Goal: Task Accomplishment & Management: Complete application form

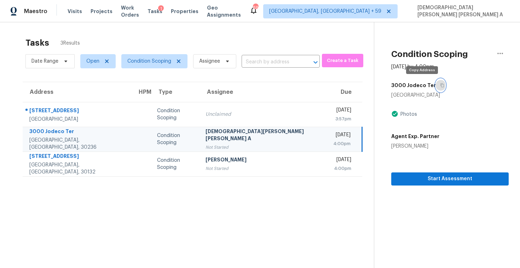
click at [436, 88] on button "button" at bounding box center [441, 85] width 10 height 13
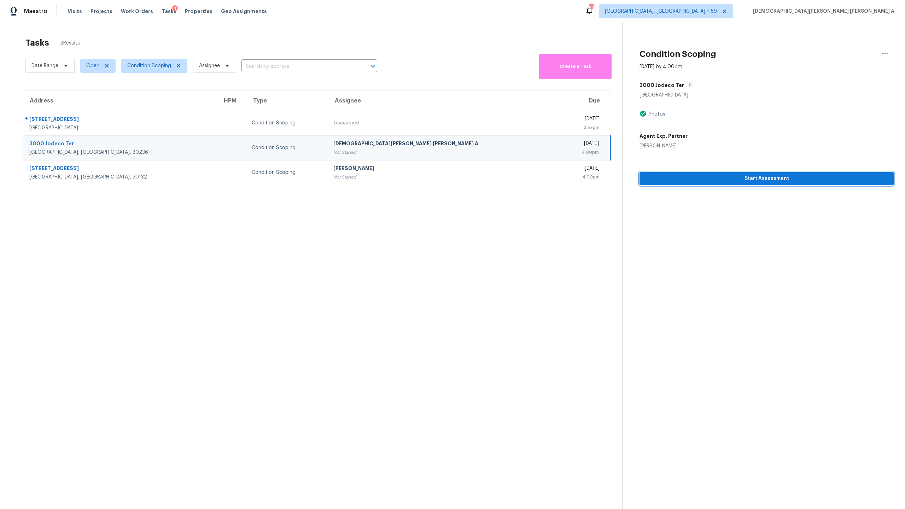
click at [519, 181] on span "Start Assessment" at bounding box center [766, 178] width 243 height 9
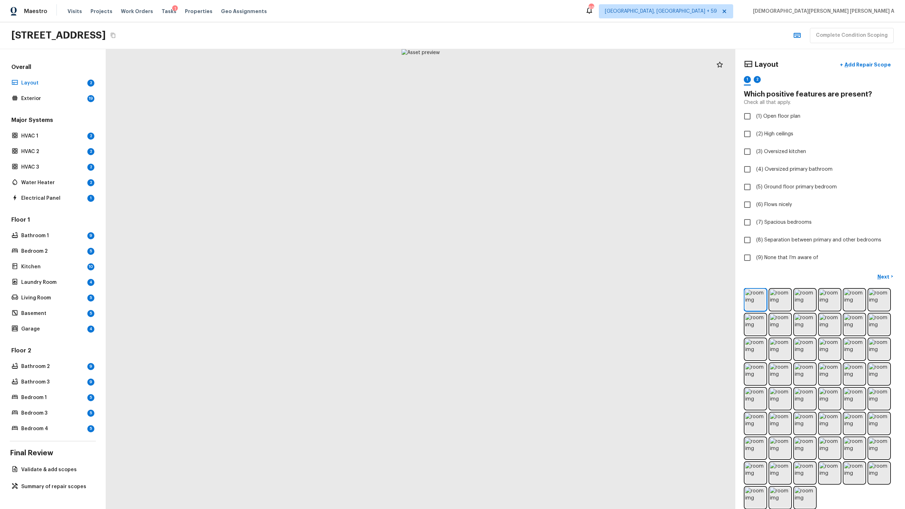
click at [387, 156] on div at bounding box center [420, 279] width 629 height 460
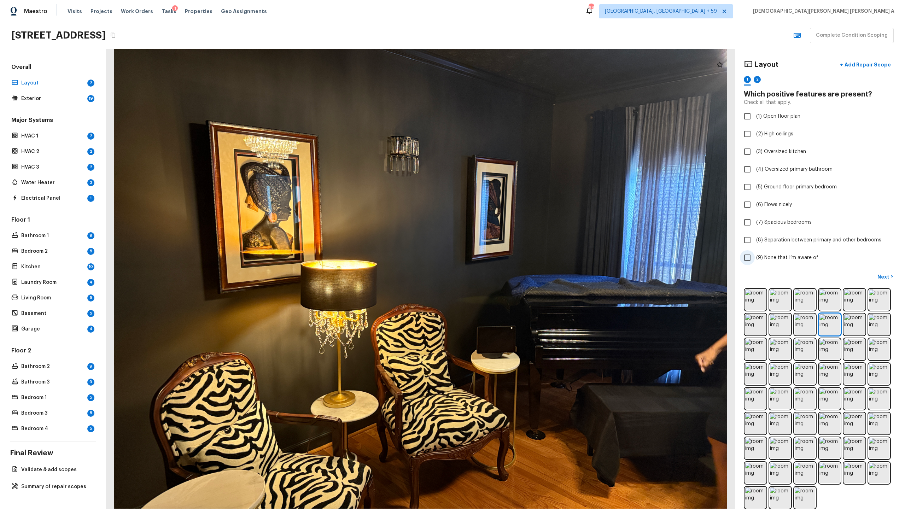
click at [519, 255] on input "(9) None that I’m aware of" at bounding box center [747, 257] width 15 height 15
checkbox input "true"
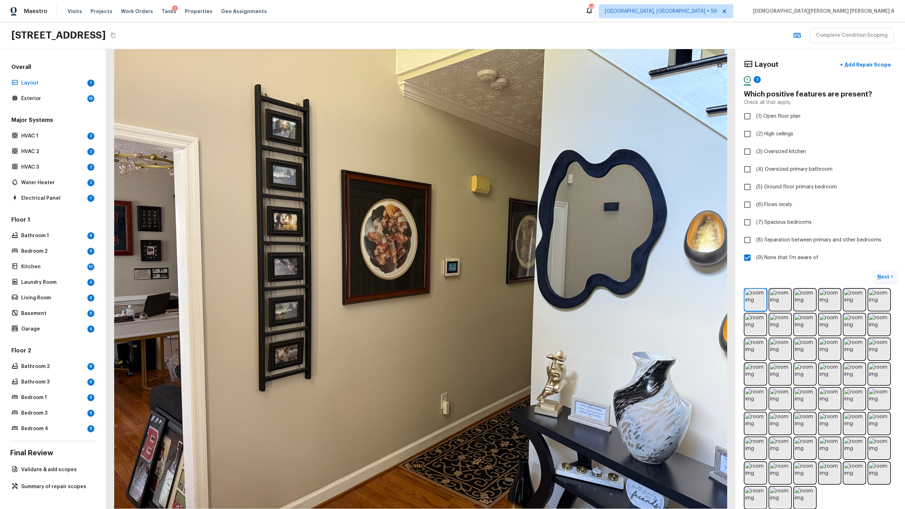
click at [519, 267] on p "Next" at bounding box center [883, 276] width 13 height 7
click at [519, 257] on input "(9) None that I’m aware of" at bounding box center [747, 257] width 15 height 15
checkbox input "true"
click at [519, 267] on button "Next ( Exterior ) >" at bounding box center [875, 277] width 43 height 12
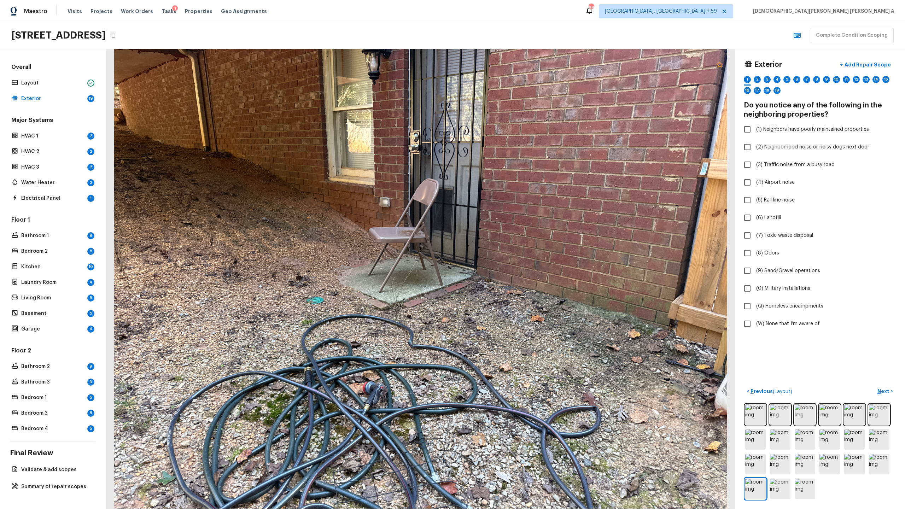
click at [519, 64] on icon at bounding box center [720, 64] width 8 height 8
click at [519, 62] on p "Add Repair Scope" at bounding box center [867, 64] width 48 height 7
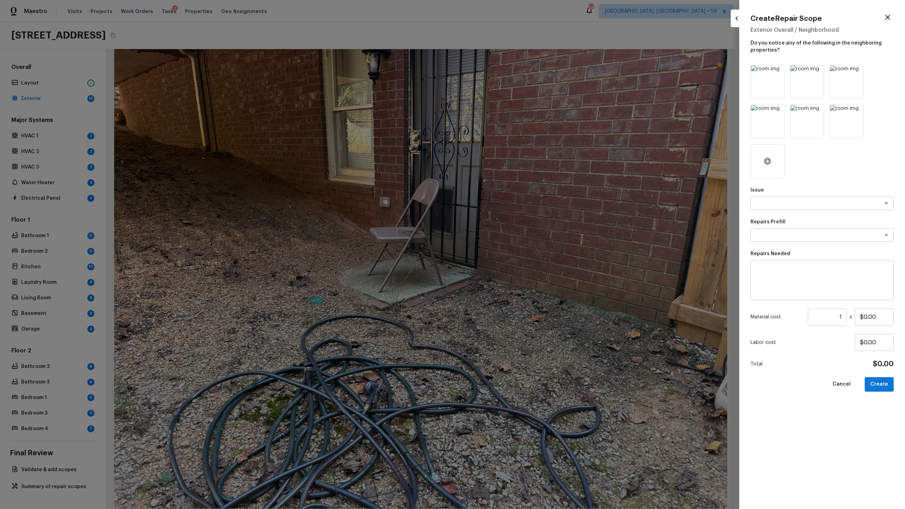
click at [519, 159] on div at bounding box center [768, 161] width 34 height 34
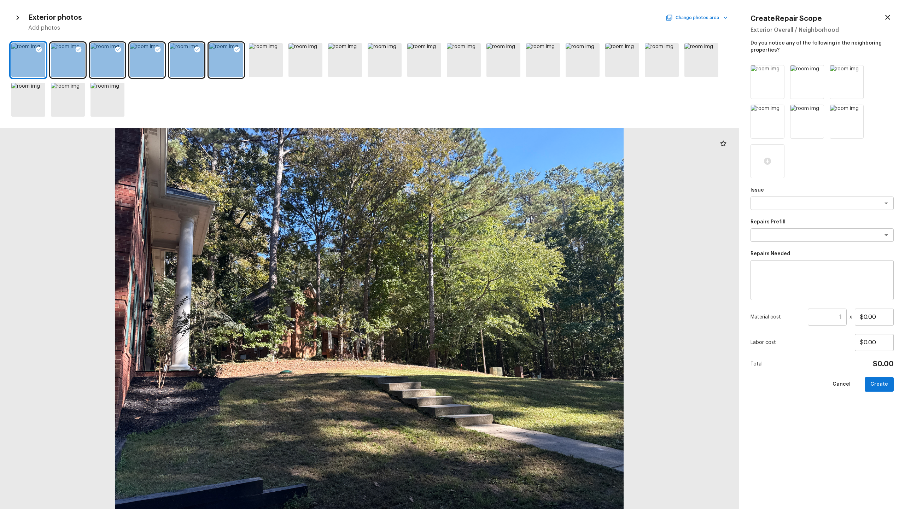
click at [519, 19] on button "Change photos area" at bounding box center [697, 17] width 60 height 9
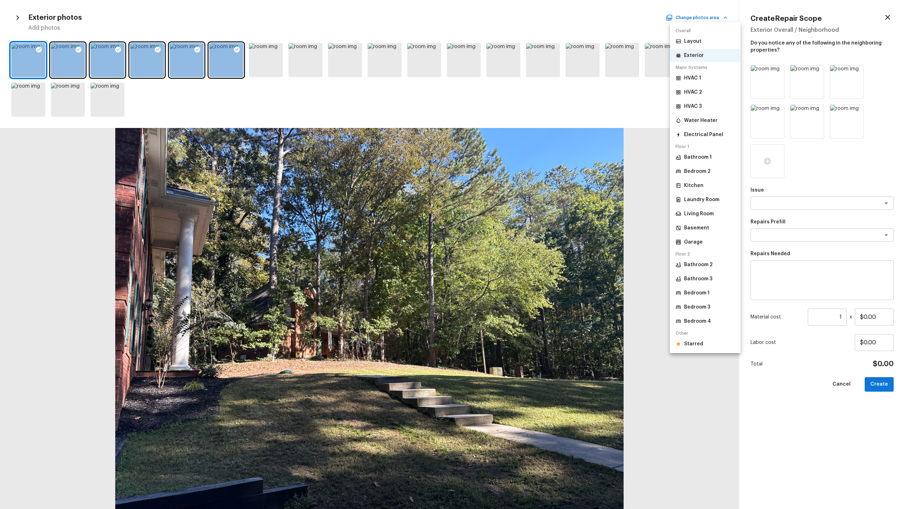
click at [519, 267] on p "Starred" at bounding box center [693, 343] width 19 height 7
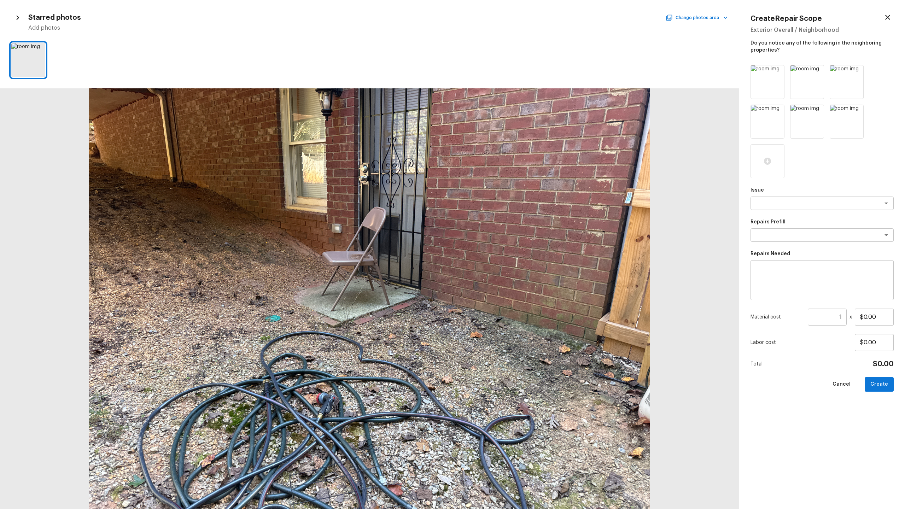
click at [519, 16] on icon "button" at bounding box center [887, 17] width 5 height 5
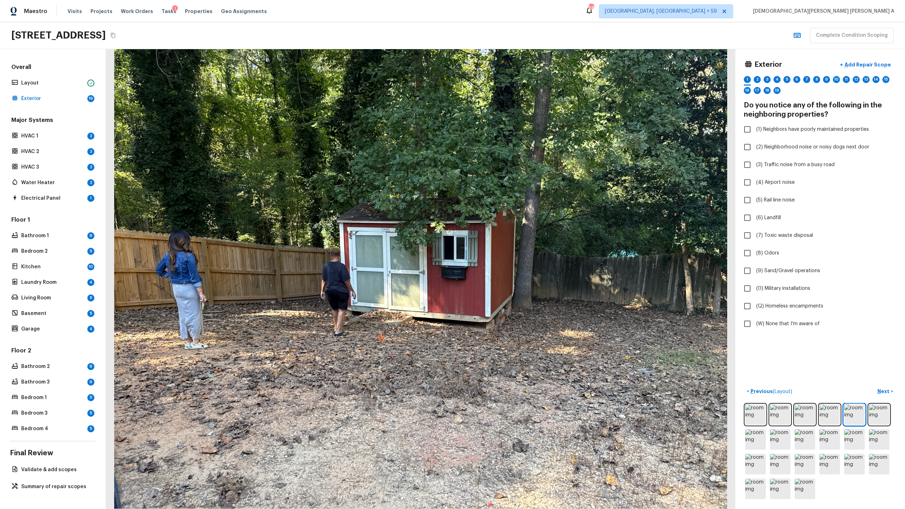
click at [519, 65] on icon at bounding box center [720, 64] width 8 height 8
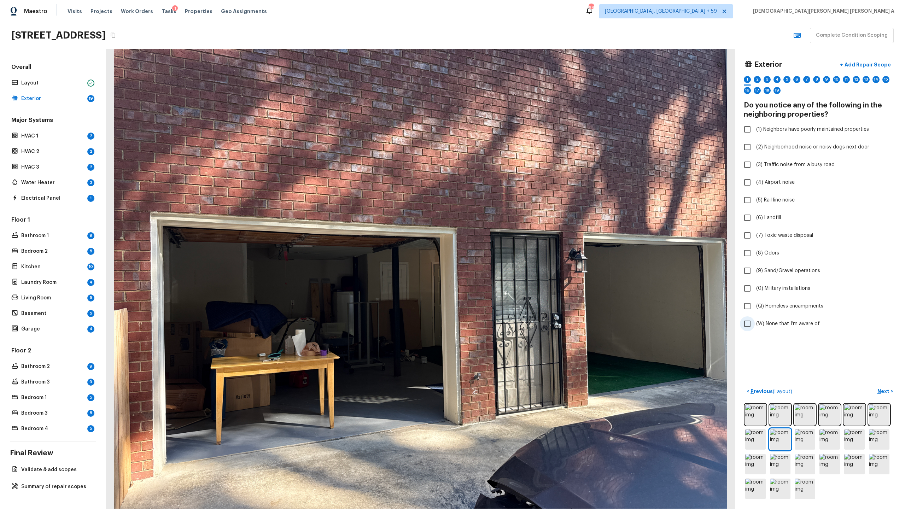
click at [519, 267] on input "(W) None that I’m aware of" at bounding box center [747, 323] width 15 height 15
checkbox input "true"
click at [519, 267] on p "Next" at bounding box center [883, 391] width 13 height 7
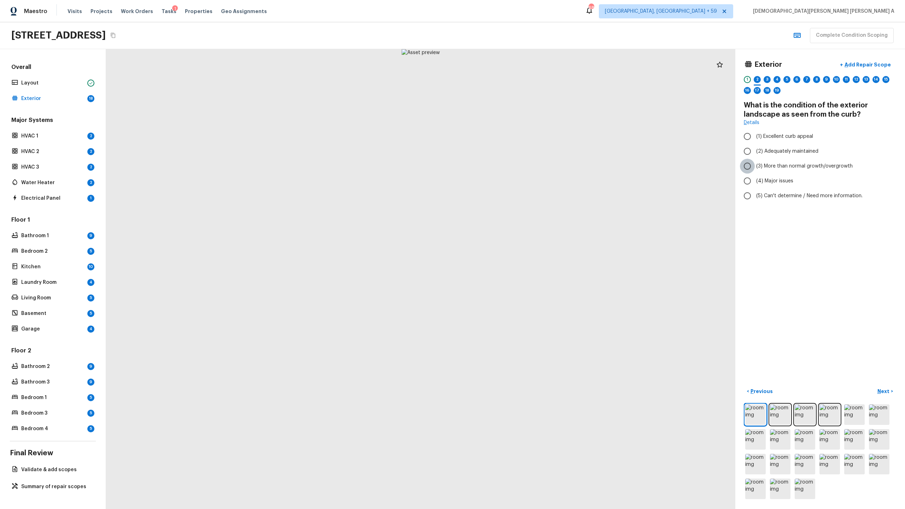
click at [519, 168] on input "(3) More than normal growth/overgrowth" at bounding box center [747, 166] width 15 height 15
radio input "true"
click at [519, 63] on p "Add Repair Scope" at bounding box center [867, 64] width 48 height 7
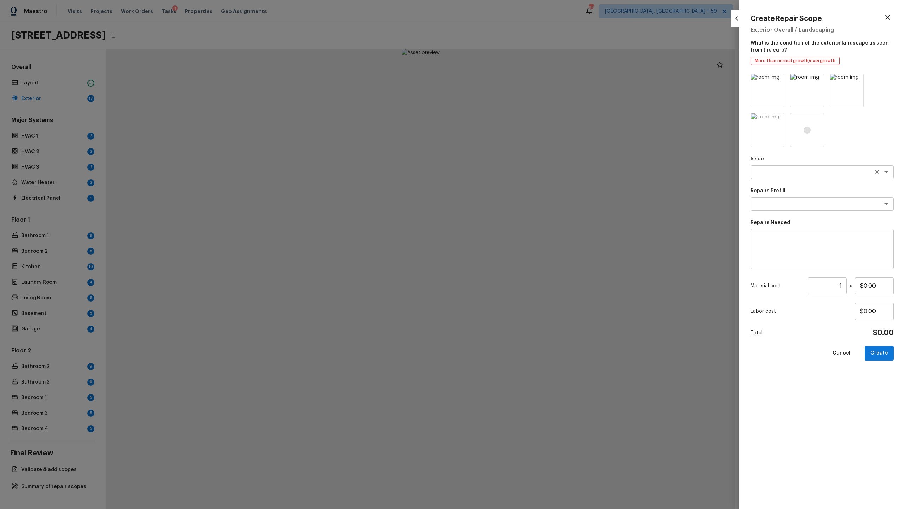
click at [519, 170] on textarea at bounding box center [812, 172] width 117 height 7
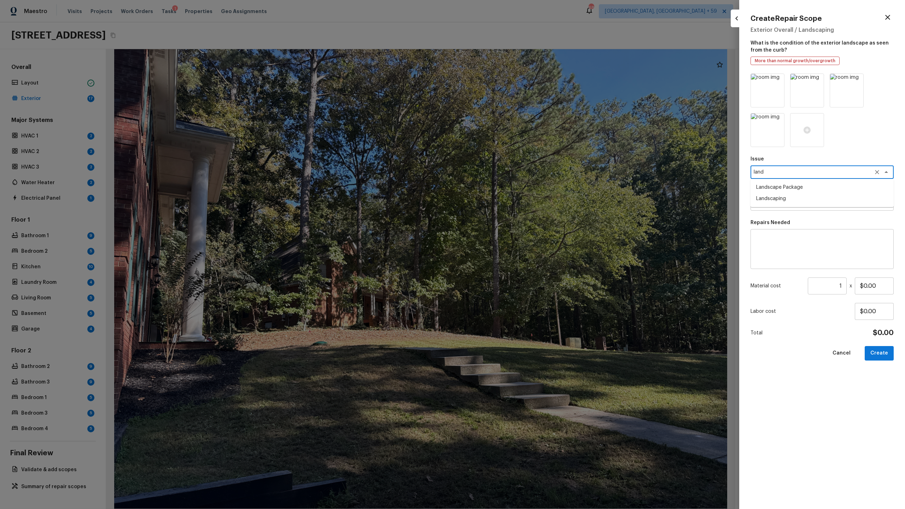
click at [519, 185] on li "Landscape Package" at bounding box center [822, 187] width 143 height 11
type textarea "Landscape Package"
click at [519, 205] on textarea at bounding box center [812, 203] width 117 height 7
click at [519, 221] on li "Initial landscaping package" at bounding box center [822, 219] width 143 height 11
type textarea "Initial landscaping package"
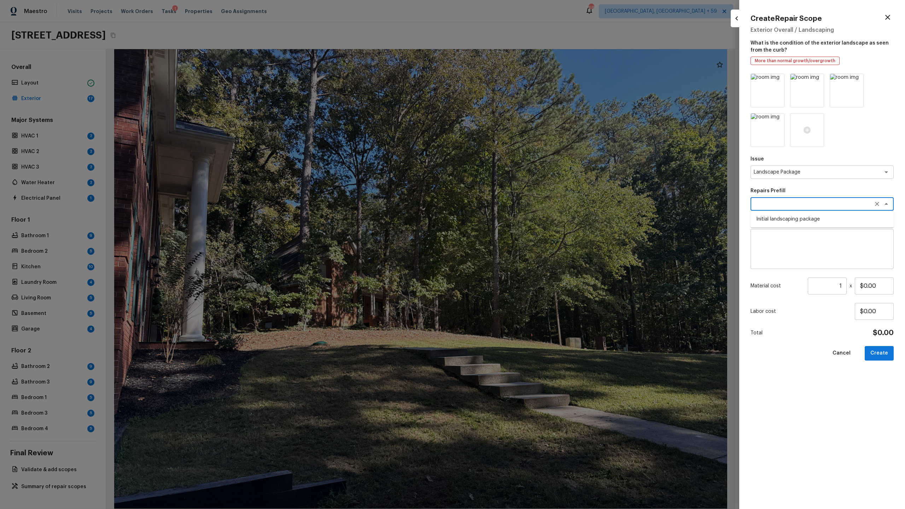
type textarea "Mowing of grass up to 6" in height. Mow, edge along driveways & sidewalks, trim…"
click at [519, 267] on input "$70.00" at bounding box center [874, 286] width 39 height 17
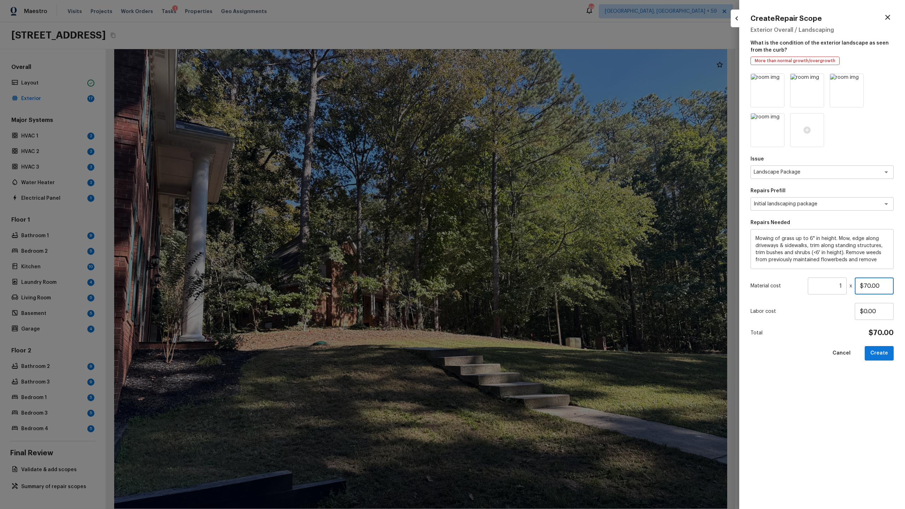
click at [519, 267] on input "$70.00" at bounding box center [874, 286] width 39 height 17
click at [519, 132] on icon at bounding box center [807, 130] width 7 height 7
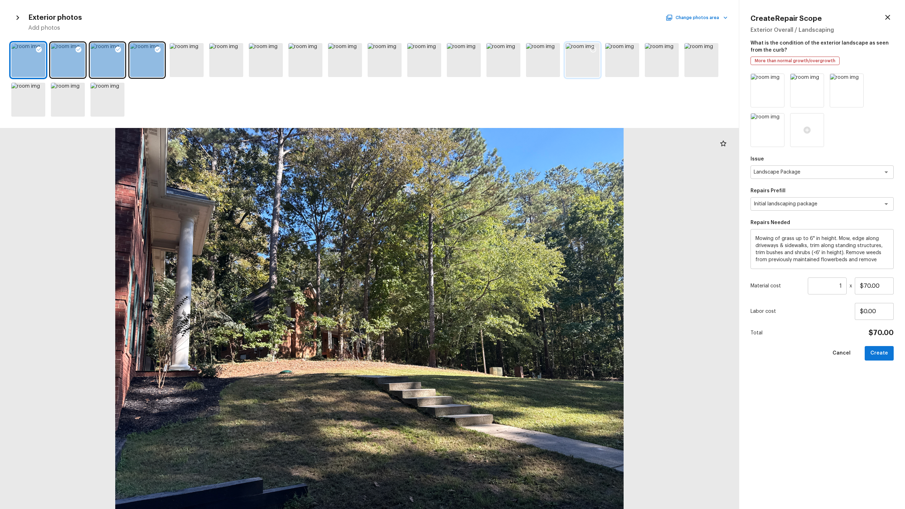
click at [519, 46] on icon at bounding box center [593, 49] width 7 height 7
click at [519, 267] on input "$70.00" at bounding box center [874, 286] width 39 height 17
type input "$1,000.00"
click at [519, 267] on button "Create" at bounding box center [879, 353] width 29 height 14
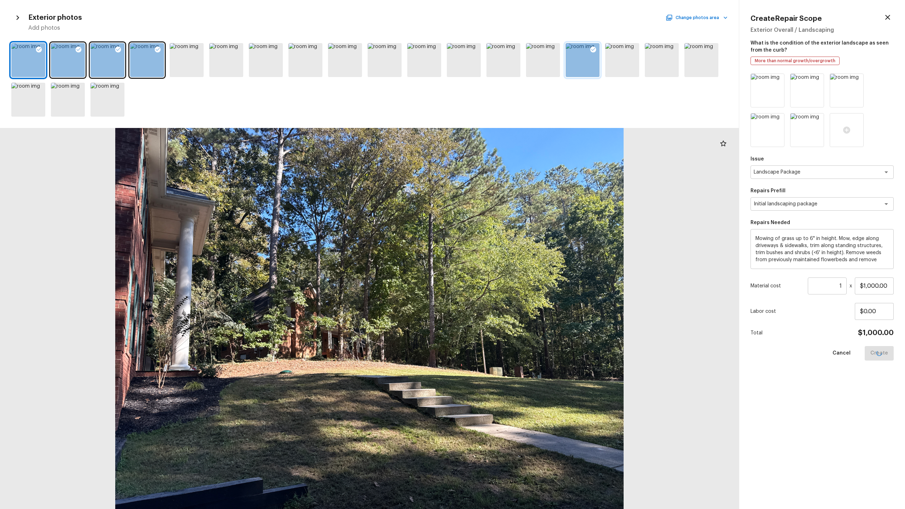
type input "$0.00"
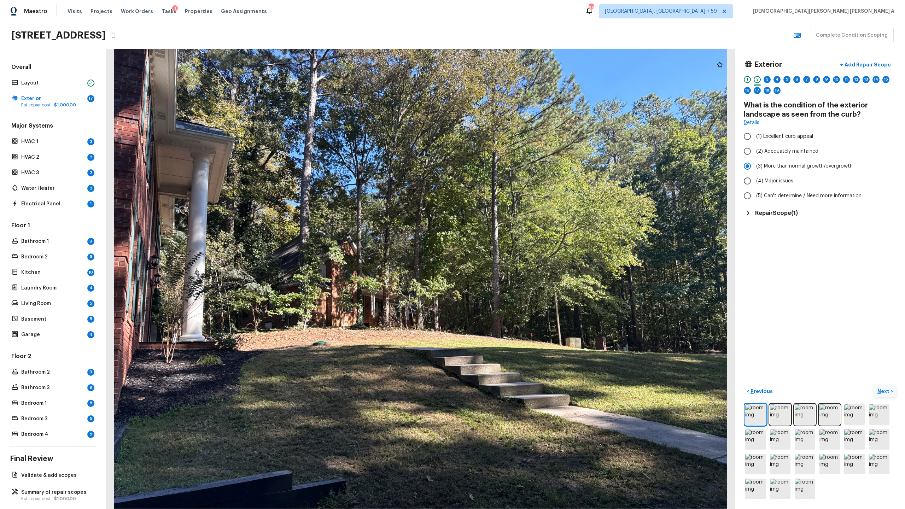
click at [519, 267] on p "Next" at bounding box center [883, 391] width 13 height 7
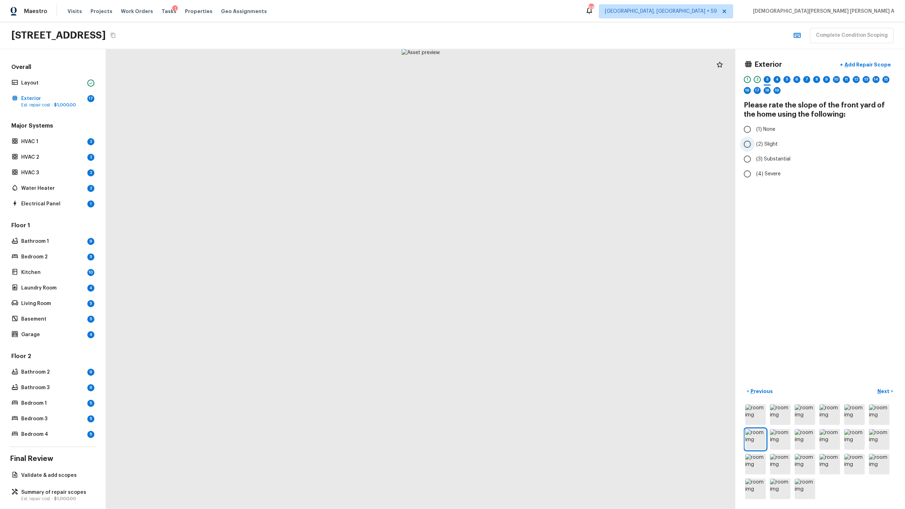
click at [519, 141] on input "(2) Slight" at bounding box center [747, 144] width 15 height 15
radio input "true"
click at [519, 158] on input "(3) Substantial" at bounding box center [747, 159] width 15 height 15
radio input "true"
click at [519, 267] on p "Next" at bounding box center [883, 391] width 13 height 7
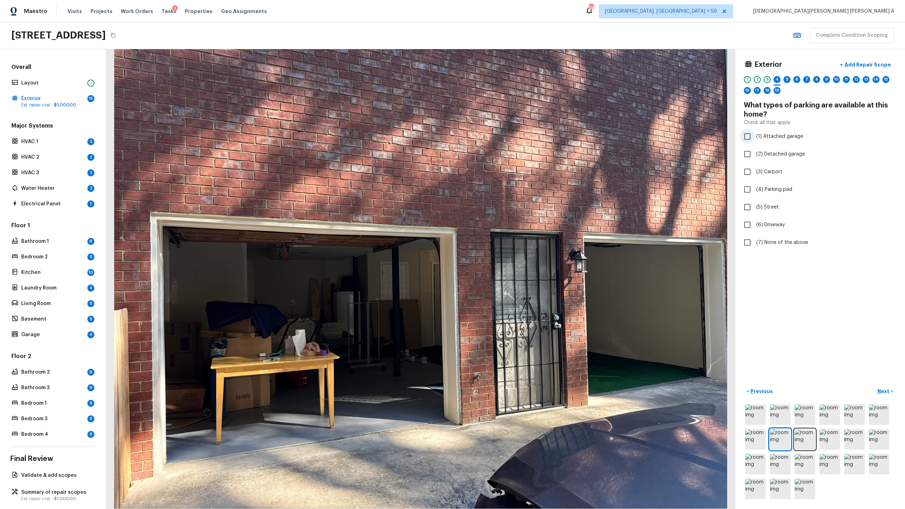
click at [519, 141] on input "(1) Attached garage" at bounding box center [747, 136] width 15 height 15
checkbox input "true"
click at [519, 267] on p "Next" at bounding box center [883, 391] width 13 height 7
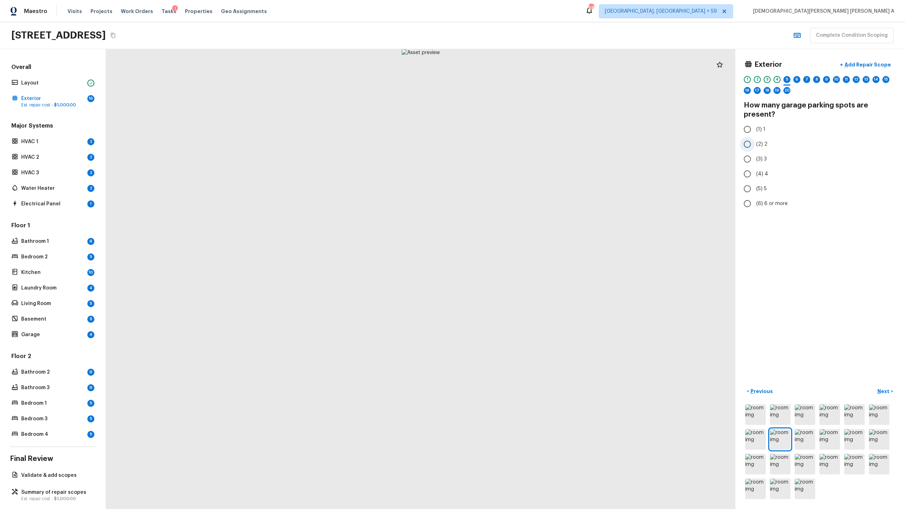
click at [519, 144] on input "(2) 2" at bounding box center [747, 144] width 15 height 15
radio input "true"
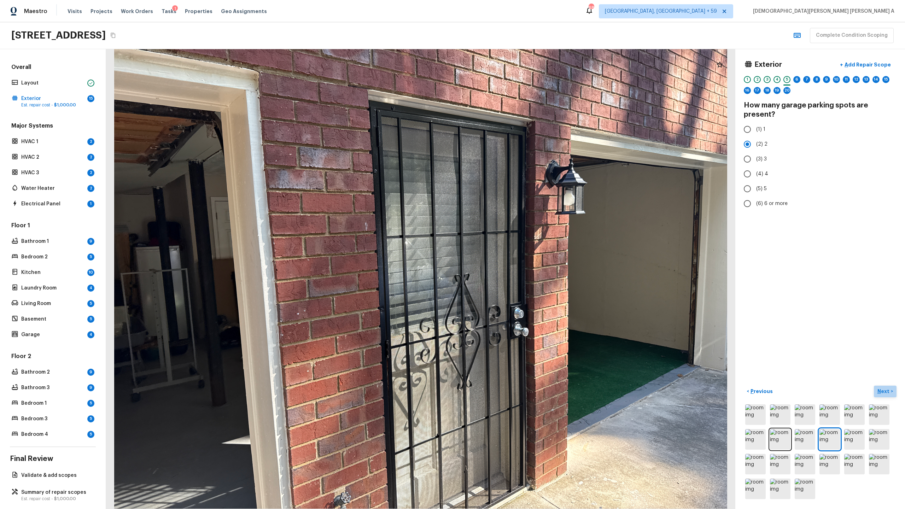
click at [519, 267] on p "Next" at bounding box center [883, 391] width 13 height 7
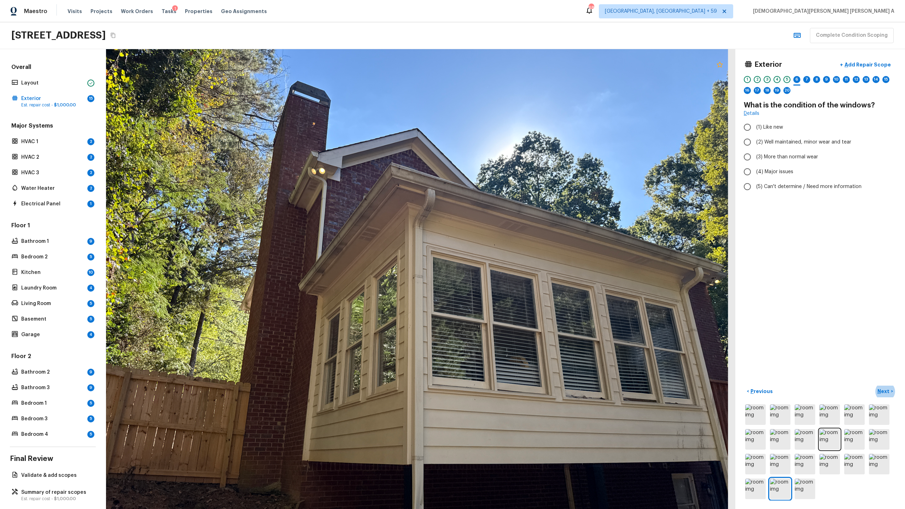
click at [519, 63] on icon at bounding box center [720, 65] width 6 height 6
click at [519, 157] on input "(3) More than normal wear" at bounding box center [747, 157] width 15 height 15
radio input "true"
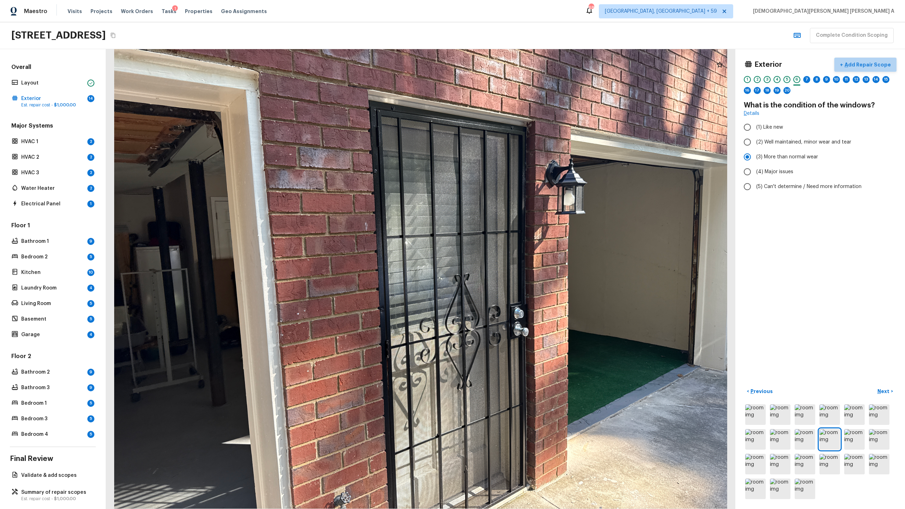
click at [519, 65] on p "Add Repair Scope" at bounding box center [867, 64] width 48 height 7
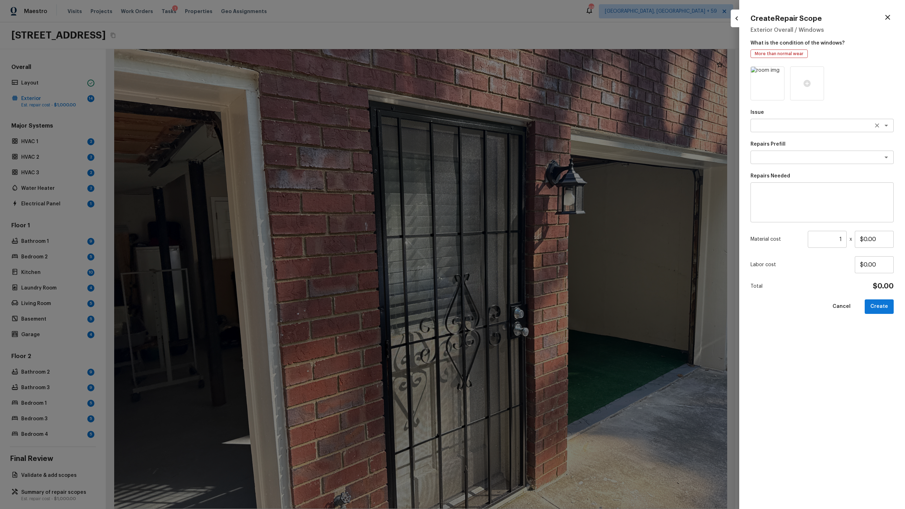
click at [519, 128] on textarea at bounding box center [812, 125] width 117 height 7
click at [519, 144] on li "Windows & Skylights" at bounding box center [822, 140] width 143 height 11
type textarea "Windows & Skylights"
click at [519, 155] on textarea at bounding box center [812, 157] width 117 height 7
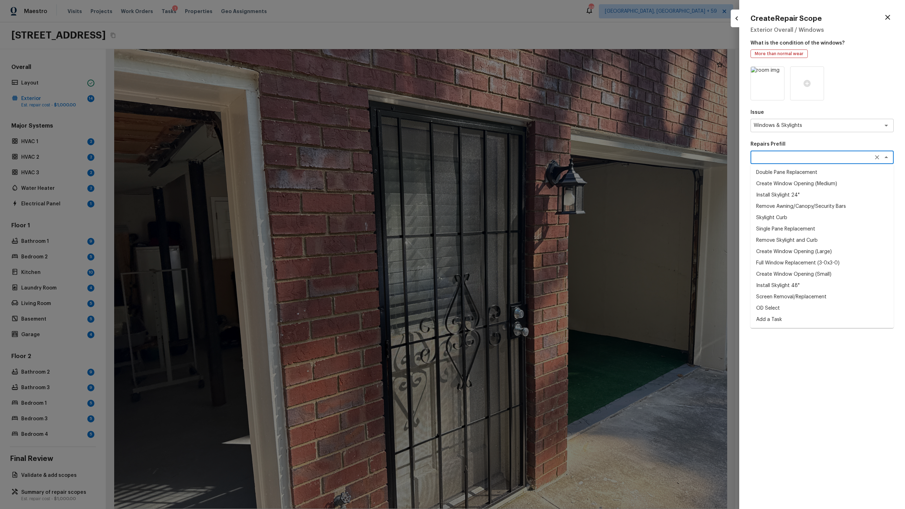
click at [519, 267] on li "Screen Removal/Replacement" at bounding box center [822, 296] width 143 height 11
type textarea "Screen Removal/Replacement"
type textarea "Remove the insect screens from all of the windows on the home. Neatly stack the…"
type input "$50.56"
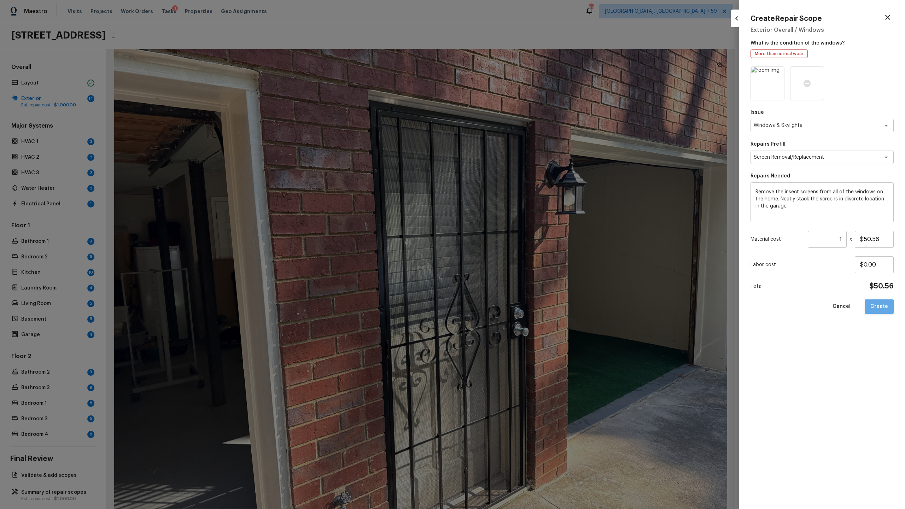
click at [519, 267] on button "Create" at bounding box center [879, 306] width 29 height 14
type input "$0.00"
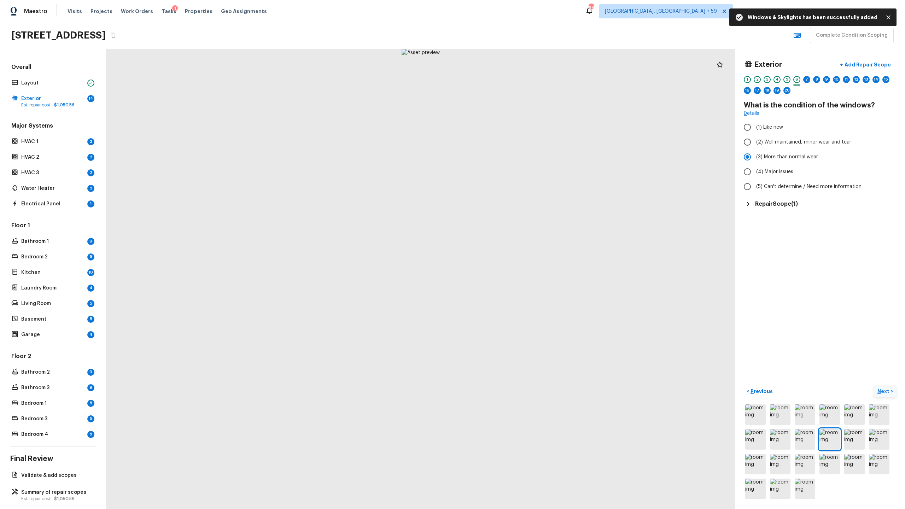
click at [519, 267] on p "Next" at bounding box center [883, 391] width 13 height 7
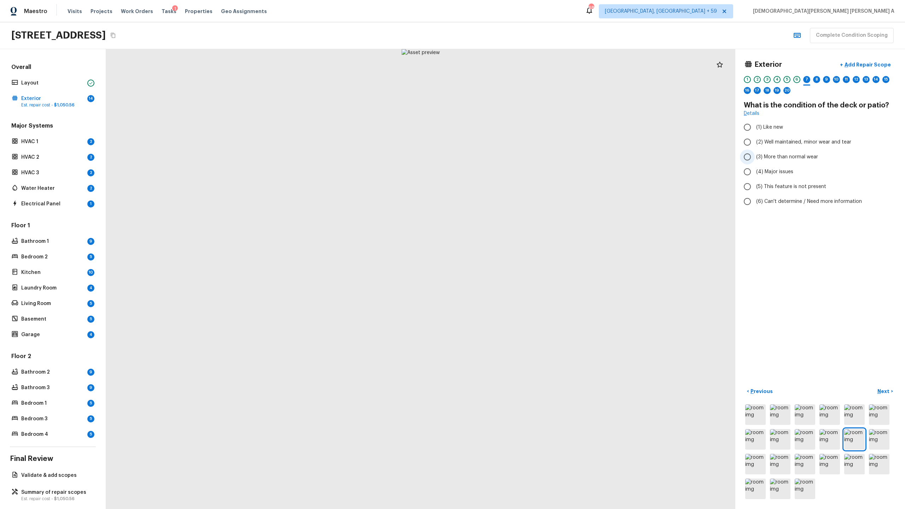
click at [519, 159] on input "(3) More than normal wear" at bounding box center [747, 157] width 15 height 15
radio input "true"
click at [519, 64] on p "Add Repair Scope" at bounding box center [867, 64] width 48 height 7
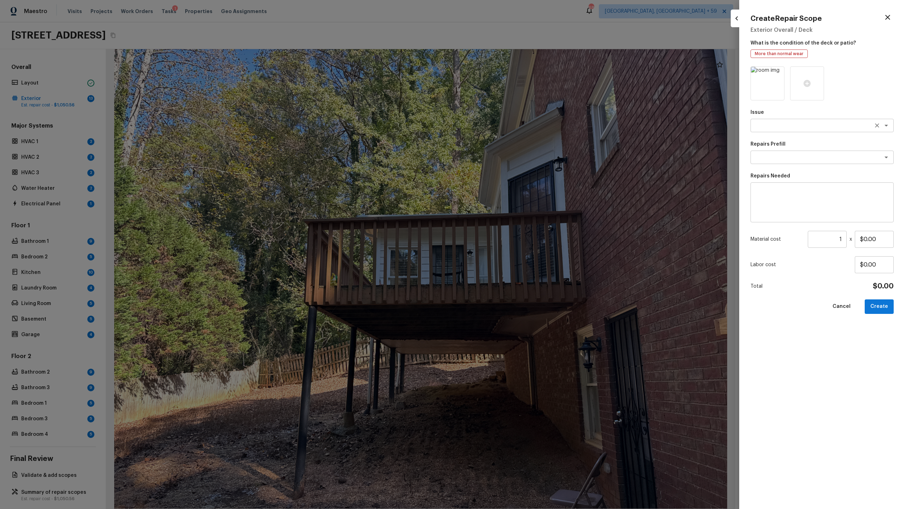
click at [519, 123] on textarea at bounding box center [812, 125] width 117 height 7
click at [519, 142] on li "Decks and Patios" at bounding box center [822, 140] width 143 height 11
type textarea "Decks and Patios"
click at [519, 154] on textarea at bounding box center [812, 157] width 117 height 7
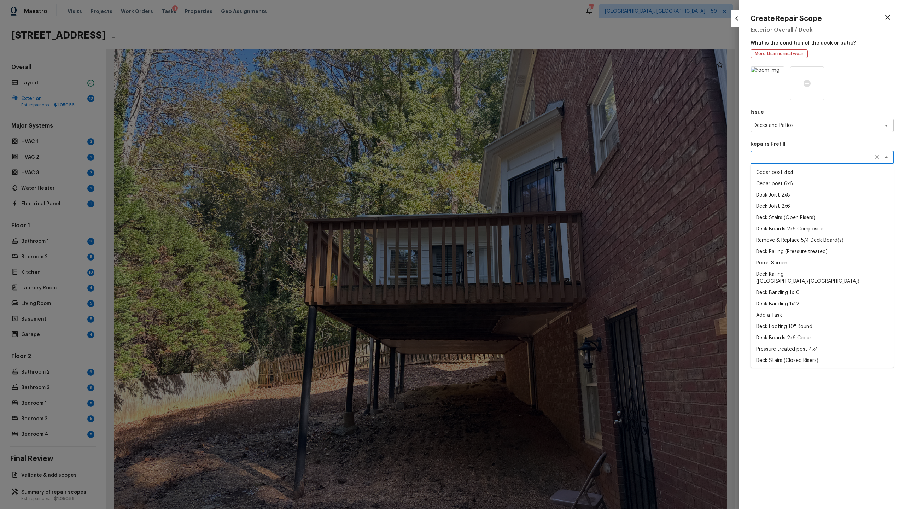
click at [519, 173] on li "Cedar post 4x4" at bounding box center [822, 172] width 143 height 11
type textarea "Cedar post 4x4"
type textarea "Remove the existing 4x4x8 cedar post/footing (if needed) and prep the area for …"
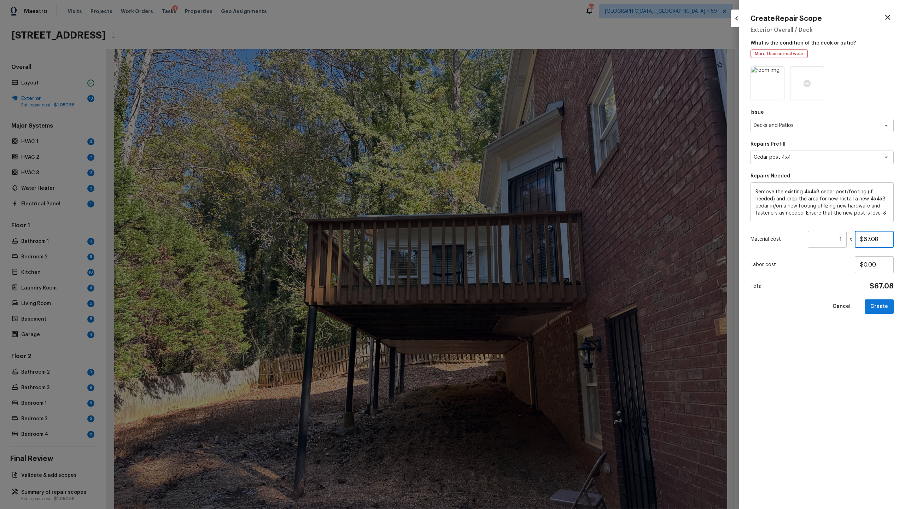
click at [519, 241] on input "$67.08" at bounding box center [874, 239] width 39 height 17
type input "$1,200.00"
click at [519, 267] on button "Create" at bounding box center [879, 306] width 29 height 14
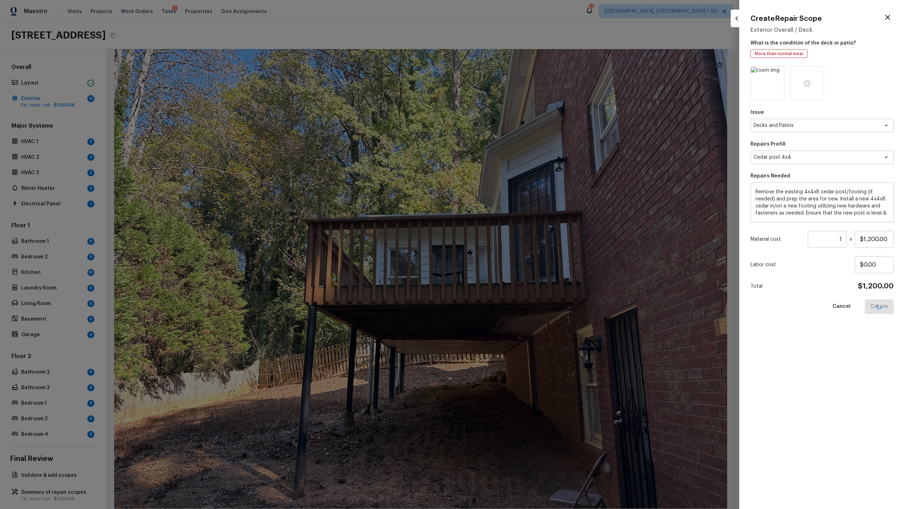
type input "$0.00"
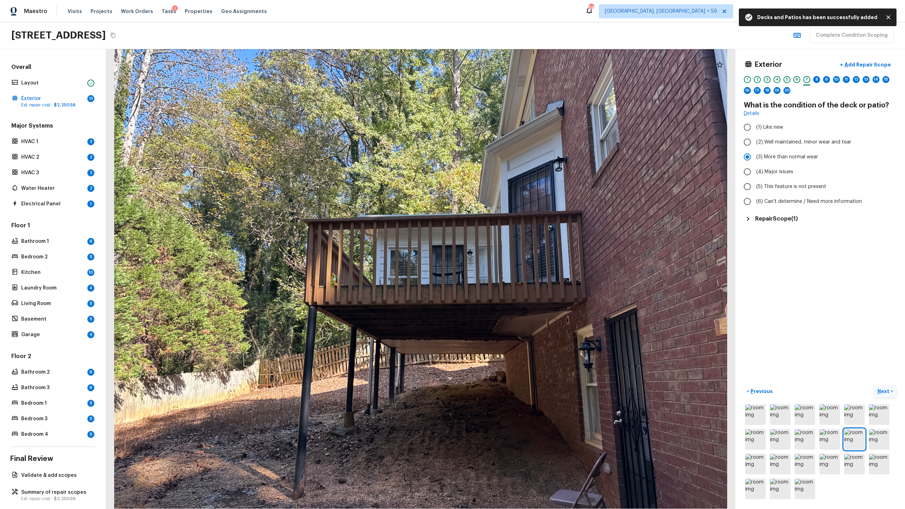
click at [519, 267] on p "Next" at bounding box center [883, 391] width 13 height 7
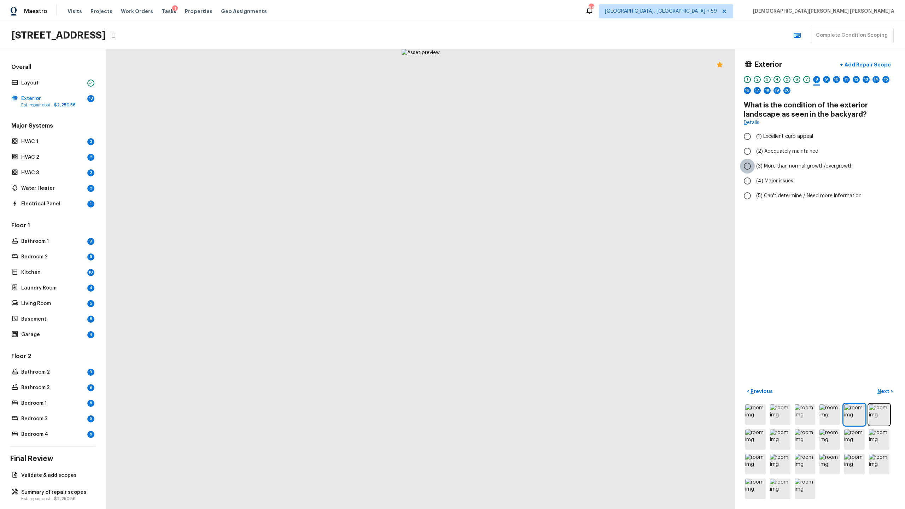
click at [519, 162] on input "(3) More than normal growth/overgrowth" at bounding box center [747, 166] width 15 height 15
radio input "true"
click at [519, 267] on p "Previous" at bounding box center [761, 391] width 24 height 7
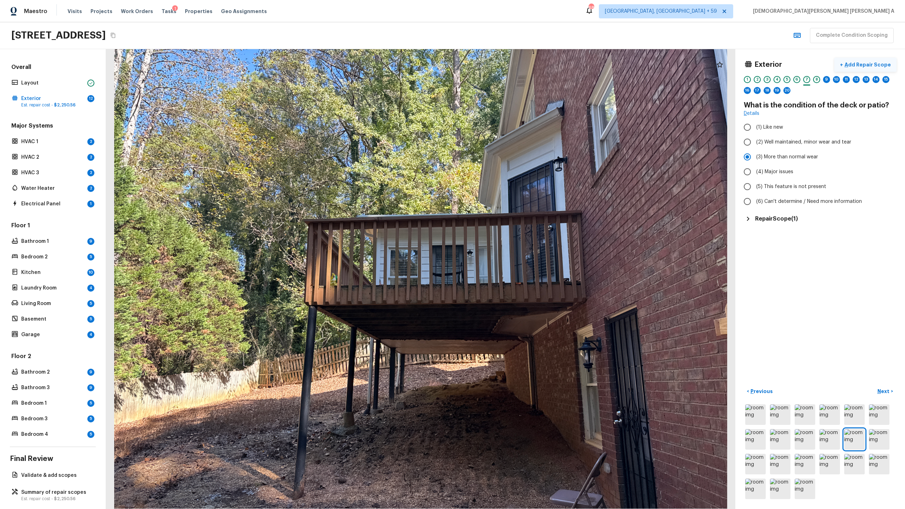
click at [519, 63] on p "Add Repair Scope" at bounding box center [867, 64] width 48 height 7
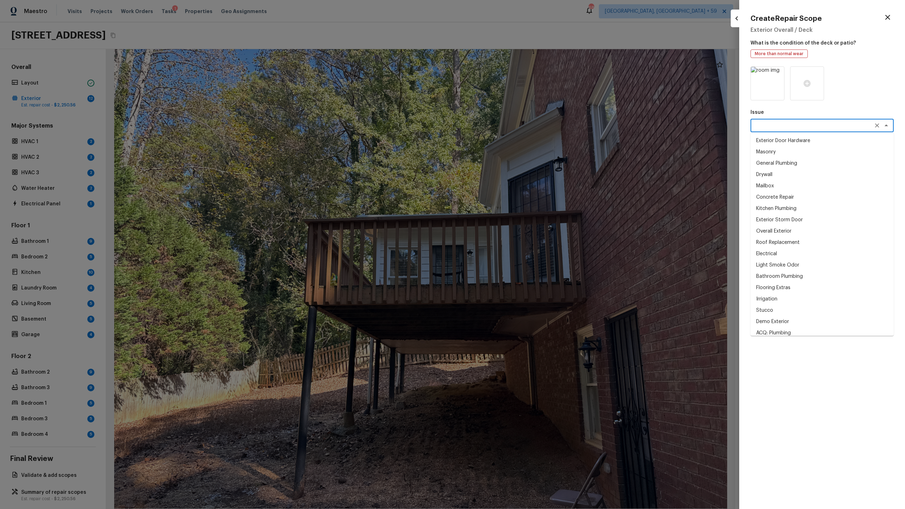
click at [519, 127] on textarea at bounding box center [812, 125] width 117 height 7
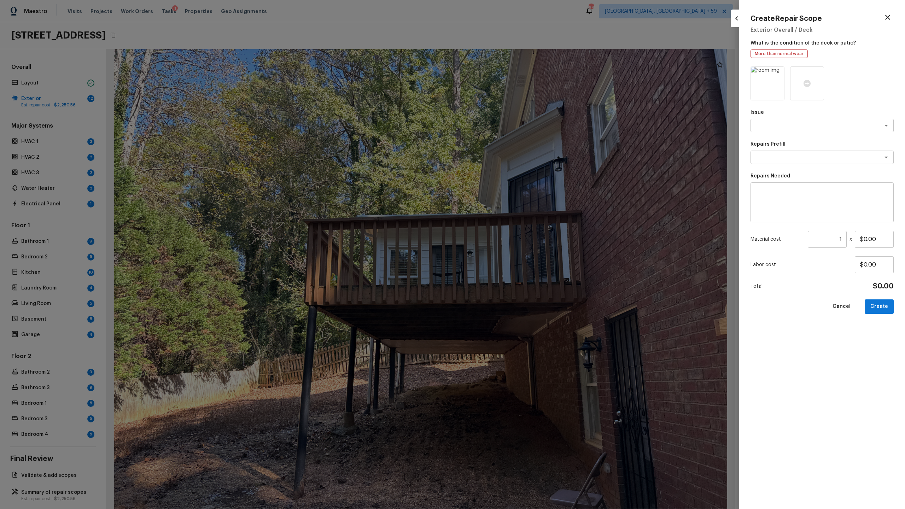
click at [519, 113] on p "Issue" at bounding box center [822, 112] width 143 height 7
click at [519, 199] on textarea at bounding box center [822, 202] width 133 height 28
type textarea "shed removal"
click at [519, 241] on input "$0.00" at bounding box center [874, 239] width 39 height 17
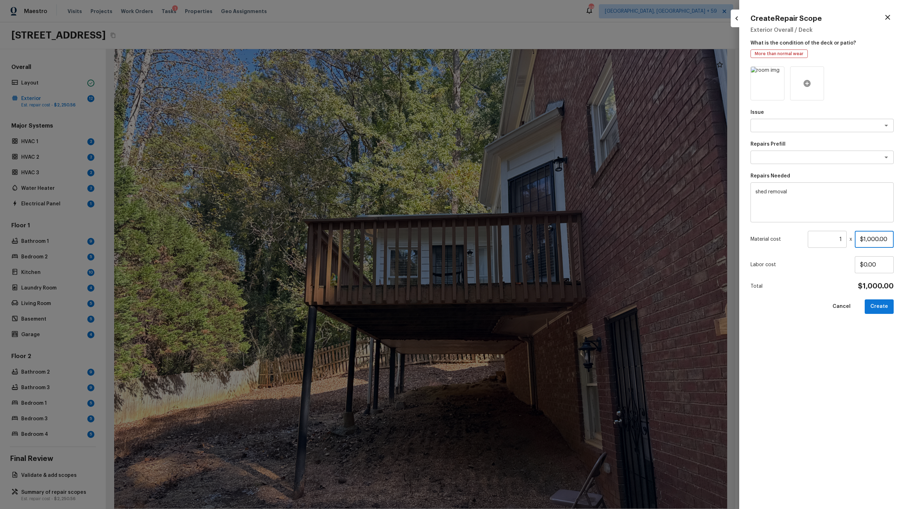
type input "$1,000.00"
click at [519, 76] on div at bounding box center [807, 83] width 34 height 34
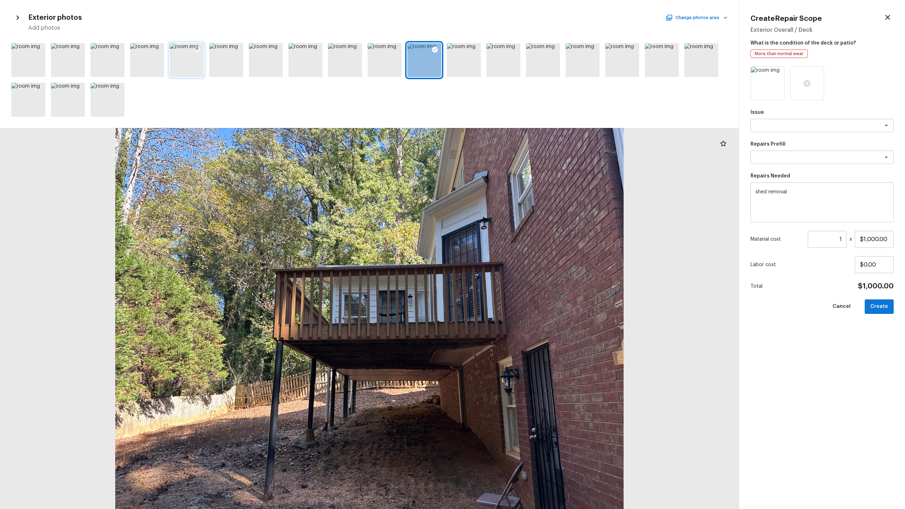
click at [196, 48] on icon at bounding box center [197, 49] width 7 height 7
click at [519, 267] on button "Create" at bounding box center [879, 306] width 29 height 14
type input "$0.00"
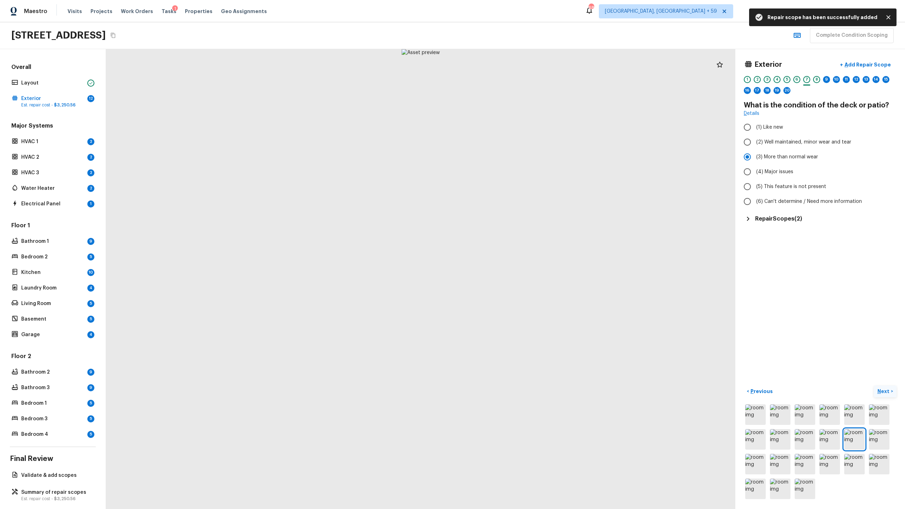
click at [519, 267] on button "Next >" at bounding box center [885, 392] width 23 height 12
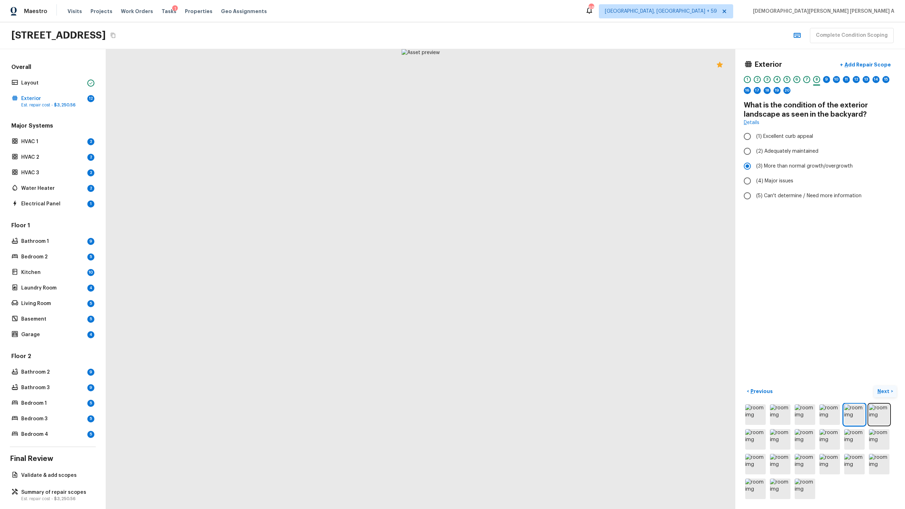
click at [519, 267] on p "Next" at bounding box center [883, 391] width 13 height 7
click at [519, 124] on input "(1) None" at bounding box center [747, 120] width 15 height 15
radio input "true"
click at [519, 267] on button "Next >" at bounding box center [885, 392] width 23 height 12
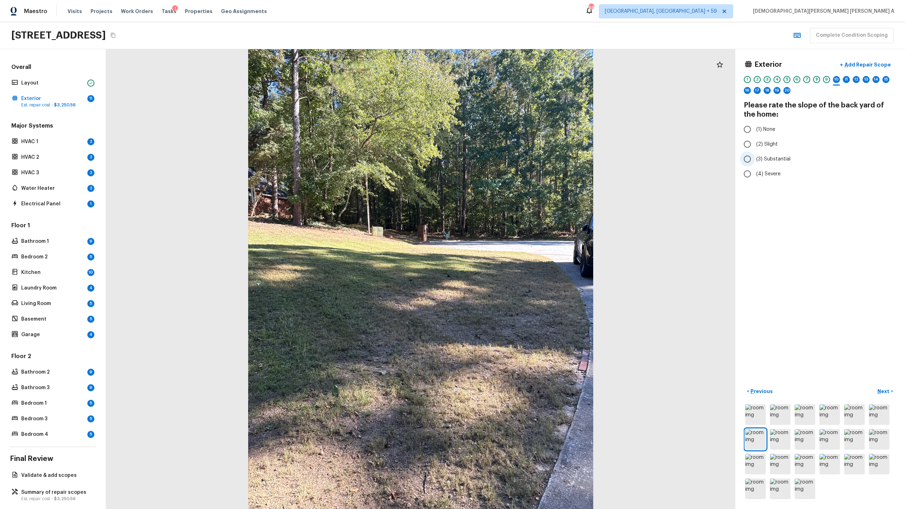
click at [519, 160] on input "(3) Substantial" at bounding box center [747, 159] width 15 height 15
radio input "true"
click at [519, 267] on p "Next" at bounding box center [883, 391] width 13 height 7
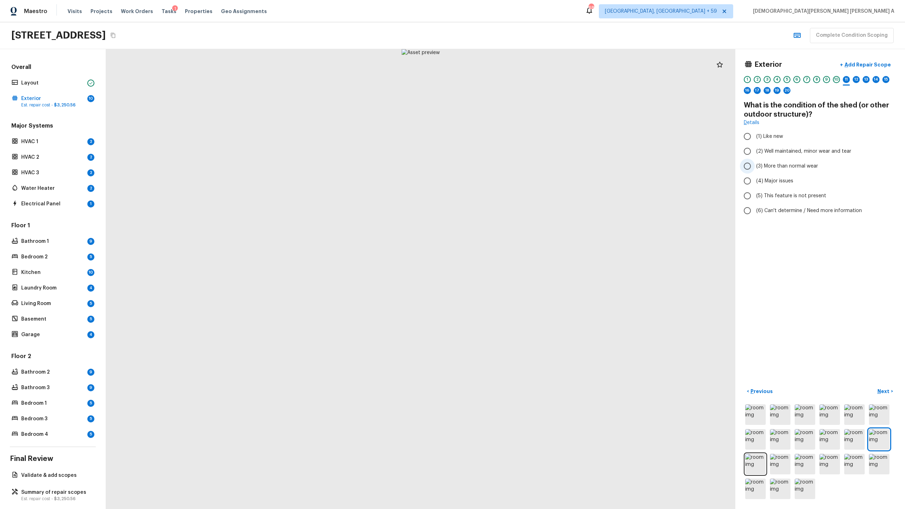
click at [519, 167] on input "(3) More than normal wear" at bounding box center [747, 166] width 15 height 15
radio input "true"
click at [519, 267] on p "Next" at bounding box center [883, 391] width 13 height 7
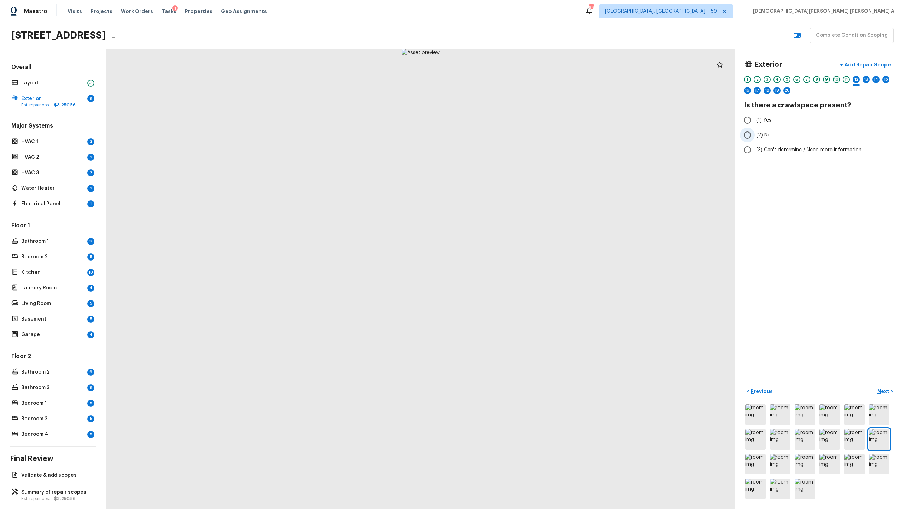
click at [519, 135] on input "(2) No" at bounding box center [747, 135] width 15 height 15
radio input "true"
click at [519, 267] on p "Next" at bounding box center [883, 391] width 13 height 7
click at [519, 159] on input "(3) More than normal wear" at bounding box center [747, 166] width 15 height 15
radio input "true"
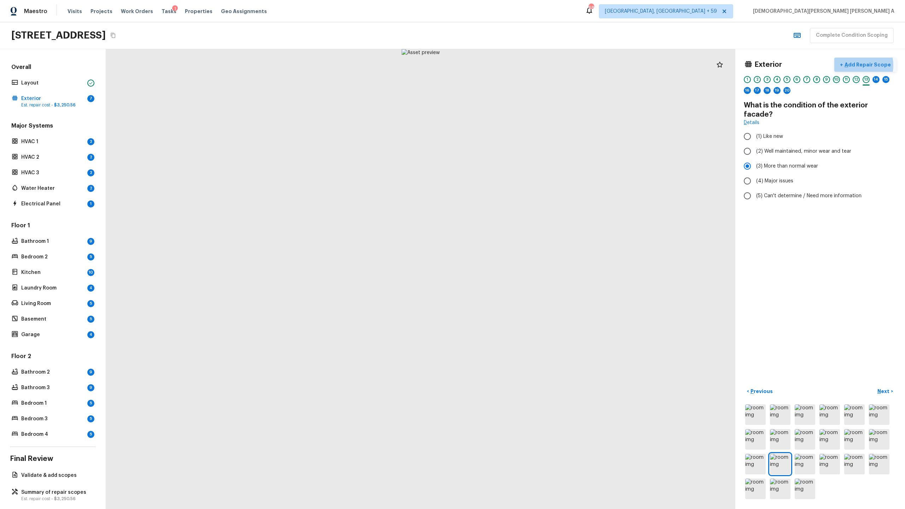
click at [519, 65] on p "Add Repair Scope" at bounding box center [867, 64] width 48 height 7
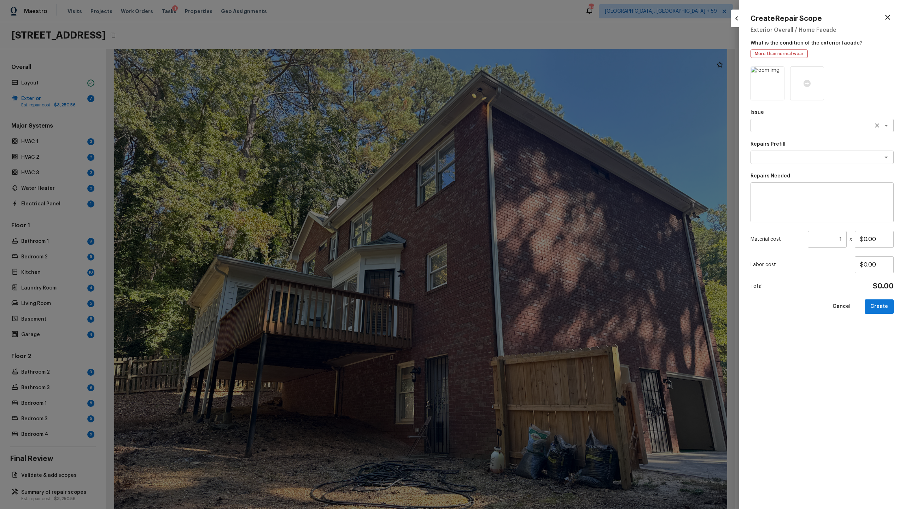
click at [519, 128] on textarea at bounding box center [812, 125] width 117 height 7
click at [519, 142] on li "Siding" at bounding box center [822, 140] width 143 height 11
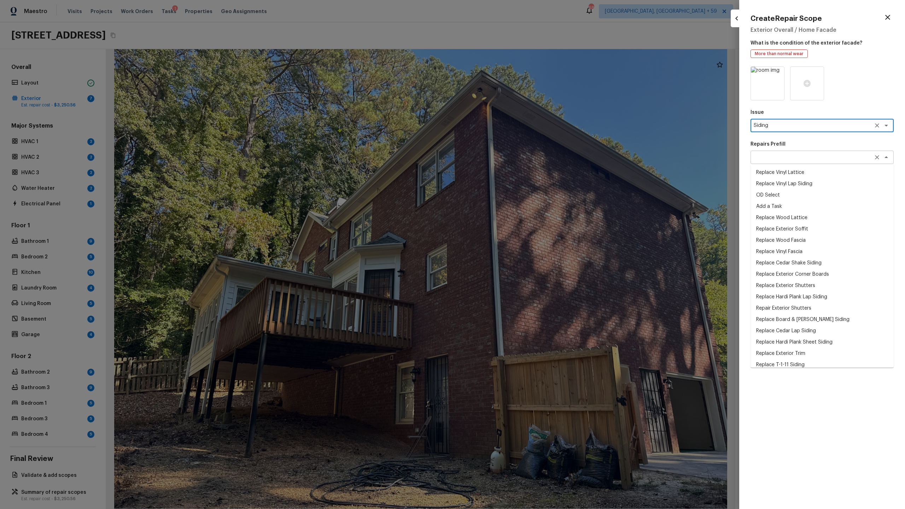
click at [519, 161] on div "x ​" at bounding box center [822, 157] width 143 height 13
type textarea "Siding"
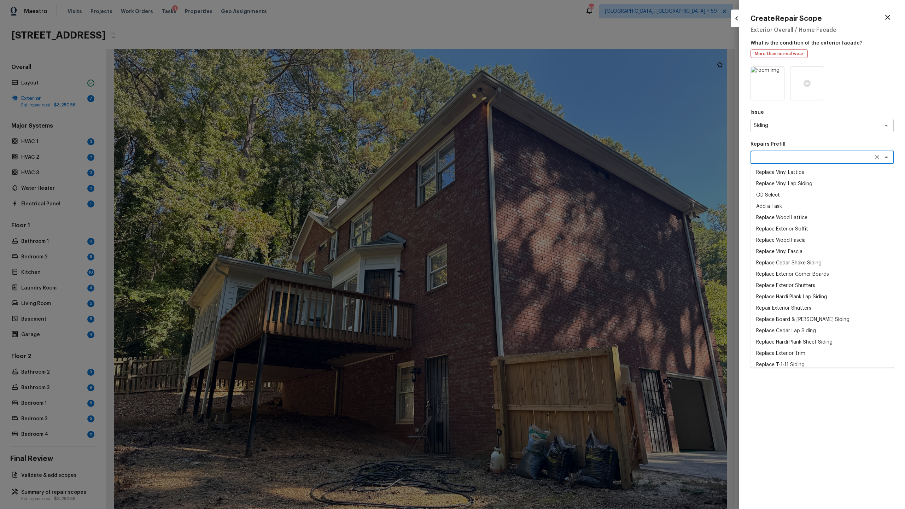
click at [519, 176] on li "Replace Vinyl Lattice" at bounding box center [822, 172] width 143 height 11
type textarea "Replace Vinyl Lattice"
type textarea "Remove the existing vinyl lattice, prep the attachment areas and install new vi…"
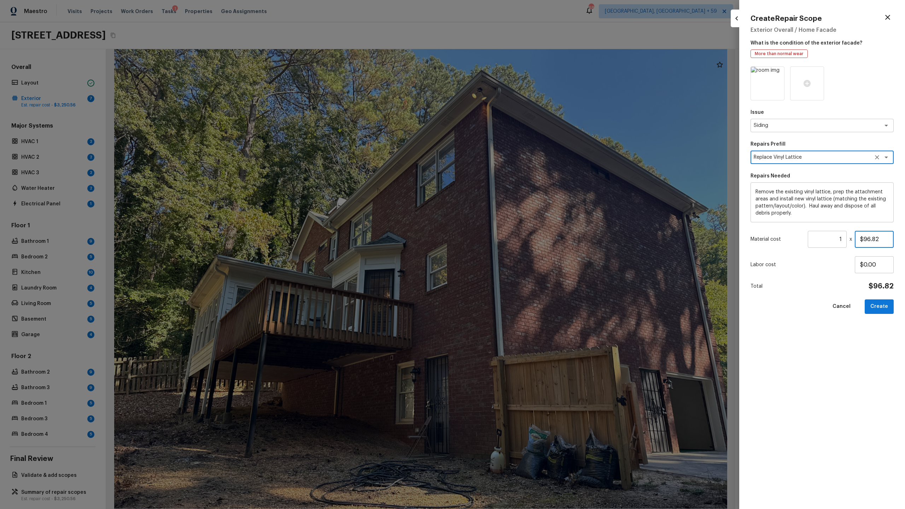
click at [519, 239] on input "$96.82" at bounding box center [874, 239] width 39 height 17
type input "$1,000.00"
click at [519, 267] on button "Create" at bounding box center [879, 306] width 29 height 14
type input "$0.00"
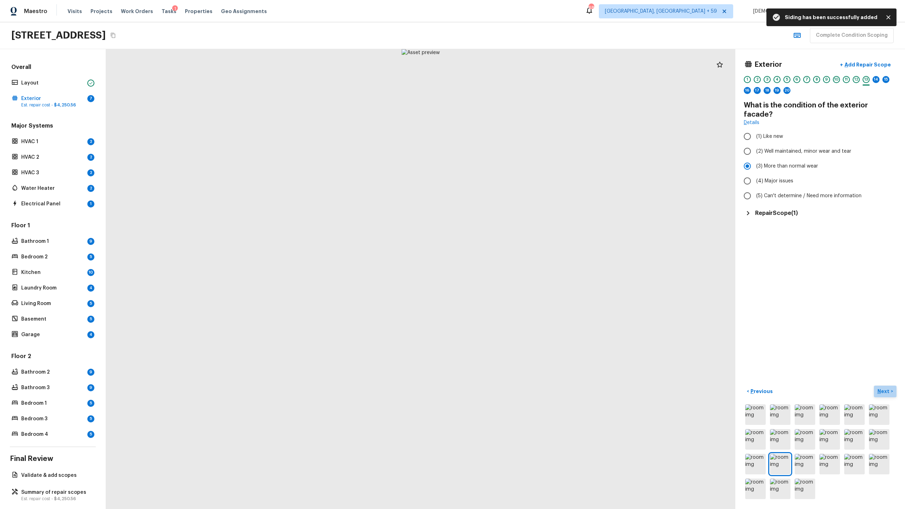
click at [519, 267] on button "Next >" at bounding box center [885, 392] width 23 height 12
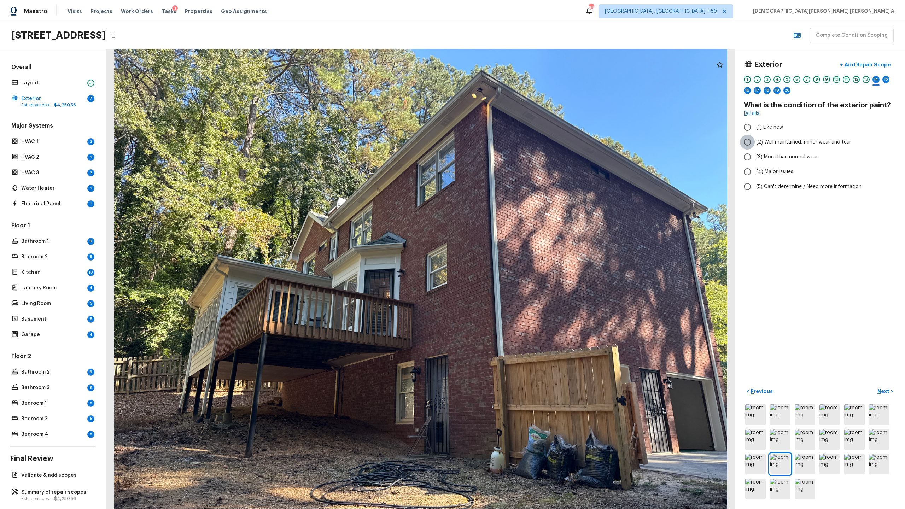
click at [519, 141] on input "(2) Well maintained, minor wear and tear" at bounding box center [747, 142] width 15 height 15
radio input "true"
click at [519, 267] on button "Next >" at bounding box center [885, 392] width 23 height 12
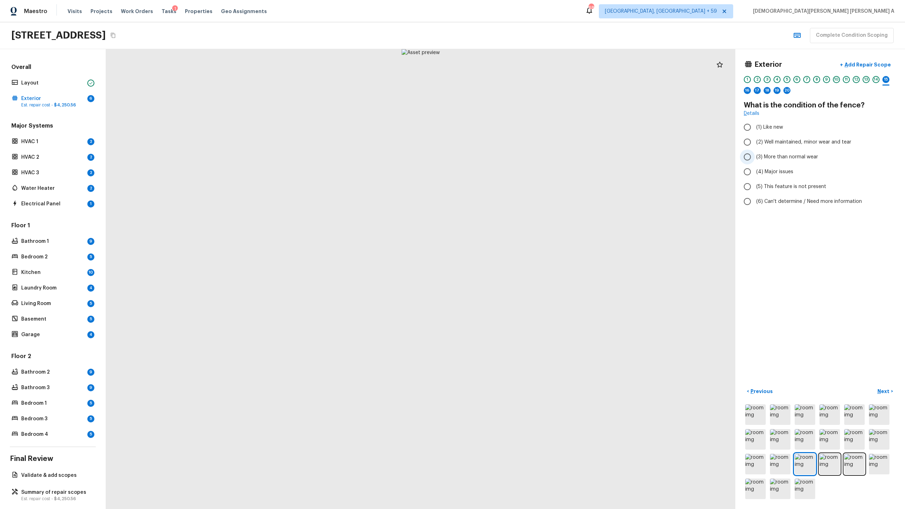
click at [519, 158] on input "(3) More than normal wear" at bounding box center [747, 157] width 15 height 15
radio input "true"
click at [519, 177] on input "(4) Major issues" at bounding box center [747, 171] width 15 height 15
radio input "true"
click at [519, 68] on p "Add Repair Scope" at bounding box center [867, 64] width 48 height 7
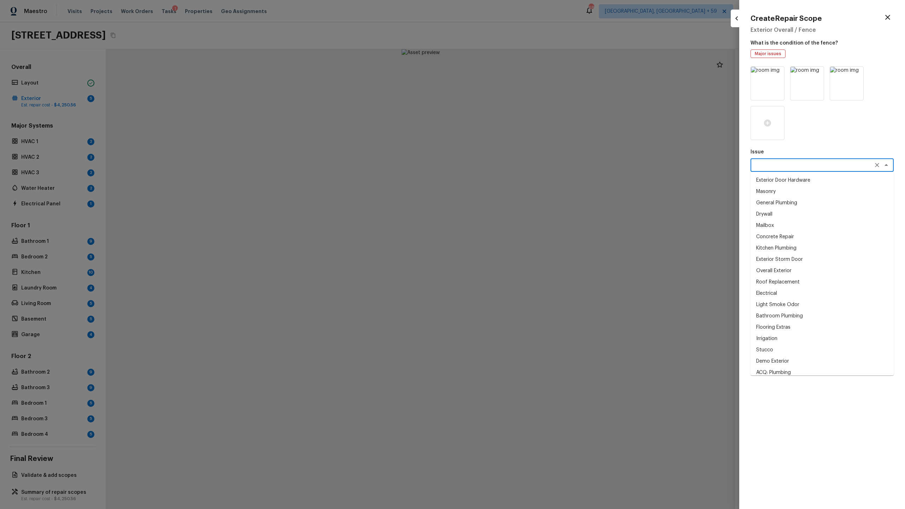
click at [519, 165] on textarea at bounding box center [812, 165] width 117 height 7
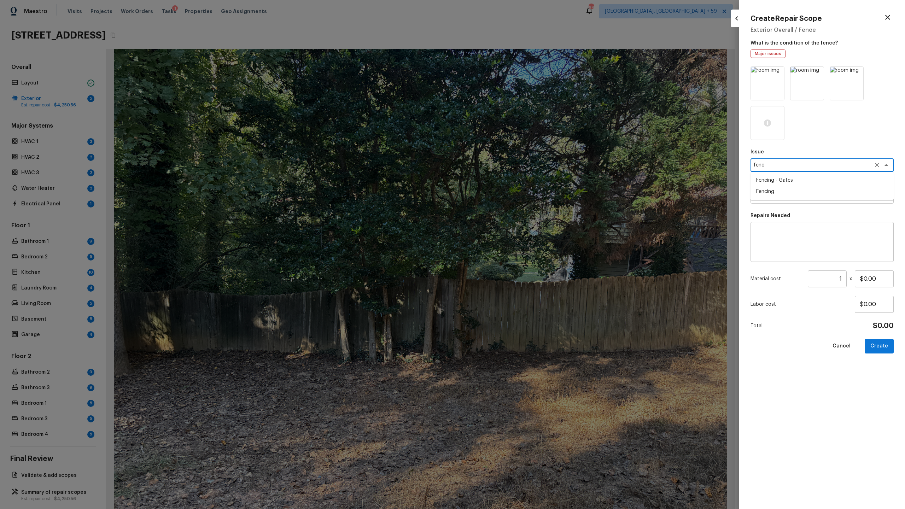
click at [519, 180] on li "Fencing - Gates" at bounding box center [822, 180] width 143 height 11
type textarea "Fencing - Gates"
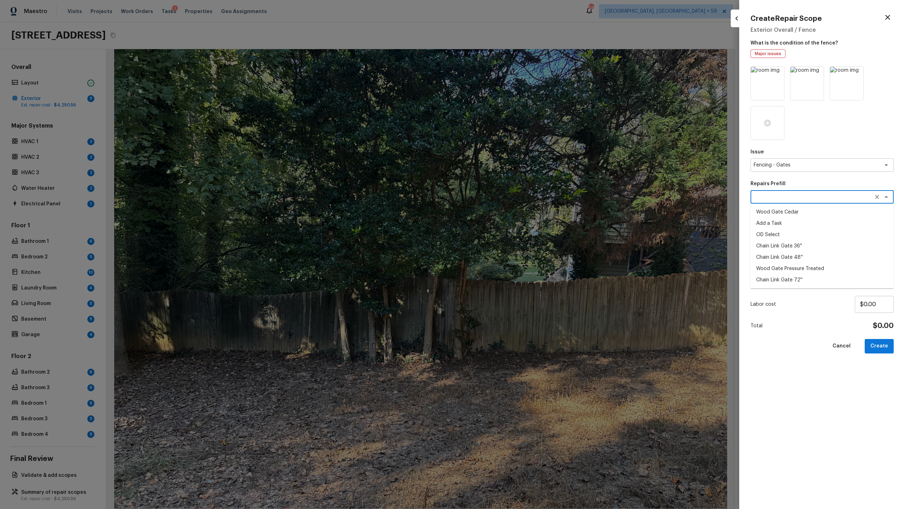
click at [519, 199] on textarea at bounding box center [812, 196] width 117 height 7
click at [519, 212] on li "Wood Gate Cedar" at bounding box center [822, 211] width 143 height 11
type textarea "Wood Gate Cedar"
type textarea "Prep the work area and install a new solid board cedar gate. Ensure that all of…"
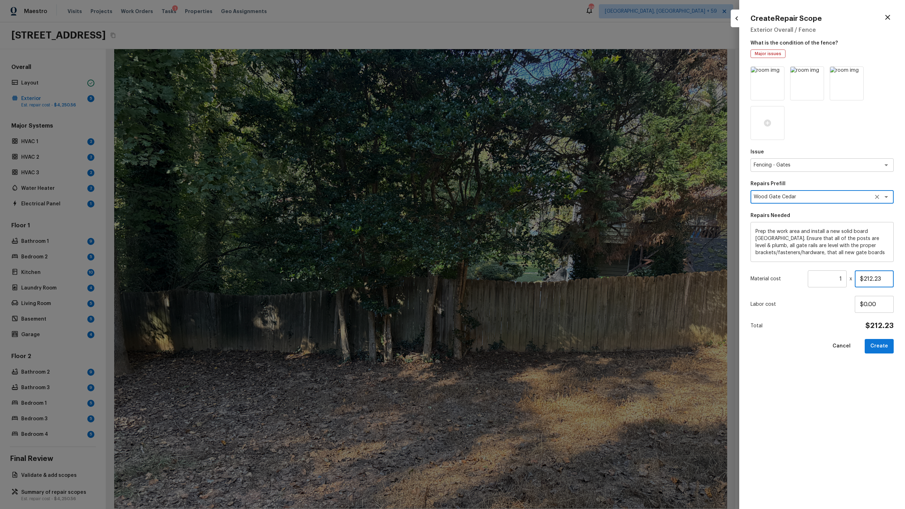
click at [519, 267] on input "$212.23" at bounding box center [874, 278] width 39 height 17
type input "$2,000.00"
click at [519, 267] on button "Create" at bounding box center [879, 346] width 29 height 14
type input "$0.00"
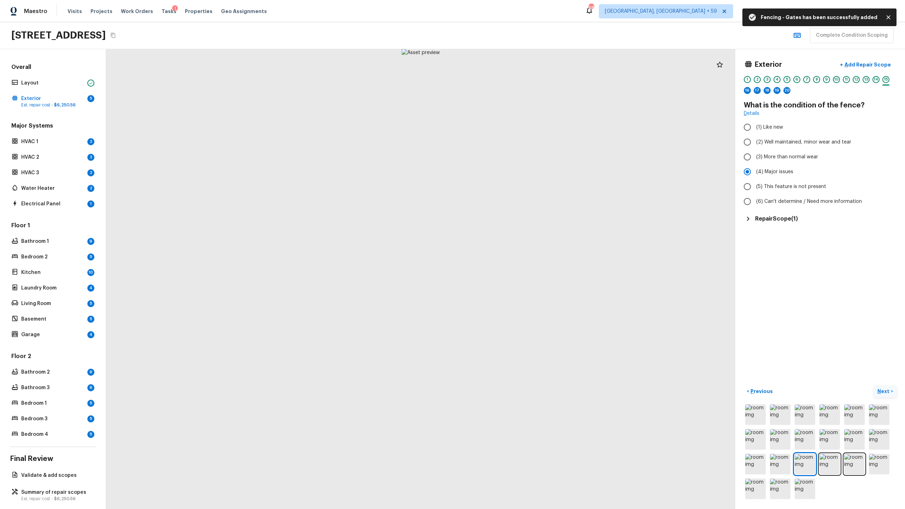
click at [519, 267] on p "Next" at bounding box center [883, 391] width 13 height 7
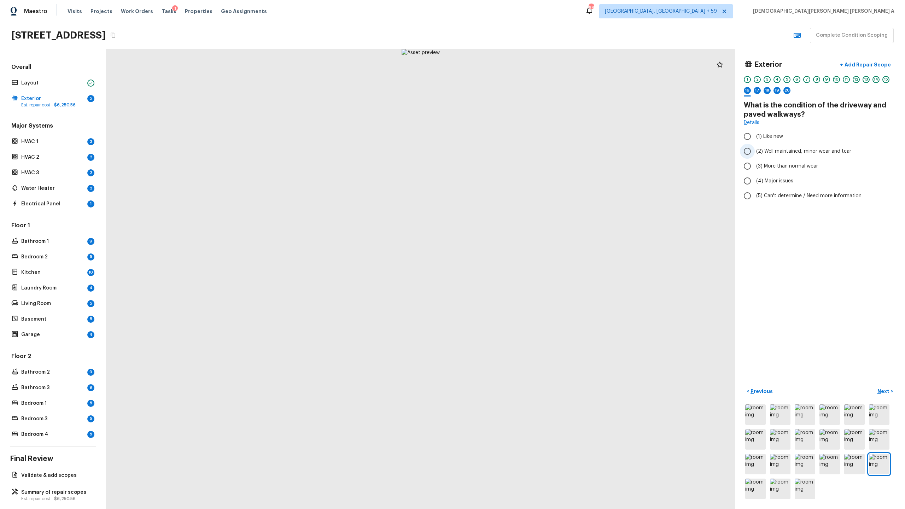
click at [519, 150] on input "(2) Well maintained, minor wear and tear" at bounding box center [747, 151] width 15 height 15
radio input "true"
click at [519, 267] on p "Next" at bounding box center [883, 391] width 13 height 7
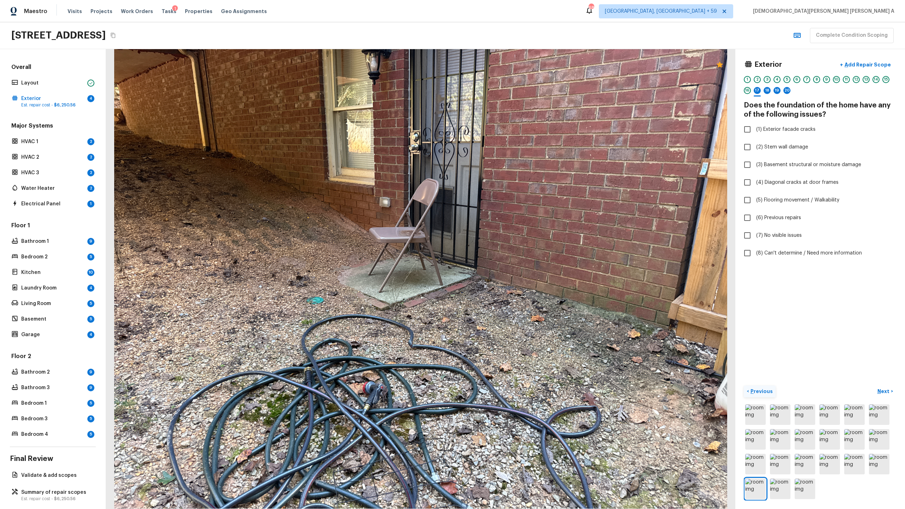
click at [519, 267] on p "Previous" at bounding box center [761, 391] width 24 height 7
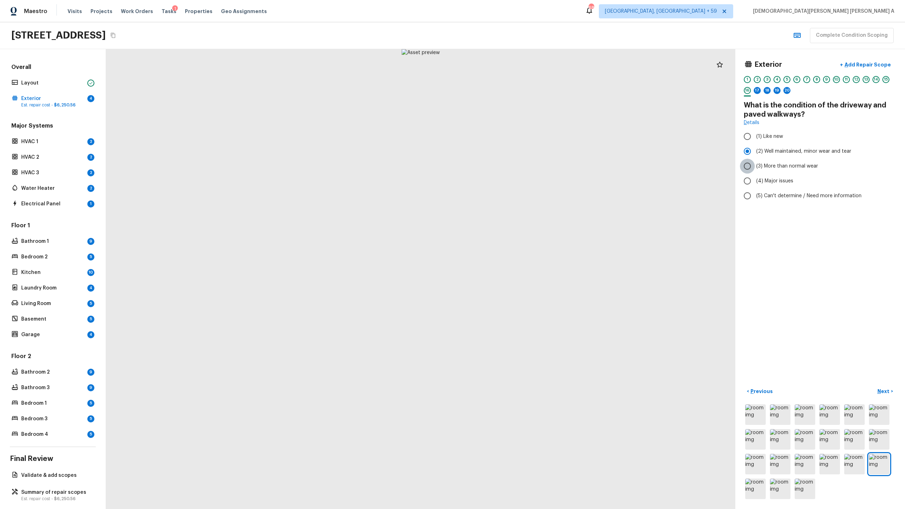
click at [519, 169] on input "(3) More than normal wear" at bounding box center [747, 166] width 15 height 15
radio input "true"
click at [519, 63] on p "Add Repair Scope" at bounding box center [867, 64] width 48 height 7
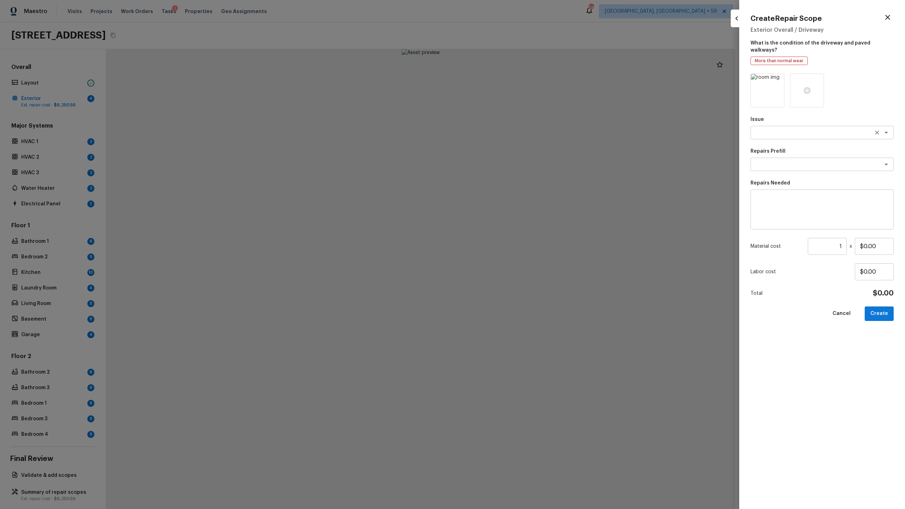
click at [519, 129] on textarea at bounding box center [812, 132] width 117 height 7
click at [519, 144] on li "Pressure Washing" at bounding box center [822, 140] width 143 height 11
type textarea "Pressure Washing"
click at [519, 161] on textarea at bounding box center [812, 164] width 117 height 7
click at [519, 215] on li "Pressure Wash Drive/Walk Way" at bounding box center [822, 217] width 143 height 11
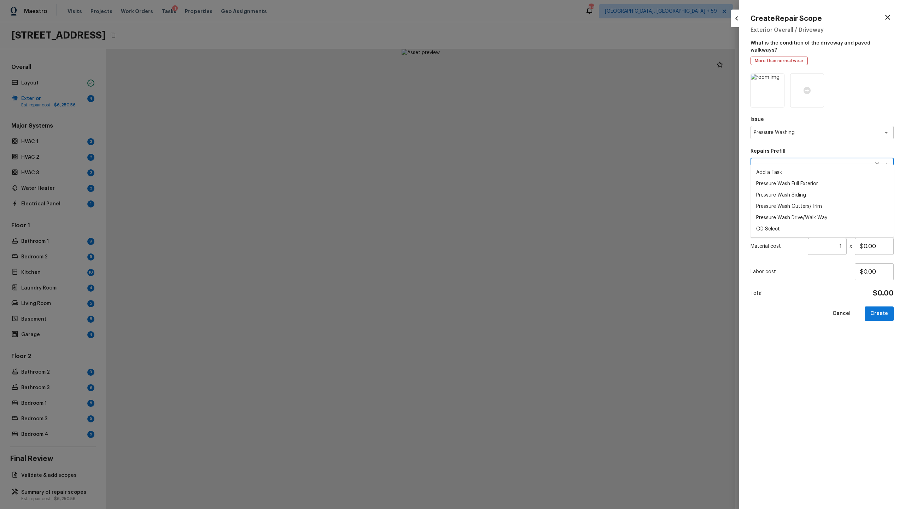
type textarea "Pressure Wash Drive/Walk Way"
type textarea "Pressure wash the driveways/walkways as directed by the PM. Ensure that all deb…"
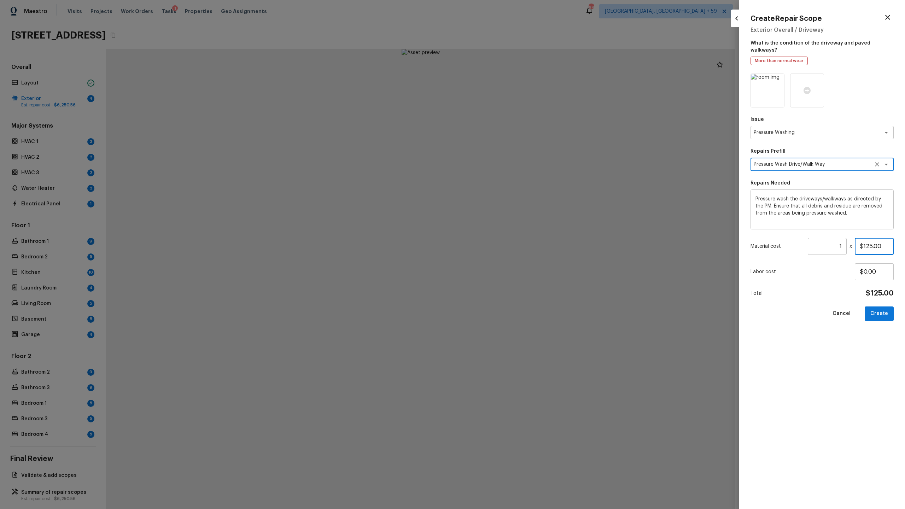
click at [519, 240] on input "$125.00" at bounding box center [874, 246] width 39 height 17
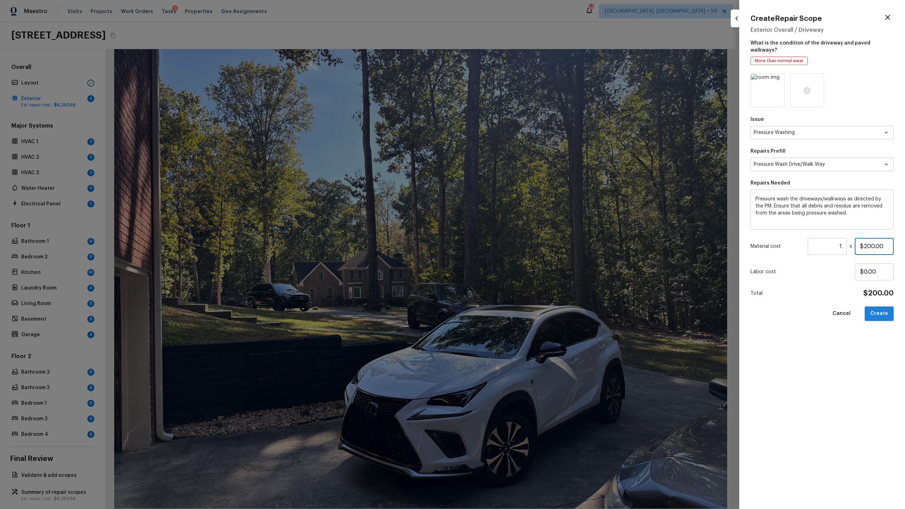
type input "$200.00"
click at [519, 267] on button "Create" at bounding box center [879, 314] width 29 height 14
type input "$0.00"
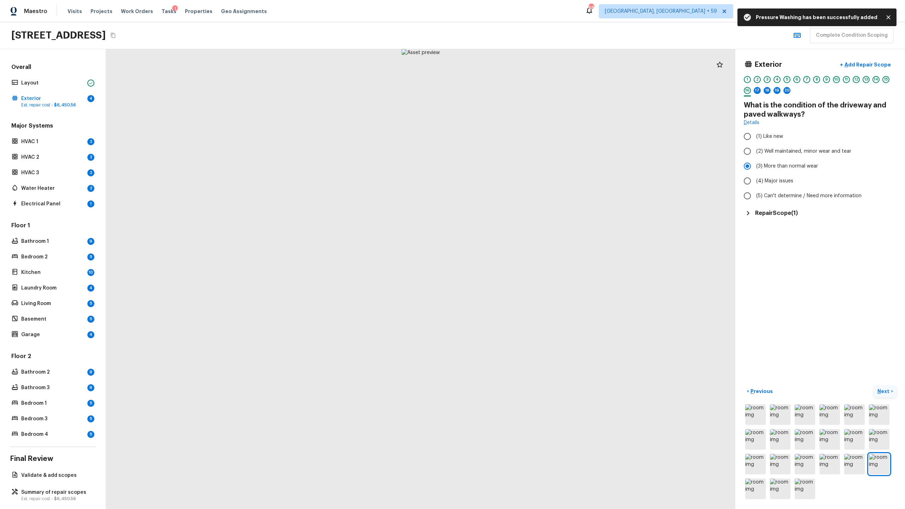
click at [519, 267] on p "Next" at bounding box center [883, 391] width 13 height 7
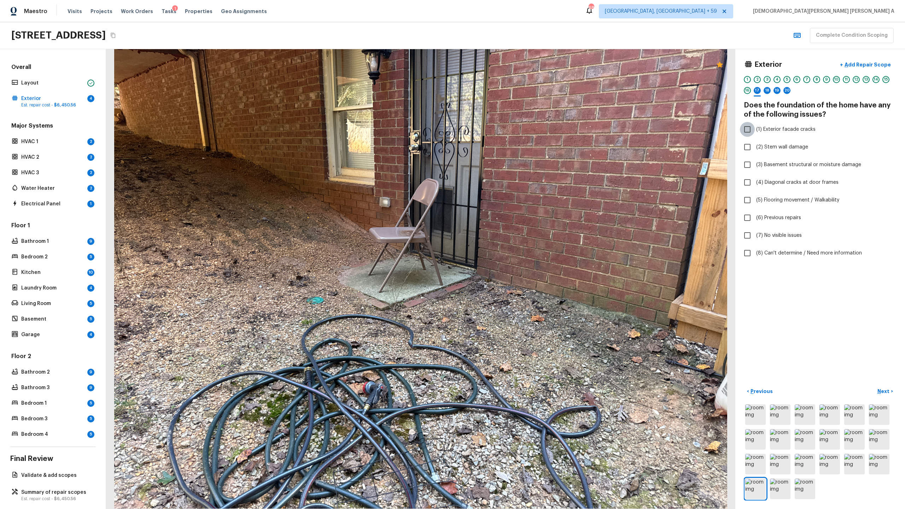
click at [519, 129] on input "(1) Exterior facade cracks" at bounding box center [747, 129] width 15 height 15
checkbox input "true"
click at [519, 154] on div "Exterior + Add Repair Scope 1 2 3 4 5 6 7 8 9 10 11 12 13 14 15 16 17 18 19 20 …" at bounding box center [820, 159] width 153 height 203
click at [519, 148] on input "(2) Stem wall damage" at bounding box center [747, 147] width 15 height 15
checkbox input "true"
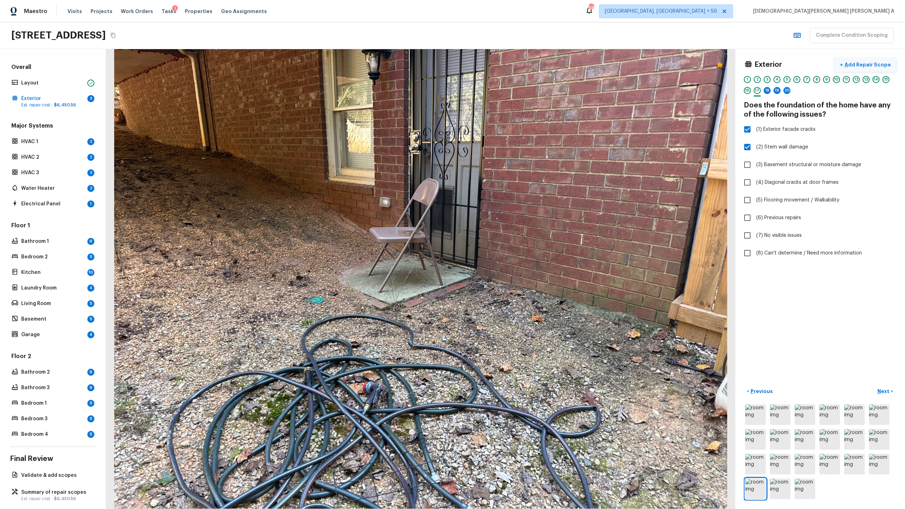
click at [519, 62] on p "Add Repair Scope" at bounding box center [867, 64] width 48 height 7
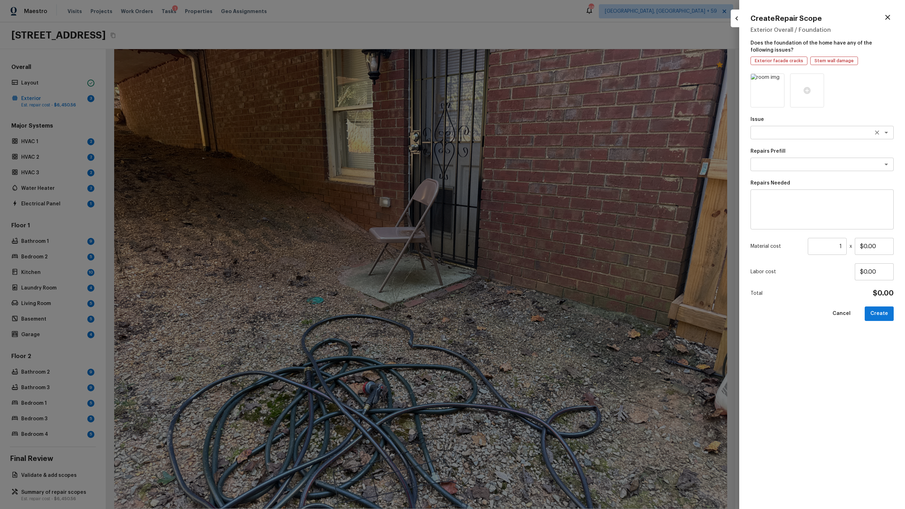
click at [519, 133] on textarea at bounding box center [812, 132] width 117 height 7
click at [519, 163] on li "ACQ: Foundation" at bounding box center [822, 158] width 143 height 11
type textarea "ACQ: Foundation"
click at [519, 163] on textarea at bounding box center [812, 164] width 117 height 7
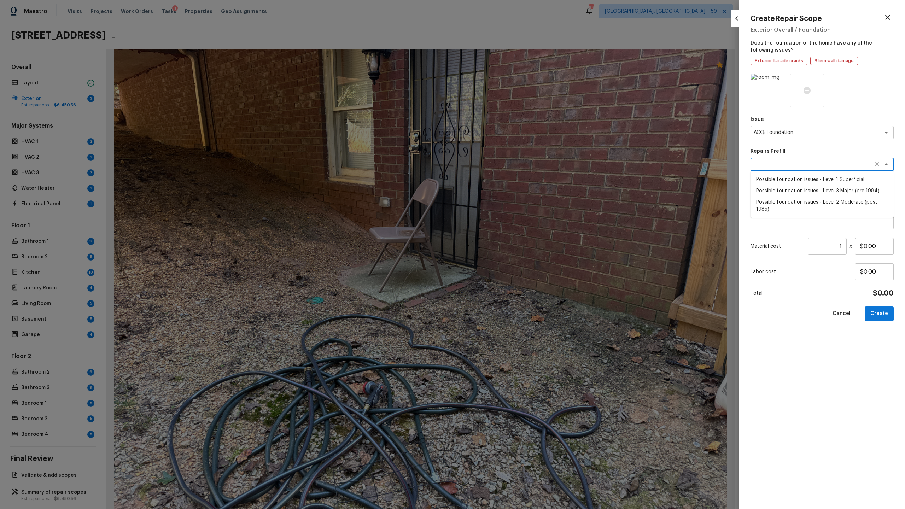
click at [519, 179] on li "Possible foundation issues - Level 1 Superficial" at bounding box center [822, 179] width 143 height 11
type textarea "Possible foundation issues - Level 1 Superficial"
type textarea "Possible foundation issues - Level 1 - Superficial. Disclaimer: This is NOT a t…"
type input "$999.00"
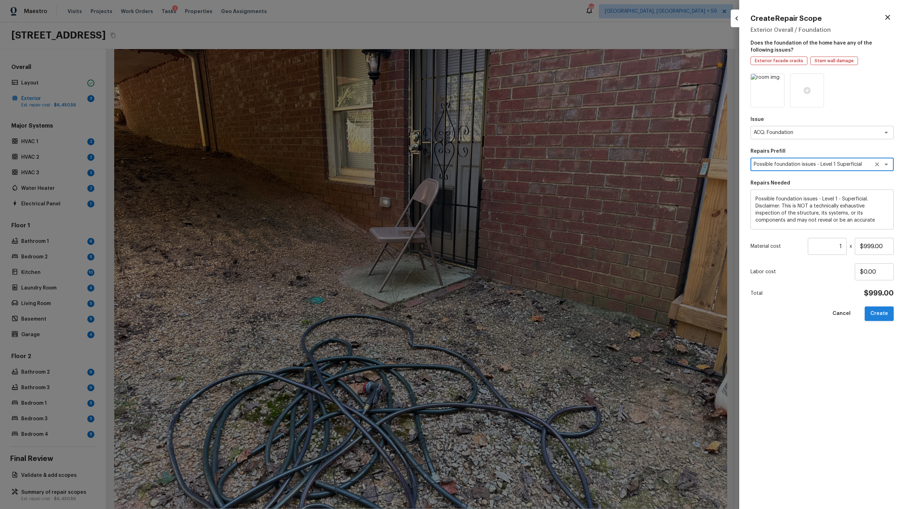
click at [519, 267] on button "Create" at bounding box center [879, 314] width 29 height 14
type input "$0.00"
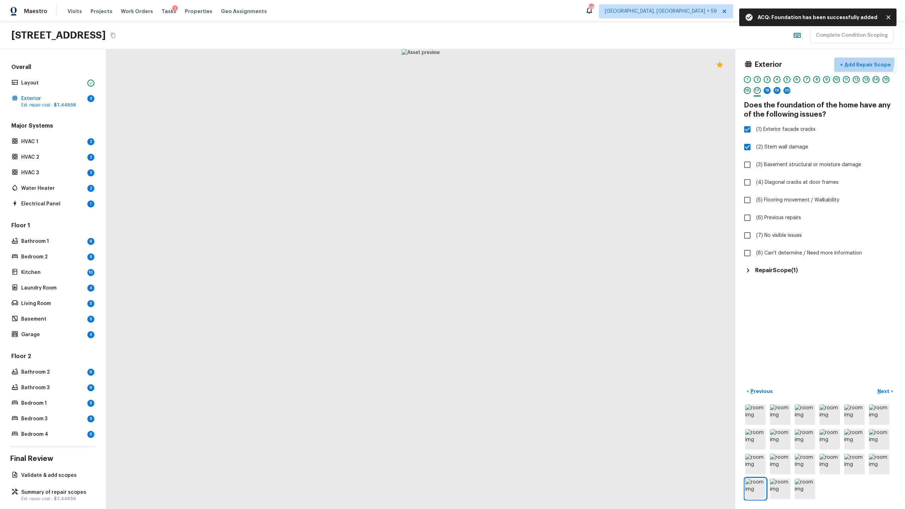
click at [519, 61] on p "Add Repair Scope" at bounding box center [867, 64] width 48 height 7
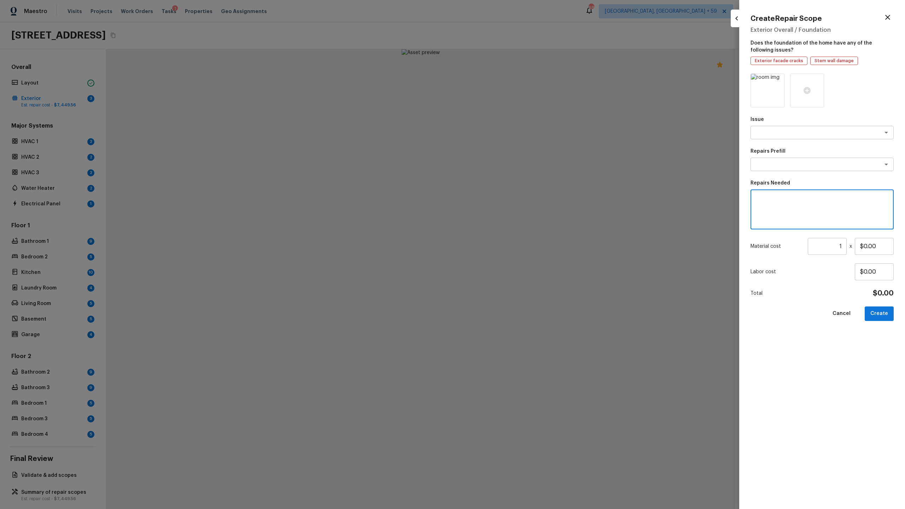
click at [519, 208] on textarea at bounding box center [822, 210] width 133 height 28
type textarea "Stem wall damage"
click at [519, 249] on input "$0.00" at bounding box center [874, 246] width 39 height 17
type input "$250.00"
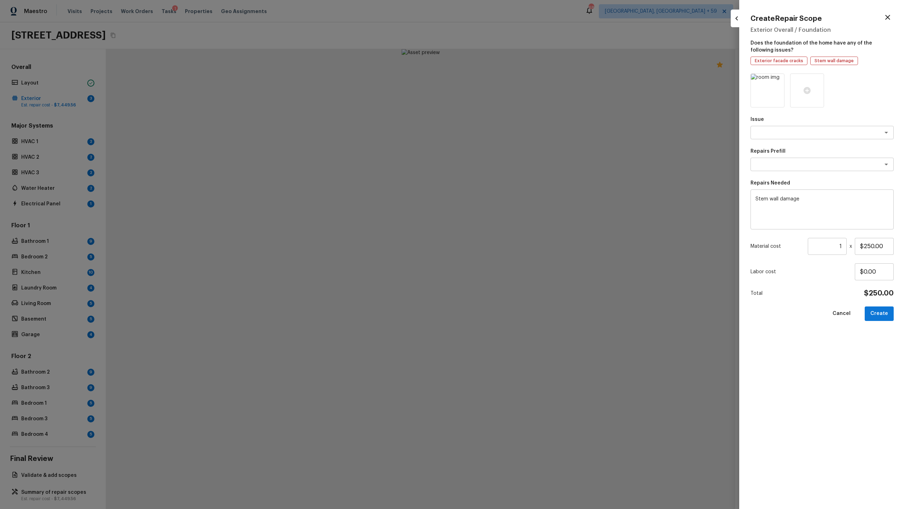
click at [519, 267] on div "Issue x ​ Repairs Prefill x ​ Repairs Needed Stem wall damage x ​ Material cost…" at bounding box center [822, 286] width 143 height 424
click at [519, 267] on button "Create" at bounding box center [879, 314] width 29 height 14
type input "$0.00"
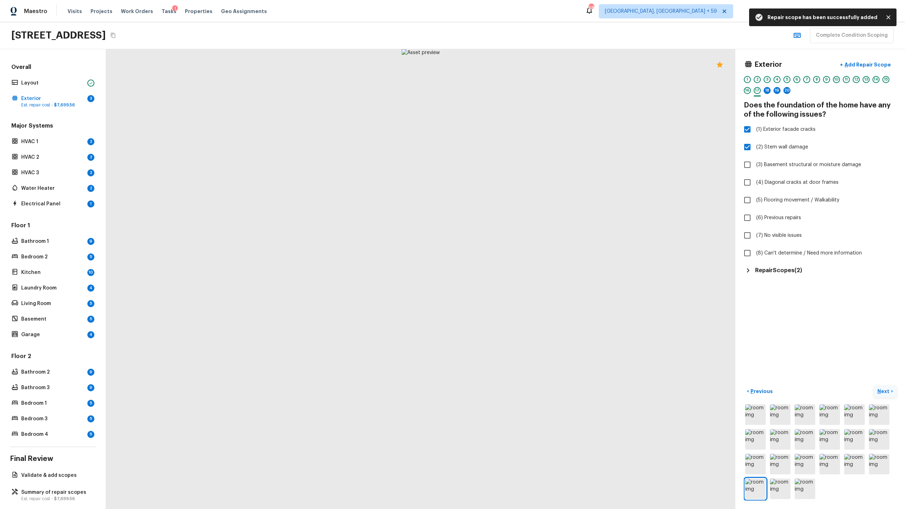
click at [519, 267] on p "Next" at bounding box center [883, 391] width 13 height 7
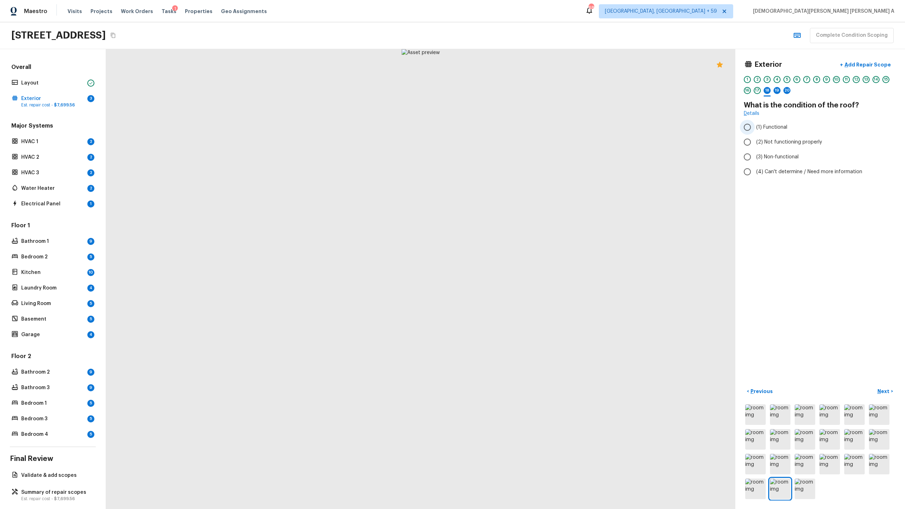
click at [519, 126] on span "(1) Functional" at bounding box center [771, 127] width 31 height 7
click at [519, 126] on input "(1) Functional" at bounding box center [747, 127] width 15 height 15
radio input "true"
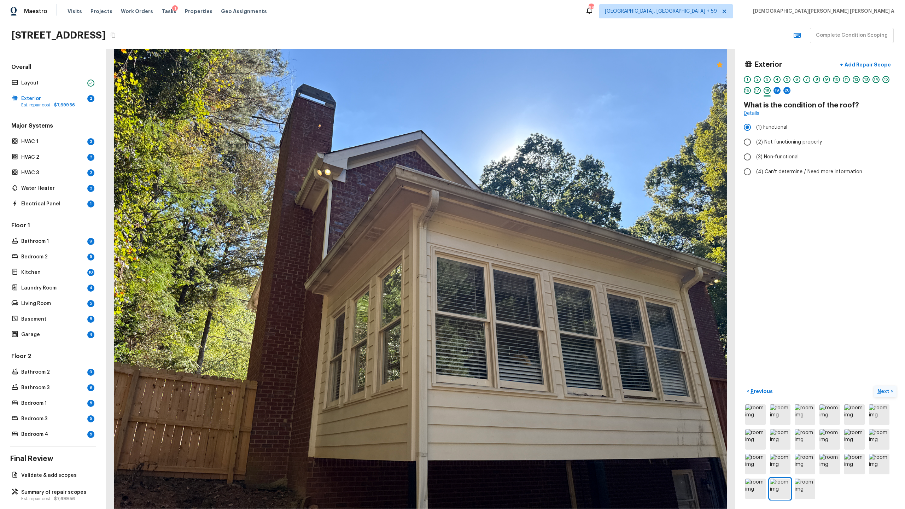
click at [519, 267] on p "Next" at bounding box center [883, 391] width 13 height 7
click at [519, 131] on input "(2) No" at bounding box center [747, 135] width 15 height 15
radio input "true"
click at [519, 267] on p "Previous" at bounding box center [761, 391] width 24 height 7
click at [519, 64] on p "Add Repair Scope" at bounding box center [867, 64] width 48 height 7
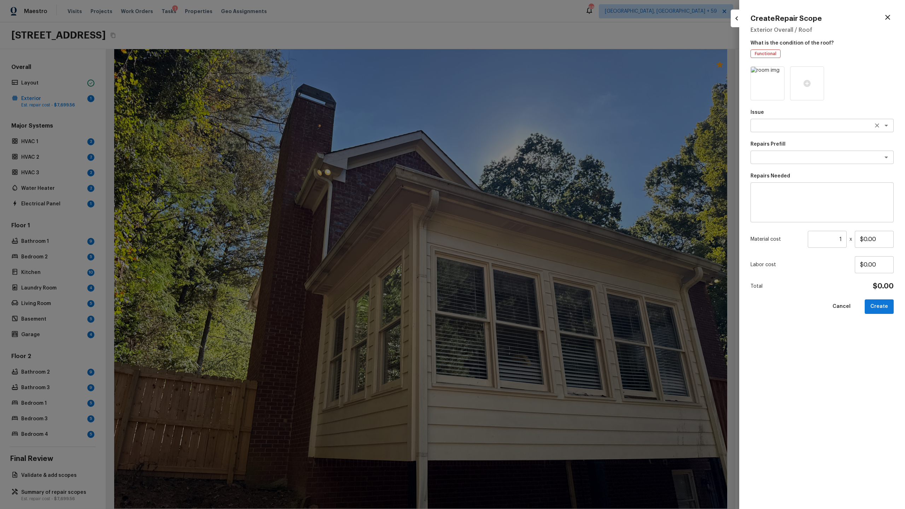
click at [519, 125] on textarea at bounding box center [812, 125] width 117 height 7
click at [519, 140] on li "Gutters" at bounding box center [822, 140] width 143 height 11
type textarea "Gutters"
click at [519, 157] on textarea at bounding box center [812, 157] width 117 height 7
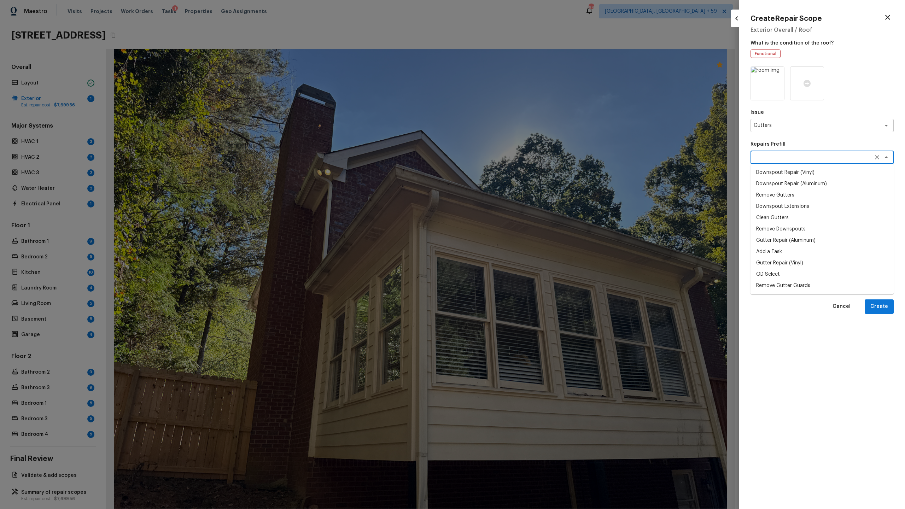
click at [519, 170] on li "Downspout Repair (Vinyl)" at bounding box center [822, 172] width 143 height 11
type textarea "Downspout Repair (Vinyl)"
type textarea "Remove and replace the 2''x3'' vinyl downspout. Ensure that the new downspout i…"
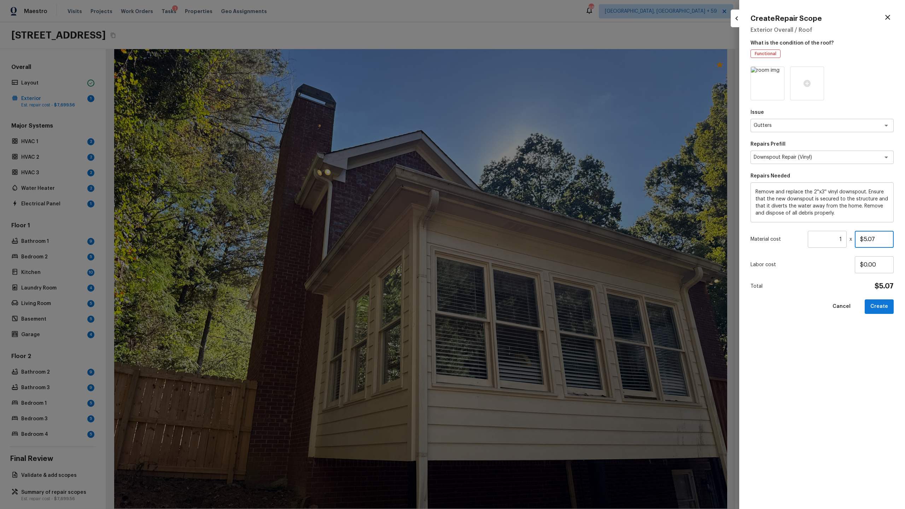
click at [519, 237] on input "$5.07" at bounding box center [874, 239] width 39 height 17
type input "$100.00"
click at [519, 267] on button "Create" at bounding box center [879, 306] width 29 height 14
type input "$0.00"
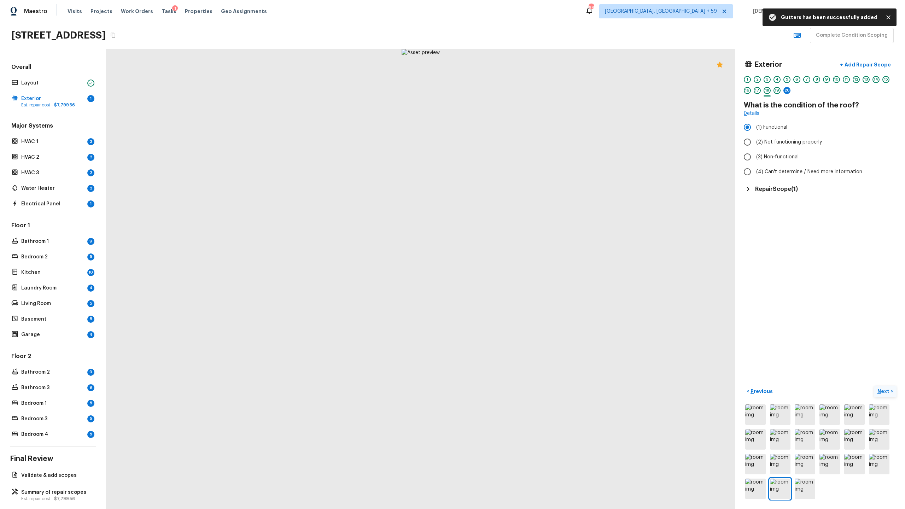
click at [519, 267] on button "Next >" at bounding box center [885, 392] width 23 height 12
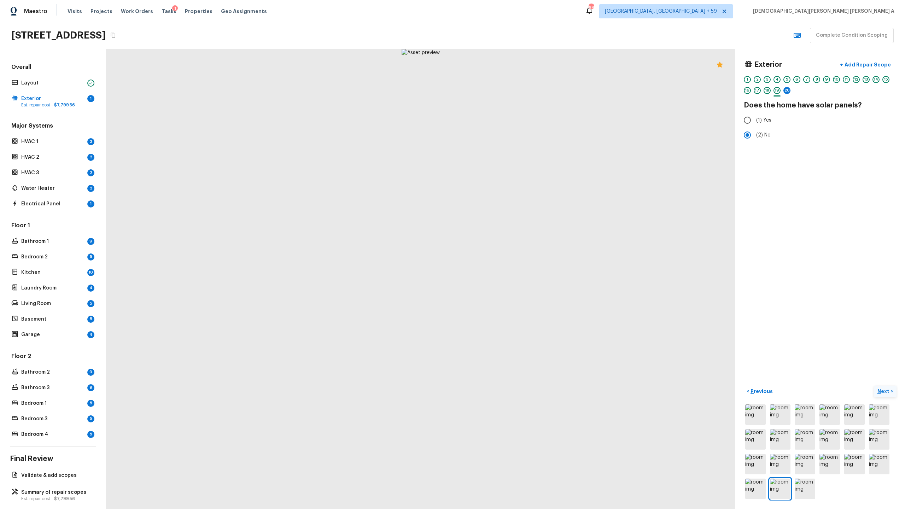
click at [519, 267] on p "Next" at bounding box center [883, 391] width 13 height 7
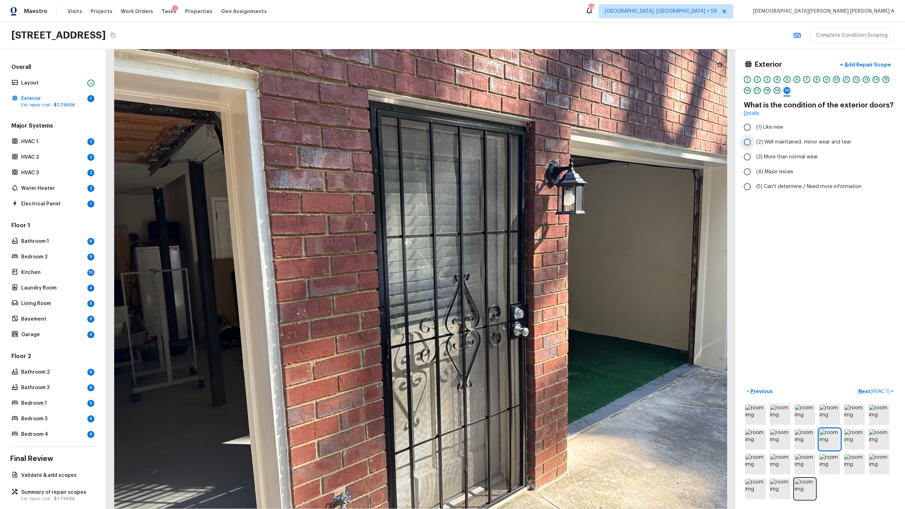
click at [519, 142] on input "(2) Well maintained, minor wear and tear" at bounding box center [747, 142] width 15 height 15
radio input "true"
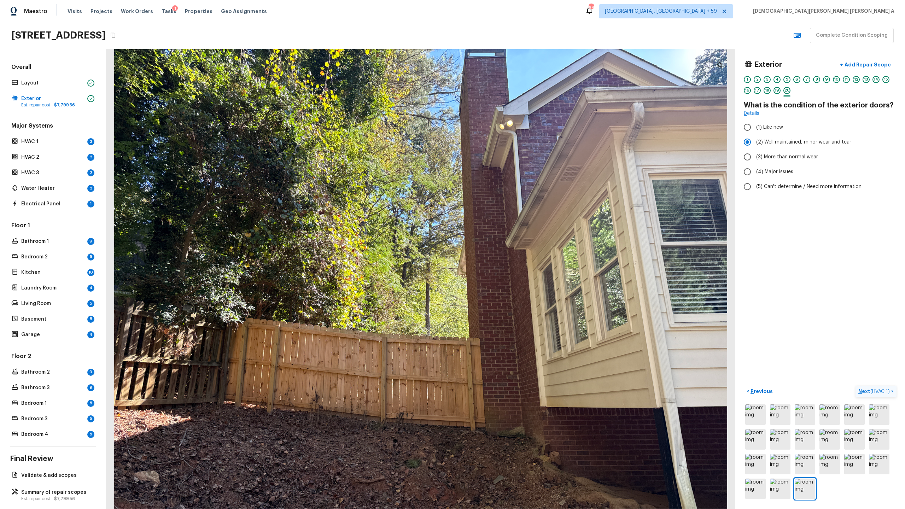
click at [519, 267] on button "Next ( HVAC 1 ) >" at bounding box center [876, 392] width 41 height 12
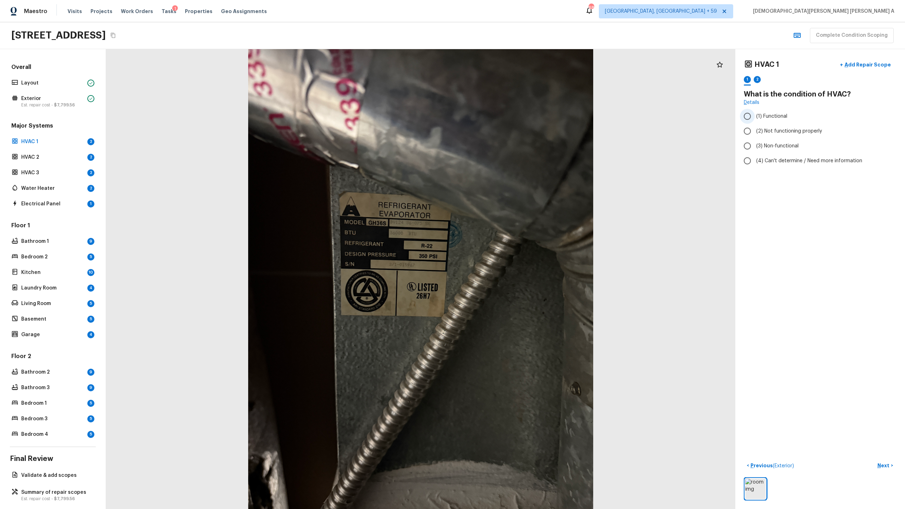
click at [519, 116] on label "(1) Functional" at bounding box center [815, 116] width 151 height 15
click at [519, 116] on input "(1) Functional" at bounding box center [747, 116] width 15 height 15
radio input "true"
click at [519, 267] on p "Next" at bounding box center [883, 465] width 13 height 7
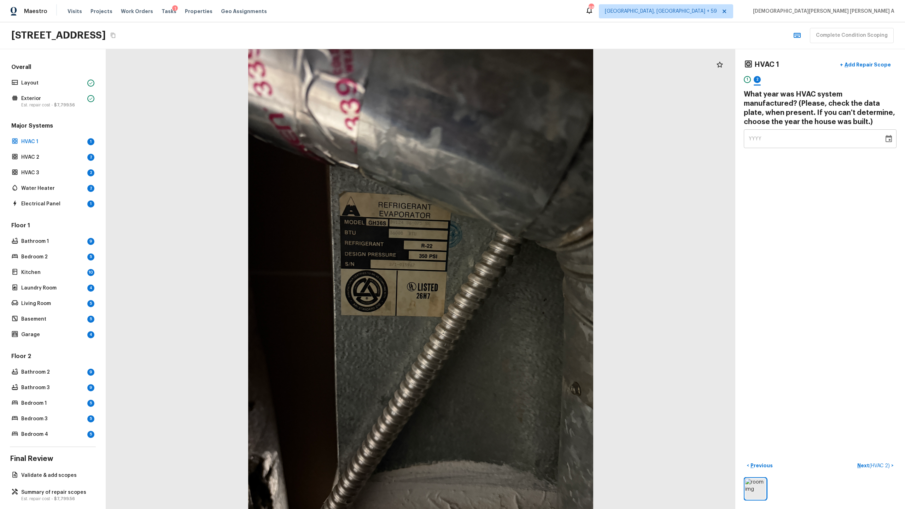
click at [519, 143] on div "YYYY" at bounding box center [814, 138] width 130 height 19
click at [519, 137] on span "YYYY" at bounding box center [755, 138] width 13 height 5
type input "1991"
click at [519, 267] on p "Next ( HVAC 2 )" at bounding box center [874, 465] width 34 height 7
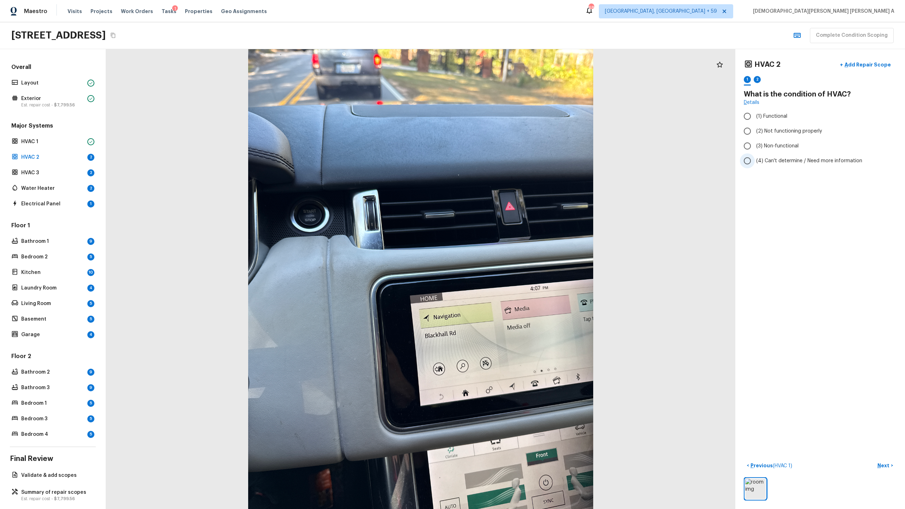
click at [519, 159] on input "(4) Can't determine / Need more information" at bounding box center [747, 160] width 15 height 15
radio input "true"
click at [519, 267] on button "Next >" at bounding box center [885, 466] width 23 height 12
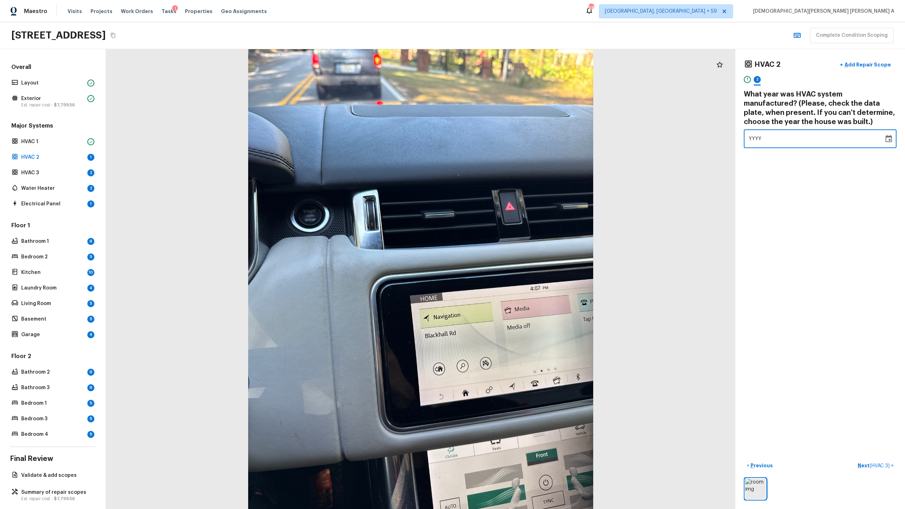
click at [519, 141] on div "YYYY" at bounding box center [814, 138] width 130 height 19
type input "1991"
click at [519, 267] on p "Next ( HVAC 3 )" at bounding box center [875, 465] width 34 height 7
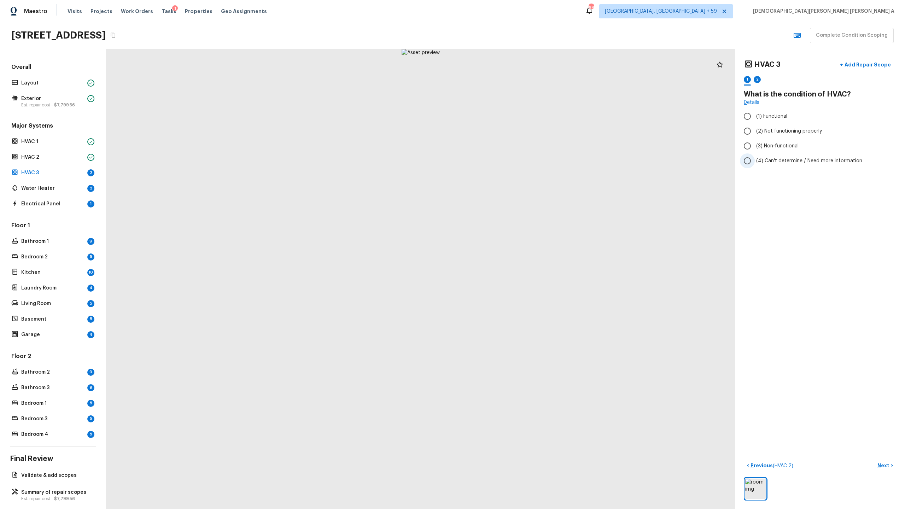
click at [519, 163] on input "(4) Can't determine / Need more information" at bounding box center [747, 160] width 15 height 15
radio input "true"
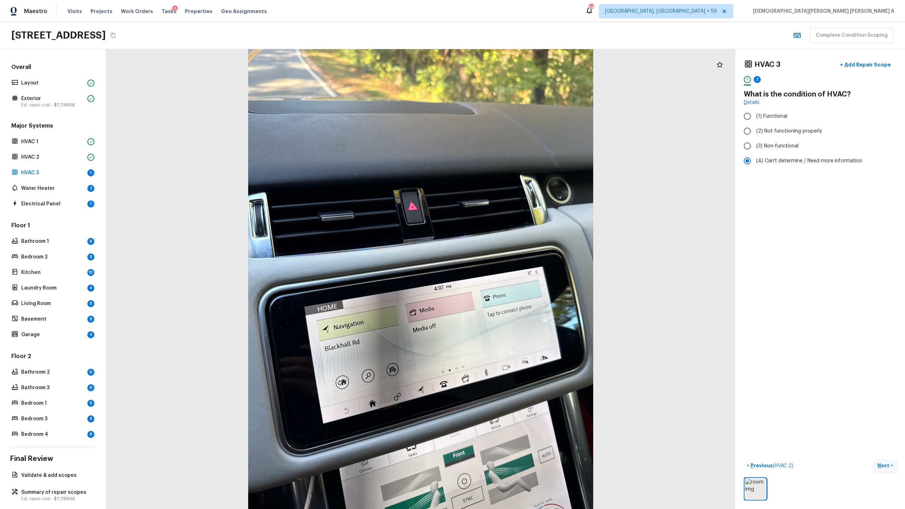
click at [519, 267] on p "Next" at bounding box center [883, 465] width 13 height 7
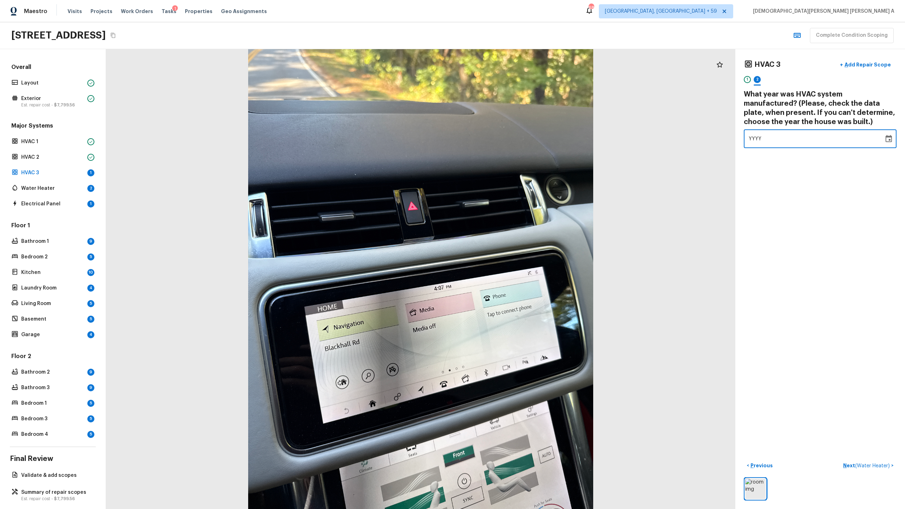
click at [519, 139] on div "YYYY" at bounding box center [814, 138] width 130 height 19
type input "1991"
click at [519, 267] on span "( Water Heater )" at bounding box center [872, 465] width 35 height 5
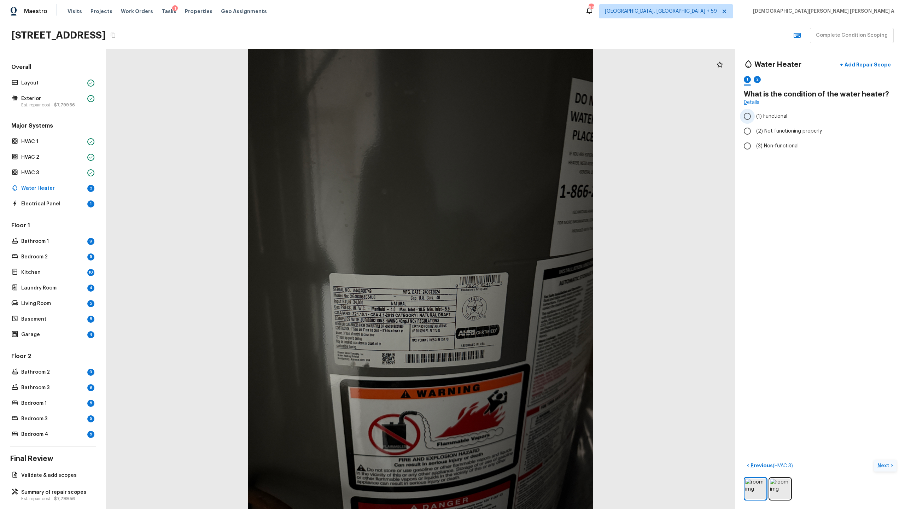
click at [519, 117] on input "(1) Functional" at bounding box center [747, 116] width 15 height 15
radio input "true"
click at [519, 267] on p "Next" at bounding box center [883, 465] width 13 height 7
click at [519, 136] on div "YYYY" at bounding box center [814, 129] width 130 height 19
type input "1991"
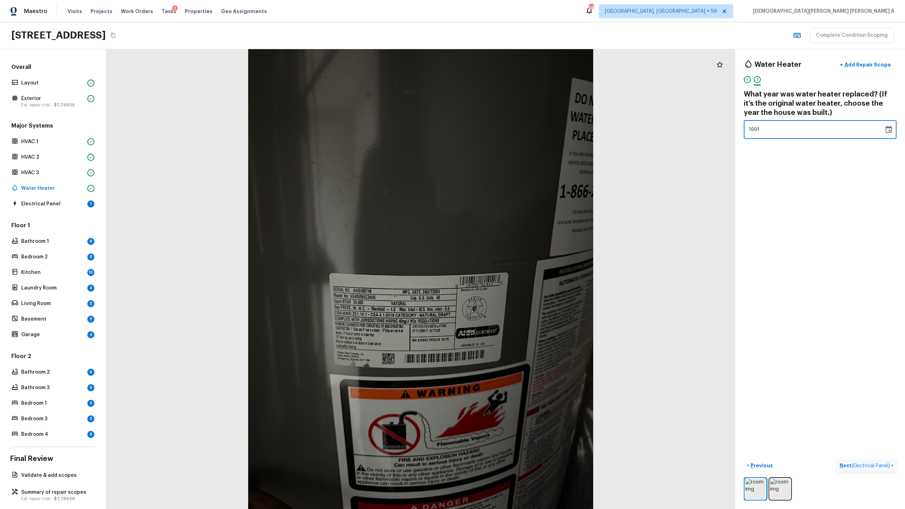
click at [519, 267] on span "( Electrical Panel )" at bounding box center [871, 465] width 38 height 5
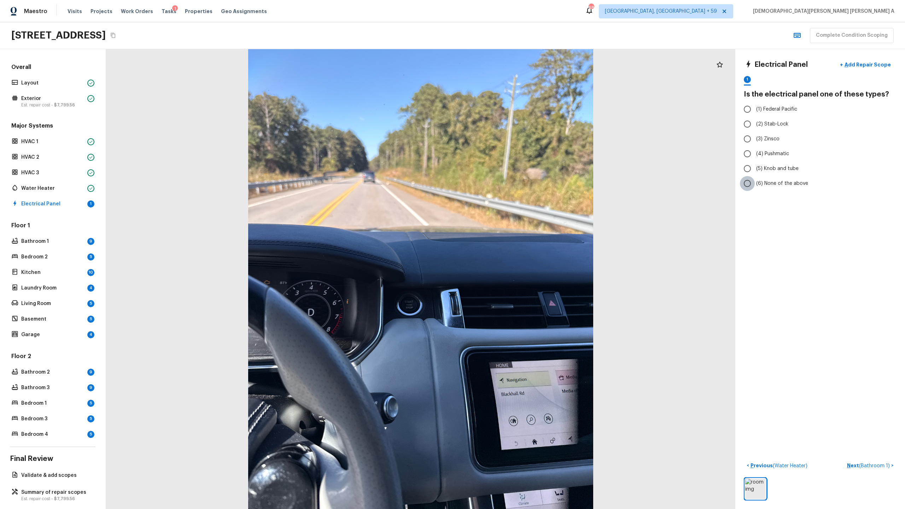
click at [519, 180] on input "(6) None of the above" at bounding box center [747, 183] width 15 height 15
radio input "true"
click at [519, 113] on label "(1) Federal Pacific" at bounding box center [815, 109] width 151 height 15
click at [519, 113] on input "(1) Federal Pacific" at bounding box center [747, 109] width 15 height 15
radio input "true"
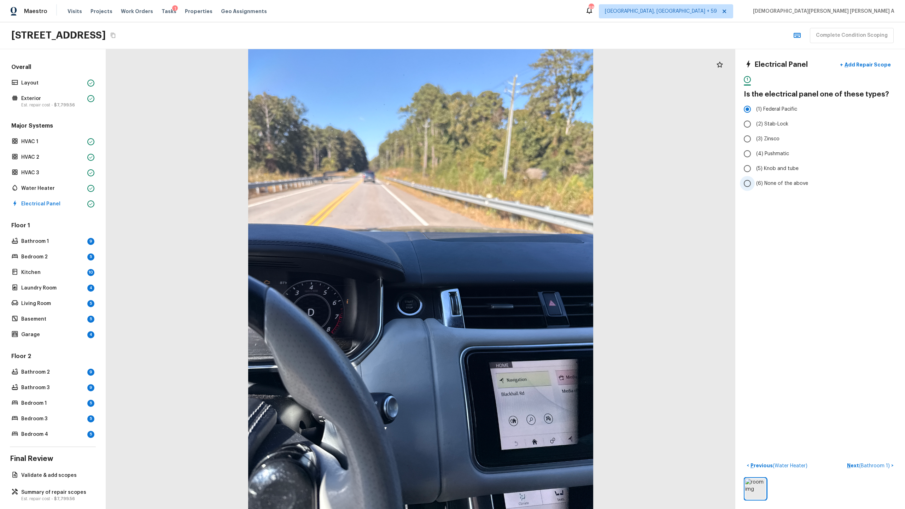
click at [519, 181] on input "(6) None of the above" at bounding box center [747, 183] width 15 height 15
radio input "true"
click at [519, 267] on span "( Bathroom 1 )" at bounding box center [874, 465] width 31 height 5
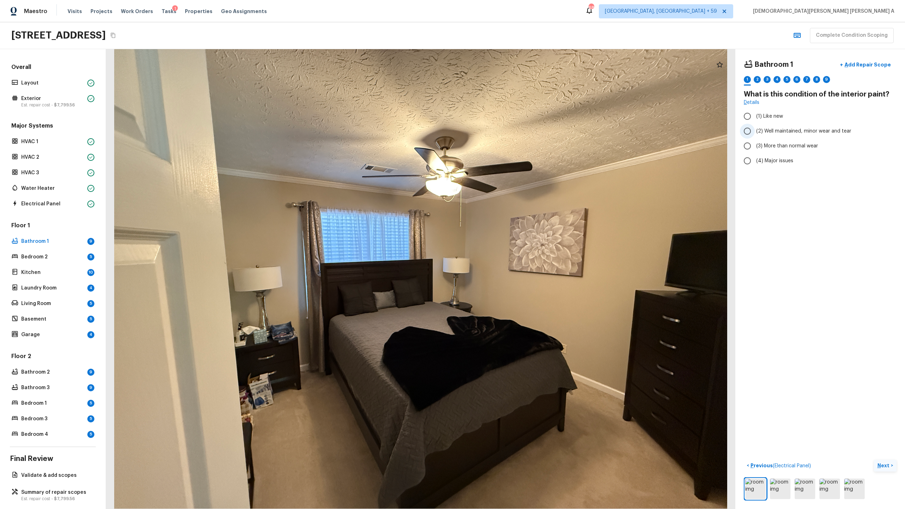
click at [519, 135] on input "(2) Well maintained, minor wear and tear" at bounding box center [747, 131] width 15 height 15
radio input "true"
click at [519, 267] on p "Next" at bounding box center [883, 465] width 13 height 7
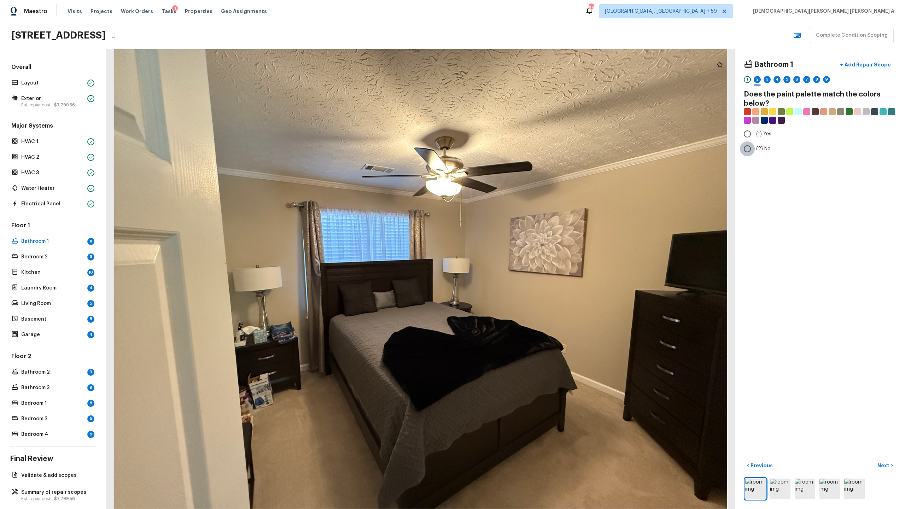
click at [519, 152] on input "(2) No" at bounding box center [747, 148] width 15 height 15
radio input "true"
click at [519, 267] on p "Next" at bounding box center [883, 465] width 13 height 7
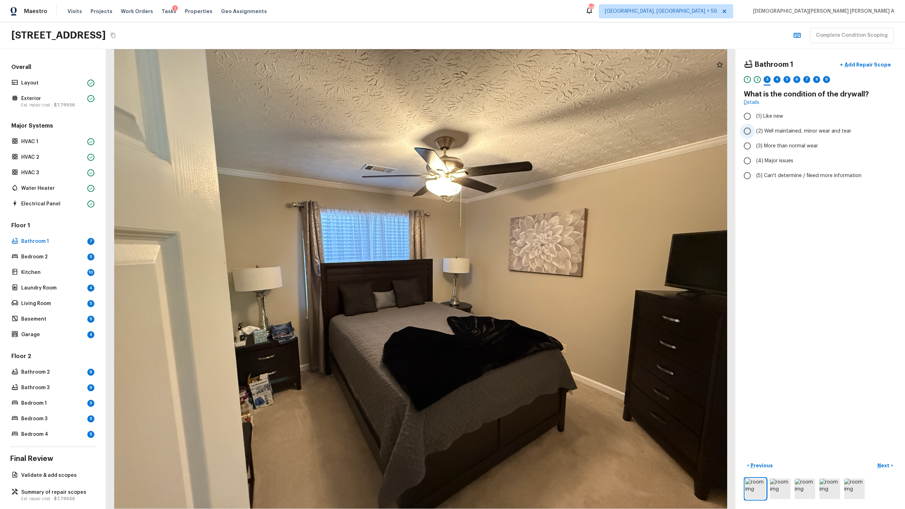
click at [519, 136] on label "(2) Well maintained, minor wear and tear" at bounding box center [815, 131] width 151 height 15
click at [519, 136] on input "(2) Well maintained, minor wear and tear" at bounding box center [747, 131] width 15 height 15
radio input "true"
click at [519, 267] on p "Next" at bounding box center [883, 465] width 13 height 7
click at [519, 171] on input "(4) Carpet" at bounding box center [747, 169] width 15 height 15
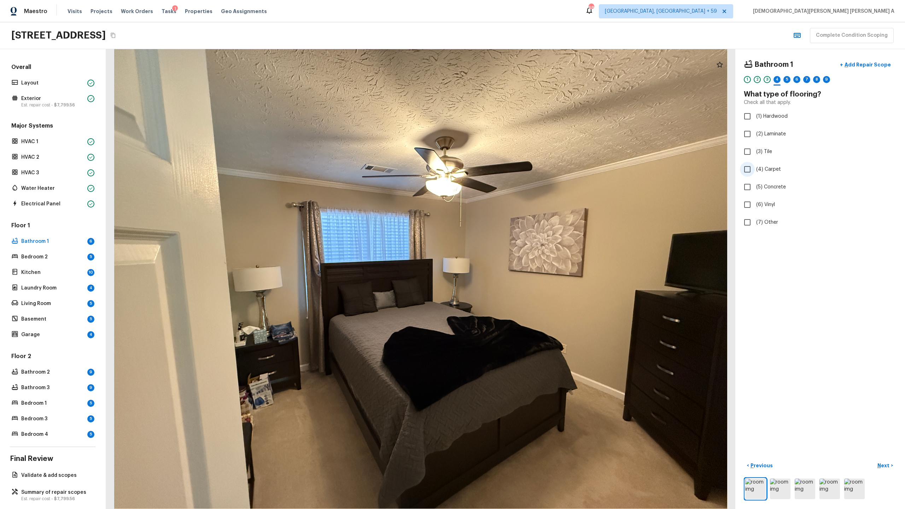
checkbox input "true"
click at [519, 267] on p "Next" at bounding box center [883, 465] width 13 height 7
click at [519, 141] on input "(3) More than normal wear" at bounding box center [747, 146] width 15 height 15
radio input "true"
click at [519, 124] on input "(2) Well maintained, minor wear and tear" at bounding box center [747, 131] width 15 height 15
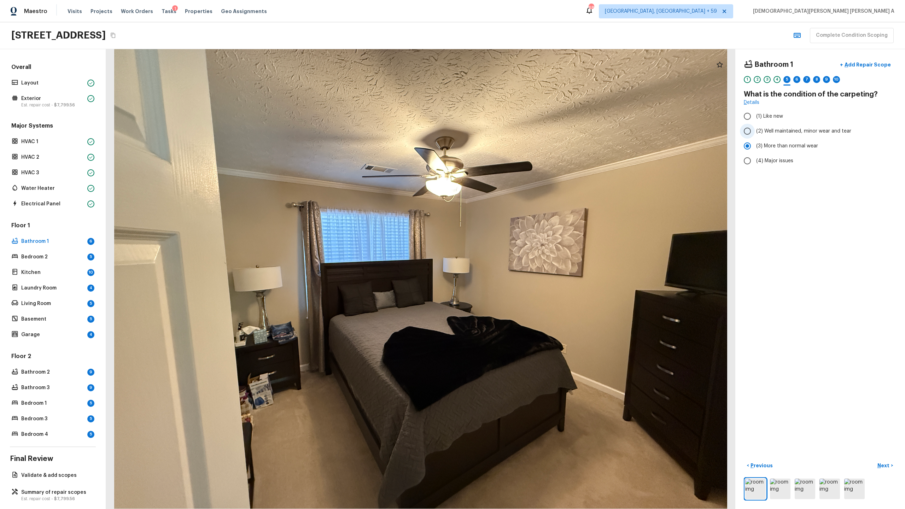
radio input "true"
click at [519, 267] on p "Next" at bounding box center [883, 465] width 13 height 7
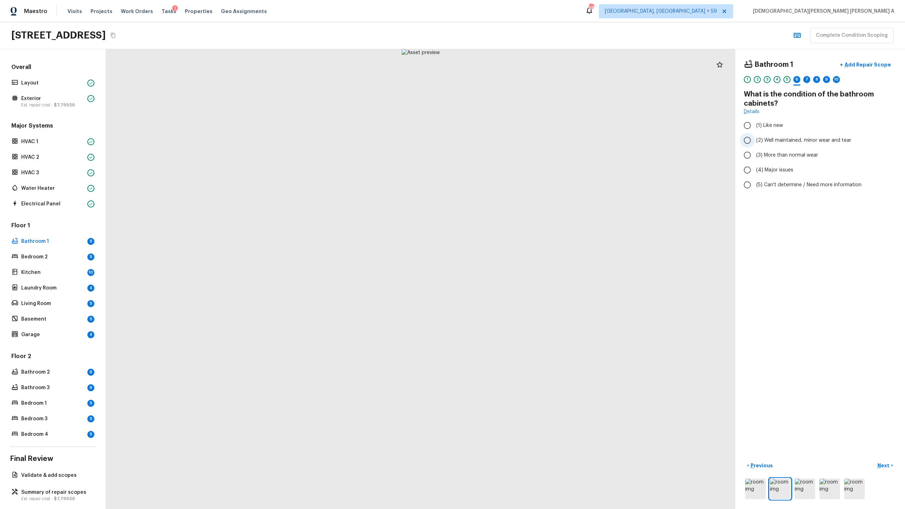
click at [519, 141] on input "(2) Well maintained, minor wear and tear" at bounding box center [747, 140] width 15 height 15
radio input "true"
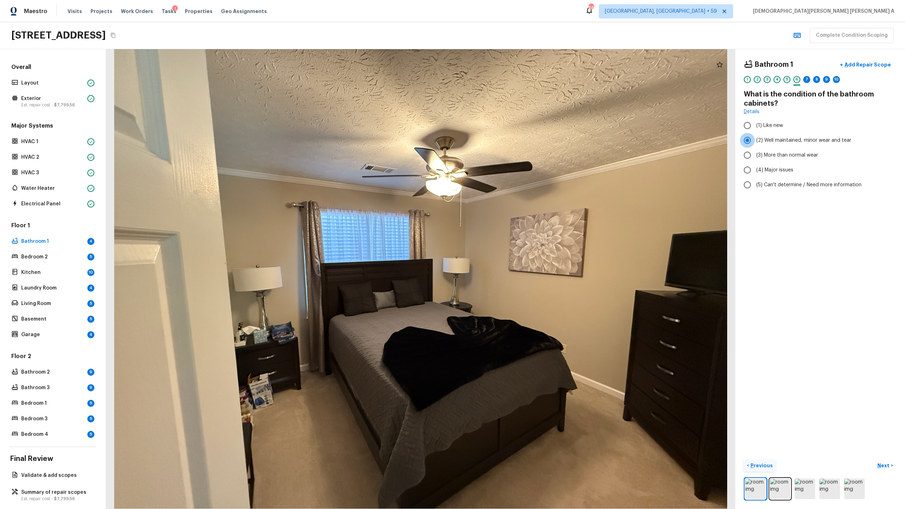
click at [519, 267] on p "Previous" at bounding box center [761, 465] width 24 height 7
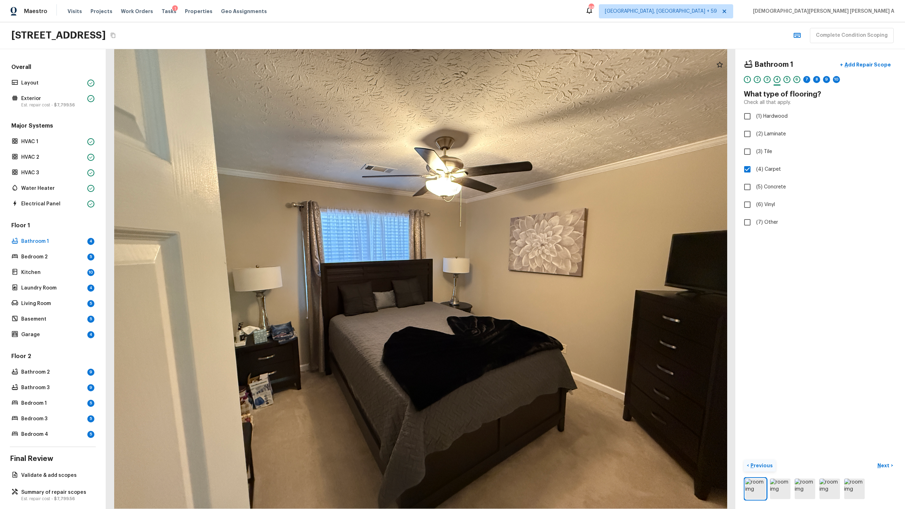
click at [519, 267] on p "Previous" at bounding box center [761, 465] width 24 height 7
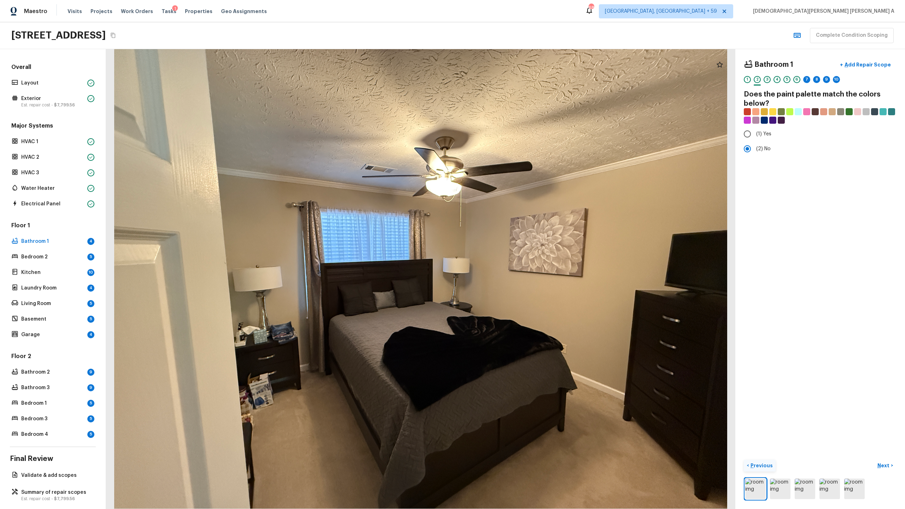
click at [519, 267] on p "Previous" at bounding box center [761, 465] width 24 height 7
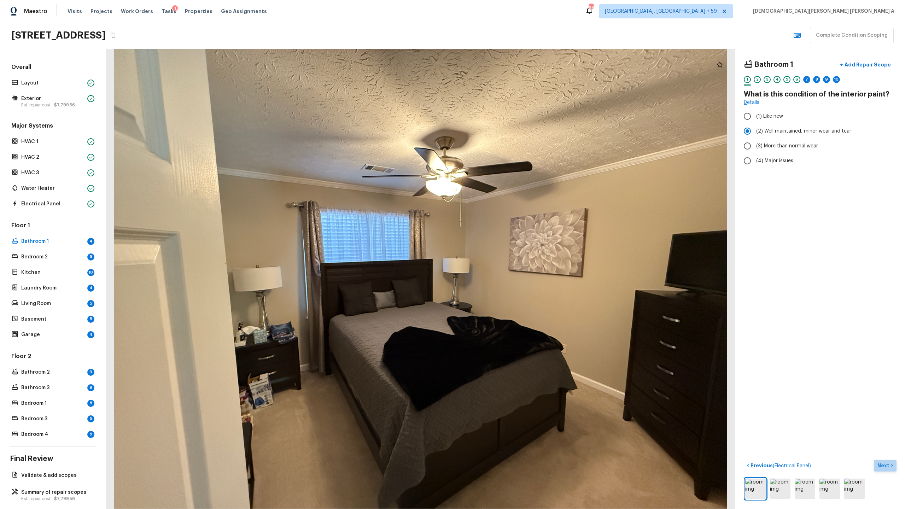
click at [519, 267] on p "Next" at bounding box center [883, 465] width 13 height 7
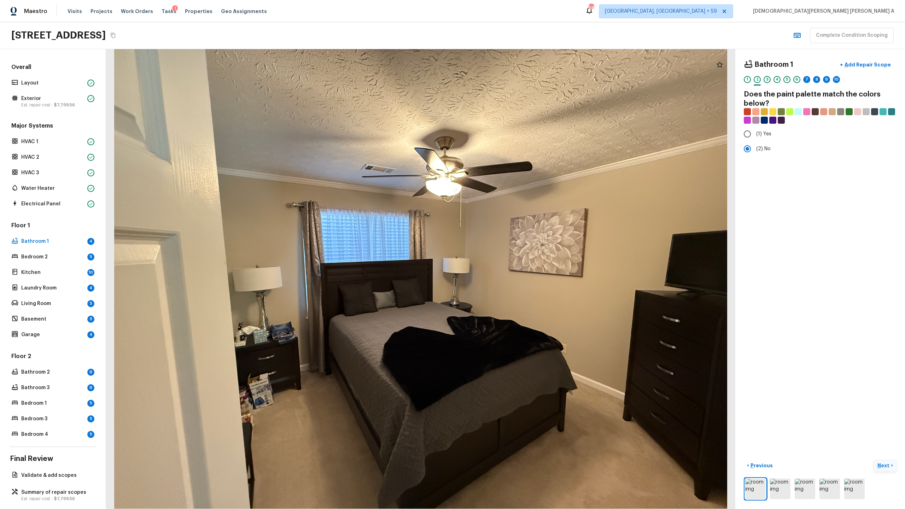
click at [519, 267] on button "Next >" at bounding box center [885, 466] width 23 height 12
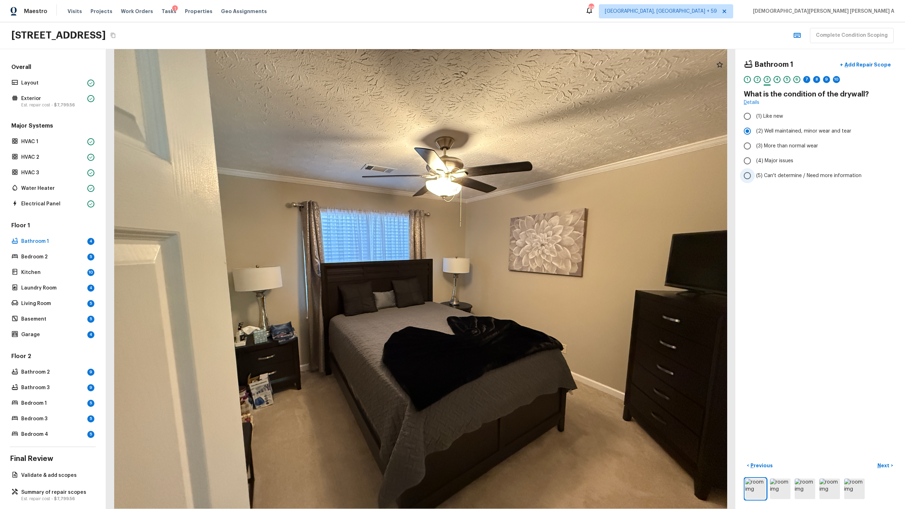
click at [519, 172] on input "(5) Can't determine / Need more information" at bounding box center [747, 175] width 15 height 15
radio input "true"
click at [519, 267] on p "Next" at bounding box center [883, 465] width 13 height 7
click at [519, 218] on input "(7) Other" at bounding box center [747, 222] width 15 height 15
checkbox input "true"
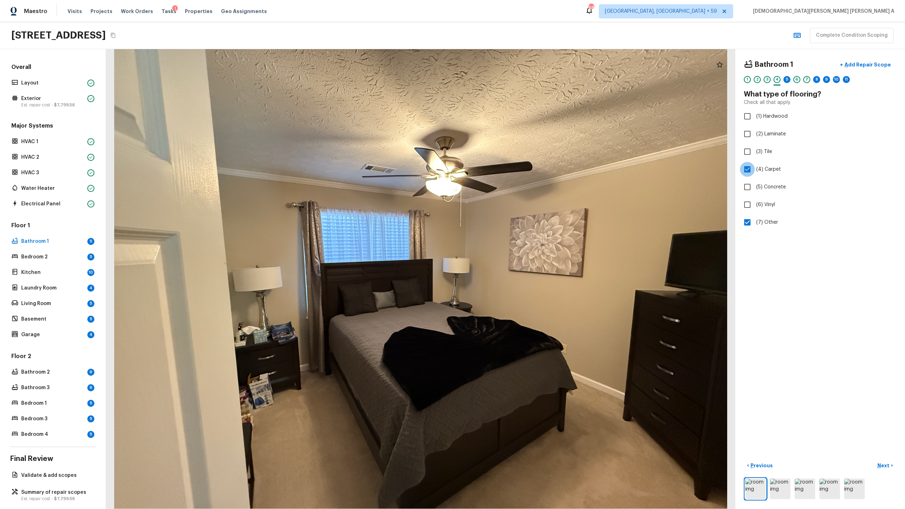
click at [519, 168] on input "(4) Carpet" at bounding box center [747, 169] width 15 height 15
checkbox input "false"
click at [519, 267] on p "Next" at bounding box center [883, 465] width 13 height 7
click at [519, 130] on input "(2) Well maintained, minor wear and tear" at bounding box center [747, 131] width 15 height 15
radio input "true"
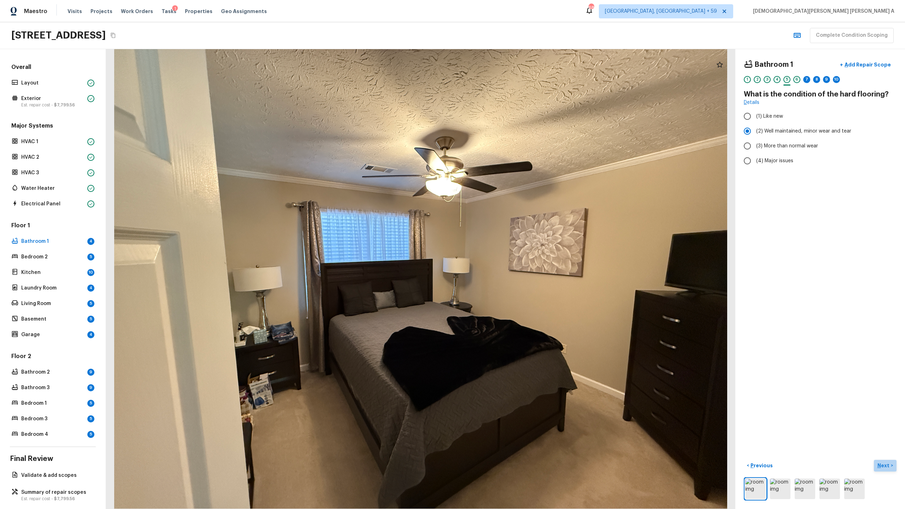
click at [519, 267] on p "Next" at bounding box center [883, 465] width 13 height 7
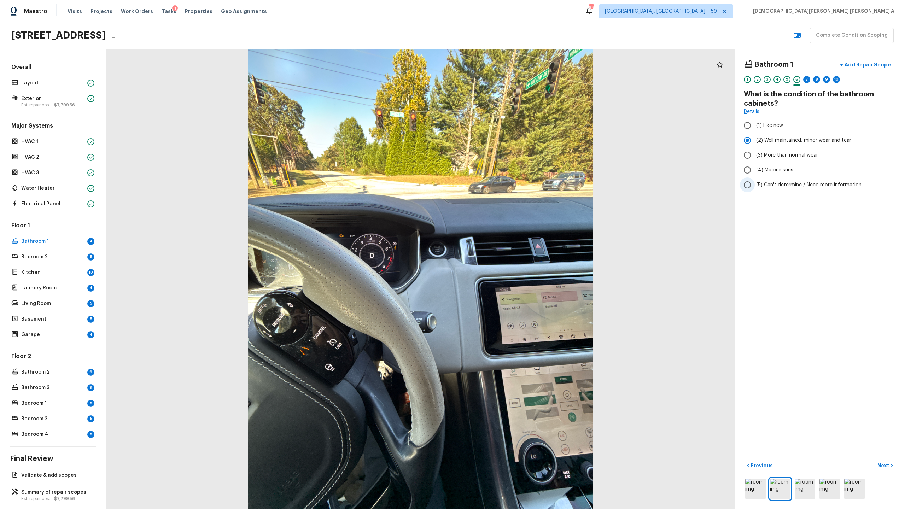
click at [519, 188] on input "(5) Can't determine / Need more information" at bounding box center [747, 184] width 15 height 15
radio input "true"
click at [519, 267] on p "Next" at bounding box center [883, 465] width 13 height 7
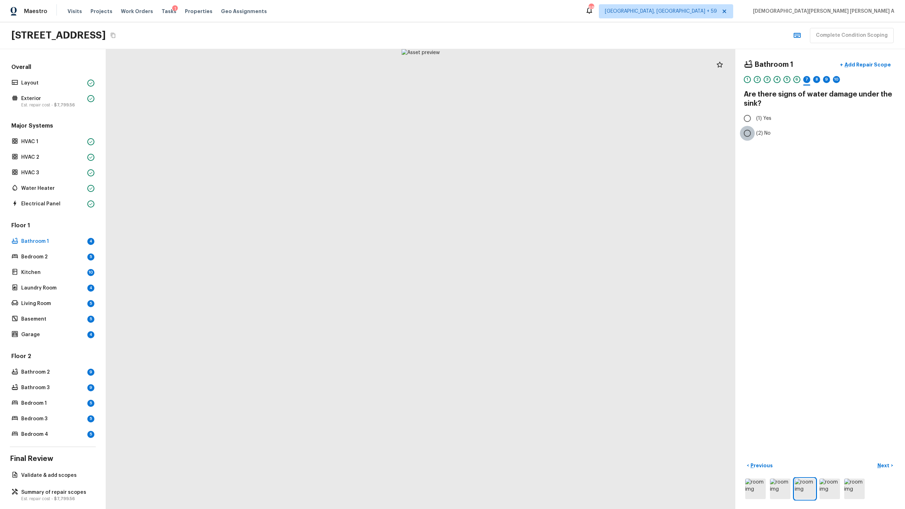
click at [519, 133] on input "(2) No" at bounding box center [747, 133] width 15 height 15
radio input "true"
click at [519, 267] on p "Next" at bounding box center [883, 465] width 13 height 7
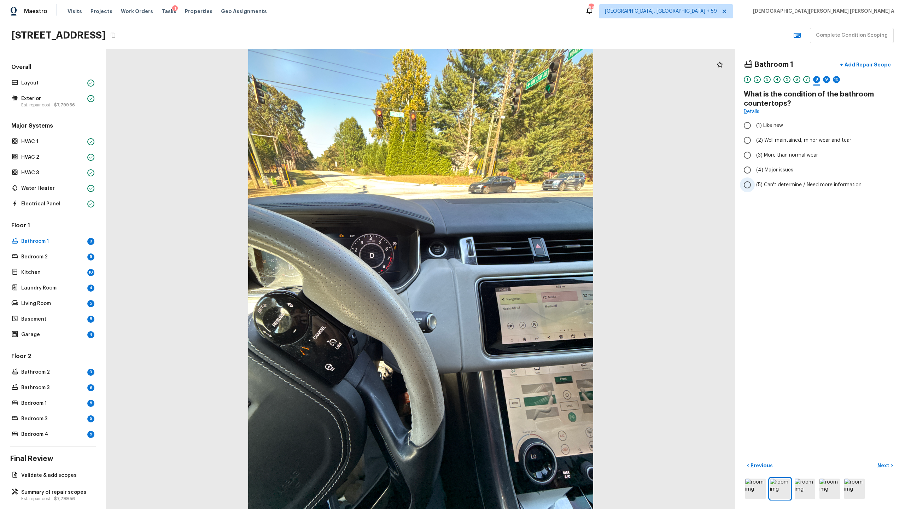
click at [519, 185] on input "(5) Can't determine / Need more information" at bounding box center [747, 184] width 15 height 15
radio input "true"
click at [519, 267] on p "Next" at bounding box center [883, 465] width 13 height 7
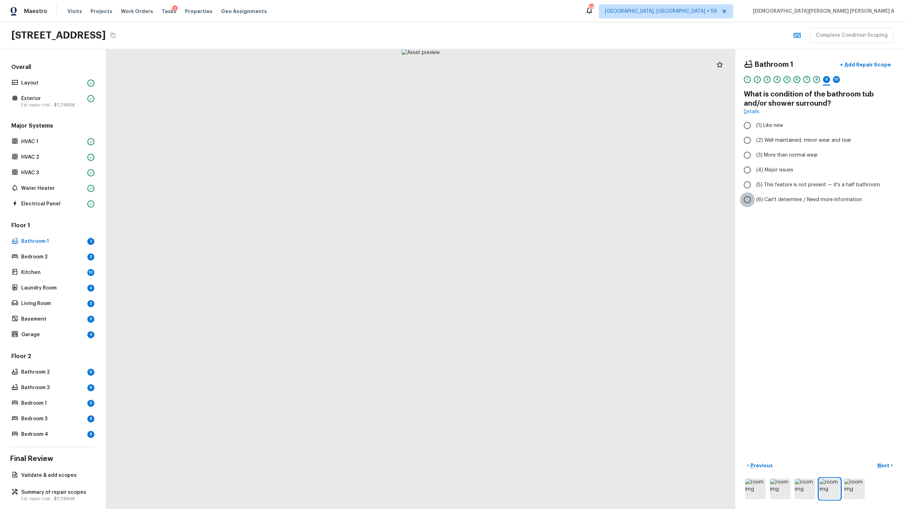
click at [519, 201] on input "(6) Can't determine / Need more information" at bounding box center [747, 199] width 15 height 15
radio input "true"
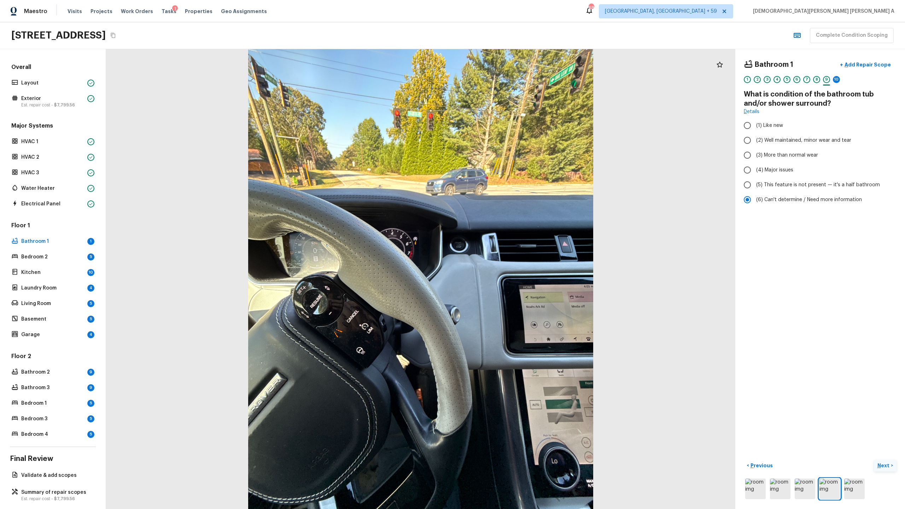
click at [519, 267] on p "Next" at bounding box center [883, 465] width 13 height 7
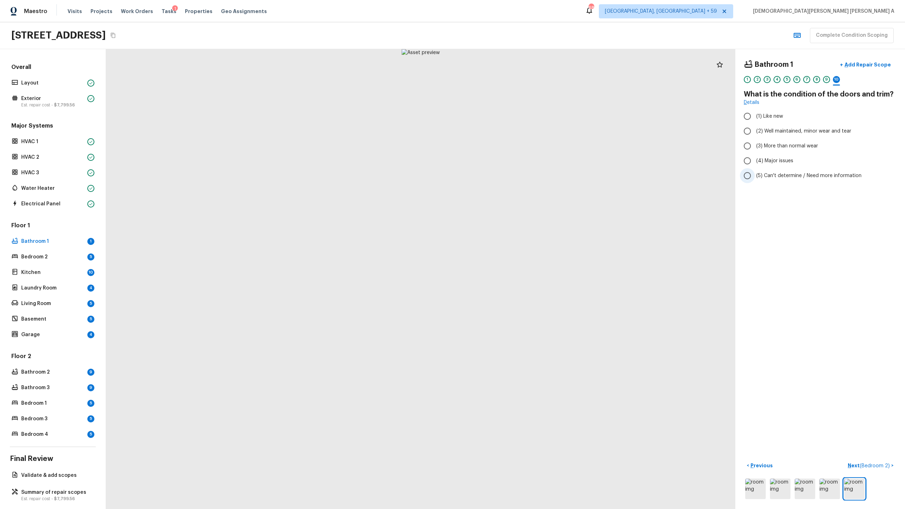
click at [519, 179] on input "(5) Can't determine / Need more information" at bounding box center [747, 175] width 15 height 15
radio input "true"
click at [519, 267] on span "( Bedroom 2 )" at bounding box center [875, 465] width 30 height 5
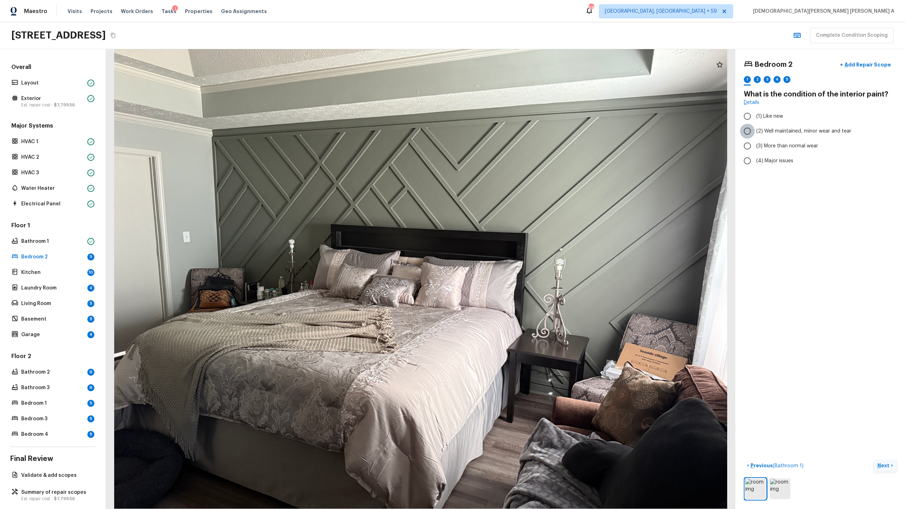
click at [519, 134] on input "(2) Well maintained, minor wear and tear" at bounding box center [747, 131] width 15 height 15
radio input "true"
click at [519, 267] on p "Next" at bounding box center [883, 465] width 13 height 7
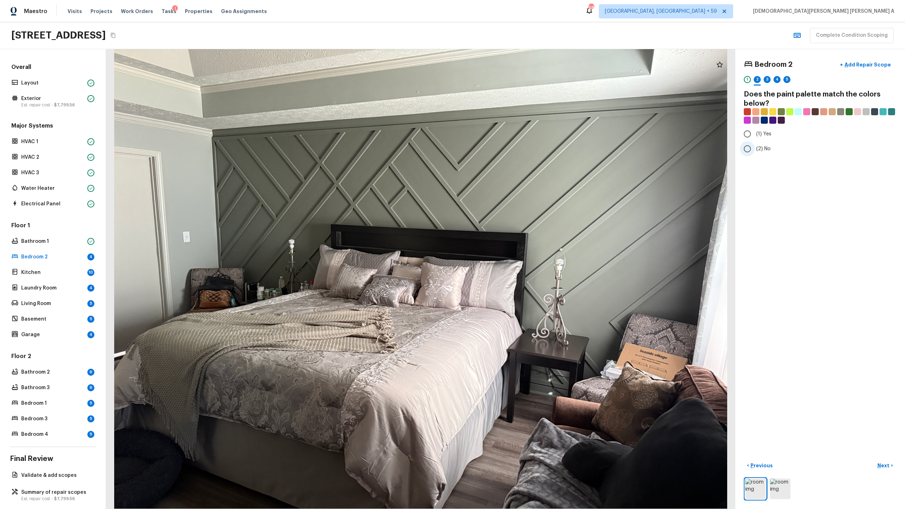
click at [519, 149] on input "(2) No" at bounding box center [747, 148] width 15 height 15
radio input "true"
click at [519, 267] on p "Next" at bounding box center [883, 465] width 13 height 7
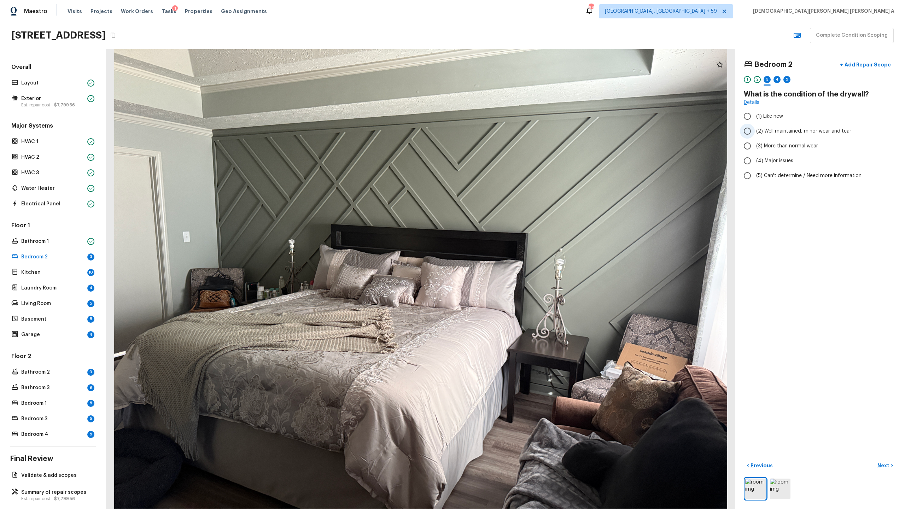
click at [519, 133] on input "(2) Well maintained, minor wear and tear" at bounding box center [747, 131] width 15 height 15
radio input "true"
click at [519, 267] on p "Next" at bounding box center [883, 465] width 13 height 7
click at [519, 133] on input "(2) Laminate" at bounding box center [747, 134] width 15 height 15
checkbox input "true"
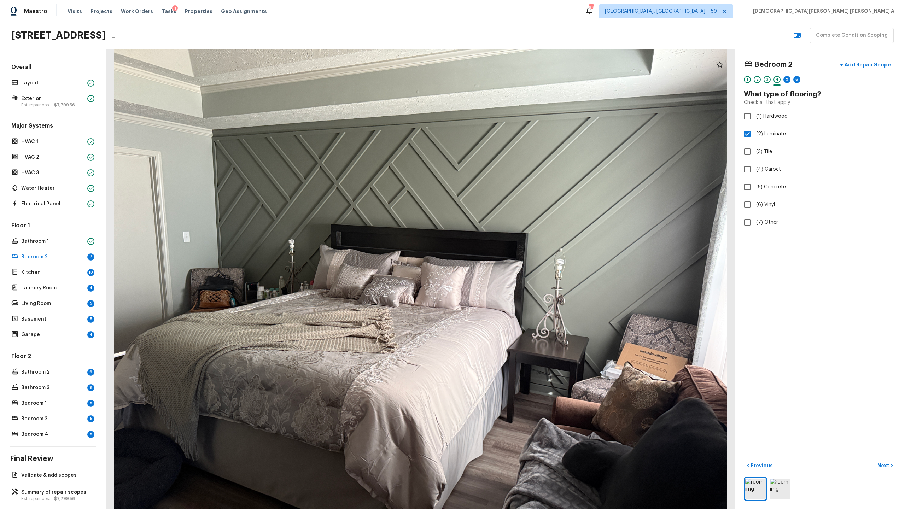
click at [519, 267] on div "Bedroom 2 + Add Repair Scope 1 2 3 4 5 6 What type of flooring? Check all that …" at bounding box center [820, 279] width 170 height 460
click at [519, 267] on p "Next" at bounding box center [883, 465] width 13 height 7
click at [519, 137] on input "(2) Well maintained, minor wear and tear" at bounding box center [747, 131] width 15 height 15
radio input "true"
click at [519, 267] on p "Next" at bounding box center [883, 465] width 13 height 7
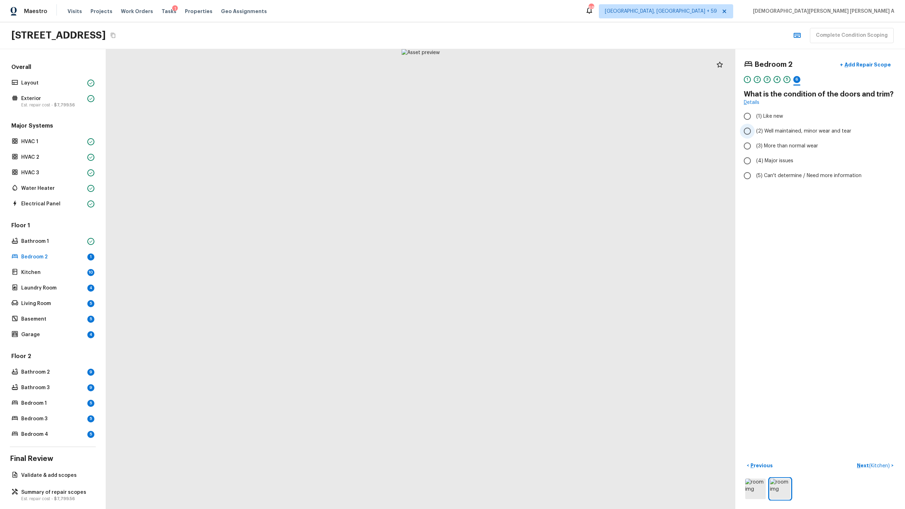
click at [519, 136] on input "(2) Well maintained, minor wear and tear" at bounding box center [747, 131] width 15 height 15
radio input "true"
click at [519, 267] on p "Next ( Kitchen )" at bounding box center [874, 465] width 34 height 7
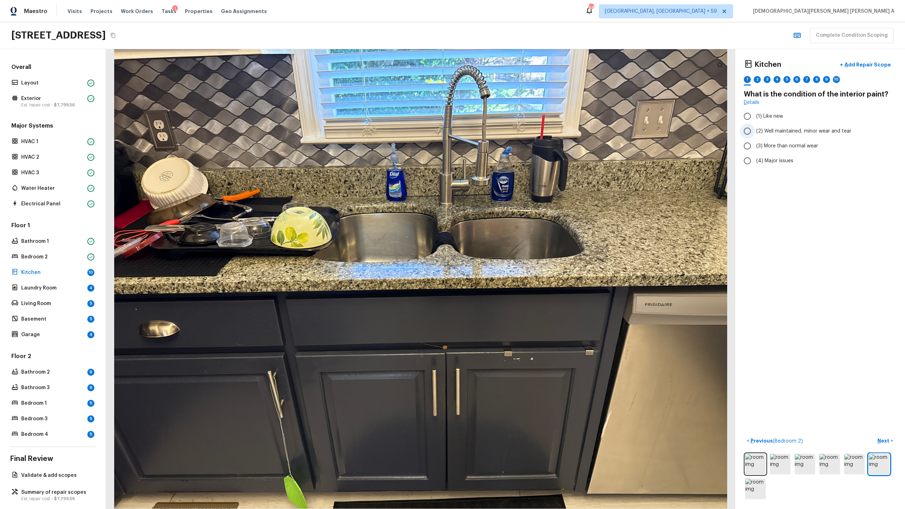
click at [519, 133] on input "(2) Well maintained, minor wear and tear" at bounding box center [747, 131] width 15 height 15
radio input "true"
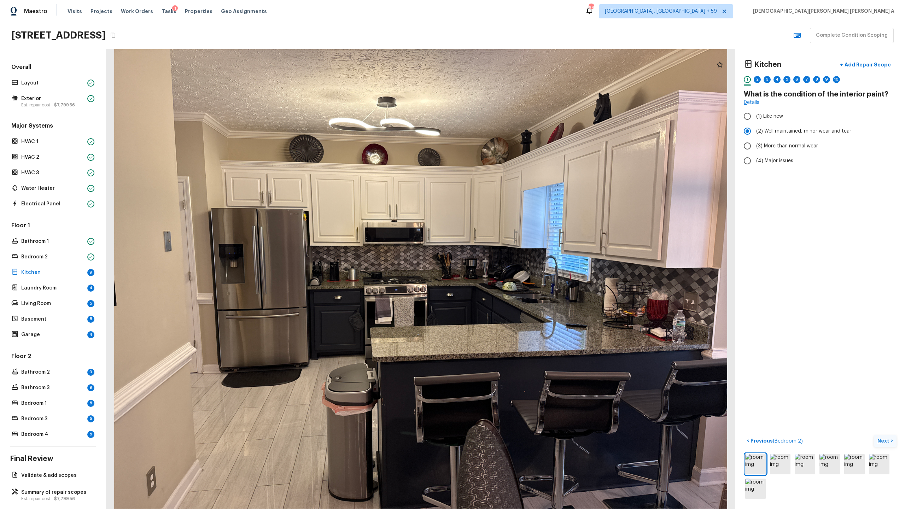
click at [519, 267] on p "Next" at bounding box center [883, 440] width 13 height 7
click at [519, 145] on input "(2) No" at bounding box center [747, 148] width 15 height 15
radio input "true"
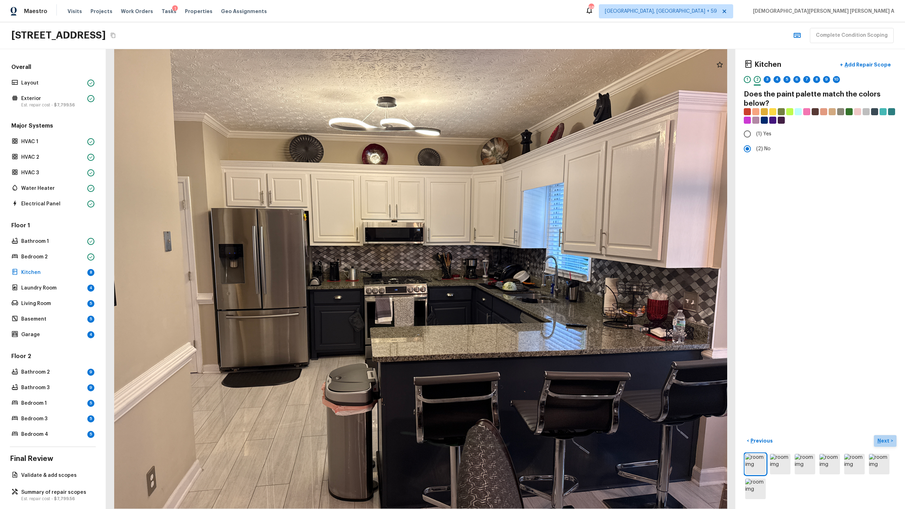
click at [519, 267] on button "Next >" at bounding box center [885, 441] width 23 height 12
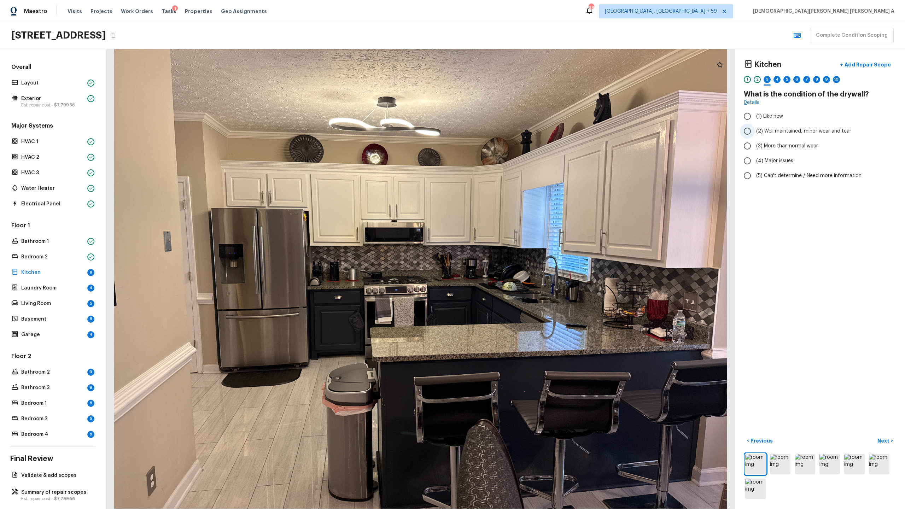
click at [519, 130] on span "(2) Well maintained, minor wear and tear" at bounding box center [803, 131] width 95 height 7
click at [519, 130] on input "(2) Well maintained, minor wear and tear" at bounding box center [747, 131] width 15 height 15
radio input "true"
click at [519, 267] on p "Next" at bounding box center [883, 440] width 13 height 7
click at [519, 139] on input "(2) Laminate" at bounding box center [747, 134] width 15 height 15
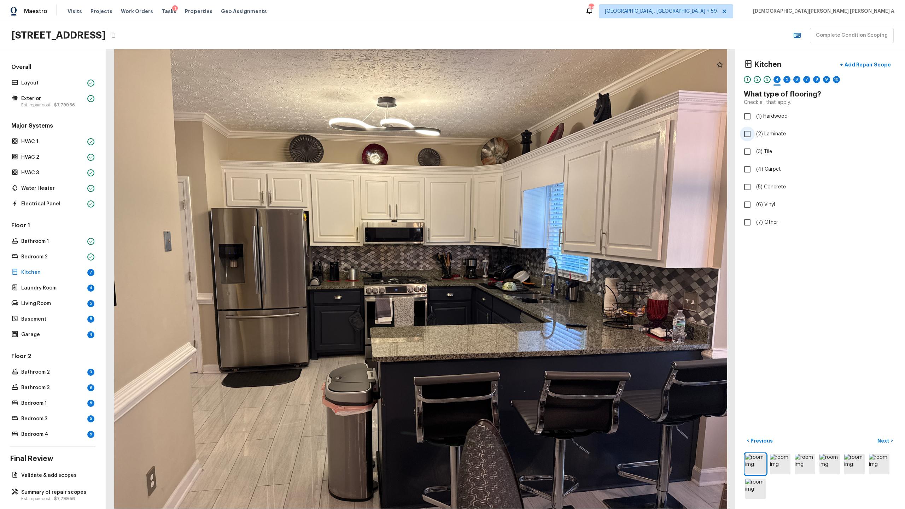
checkbox input "true"
click at [519, 267] on p "Next" at bounding box center [883, 440] width 13 height 7
click at [519, 135] on label "(2) Well maintained, minor wear and tear" at bounding box center [815, 131] width 151 height 15
click at [519, 135] on input "(2) Well maintained, minor wear and tear" at bounding box center [747, 131] width 15 height 15
radio input "true"
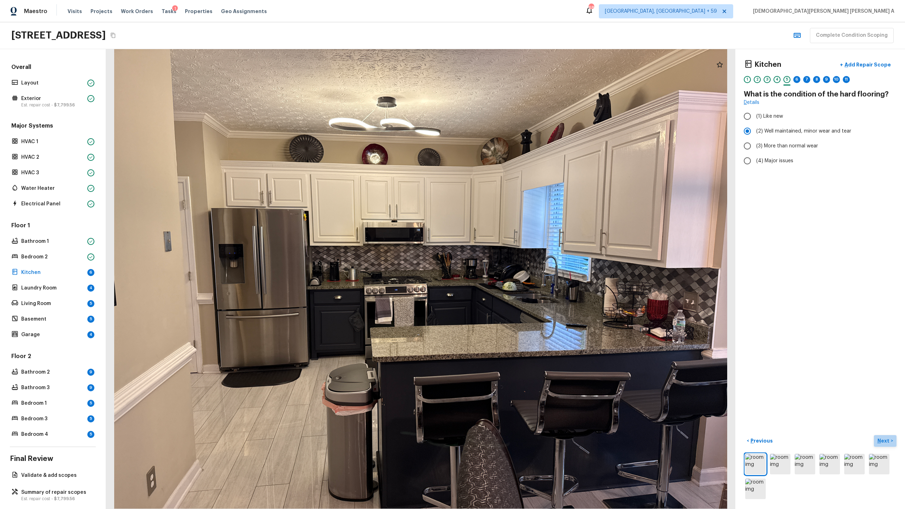
click at [519, 267] on p "Next" at bounding box center [883, 440] width 13 height 7
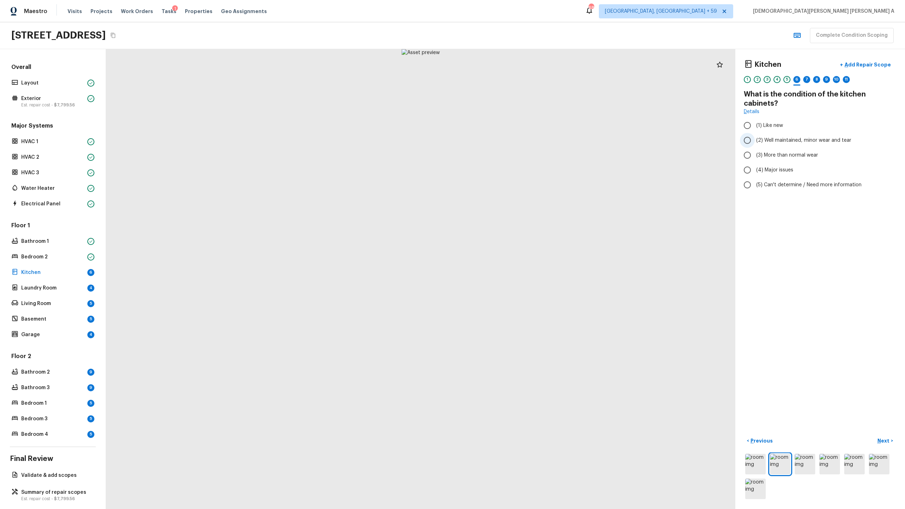
click at [519, 141] on span "(2) Well maintained, minor wear and tear" at bounding box center [803, 140] width 95 height 7
click at [519, 141] on input "(2) Well maintained, minor wear and tear" at bounding box center [747, 140] width 15 height 15
radio input "true"
click at [519, 267] on button "Next >" at bounding box center [885, 441] width 23 height 12
click at [519, 145] on input "(2) Well maintained, minor wear and tear" at bounding box center [747, 140] width 15 height 15
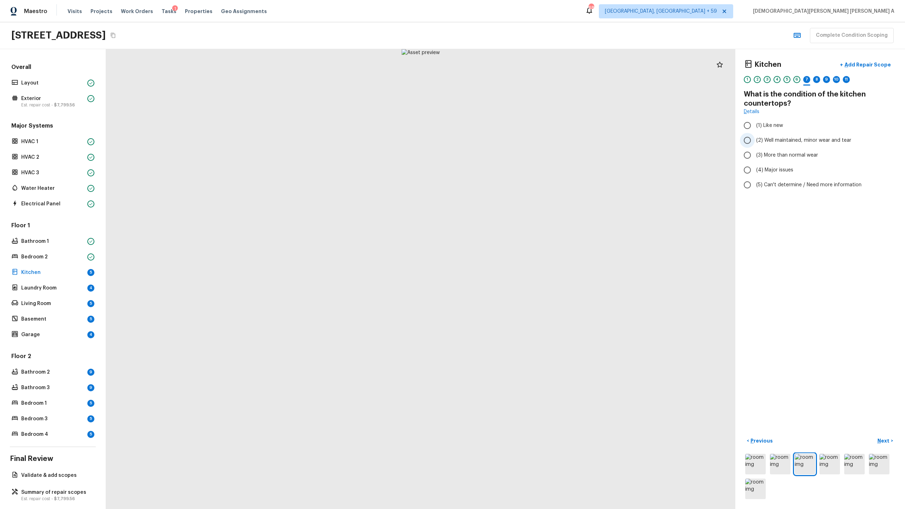
radio input "true"
click at [519, 267] on p "Next" at bounding box center [883, 440] width 13 height 7
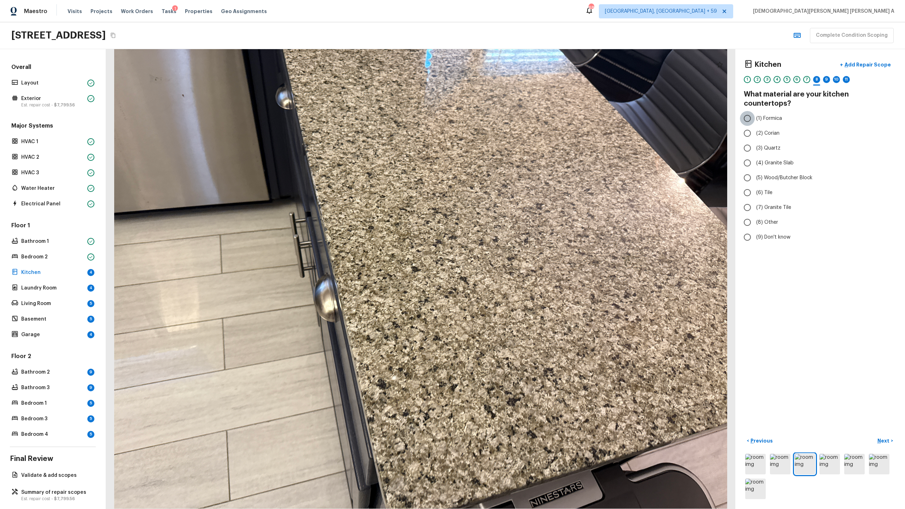
click at [519, 111] on input "(1) Formica" at bounding box center [747, 118] width 15 height 15
radio input "true"
click at [519, 156] on input "(4) Granite Slab" at bounding box center [747, 163] width 15 height 15
radio input "true"
click at [519, 267] on p "Next" at bounding box center [883, 440] width 13 height 7
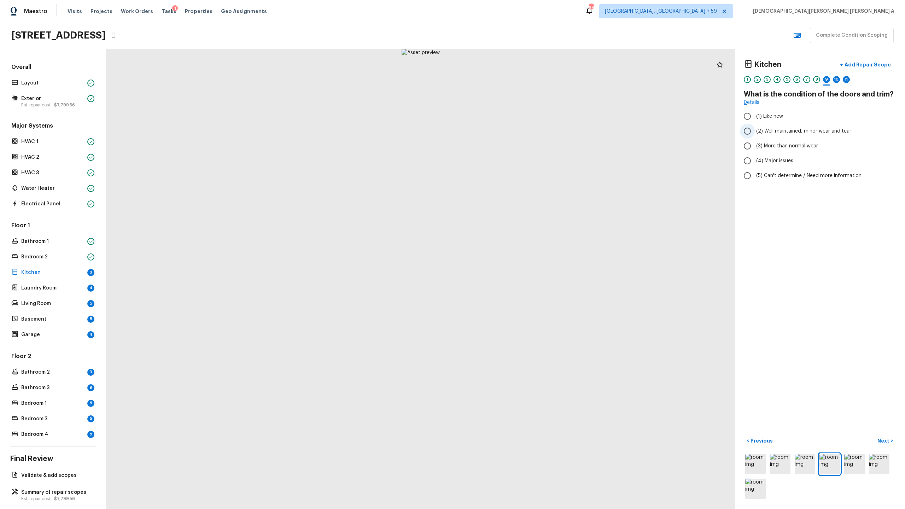
click at [519, 137] on input "(2) Well maintained, minor wear and tear" at bounding box center [747, 131] width 15 height 15
radio input "true"
click at [519, 267] on p "Next" at bounding box center [883, 440] width 13 height 7
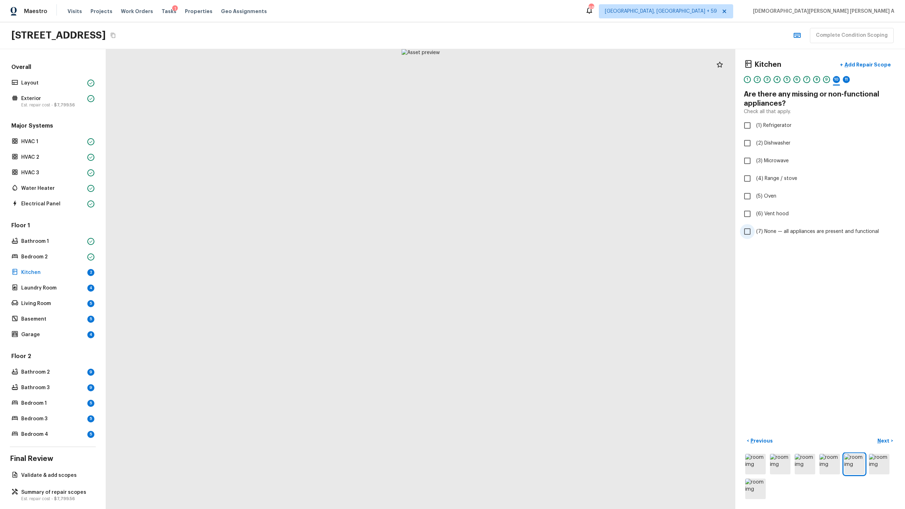
click at [519, 236] on input "(7) None — all appliances are present and functional" at bounding box center [747, 231] width 15 height 15
checkbox input "true"
click at [519, 267] on p "Next" at bounding box center [883, 440] width 13 height 7
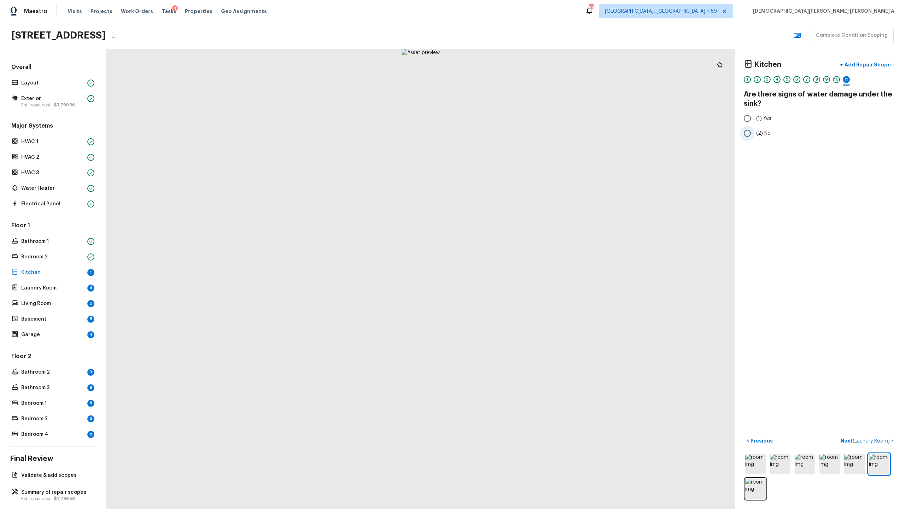
click at [519, 134] on input "(2) No" at bounding box center [747, 133] width 15 height 15
radio input "true"
click at [519, 267] on span "( Laundry Room )" at bounding box center [871, 441] width 37 height 5
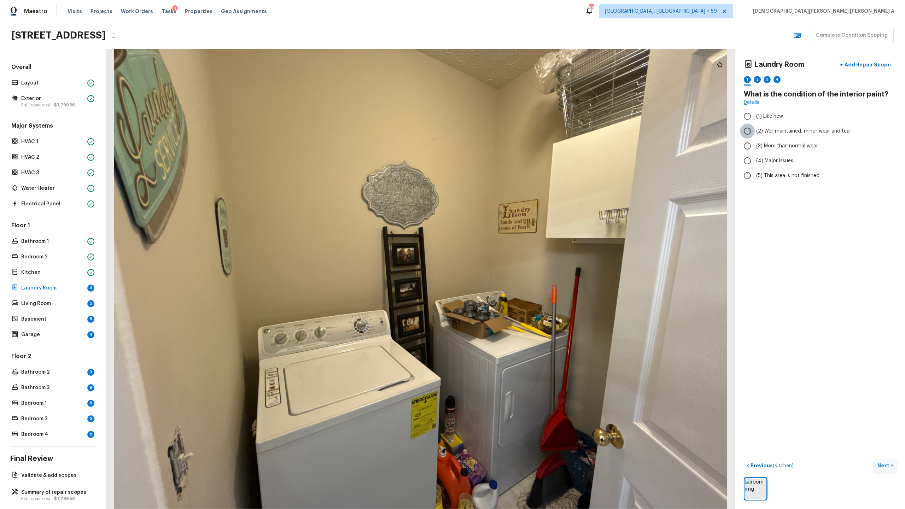
click at [519, 129] on input "(2) Well maintained, minor wear and tear" at bounding box center [747, 131] width 15 height 15
radio input "true"
click at [519, 267] on p "Next" at bounding box center [883, 465] width 13 height 7
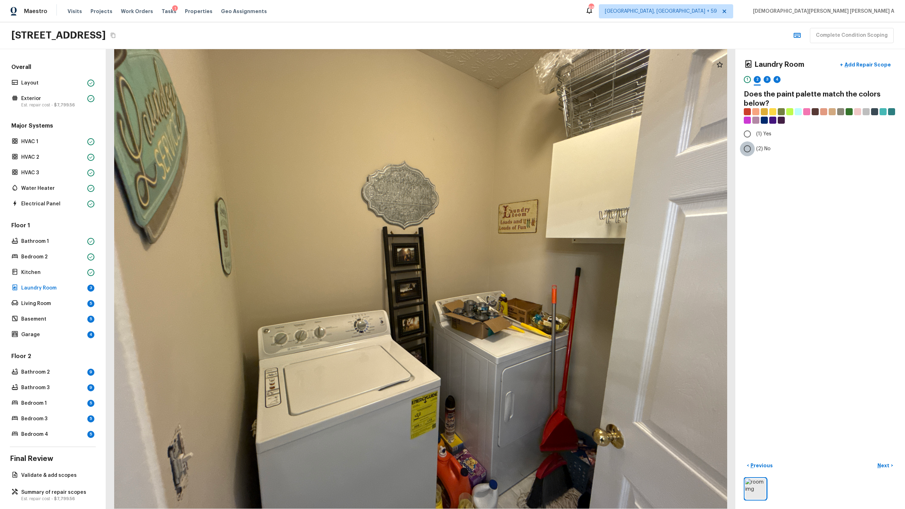
click at [519, 151] on input "(2) No" at bounding box center [747, 148] width 15 height 15
radio input "true"
click at [519, 267] on button "Next >" at bounding box center [885, 466] width 23 height 12
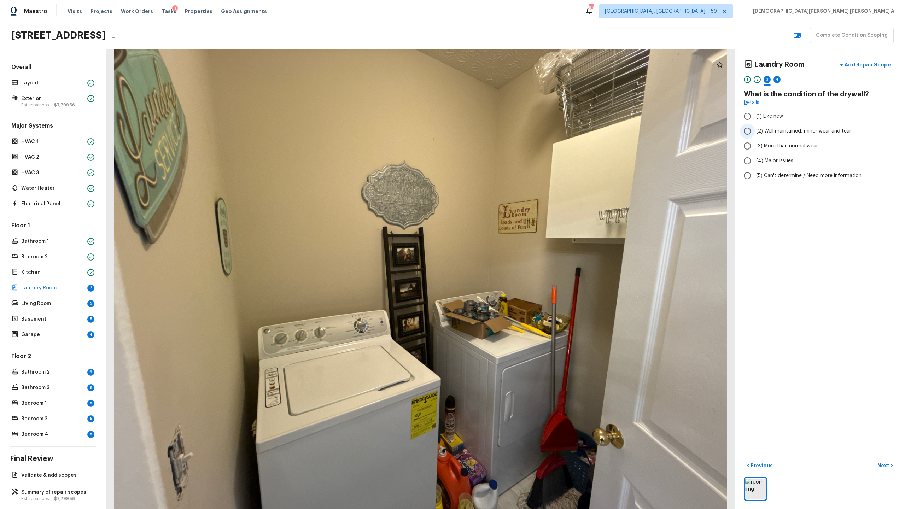
click at [519, 136] on label "(2) Well maintained, minor wear and tear" at bounding box center [815, 131] width 151 height 15
click at [519, 136] on input "(2) Well maintained, minor wear and tear" at bounding box center [747, 131] width 15 height 15
radio input "true"
click at [519, 267] on p "Next" at bounding box center [883, 465] width 13 height 7
click at [519, 133] on span "(2) Laminate" at bounding box center [771, 133] width 30 height 7
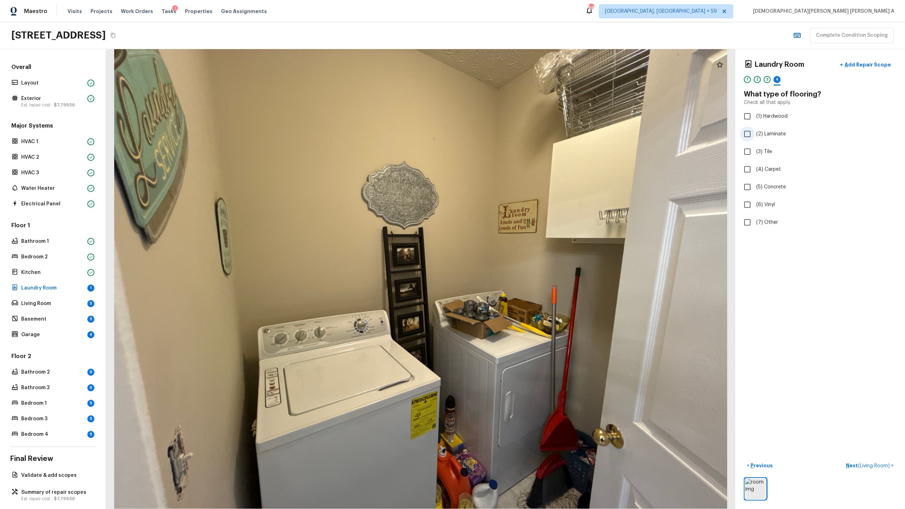
click at [519, 133] on input "(2) Laminate" at bounding box center [747, 134] width 15 height 15
checkbox input "true"
click at [519, 267] on p "Next" at bounding box center [883, 465] width 13 height 7
click at [519, 134] on input "(2) Well maintained, minor wear and tear" at bounding box center [747, 131] width 15 height 15
radio input "true"
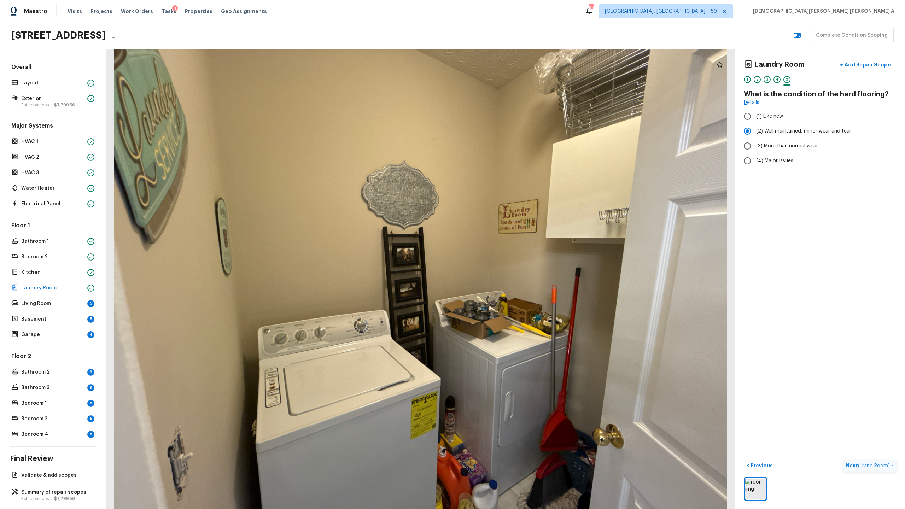
click at [519, 267] on span "( Living Room )" at bounding box center [874, 465] width 32 height 5
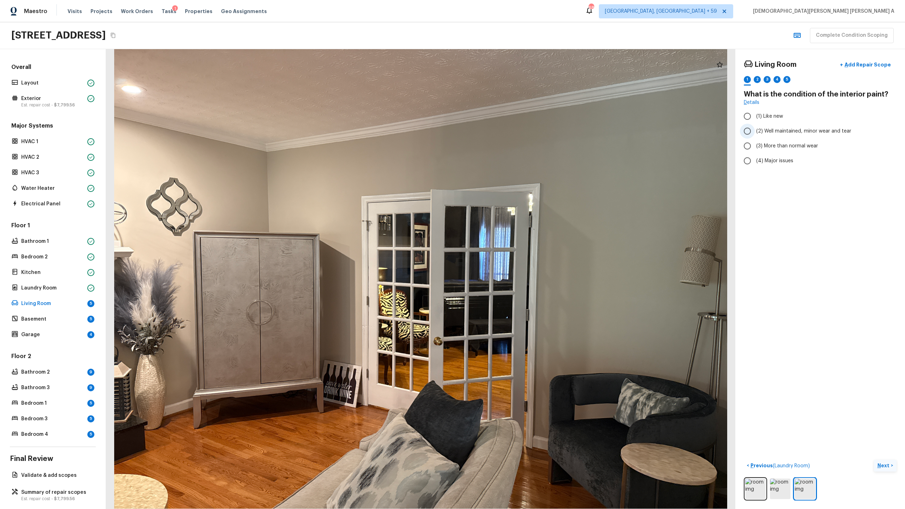
click at [519, 126] on input "(2) Well maintained, minor wear and tear" at bounding box center [747, 131] width 15 height 15
radio input "true"
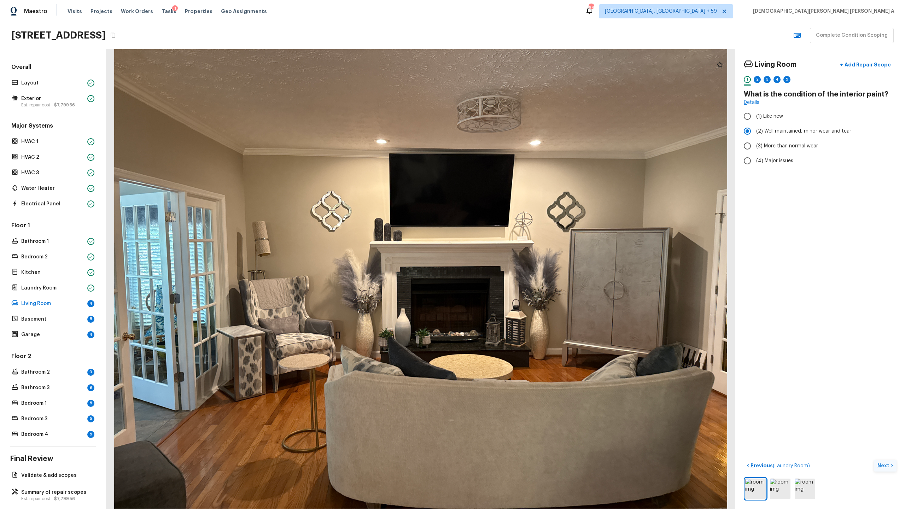
click at [519, 267] on p "Next" at bounding box center [883, 465] width 13 height 7
click at [519, 158] on div "Living Room + Add Repair Scope 1 2 3 4 5 Does the paint palette match the color…" at bounding box center [820, 279] width 170 height 460
click at [519, 144] on input "(2) No" at bounding box center [747, 148] width 15 height 15
radio input "true"
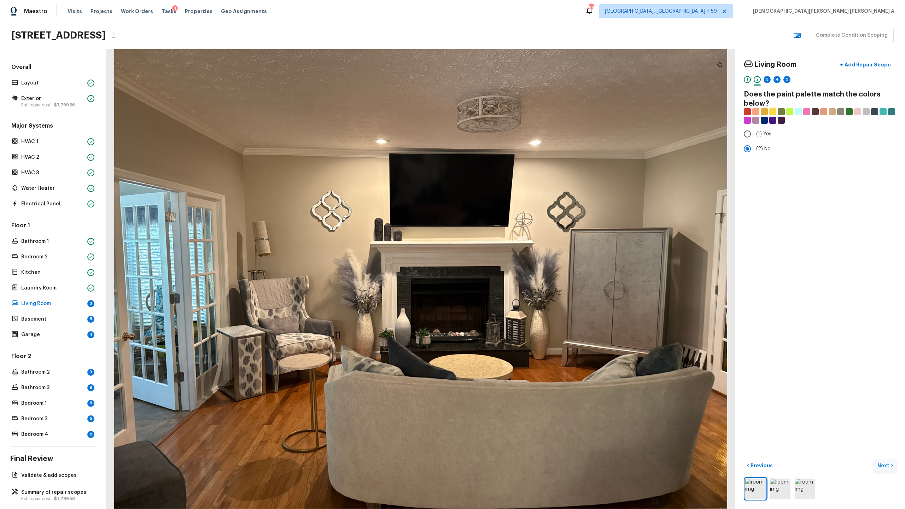
click at [519, 267] on p "Next" at bounding box center [883, 465] width 13 height 7
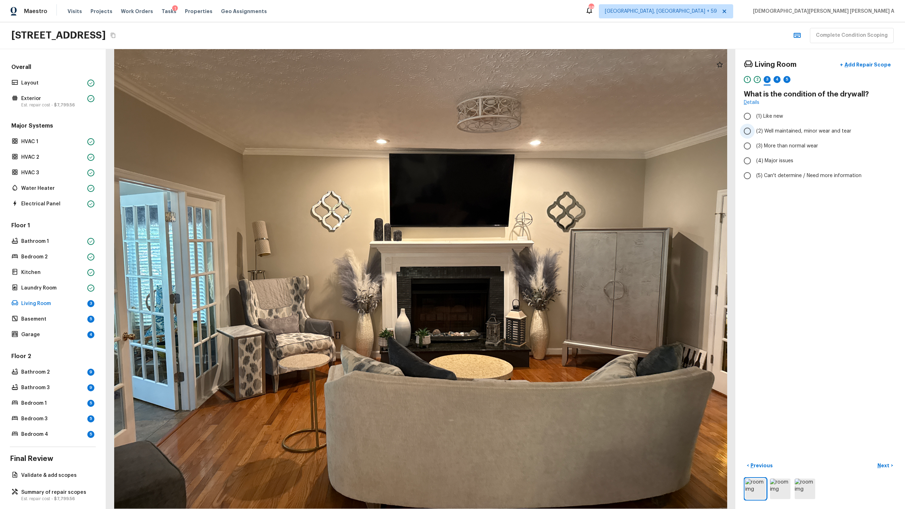
click at [519, 135] on input "(2) Well maintained, minor wear and tear" at bounding box center [747, 131] width 15 height 15
radio input "true"
click at [519, 267] on p "Next" at bounding box center [883, 465] width 13 height 7
click at [519, 133] on input "(2) Laminate" at bounding box center [747, 134] width 15 height 15
checkbox input "true"
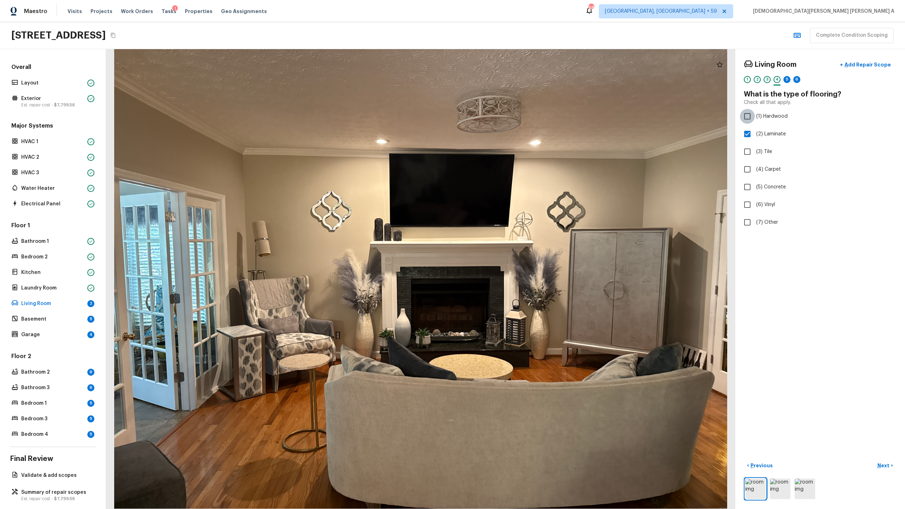
click at [519, 112] on input "(1) Hardwood" at bounding box center [747, 116] width 15 height 15
checkbox input "true"
click at [519, 138] on input "(2) Laminate" at bounding box center [747, 134] width 15 height 15
checkbox input "false"
click at [519, 267] on p "Next" at bounding box center [883, 465] width 13 height 7
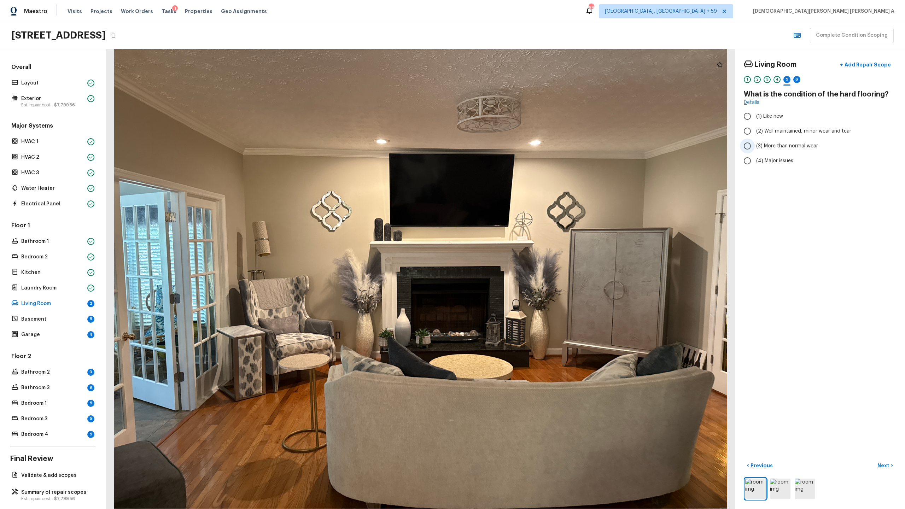
click at [519, 141] on input "(3) More than normal wear" at bounding box center [747, 146] width 15 height 15
radio input "true"
click at [519, 127] on input "(2) Well maintained, minor wear and tear" at bounding box center [747, 131] width 15 height 15
radio input "true"
click at [519, 267] on p "Next" at bounding box center [883, 465] width 13 height 7
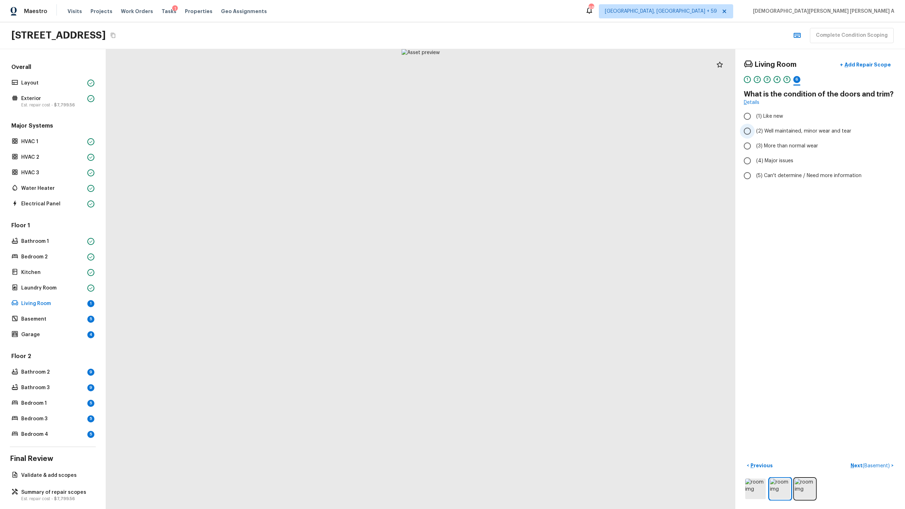
click at [519, 134] on input "(2) Well maintained, minor wear and tear" at bounding box center [747, 131] width 15 height 15
radio input "true"
click at [519, 267] on button "Next ( Basement ) >" at bounding box center [872, 466] width 49 height 12
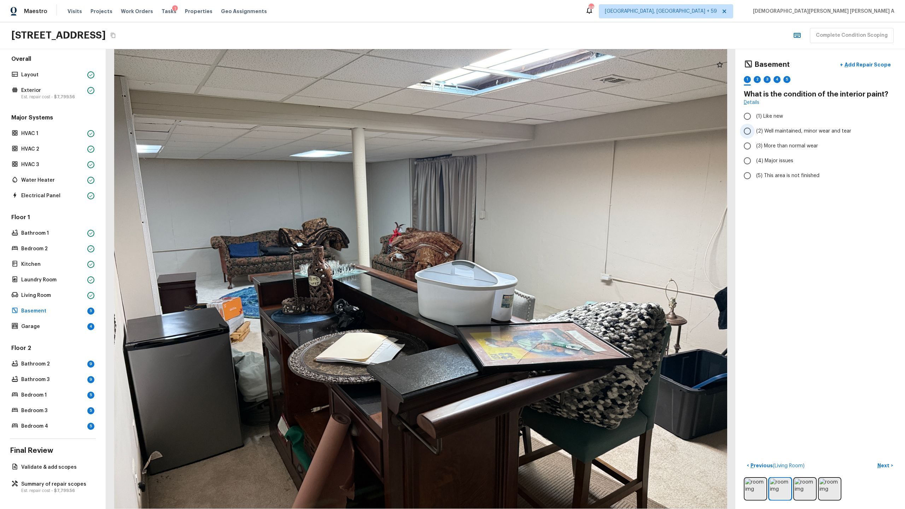
click at [519, 137] on input "(2) Well maintained, minor wear and tear" at bounding box center [747, 131] width 15 height 15
radio input "true"
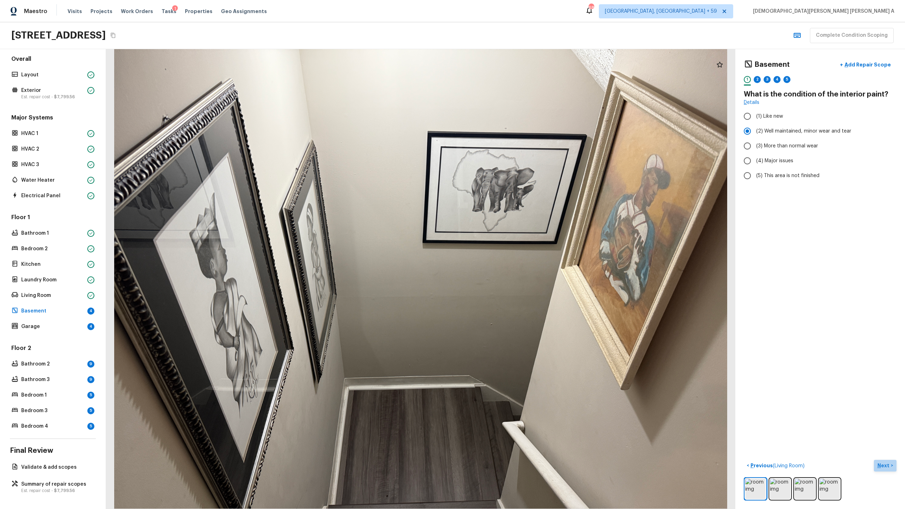
click at [519, 267] on button "Next >" at bounding box center [885, 466] width 23 height 12
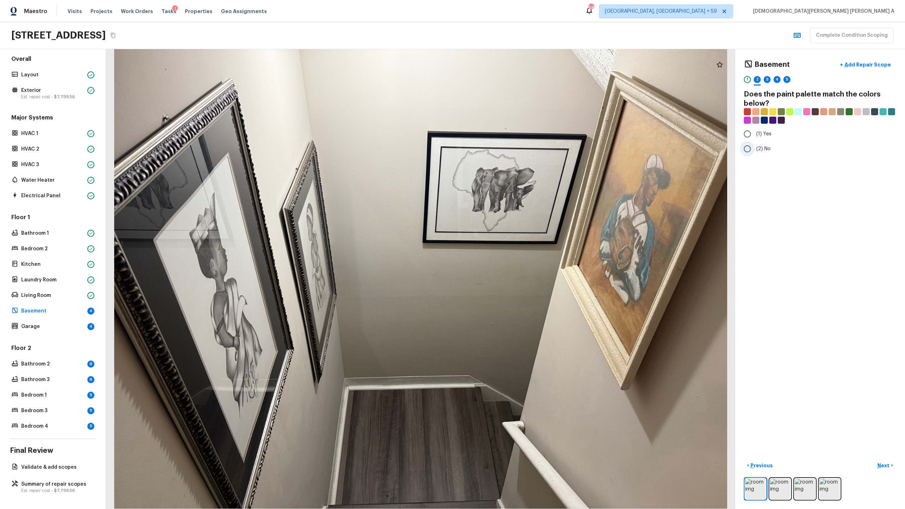
click at [519, 151] on input "(2) No" at bounding box center [747, 148] width 15 height 15
radio input "true"
click at [519, 267] on p "Next" at bounding box center [883, 465] width 13 height 7
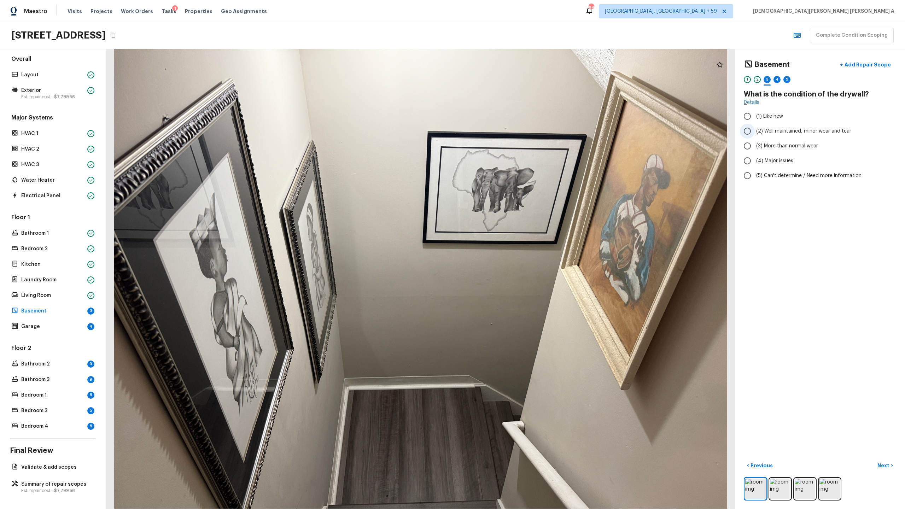
click at [519, 133] on span "(2) Well maintained, minor wear and tear" at bounding box center [803, 131] width 95 height 7
click at [519, 133] on input "(2) Well maintained, minor wear and tear" at bounding box center [747, 131] width 15 height 15
radio input "true"
click at [519, 267] on p "Next" at bounding box center [883, 465] width 13 height 7
click at [519, 131] on input "(2) Laminate" at bounding box center [747, 134] width 15 height 15
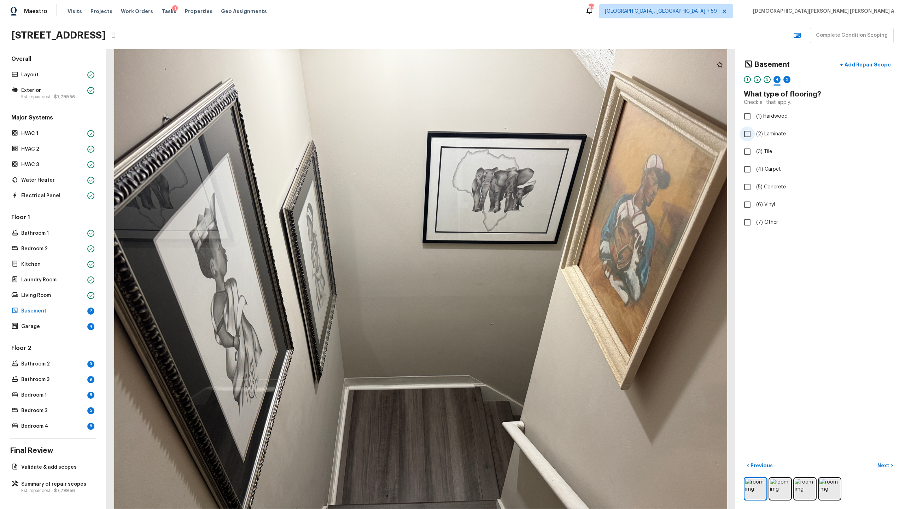
checkbox input "true"
click at [519, 267] on button "Next >" at bounding box center [885, 466] width 23 height 12
click at [519, 130] on input "(2) Well maintained, minor wear and tear" at bounding box center [747, 131] width 15 height 15
radio input "true"
click at [519, 267] on button "Next >" at bounding box center [885, 466] width 23 height 12
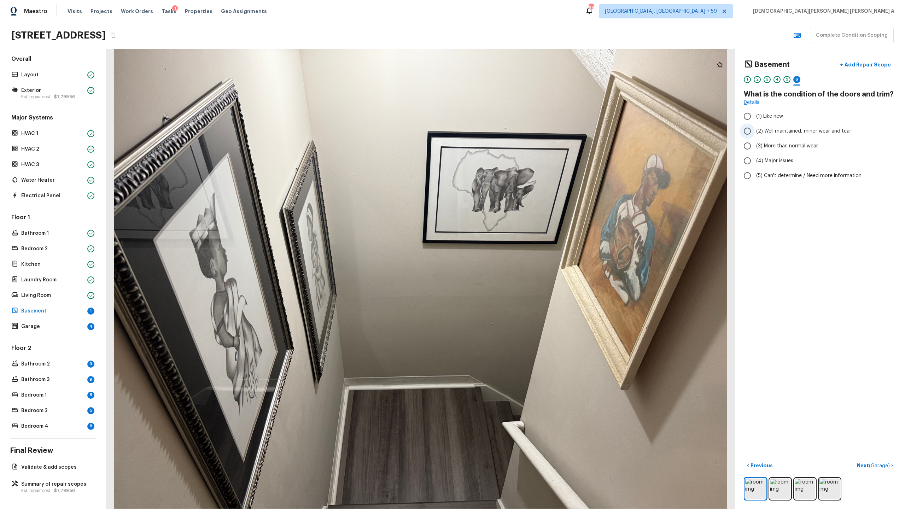
click at [519, 129] on span "(2) Well maintained, minor wear and tear" at bounding box center [803, 131] width 95 height 7
click at [519, 129] on input "(2) Well maintained, minor wear and tear" at bounding box center [747, 131] width 15 height 15
radio input "true"
click at [519, 267] on button "Next ( Garage ) >" at bounding box center [875, 466] width 42 height 12
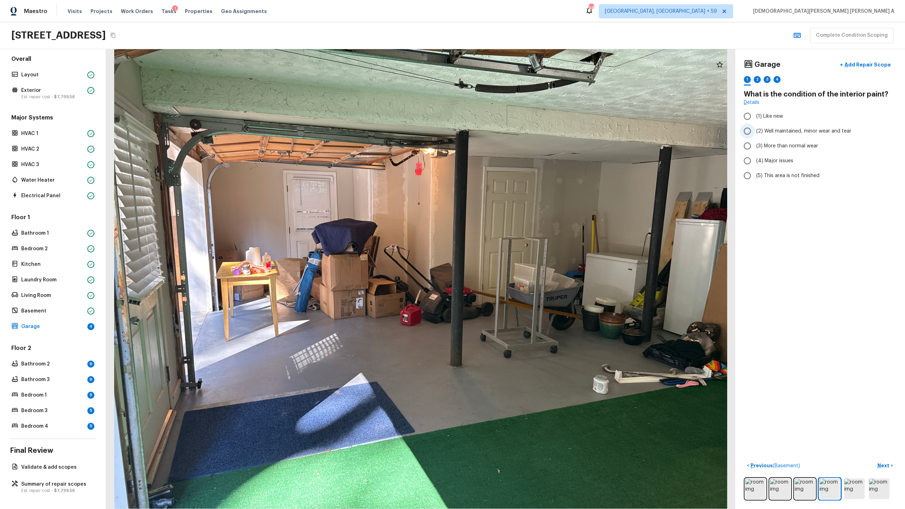
click at [519, 133] on span "(2) Well maintained, minor wear and tear" at bounding box center [803, 131] width 95 height 7
click at [519, 133] on input "(2) Well maintained, minor wear and tear" at bounding box center [747, 131] width 15 height 15
radio input "true"
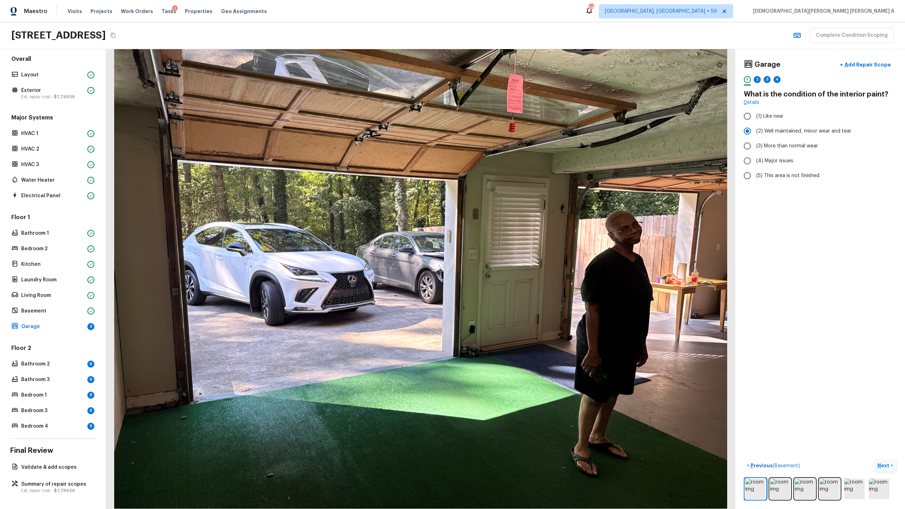
click at [519, 267] on p "Next" at bounding box center [883, 465] width 13 height 7
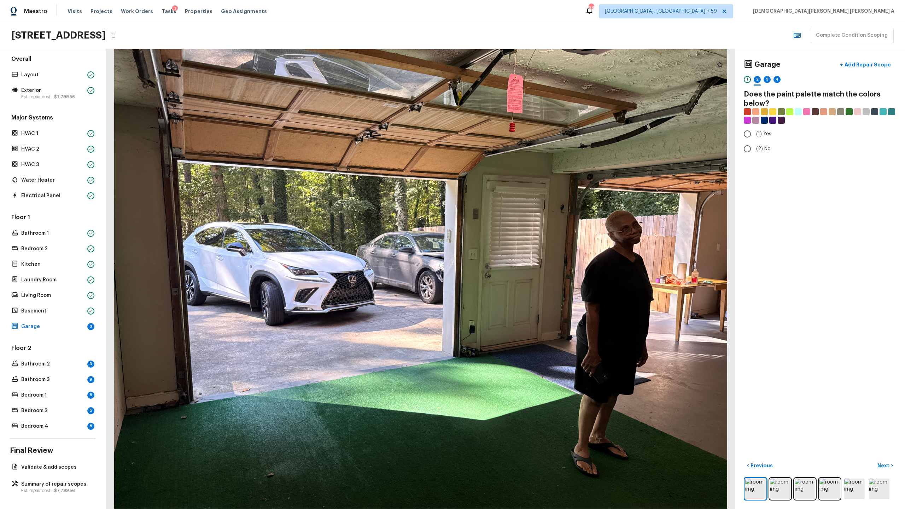
click at [519, 159] on div "Garage + Add Repair Scope 1 2 3 4 Does the paint palette match the colors below…" at bounding box center [820, 279] width 170 height 460
click at [519, 151] on input "(2) No" at bounding box center [747, 148] width 15 height 15
radio input "true"
click at [519, 267] on p "Next" at bounding box center [883, 465] width 13 height 7
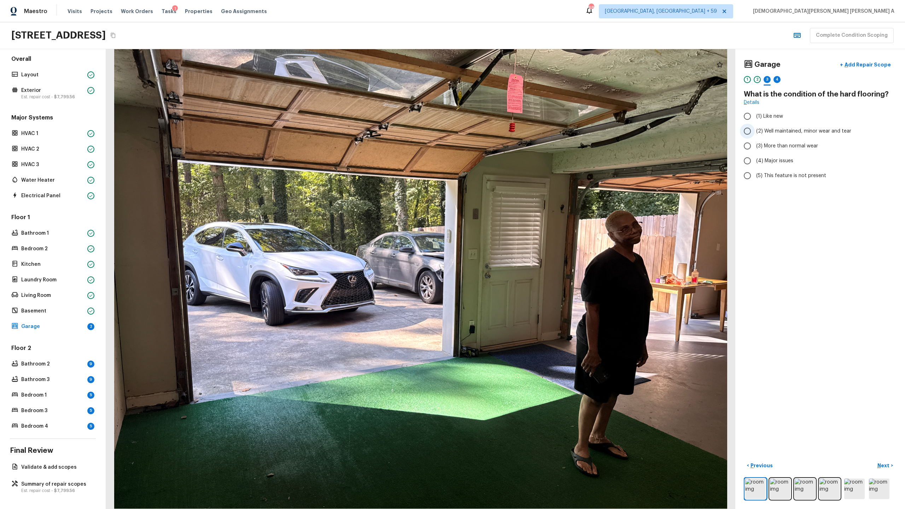
click at [519, 129] on input "(2) Well maintained, minor wear and tear" at bounding box center [747, 131] width 15 height 15
radio input "true"
click at [519, 267] on p "Next" at bounding box center [883, 465] width 13 height 7
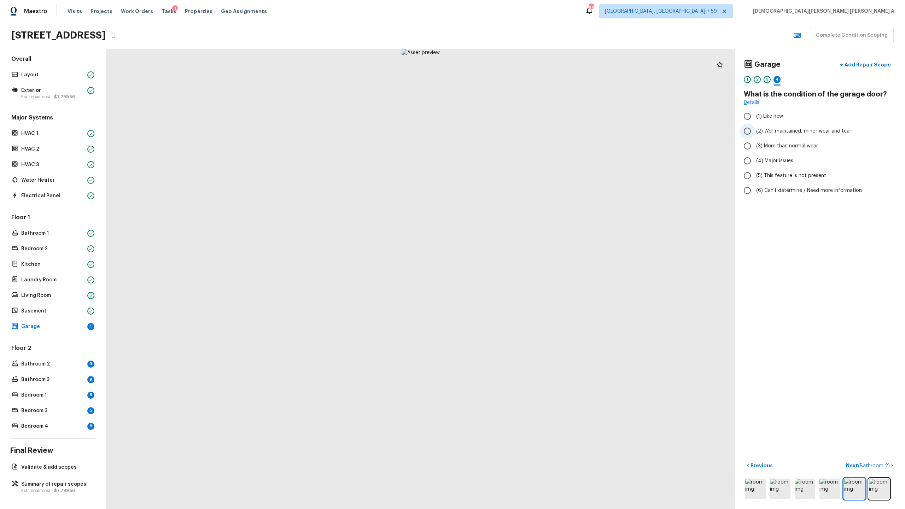
click at [519, 132] on span "(2) Well maintained, minor wear and tear" at bounding box center [803, 131] width 95 height 7
click at [519, 132] on input "(2) Well maintained, minor wear and tear" at bounding box center [747, 131] width 15 height 15
radio input "true"
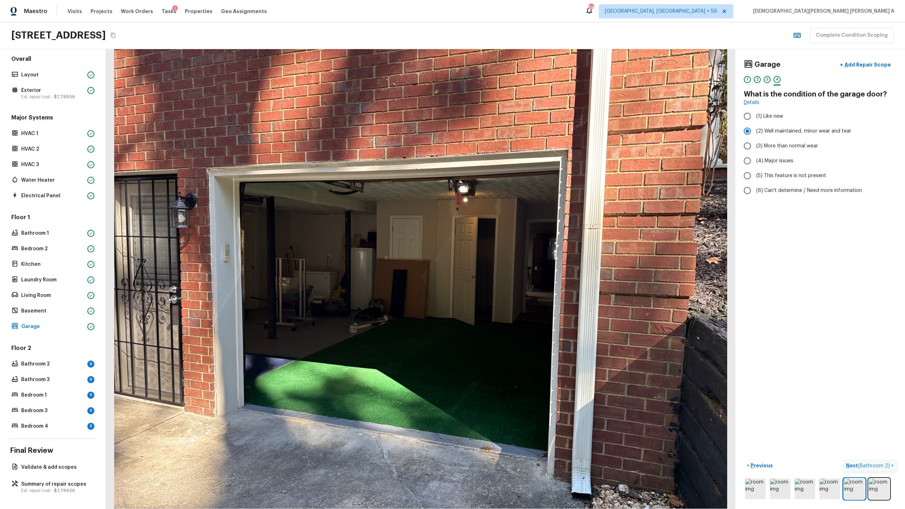
click at [519, 267] on span "( Bathroom 2 )" at bounding box center [874, 465] width 32 height 5
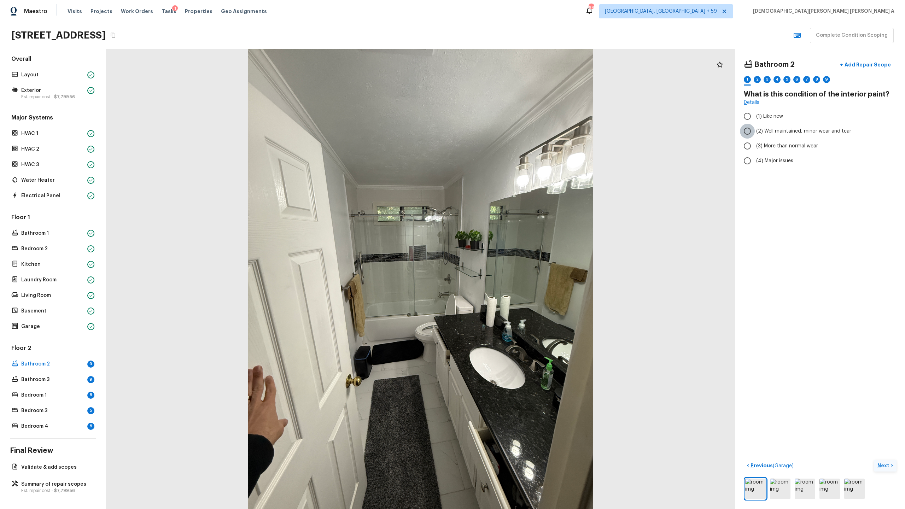
click at [519, 133] on input "(2) Well maintained, minor wear and tear" at bounding box center [747, 131] width 15 height 15
radio input "true"
click at [519, 267] on p "Next" at bounding box center [883, 465] width 13 height 7
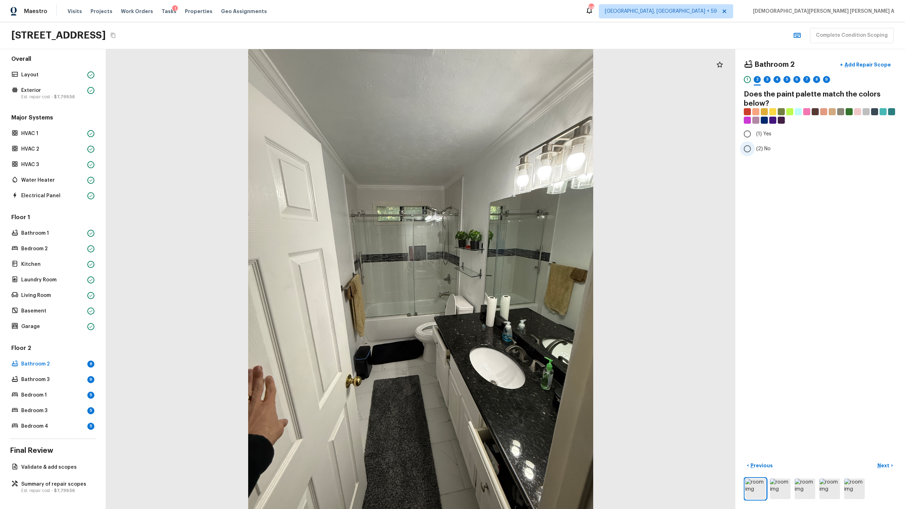
click at [519, 153] on input "(2) No" at bounding box center [747, 148] width 15 height 15
radio input "true"
click at [519, 267] on p "Next" at bounding box center [883, 465] width 13 height 7
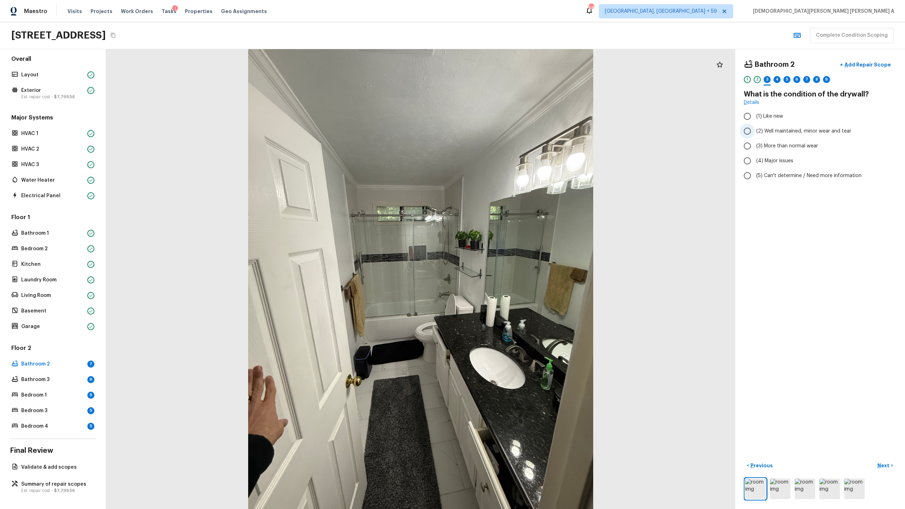
click at [519, 136] on input "(2) Well maintained, minor wear and tear" at bounding box center [747, 131] width 15 height 15
radio input "true"
click at [519, 267] on p "Next" at bounding box center [883, 465] width 13 height 7
click at [519, 152] on input "(3) Tile" at bounding box center [747, 151] width 15 height 15
checkbox input "true"
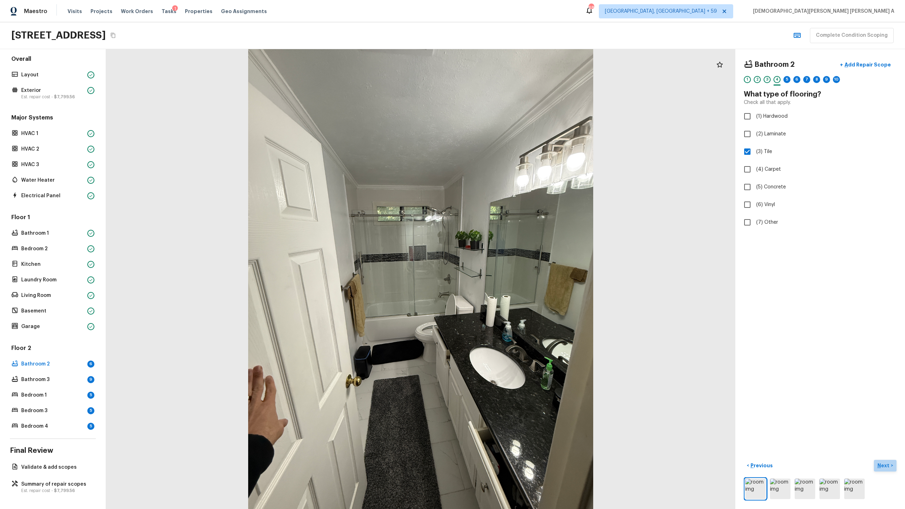
click at [519, 267] on p "Next" at bounding box center [883, 465] width 13 height 7
click at [519, 136] on label "(2) Well maintained, minor wear and tear" at bounding box center [815, 131] width 151 height 15
click at [519, 136] on input "(2) Well maintained, minor wear and tear" at bounding box center [747, 131] width 15 height 15
radio input "true"
click at [519, 267] on div "Bathroom 2 + Add Repair Scope 1 2 3 4 5 6 7 8 9 10 What is the condition of the…" at bounding box center [820, 279] width 170 height 460
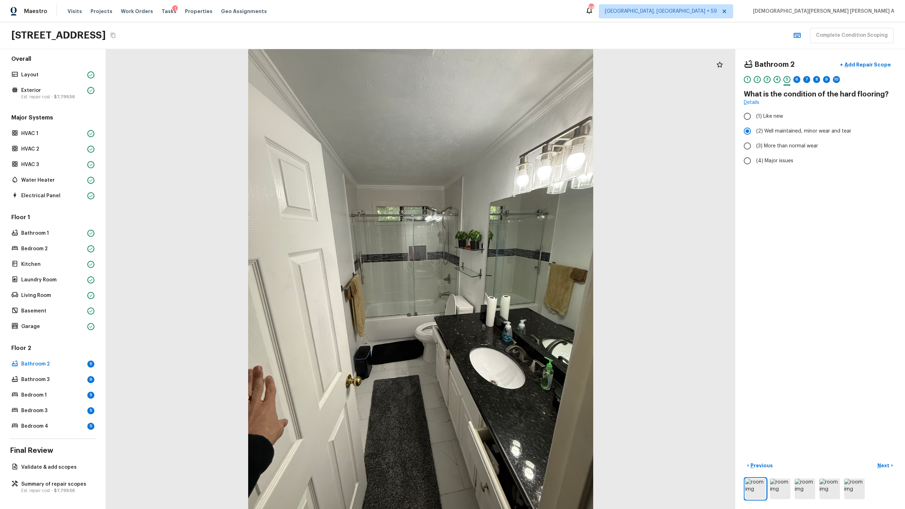
click at [519, 267] on div "< Previous Next >" at bounding box center [820, 480] width 153 height 41
click at [519, 267] on p "Next" at bounding box center [883, 465] width 13 height 7
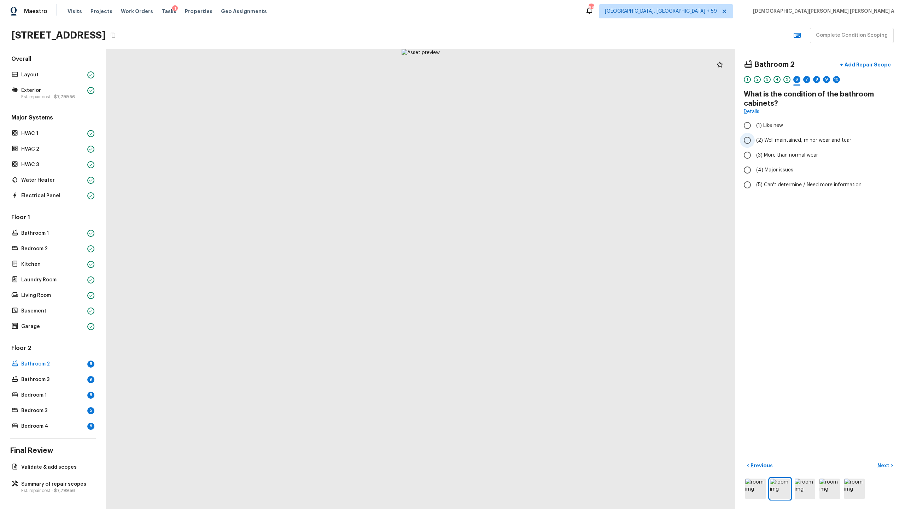
click at [519, 141] on input "(2) Well maintained, minor wear and tear" at bounding box center [747, 140] width 15 height 15
radio input "true"
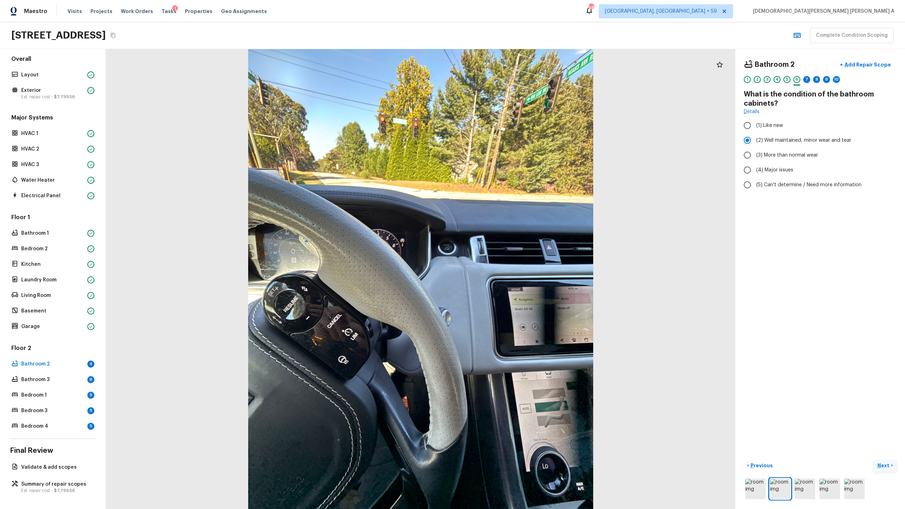
click at [519, 267] on p "Next" at bounding box center [883, 465] width 13 height 7
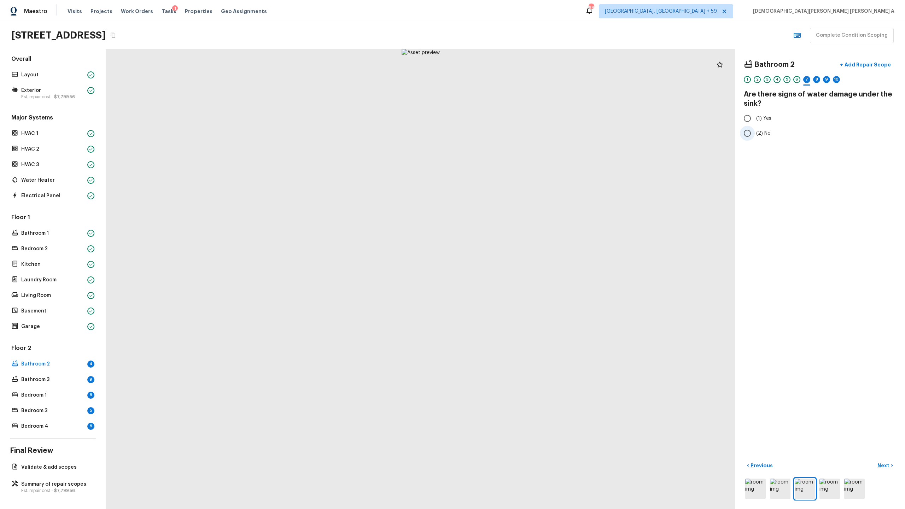
click at [519, 132] on label "(2) No" at bounding box center [815, 133] width 151 height 15
click at [519, 132] on input "(2) No" at bounding box center [747, 133] width 15 height 15
radio input "true"
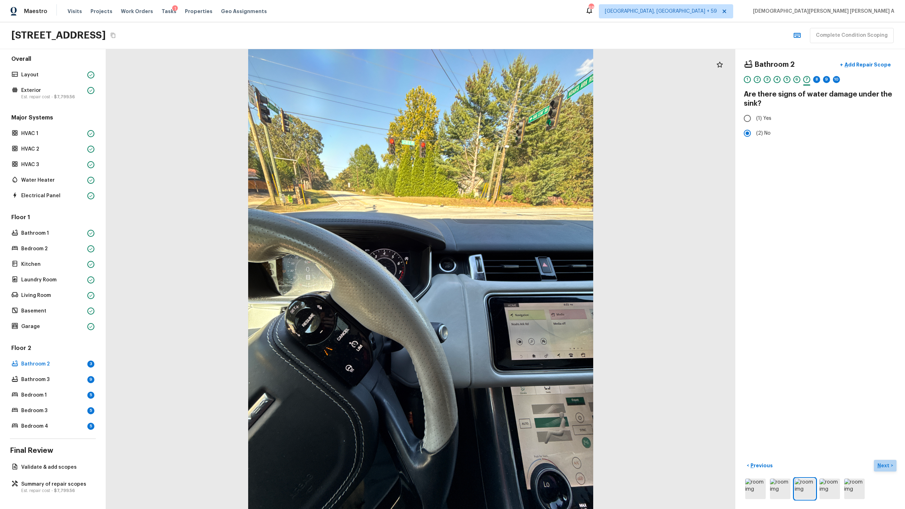
click at [519, 267] on p "Next" at bounding box center [883, 465] width 13 height 7
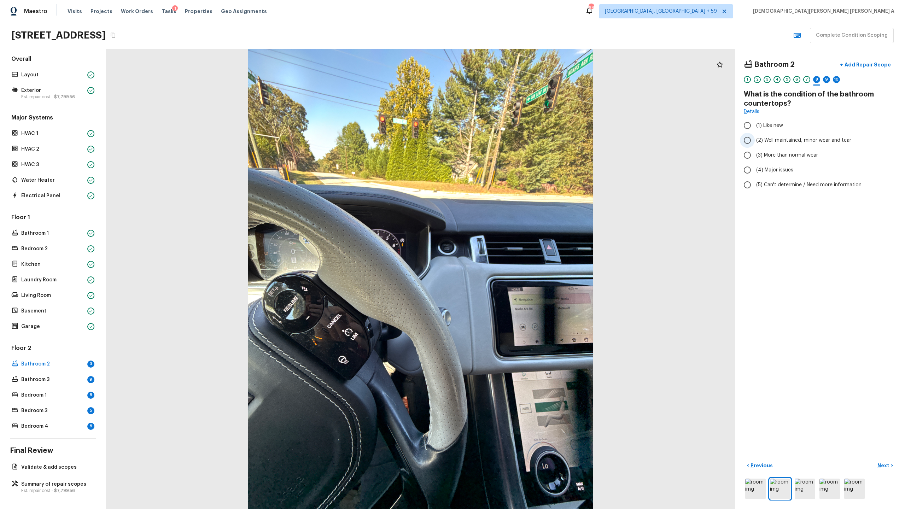
click at [519, 139] on span "(2) Well maintained, minor wear and tear" at bounding box center [803, 140] width 95 height 7
click at [519, 139] on input "(2) Well maintained, minor wear and tear" at bounding box center [747, 140] width 15 height 15
radio input "true"
click at [519, 267] on p "Next" at bounding box center [883, 465] width 13 height 7
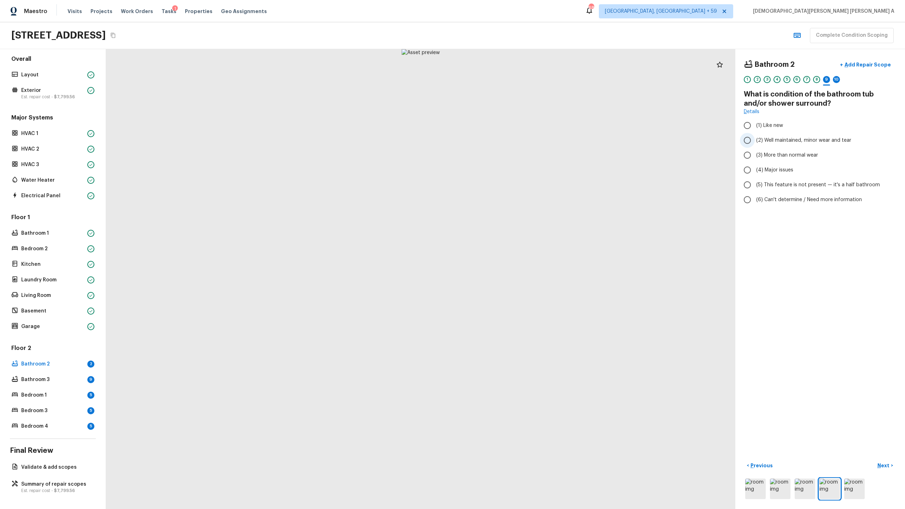
click at [519, 136] on label "(2) Well maintained, minor wear and tear" at bounding box center [815, 140] width 151 height 15
click at [519, 136] on input "(2) Well maintained, minor wear and tear" at bounding box center [747, 140] width 15 height 15
radio input "true"
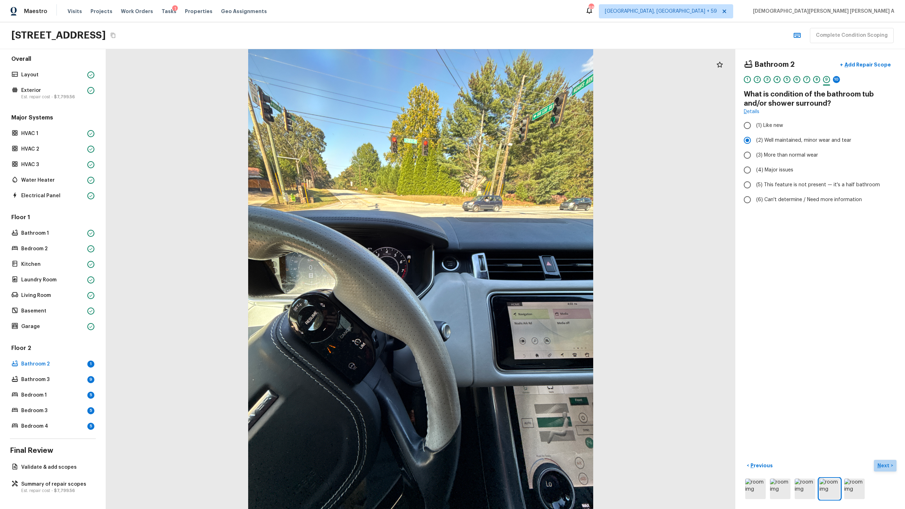
click at [519, 267] on p "Next" at bounding box center [883, 465] width 13 height 7
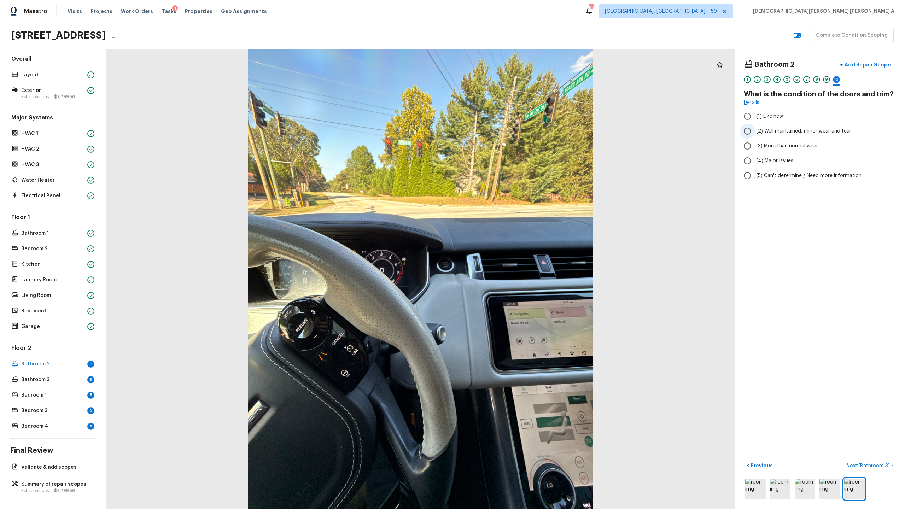
click at [519, 133] on span "(2) Well maintained, minor wear and tear" at bounding box center [803, 131] width 95 height 7
click at [519, 133] on input "(2) Well maintained, minor wear and tear" at bounding box center [747, 131] width 15 height 15
radio input "true"
click at [519, 267] on span "( Bathroom 3 )" at bounding box center [873, 465] width 31 height 5
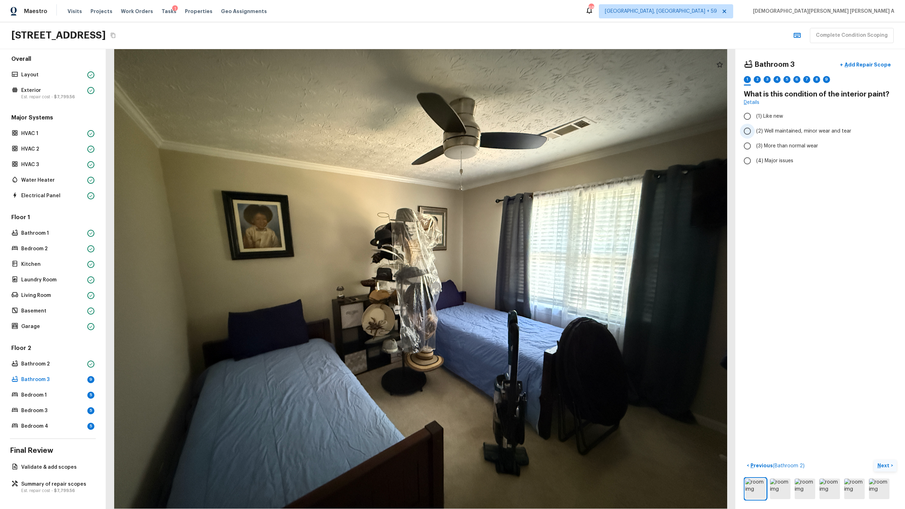
click at [519, 134] on input "(2) Well maintained, minor wear and tear" at bounding box center [747, 131] width 15 height 15
radio input "true"
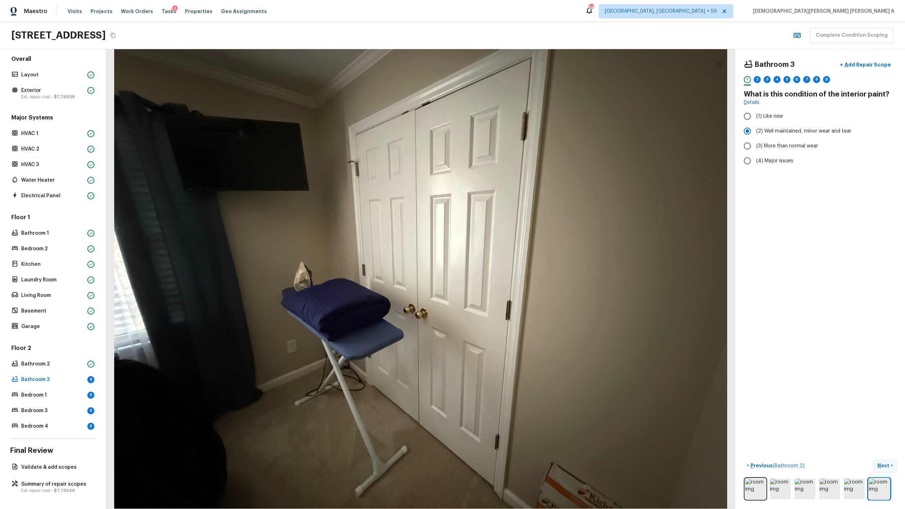
click at [519, 267] on button "Next >" at bounding box center [885, 466] width 23 height 12
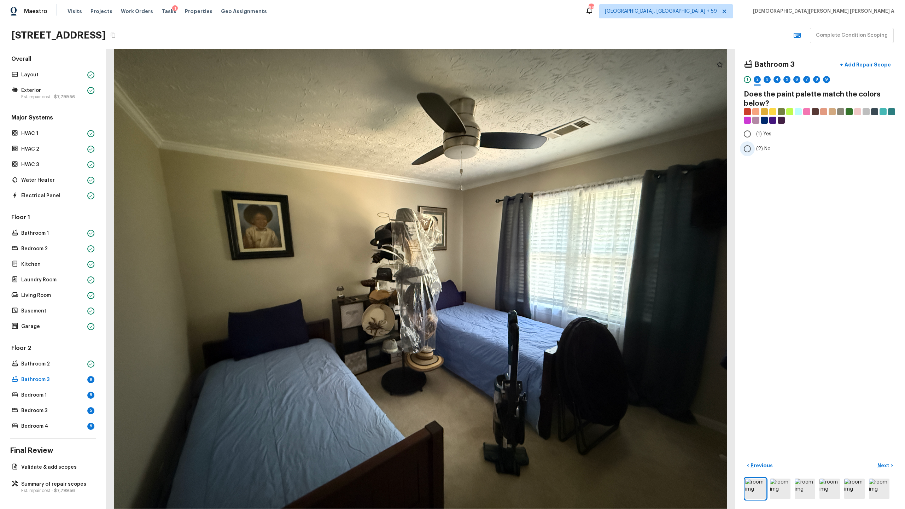
click at [519, 149] on input "(2) No" at bounding box center [747, 148] width 15 height 15
radio input "true"
click at [519, 267] on p "Next" at bounding box center [883, 465] width 13 height 7
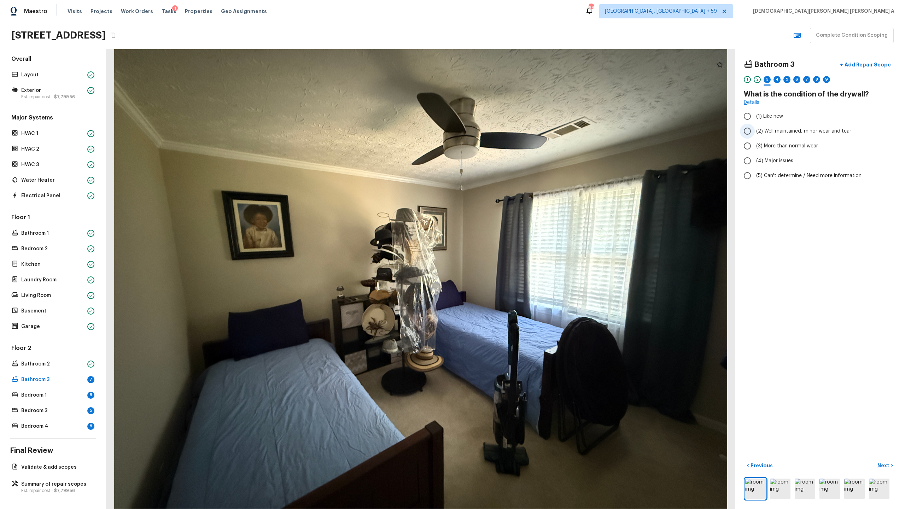
click at [519, 135] on label "(2) Well maintained, minor wear and tear" at bounding box center [815, 131] width 151 height 15
click at [519, 135] on input "(2) Well maintained, minor wear and tear" at bounding box center [747, 131] width 15 height 15
radio input "true"
click at [519, 267] on p "Next" at bounding box center [883, 465] width 13 height 7
click at [519, 166] on input "(4) Carpet" at bounding box center [747, 169] width 15 height 15
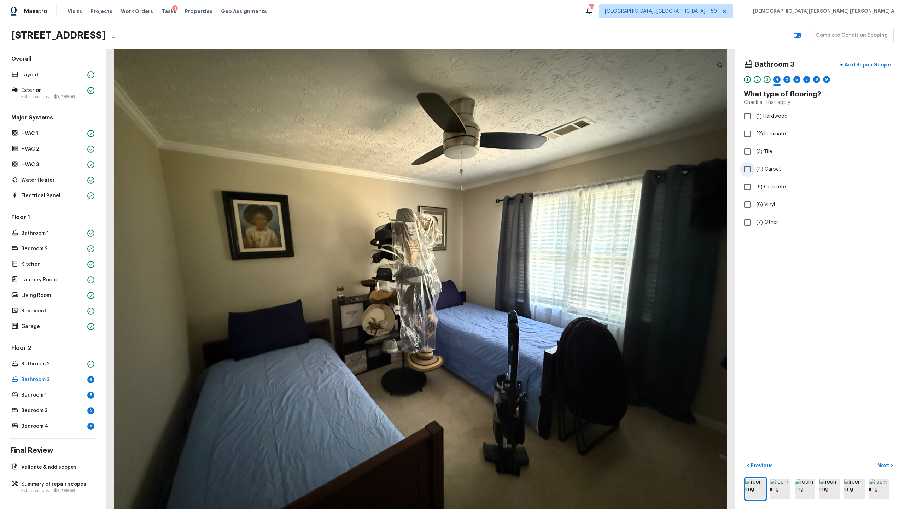
checkbox input "true"
click at [519, 267] on p "Next" at bounding box center [883, 465] width 13 height 7
click at [519, 131] on input "(2) Well maintained, minor wear and tear" at bounding box center [747, 131] width 15 height 15
radio input "true"
click at [519, 267] on p "Next" at bounding box center [883, 465] width 13 height 7
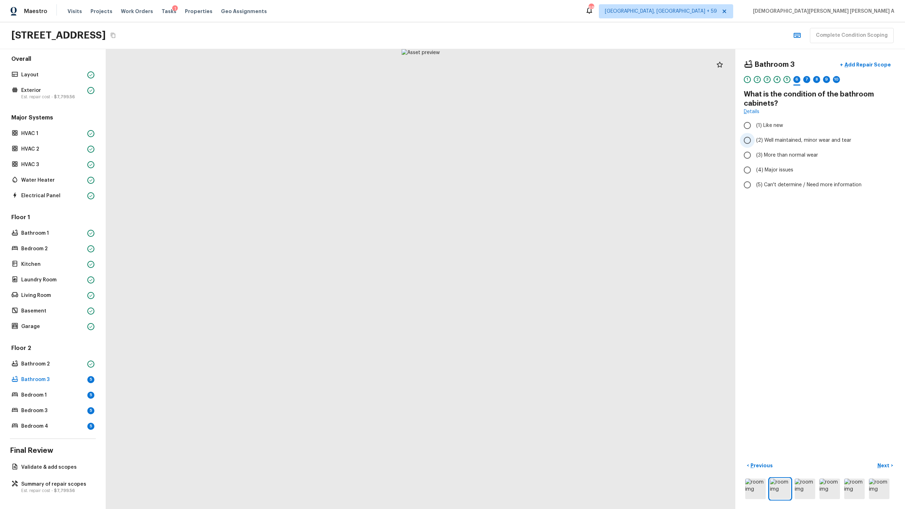
click at [519, 137] on span "(2) Well maintained, minor wear and tear" at bounding box center [803, 140] width 95 height 7
click at [519, 137] on input "(2) Well maintained, minor wear and tear" at bounding box center [747, 140] width 15 height 15
radio input "true"
click at [519, 267] on p "Next" at bounding box center [883, 465] width 13 height 7
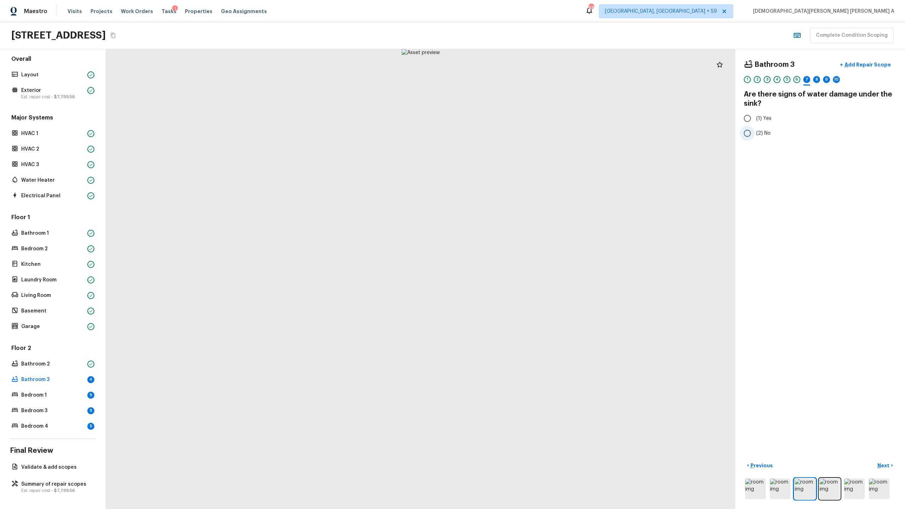
click at [519, 134] on span "(2) No" at bounding box center [763, 133] width 14 height 7
click at [519, 134] on input "(2) No" at bounding box center [747, 133] width 15 height 15
radio input "true"
click at [519, 267] on p "Next" at bounding box center [883, 465] width 13 height 7
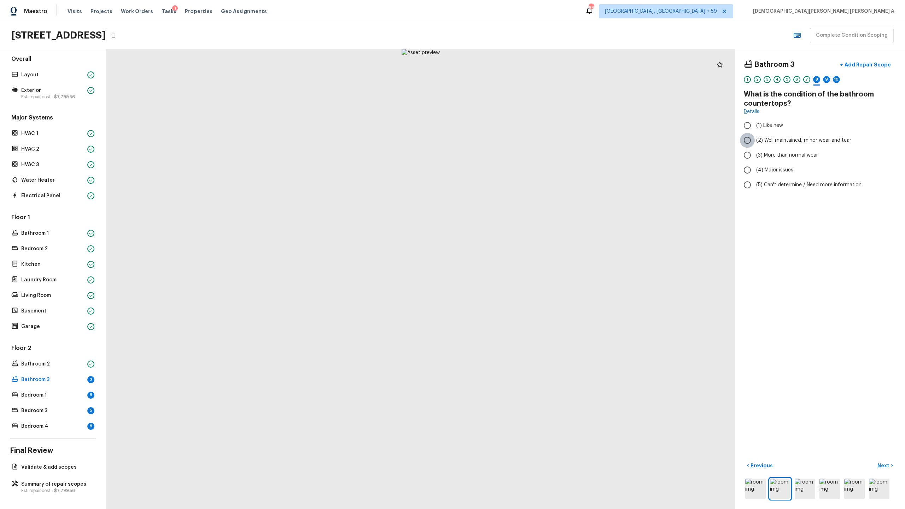
click at [519, 139] on input "(2) Well maintained, minor wear and tear" at bounding box center [747, 140] width 15 height 15
radio input "true"
click at [519, 267] on p "Next" at bounding box center [883, 465] width 13 height 7
click at [519, 147] on input "(2) Well maintained, minor wear and tear" at bounding box center [747, 140] width 15 height 15
radio input "true"
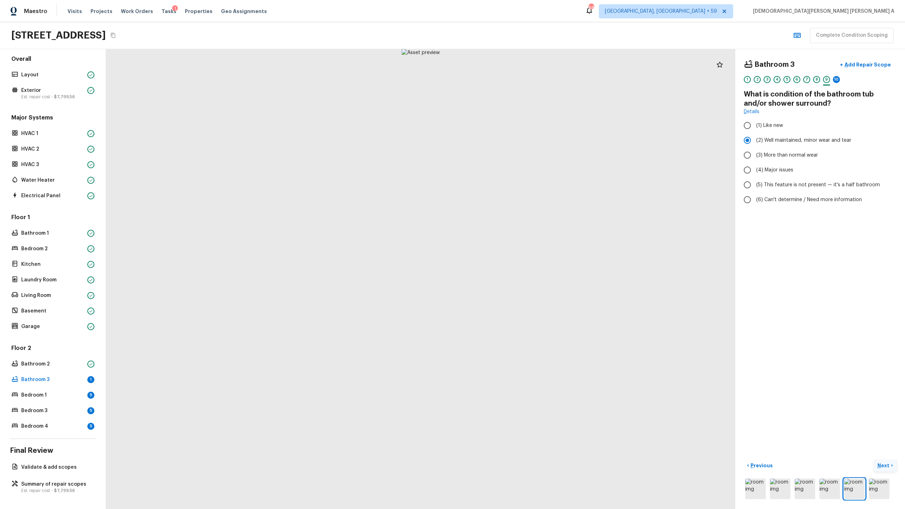
click at [519, 267] on button "Next >" at bounding box center [885, 466] width 23 height 12
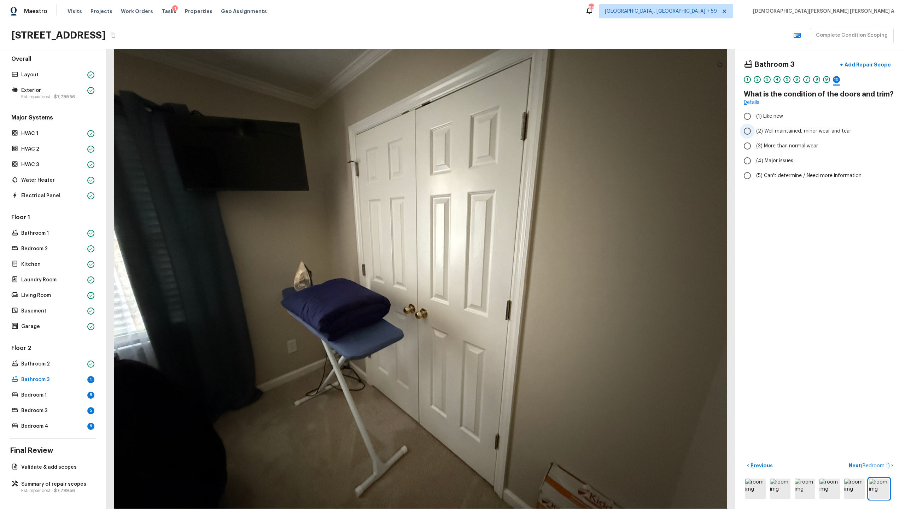
click at [519, 133] on input "(2) Well maintained, minor wear and tear" at bounding box center [747, 131] width 15 height 15
radio input "true"
click at [519, 267] on span "( Bedroom 1 )" at bounding box center [875, 465] width 29 height 5
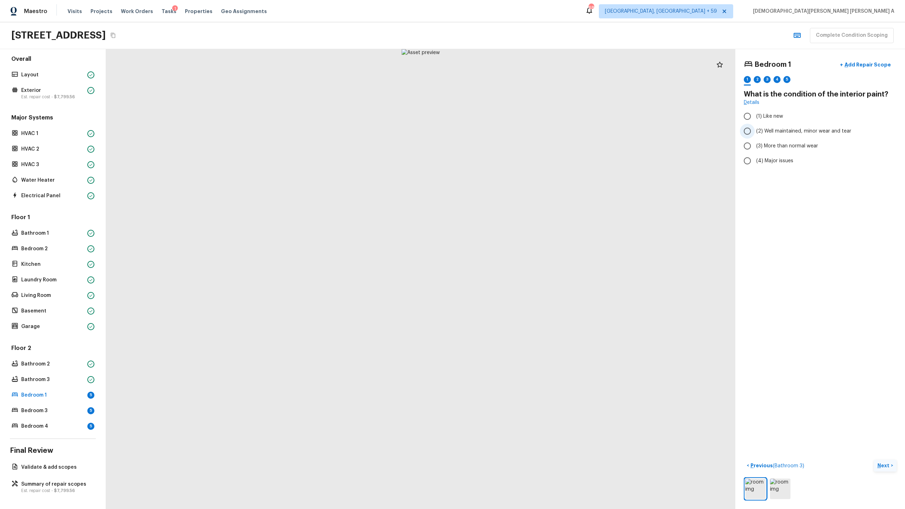
click at [519, 136] on input "(2) Well maintained, minor wear and tear" at bounding box center [747, 131] width 15 height 15
radio input "true"
click at [519, 267] on p "Next" at bounding box center [883, 465] width 13 height 7
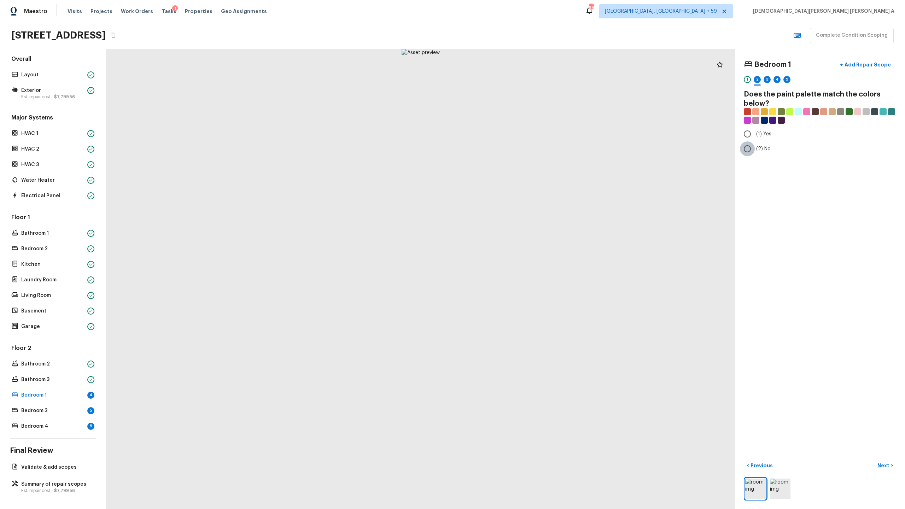
click at [519, 149] on input "(2) No" at bounding box center [747, 148] width 15 height 15
radio input "true"
click at [519, 267] on button "Next >" at bounding box center [885, 466] width 23 height 12
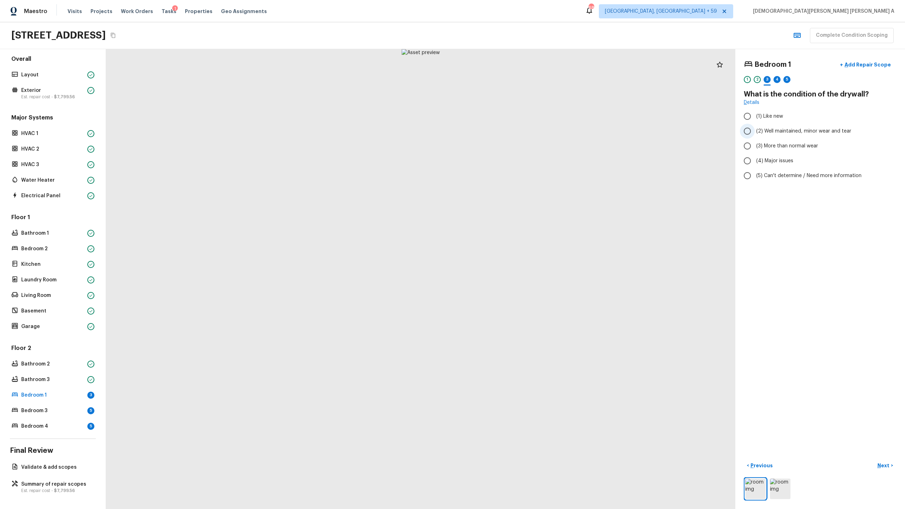
click at [519, 131] on span "(2) Well maintained, minor wear and tear" at bounding box center [803, 131] width 95 height 7
click at [519, 131] on input "(2) Well maintained, minor wear and tear" at bounding box center [747, 131] width 15 height 15
radio input "true"
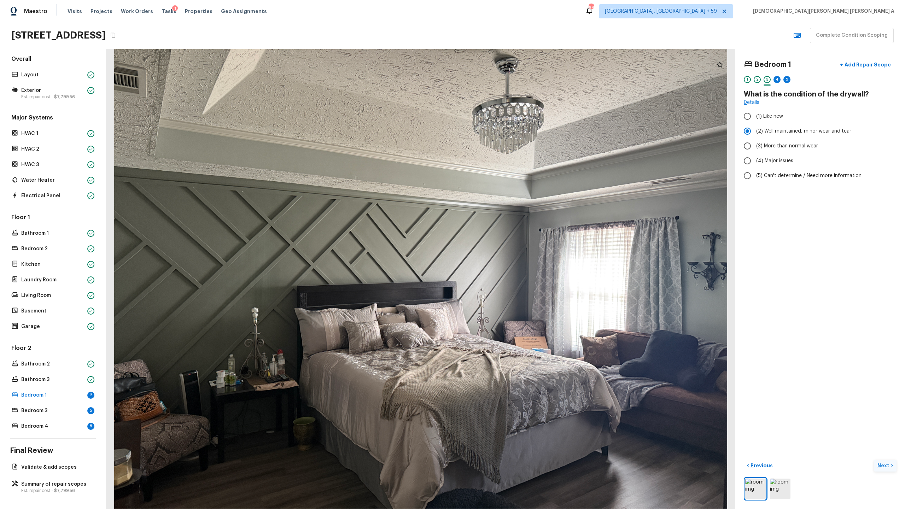
click at [519, 267] on p "Next" at bounding box center [883, 465] width 13 height 7
click at [519, 133] on input "(2) Laminate" at bounding box center [747, 134] width 15 height 15
checkbox input "true"
click at [519, 267] on p "Next" at bounding box center [883, 465] width 13 height 7
click at [519, 133] on span "(2) Well maintained, minor wear and tear" at bounding box center [803, 131] width 95 height 7
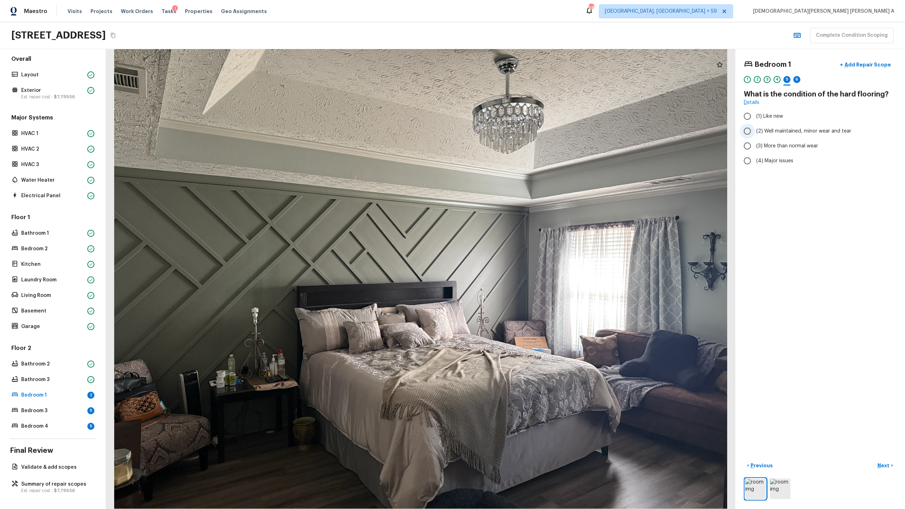
click at [519, 133] on input "(2) Well maintained, minor wear and tear" at bounding box center [747, 131] width 15 height 15
radio input "true"
click at [519, 267] on p "Next" at bounding box center [883, 465] width 13 height 7
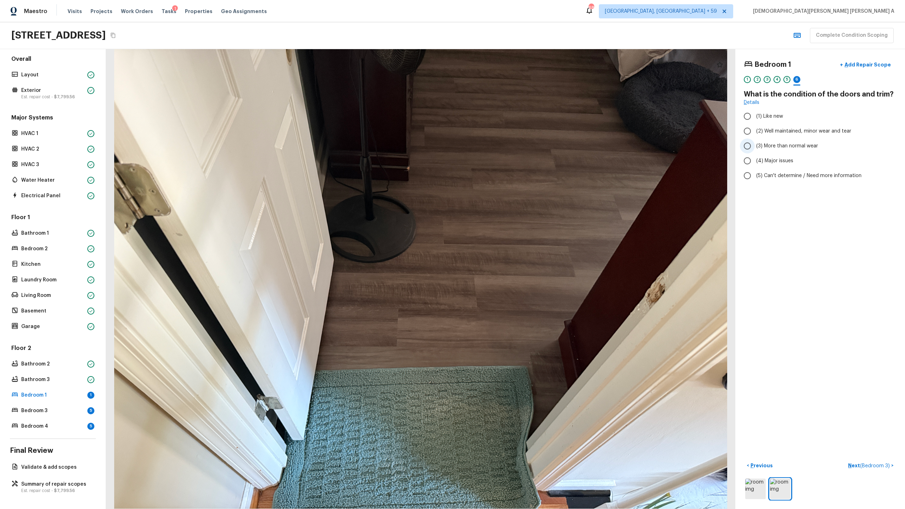
click at [519, 146] on input "(3) More than normal wear" at bounding box center [747, 146] width 15 height 15
radio input "true"
click at [519, 68] on p "Add Repair Scope" at bounding box center [867, 64] width 48 height 7
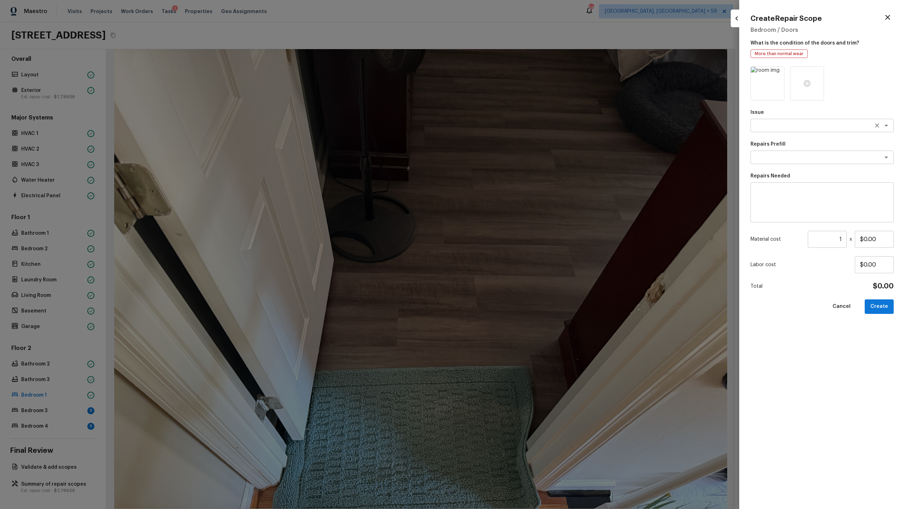
click at [519, 124] on textarea at bounding box center [812, 125] width 117 height 7
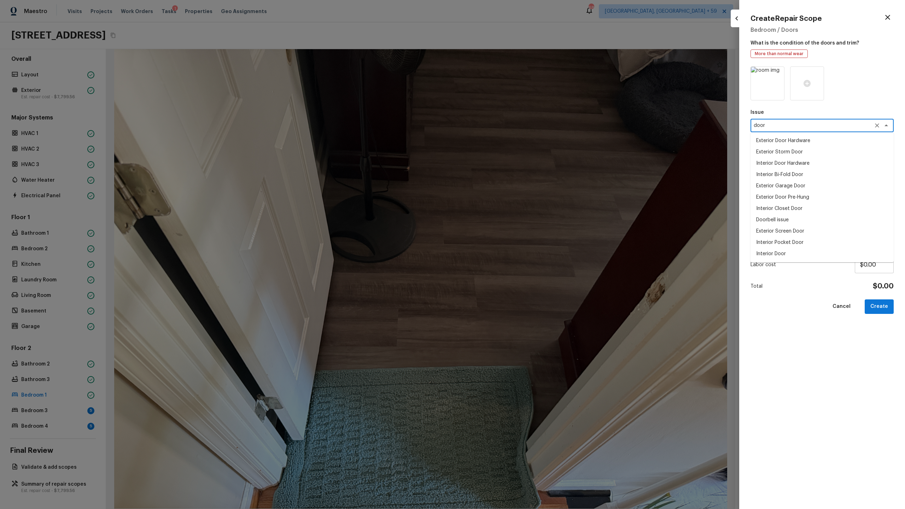
click at [519, 162] on li "Interior Door Hardware" at bounding box center [822, 163] width 143 height 11
type textarea "Interior Door Hardware"
click at [519, 158] on textarea at bounding box center [812, 157] width 117 height 7
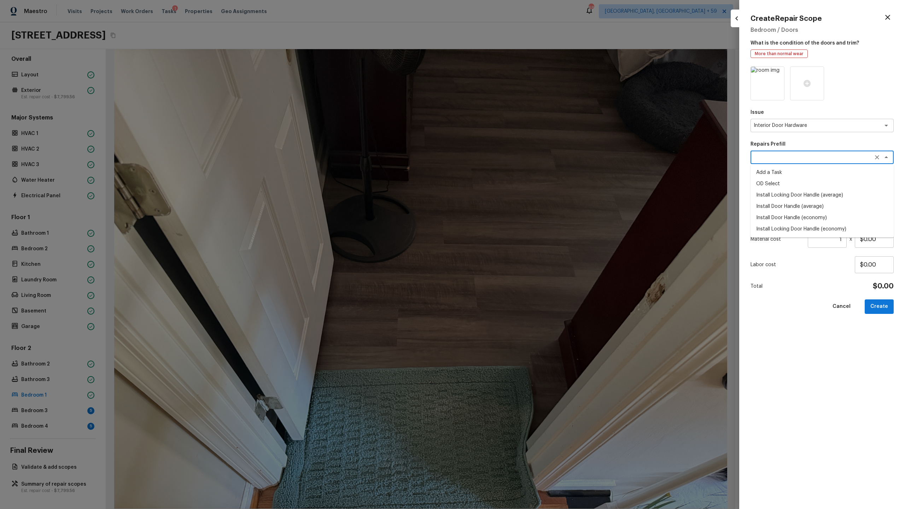
click at [519, 225] on li "Install Locking Door Handle (economy)" at bounding box center [822, 228] width 143 height 11
click at [519, 267] on button "Create" at bounding box center [879, 306] width 29 height 14
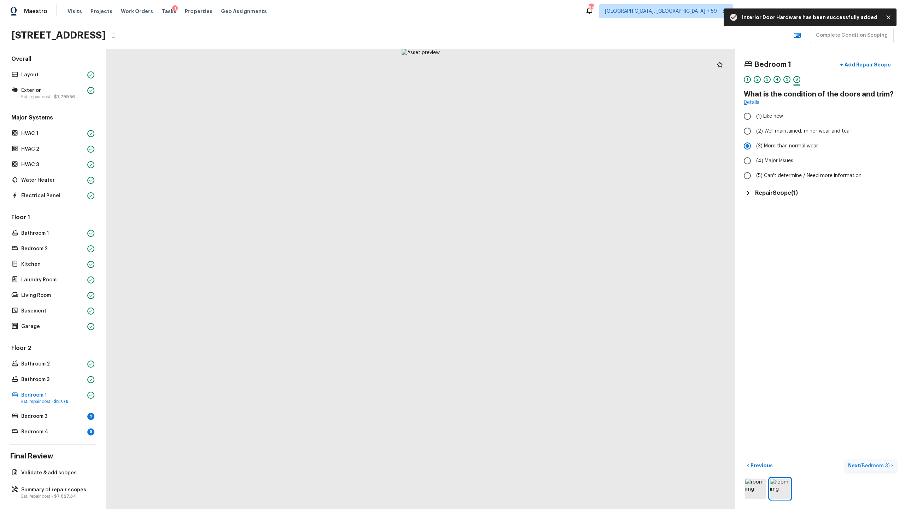
click at [519, 267] on span "( Bedroom 3 )" at bounding box center [875, 465] width 30 height 5
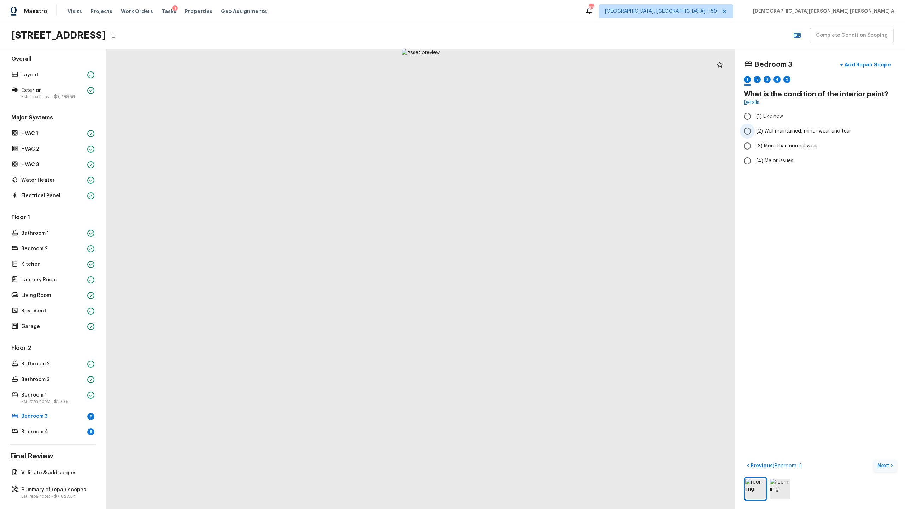
click at [519, 132] on span "(2) Well maintained, minor wear and tear" at bounding box center [803, 131] width 95 height 7
click at [519, 132] on input "(2) Well maintained, minor wear and tear" at bounding box center [747, 131] width 15 height 15
click at [519, 267] on p "Next" at bounding box center [883, 465] width 13 height 7
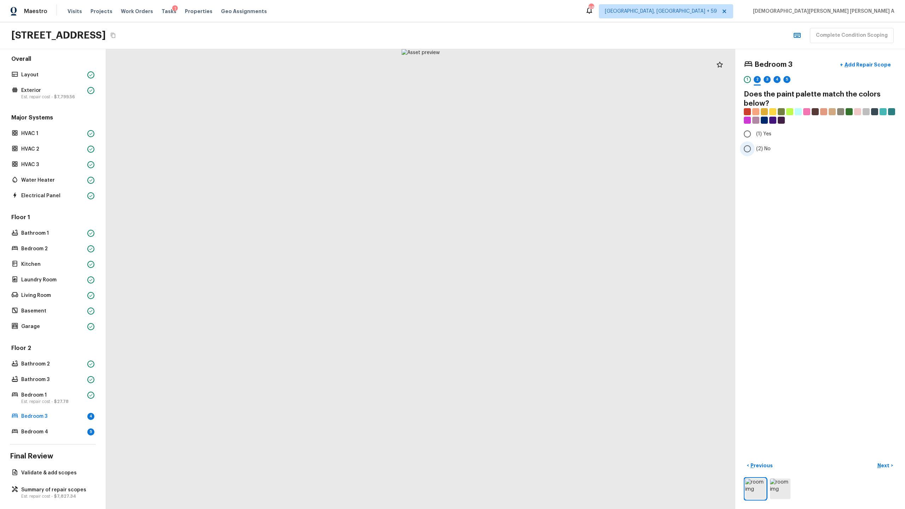
click at [519, 150] on span "(2) No" at bounding box center [763, 148] width 14 height 7
click at [519, 150] on input "(2) No" at bounding box center [747, 148] width 15 height 15
click at [519, 267] on p "Next" at bounding box center [883, 465] width 13 height 7
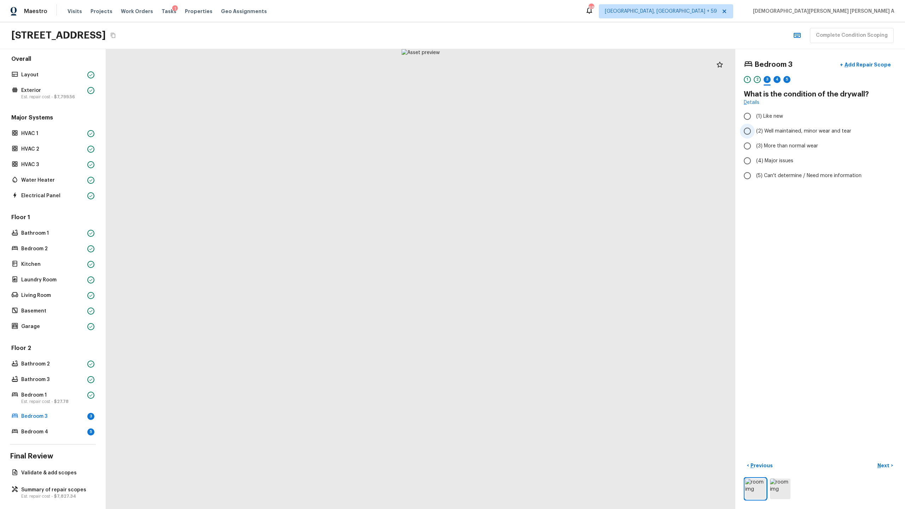
click at [519, 132] on input "(2) Well maintained, minor wear and tear" at bounding box center [747, 131] width 15 height 15
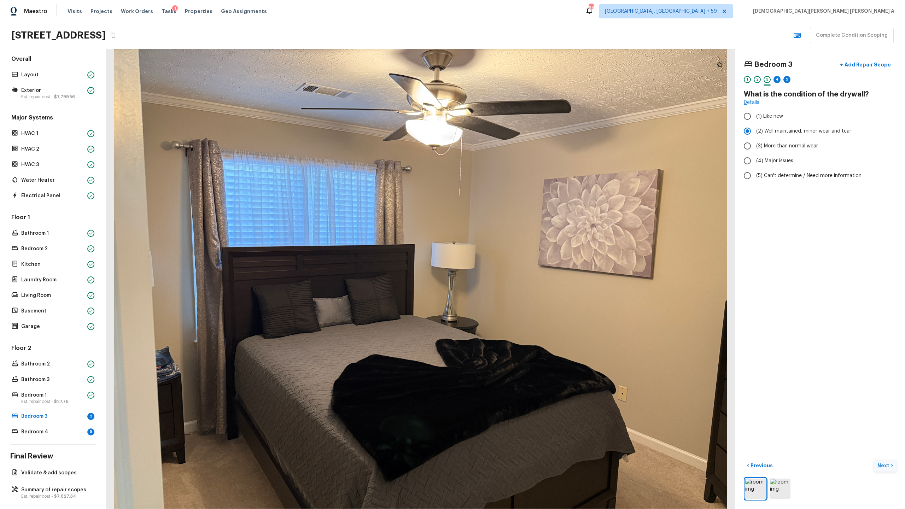
click at [519, 267] on p "Next" at bounding box center [883, 465] width 13 height 7
click at [519, 169] on input "(4) Carpet" at bounding box center [747, 169] width 15 height 15
click at [519, 267] on p "Next" at bounding box center [883, 465] width 13 height 7
click at [519, 139] on label "(3) More than normal wear" at bounding box center [815, 146] width 151 height 15
click at [519, 139] on input "(3) More than normal wear" at bounding box center [747, 146] width 15 height 15
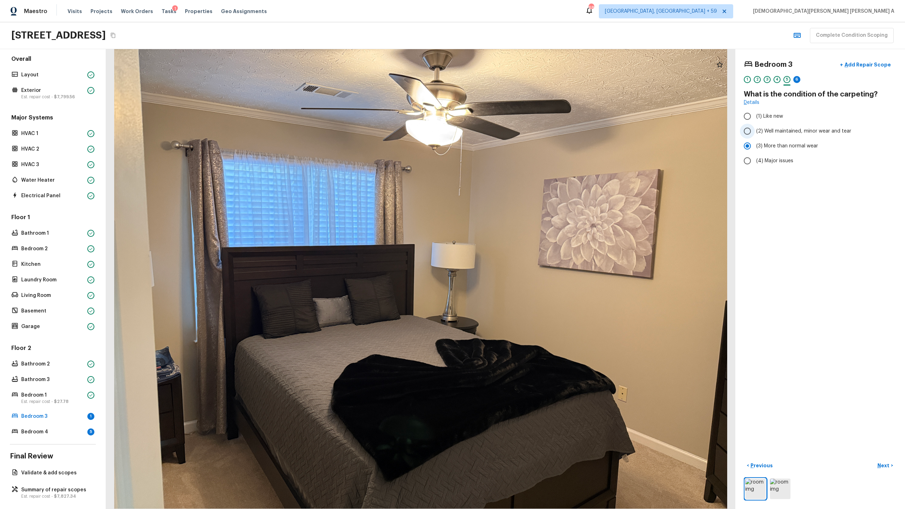
click at [519, 133] on span "(2) Well maintained, minor wear and tear" at bounding box center [803, 131] width 95 height 7
click at [519, 133] on input "(2) Well maintained, minor wear and tear" at bounding box center [747, 131] width 15 height 15
click at [519, 267] on p "Next" at bounding box center [883, 465] width 13 height 7
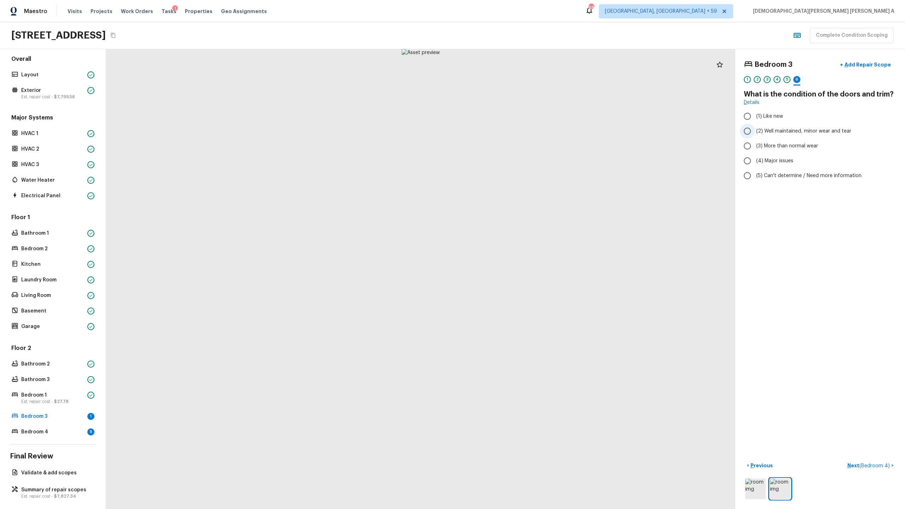
click at [519, 134] on span "(2) Well maintained, minor wear and tear" at bounding box center [803, 131] width 95 height 7
click at [519, 134] on input "(2) Well maintained, minor wear and tear" at bounding box center [747, 131] width 15 height 15
click at [519, 267] on p "Next ( Bedroom 4 )" at bounding box center [869, 465] width 44 height 7
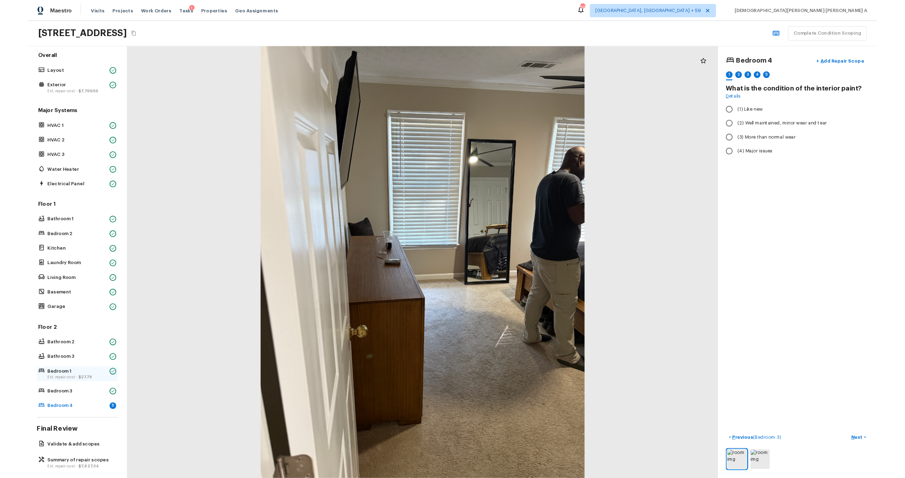
scroll to position [14, 0]
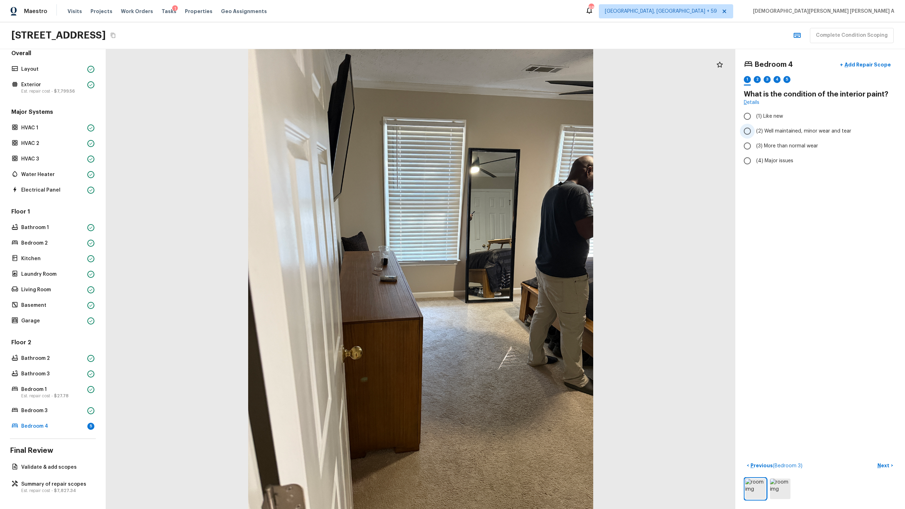
click at [519, 127] on input "(2) Well maintained, minor wear and tear" at bounding box center [747, 131] width 15 height 15
click at [519, 267] on p "Next" at bounding box center [883, 465] width 13 height 7
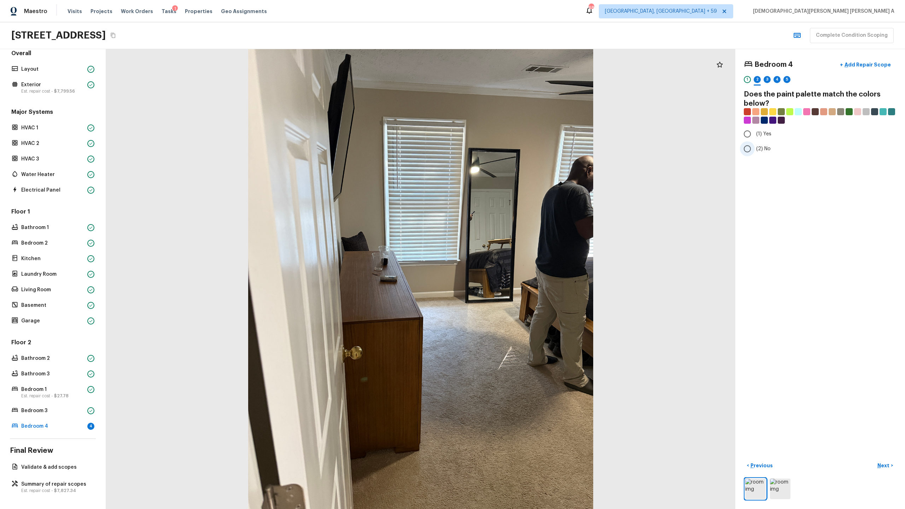
click at [519, 151] on input "(2) No" at bounding box center [747, 148] width 15 height 15
click at [519, 267] on p "Next" at bounding box center [883, 465] width 13 height 7
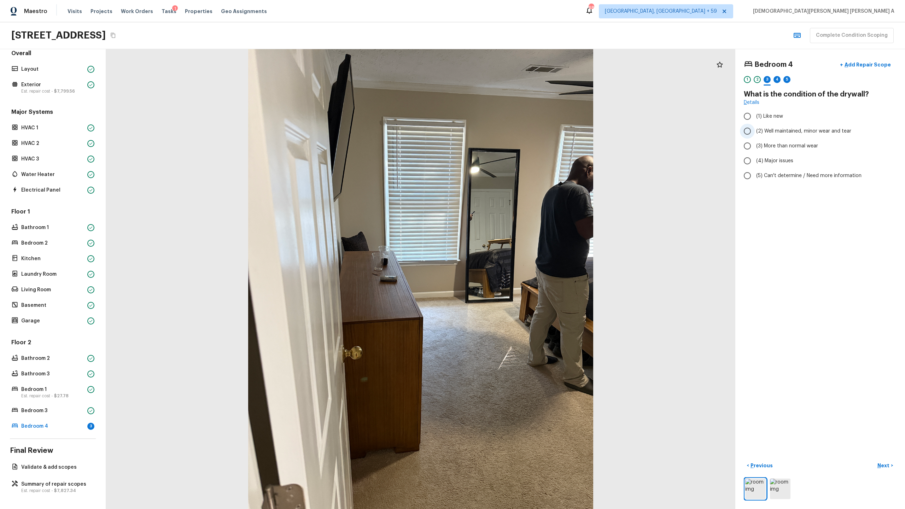
click at [519, 133] on span "(2) Well maintained, minor wear and tear" at bounding box center [803, 131] width 95 height 7
click at [519, 133] on input "(2) Well maintained, minor wear and tear" at bounding box center [747, 131] width 15 height 15
click at [519, 267] on p "Next" at bounding box center [883, 465] width 13 height 7
click at [519, 171] on input "(4) Carpet" at bounding box center [747, 169] width 15 height 15
click at [519, 267] on p "Next" at bounding box center [883, 465] width 13 height 7
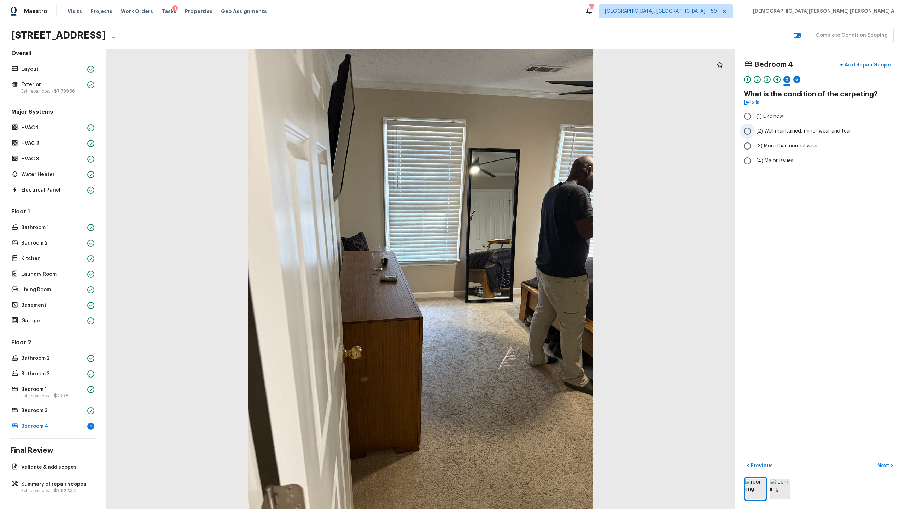
click at [519, 133] on input "(2) Well maintained, minor wear and tear" at bounding box center [747, 131] width 15 height 15
click at [519, 267] on p "Next" at bounding box center [883, 465] width 13 height 7
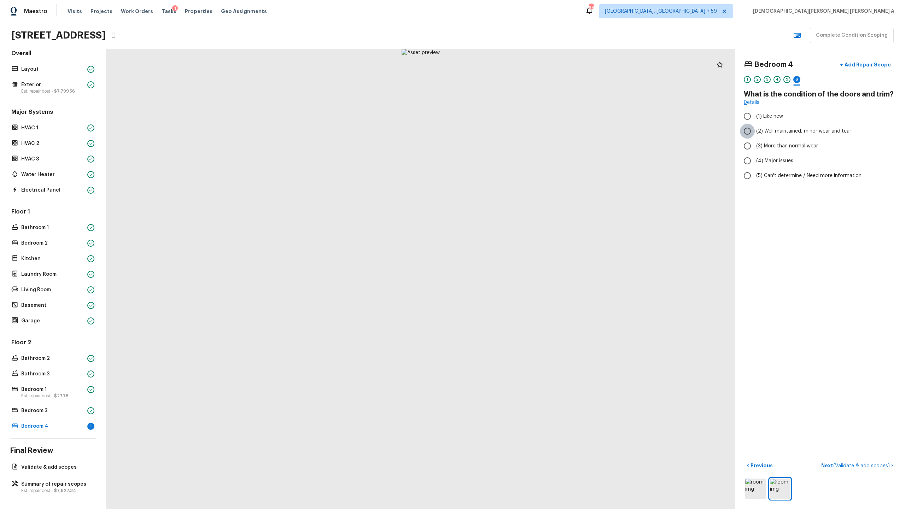
click at [519, 128] on input "(2) Well maintained, minor wear and tear" at bounding box center [747, 131] width 15 height 15
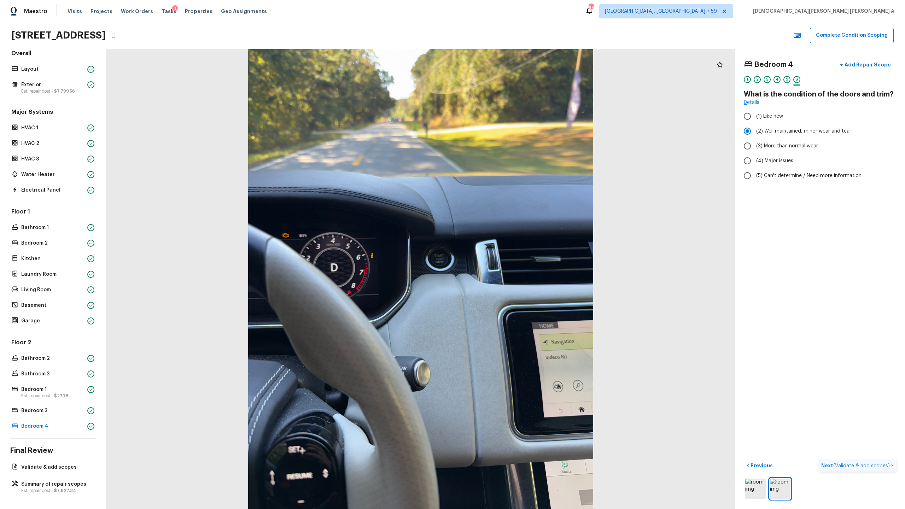
click at [519, 267] on span "( Validate & add scopes )" at bounding box center [861, 465] width 57 height 5
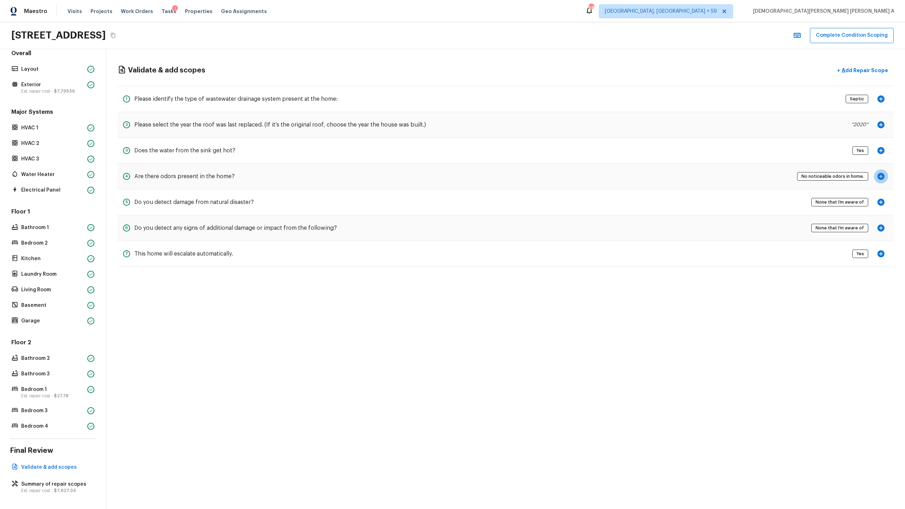
click at [519, 176] on icon "button" at bounding box center [881, 176] width 8 height 8
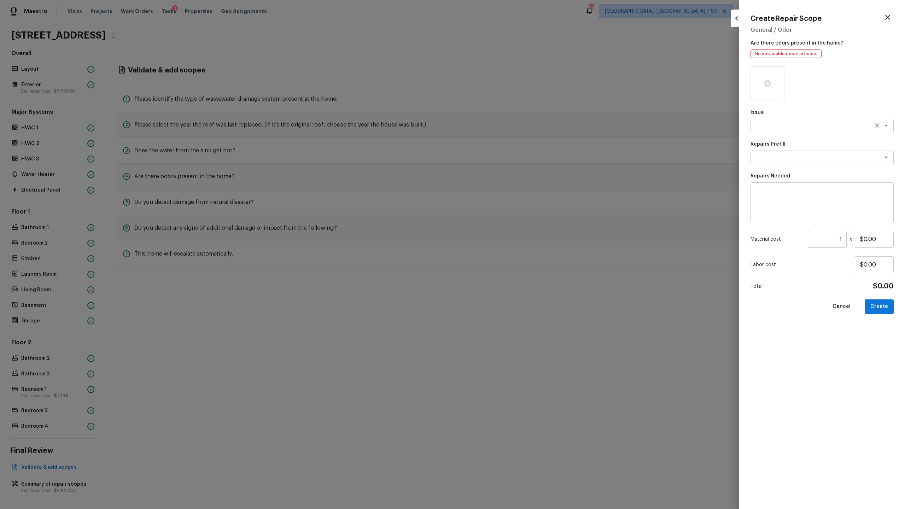
click at [519, 124] on textarea at bounding box center [812, 125] width 117 height 7
click at [519, 175] on li "Light Pet Odor" at bounding box center [822, 174] width 143 height 11
click at [519, 155] on textarea at bounding box center [812, 157] width 117 height 7
click at [519, 174] on li "Acquisition Scope: 1-2 pets present" at bounding box center [822, 172] width 143 height 11
click at [519, 267] on button "Create" at bounding box center [879, 306] width 29 height 14
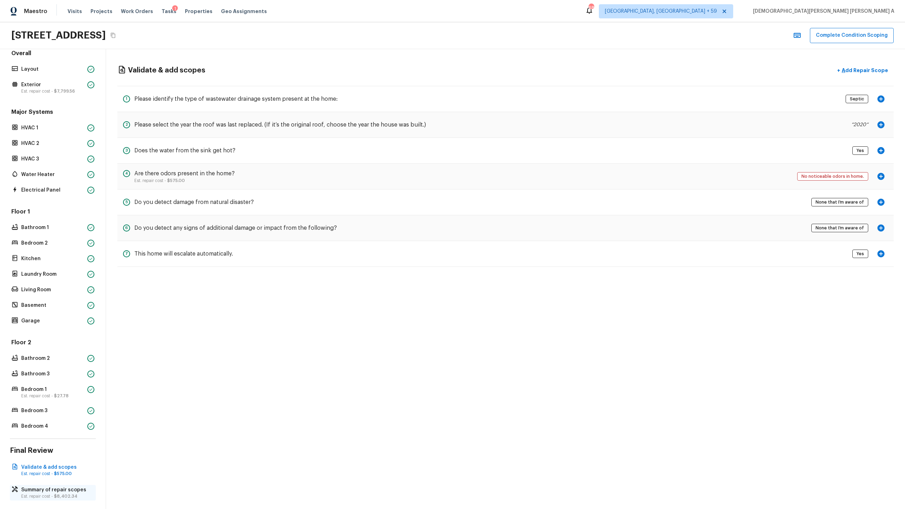
click at [64, 267] on span "$8,402.34" at bounding box center [65, 496] width 23 height 4
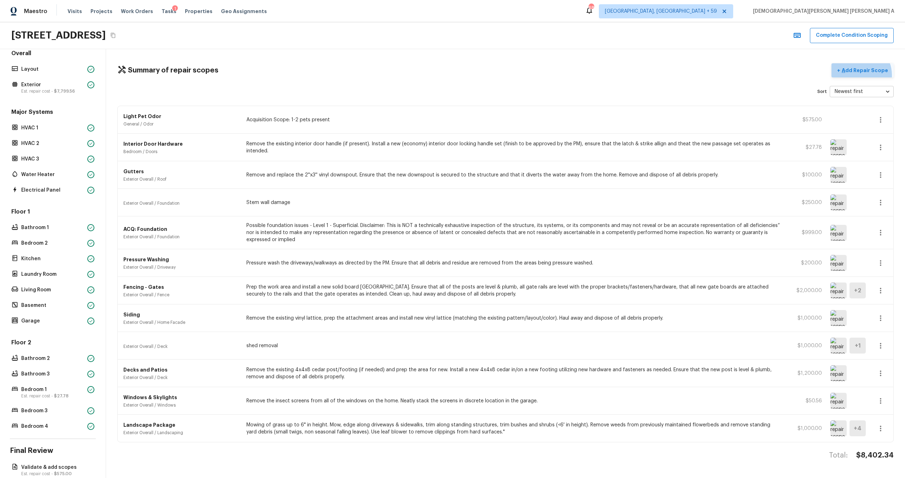
click at [519, 75] on button "+ Add Repair Scope" at bounding box center [863, 70] width 62 height 14
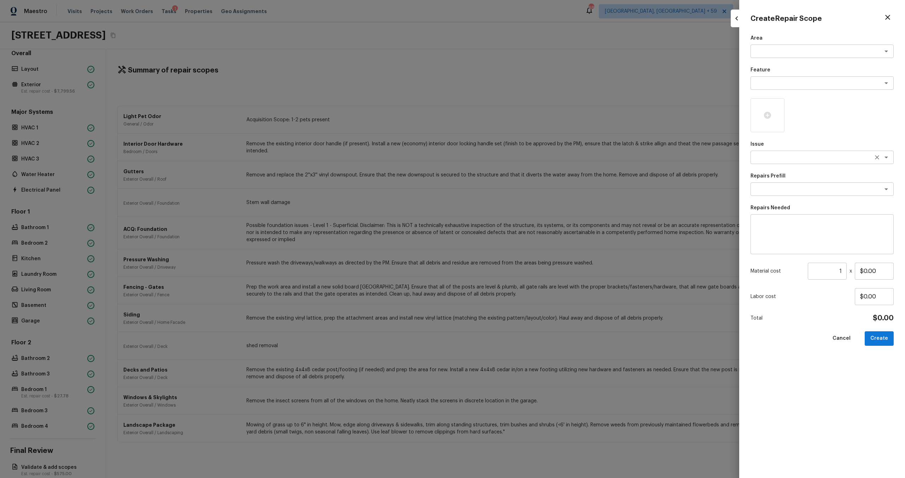
click at [519, 162] on div "x ​" at bounding box center [822, 157] width 143 height 13
click at [519, 176] on li "ACQ: Paint" at bounding box center [822, 172] width 143 height 11
click at [519, 196] on div "Area x ​ Feature x ​ Issue ACQ: Paint x ​ Repairs Prefill x ​ Repairs Needed x …" at bounding box center [822, 251] width 143 height 432
click at [519, 188] on textarea at bounding box center [812, 189] width 117 height 7
click at [519, 202] on li "Paint ~25% of the home" at bounding box center [822, 204] width 143 height 11
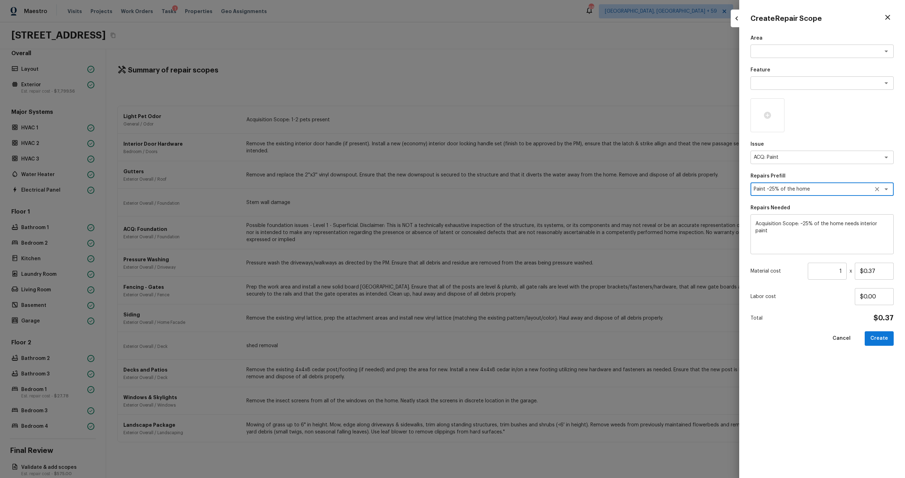
click at [519, 267] on input "1" at bounding box center [827, 271] width 39 height 17
click at [519, 241] on textarea "Acquisition Scope: ~25% of the home needs interior paint" at bounding box center [822, 234] width 133 height 28
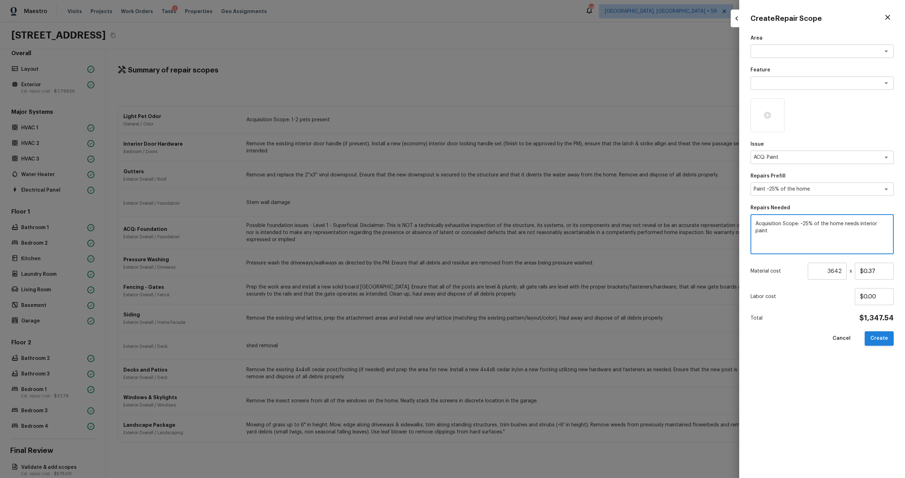
click at [519, 267] on button "Create" at bounding box center [879, 338] width 29 height 14
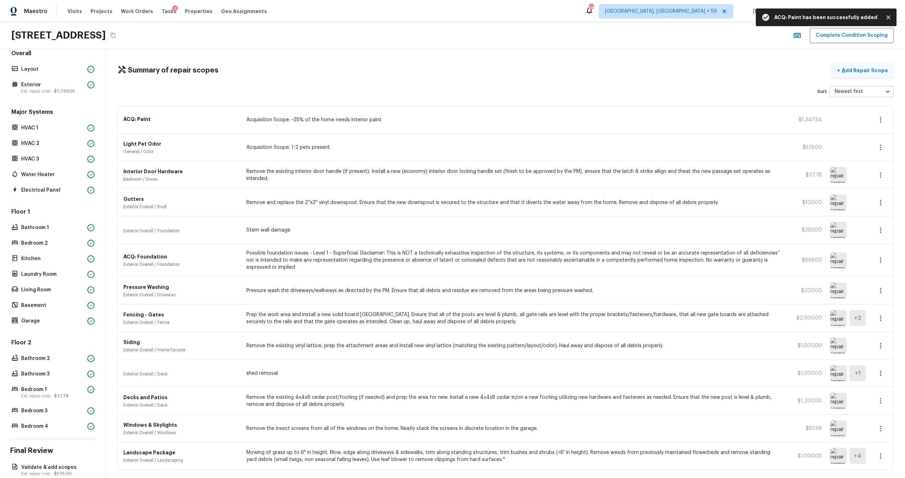
click at [519, 70] on p "Add Repair Scope" at bounding box center [864, 70] width 48 height 7
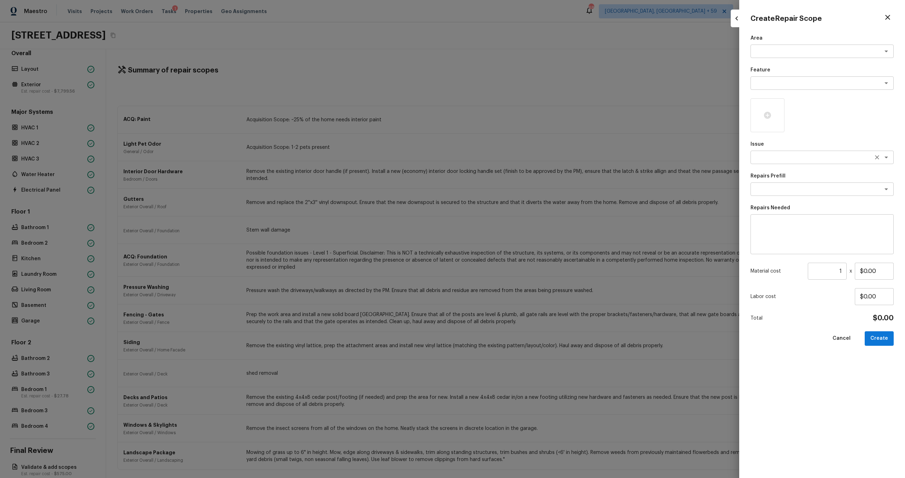
click at [519, 158] on textarea at bounding box center [812, 157] width 117 height 7
click at [519, 187] on li "ACQ: Flooring" at bounding box center [822, 183] width 143 height 11
click at [519, 187] on textarea at bounding box center [812, 189] width 117 height 7
click at [519, 208] on li "Minimum Flooring Repairs" at bounding box center [822, 204] width 143 height 11
click at [519, 267] on input "1" at bounding box center [827, 271] width 39 height 17
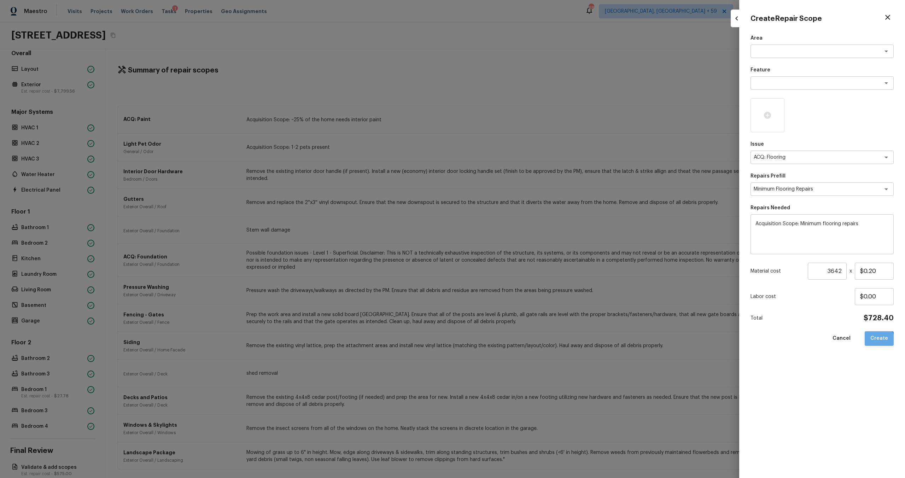
click at [519, 267] on button "Create" at bounding box center [879, 338] width 29 height 14
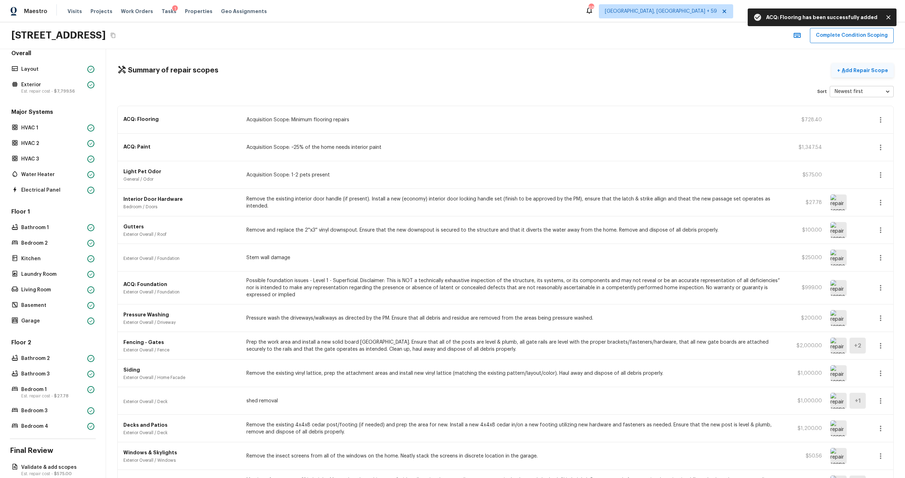
click at [519, 71] on p "Add Repair Scope" at bounding box center [864, 70] width 48 height 7
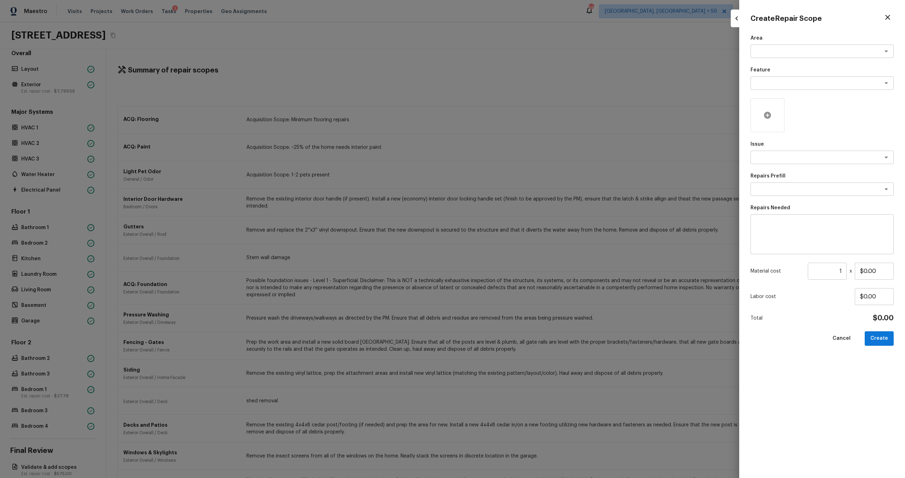
click at [519, 108] on div at bounding box center [768, 115] width 34 height 34
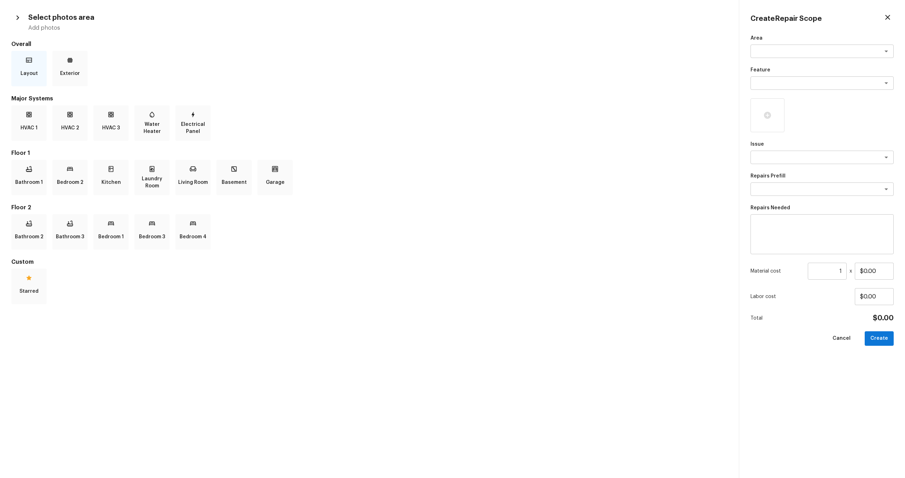
click at [37, 66] on div "Layout" at bounding box center [28, 68] width 35 height 35
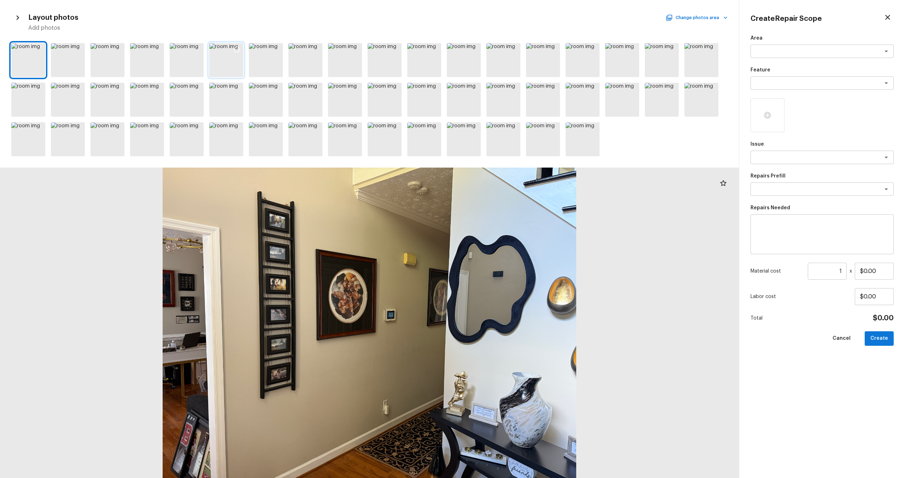
click at [235, 50] on icon at bounding box center [236, 49] width 7 height 7
click at [275, 50] on icon at bounding box center [276, 49] width 7 height 7
click at [354, 49] on icon at bounding box center [355, 49] width 7 height 7
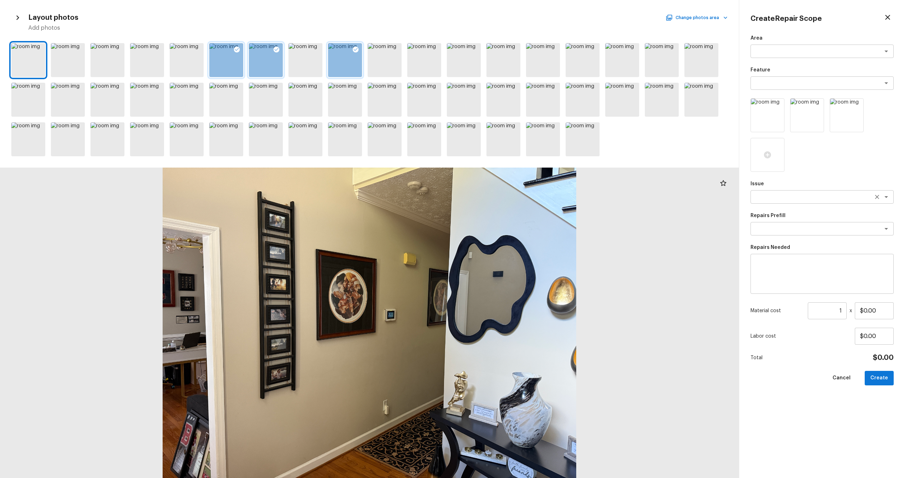
click at [519, 198] on textarea at bounding box center [812, 196] width 117 height 7
click at [519, 233] on li "Interior Paint" at bounding box center [822, 234] width 143 height 11
click at [519, 230] on textarea at bounding box center [812, 228] width 117 height 7
click at [519, 245] on li "Primer - Labor Only" at bounding box center [822, 243] width 143 height 11
click at [519, 267] on input "$0.40" at bounding box center [874, 310] width 39 height 17
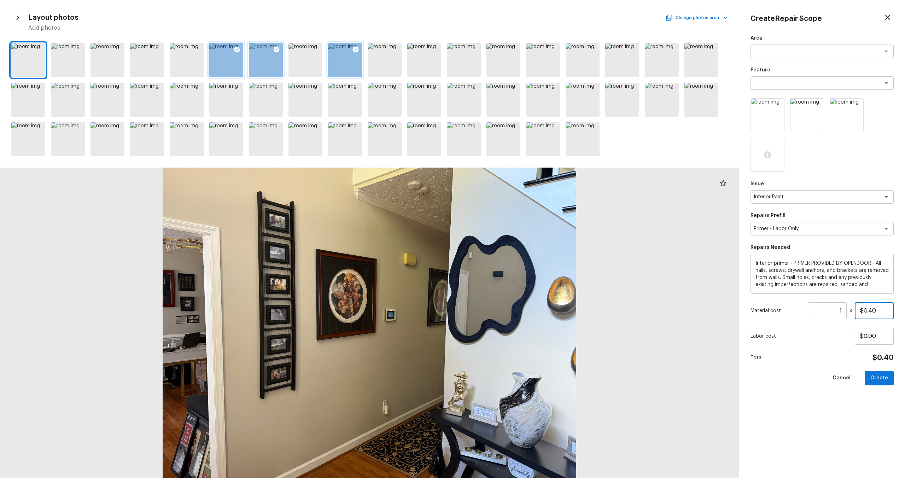
click at [519, 267] on input "$0.40" at bounding box center [874, 310] width 39 height 17
click at [519, 267] on button "Create" at bounding box center [879, 378] width 29 height 14
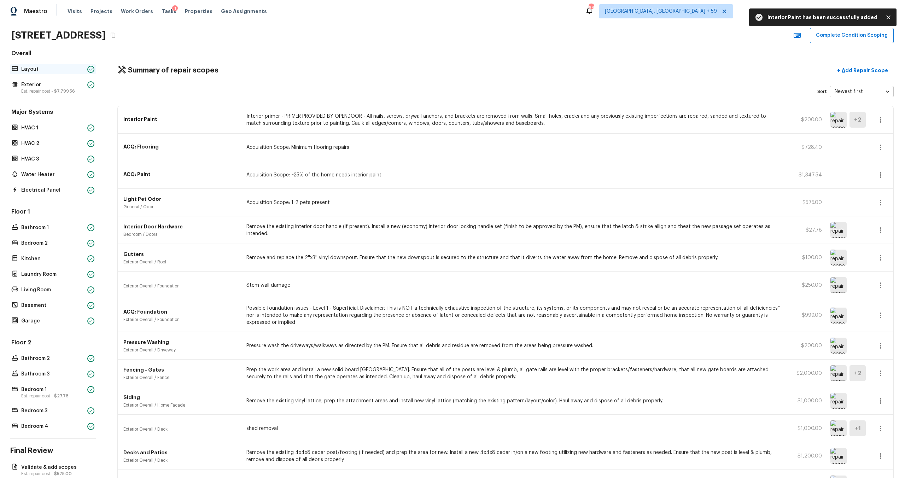
click at [59, 72] on p "Layout" at bounding box center [52, 69] width 63 height 7
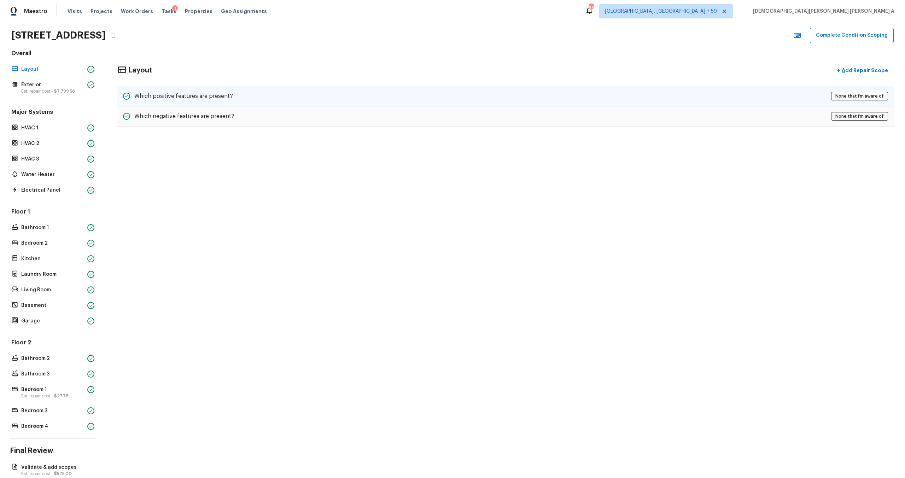
click at [252, 101] on div "Which positive features are present? None that I’m aware of" at bounding box center [505, 96] width 776 height 21
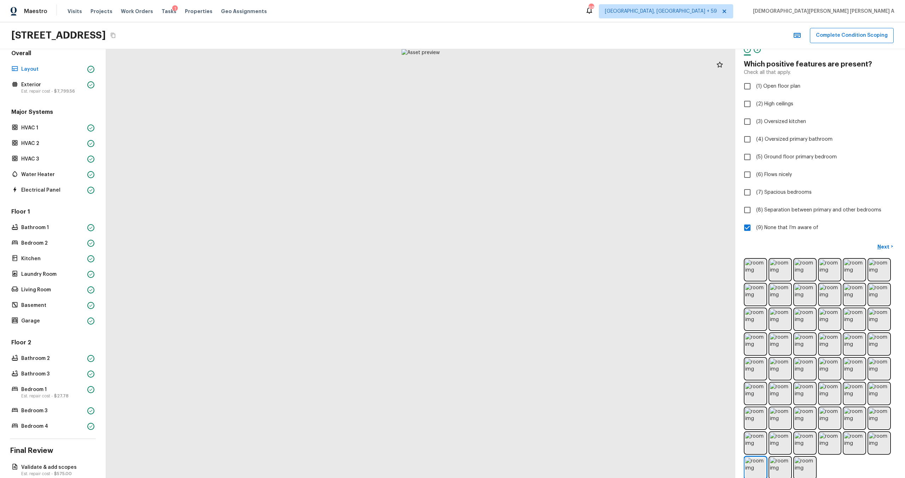
scroll to position [30, 0]
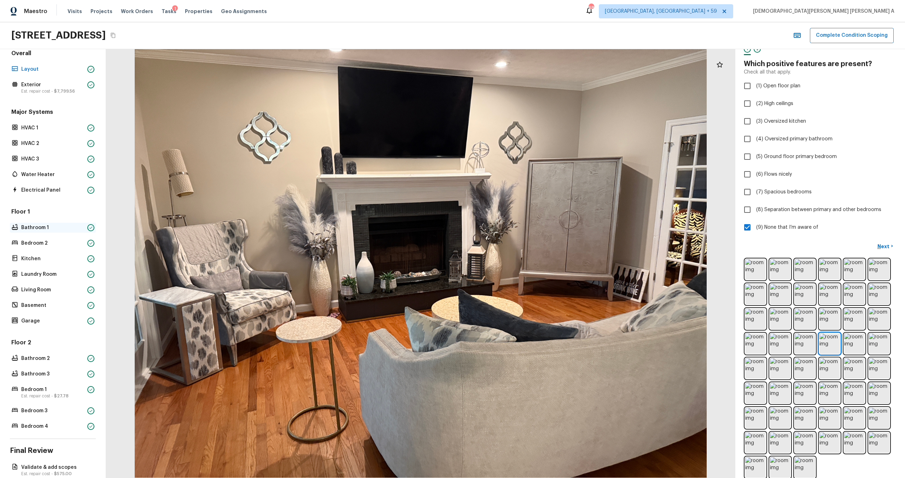
click at [44, 227] on p "Bathroom 1" at bounding box center [52, 227] width 63 height 7
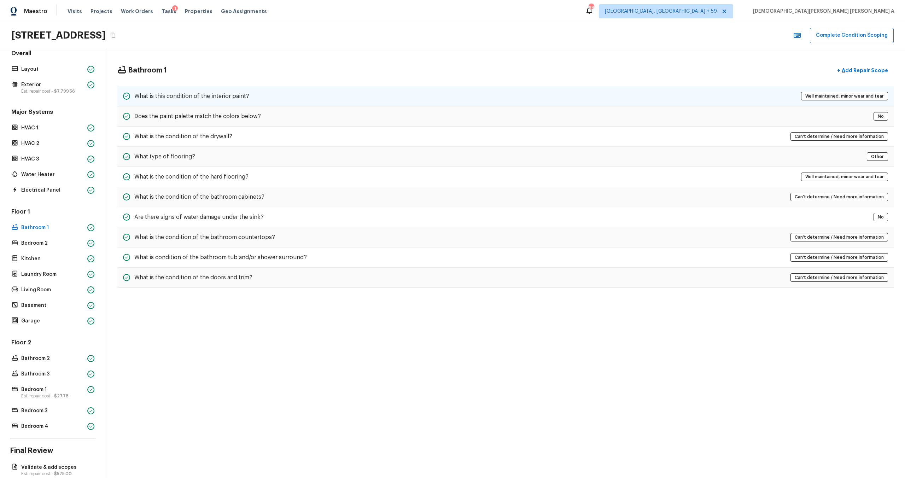
click at [242, 92] on h5 "What is this condition of the interior paint?" at bounding box center [191, 96] width 115 height 8
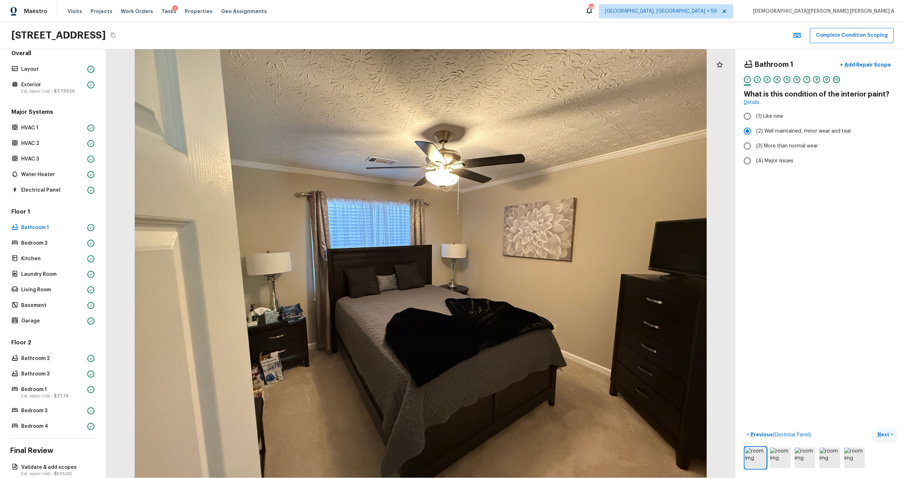
click at [519, 267] on p "Next" at bounding box center [883, 434] width 13 height 7
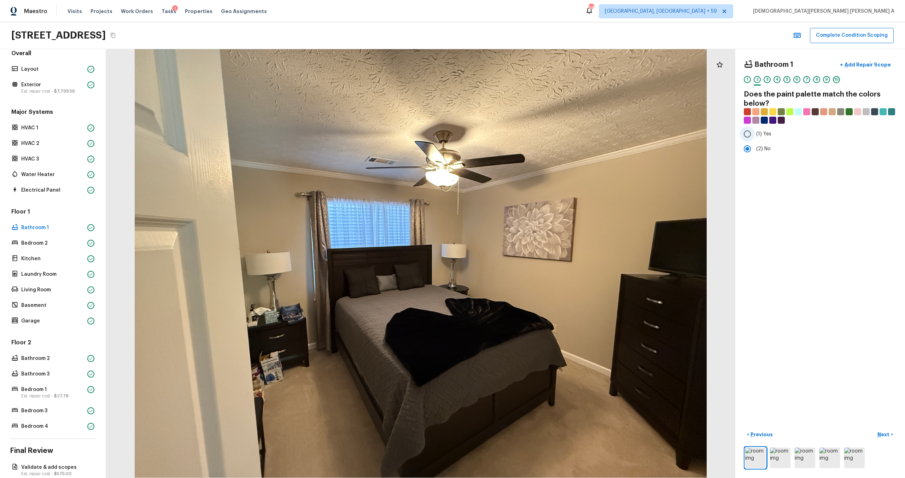
click at [519, 132] on input "(1) Yes" at bounding box center [747, 134] width 15 height 15
click at [519, 267] on p "Next" at bounding box center [883, 434] width 13 height 7
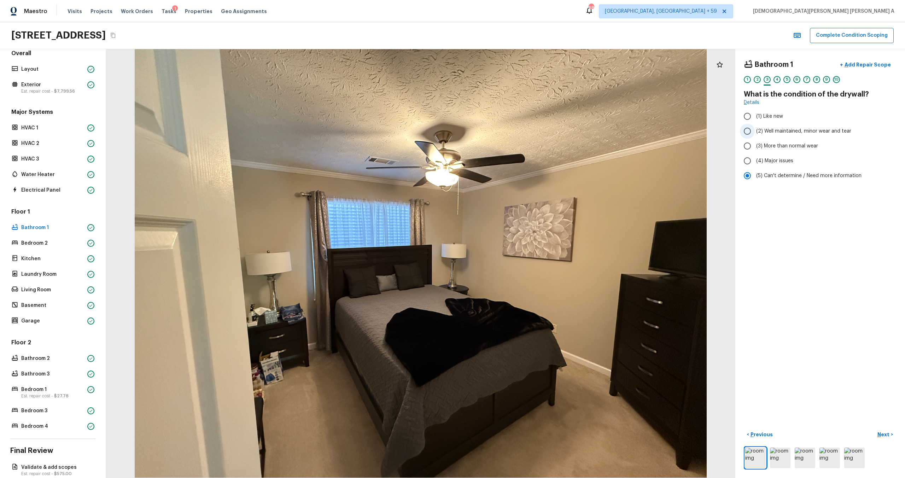
click at [519, 135] on input "(2) Well maintained, minor wear and tear" at bounding box center [747, 131] width 15 height 15
click at [519, 267] on p "Next" at bounding box center [883, 434] width 13 height 7
click at [519, 152] on input "(3) Tile" at bounding box center [747, 151] width 15 height 15
click at [519, 222] on input "(7) Other" at bounding box center [747, 222] width 15 height 15
click at [31, 69] on p "Layout" at bounding box center [52, 69] width 63 height 7
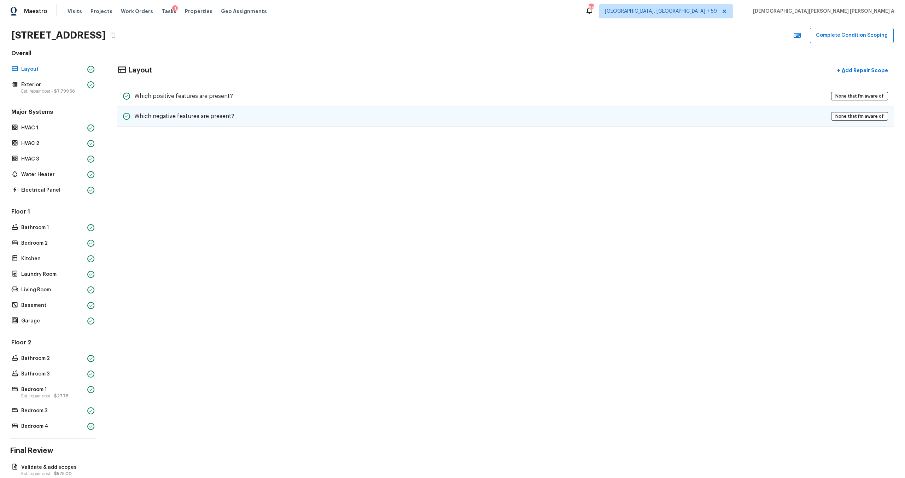
click at [224, 111] on div "Which negative features are present? None that I’m aware of" at bounding box center [505, 116] width 776 height 20
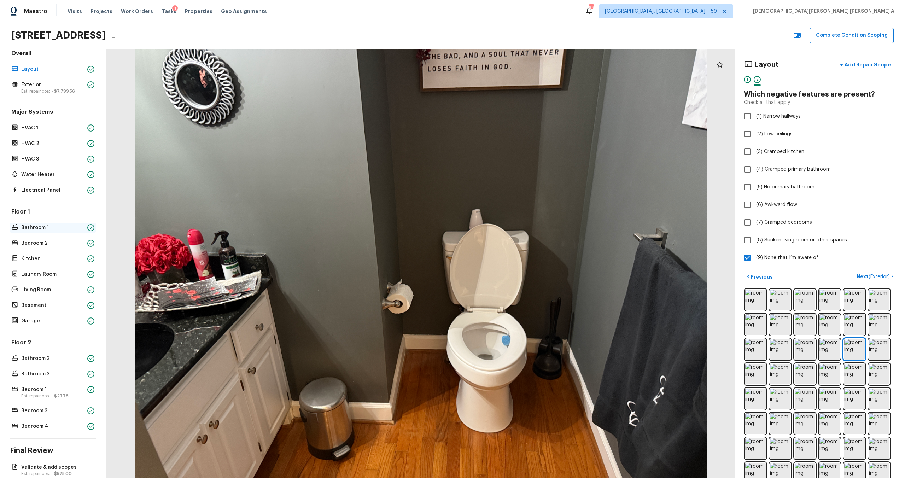
click at [30, 226] on p "Bathroom 1" at bounding box center [52, 227] width 63 height 7
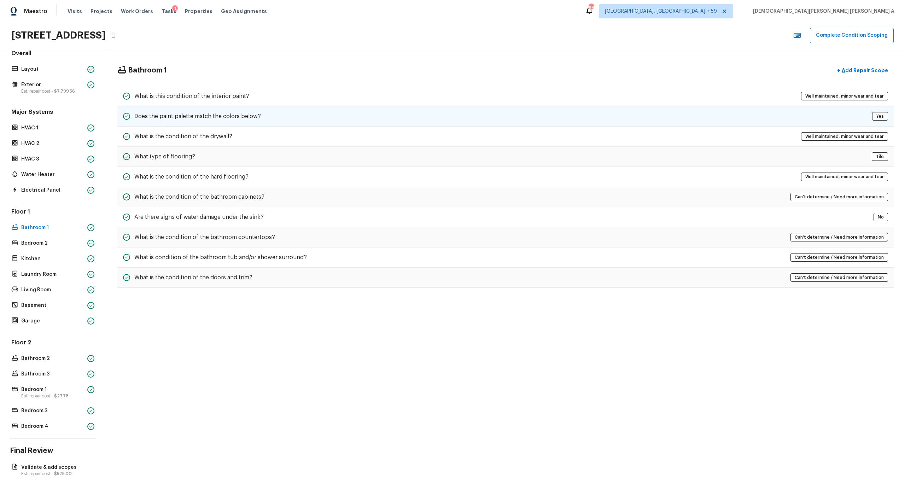
click at [409, 118] on div "Does the paint palette match the colors below? Yes" at bounding box center [505, 116] width 776 height 20
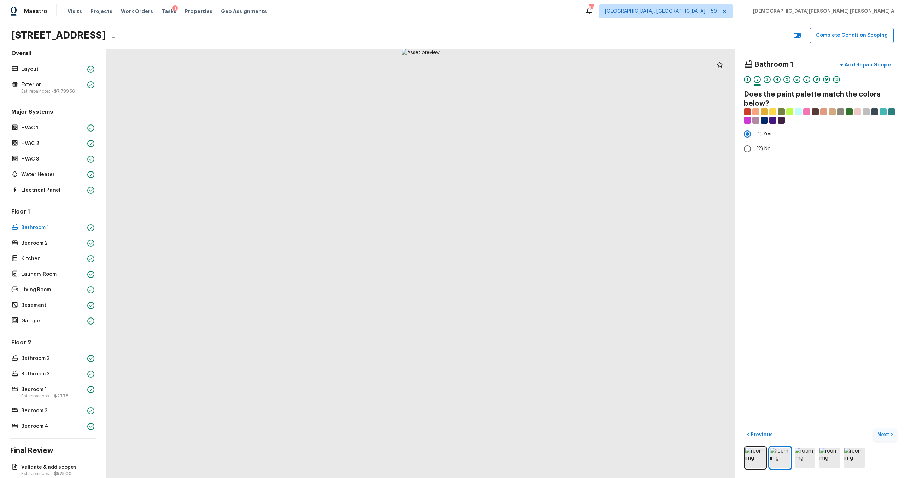
click at [519, 267] on p "Next" at bounding box center [883, 434] width 13 height 7
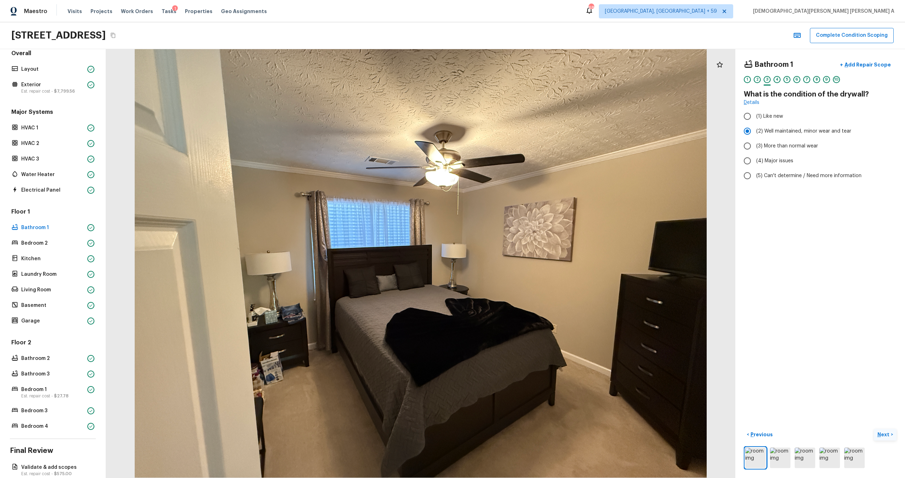
click at [519, 267] on p "Next" at bounding box center [883, 434] width 13 height 7
click at [519, 115] on input "(1) Hardwood" at bounding box center [747, 116] width 15 height 15
click at [519, 152] on input "(3) Tile" at bounding box center [747, 151] width 15 height 15
click at [519, 267] on button "Next >" at bounding box center [885, 435] width 23 height 12
click at [519, 267] on p "Next" at bounding box center [883, 434] width 13 height 7
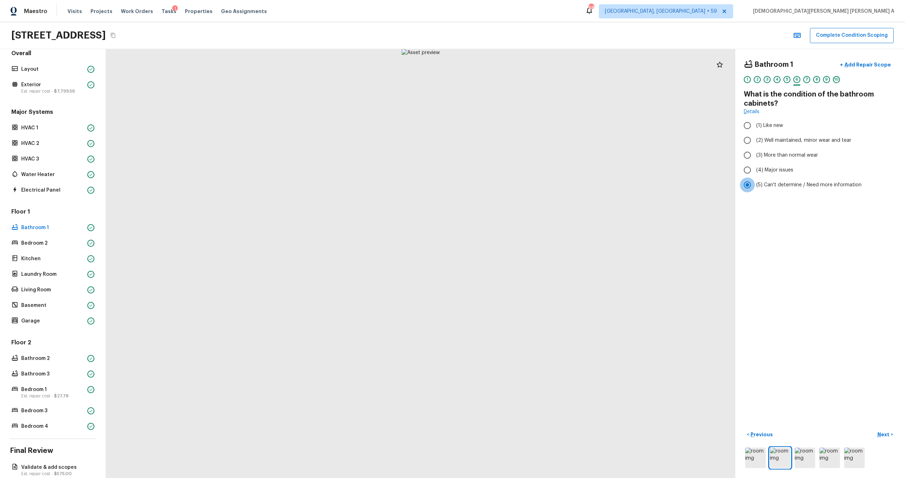
click at [519, 186] on input "(5) Can't determine / Need more information" at bounding box center [747, 184] width 15 height 15
click at [519, 135] on input "(2) Well maintained, minor wear and tear" at bounding box center [747, 140] width 15 height 15
click at [519, 267] on p "Next" at bounding box center [883, 434] width 13 height 7
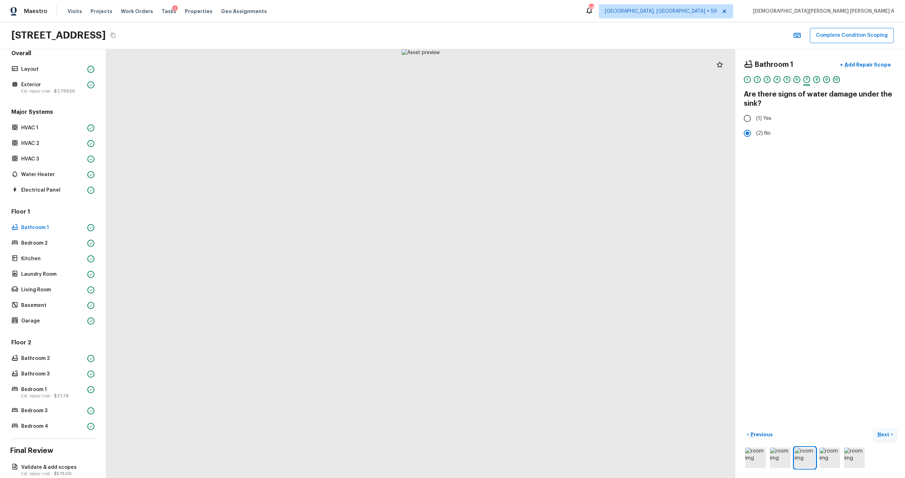
click at [519, 267] on p "Next" at bounding box center [883, 434] width 13 height 7
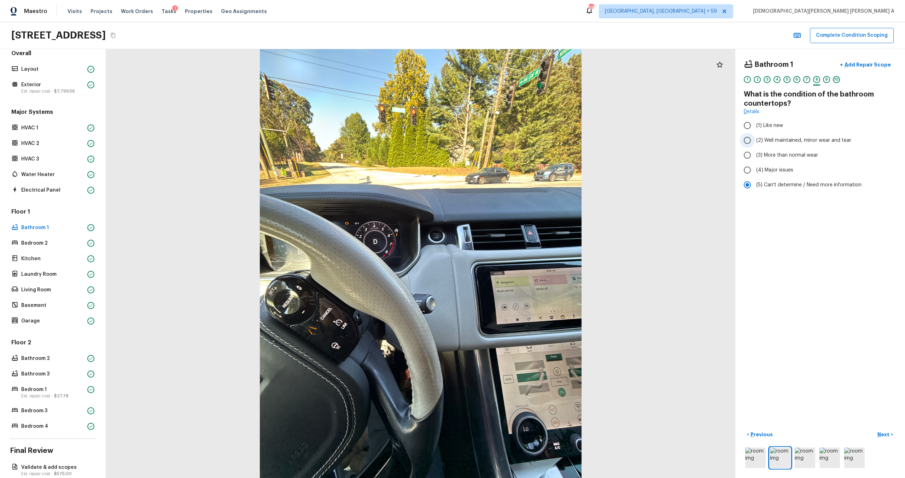
click at [519, 138] on input "(2) Well maintained, minor wear and tear" at bounding box center [747, 140] width 15 height 15
click at [519, 267] on div "Bathroom 1 + Add Repair Scope 1 2 3 4 5 6 7 8 9 10 What is the condition of the…" at bounding box center [820, 263] width 170 height 429
click at [519, 267] on p "Next" at bounding box center [883, 434] width 13 height 7
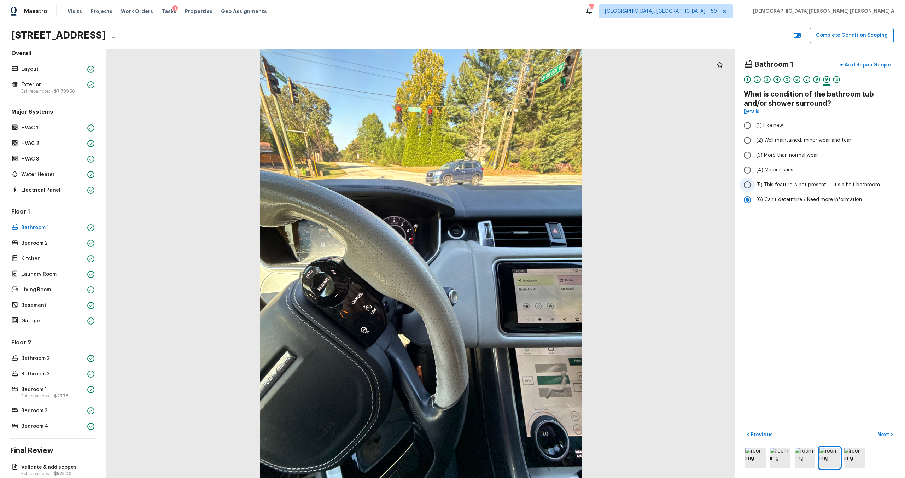
click at [519, 184] on span "(5) This feature is not present — it's a half bathroom" at bounding box center [818, 184] width 124 height 7
click at [519, 184] on input "(5) This feature is not present — it's a half bathroom" at bounding box center [747, 184] width 15 height 15
click at [519, 267] on button "Next >" at bounding box center [885, 435] width 23 height 12
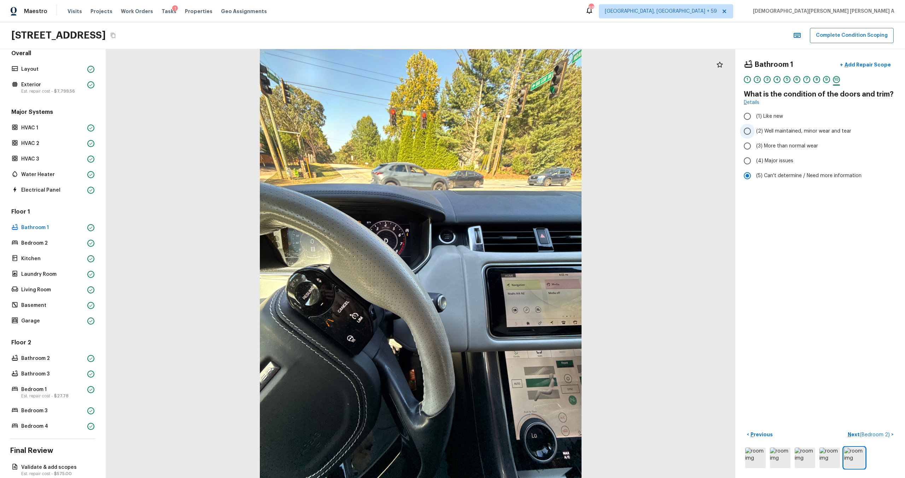
click at [519, 134] on input "(2) Well maintained, minor wear and tear" at bounding box center [747, 131] width 15 height 15
click at [519, 267] on button "Next ( Bedroom 2 ) >" at bounding box center [871, 435] width 52 height 12
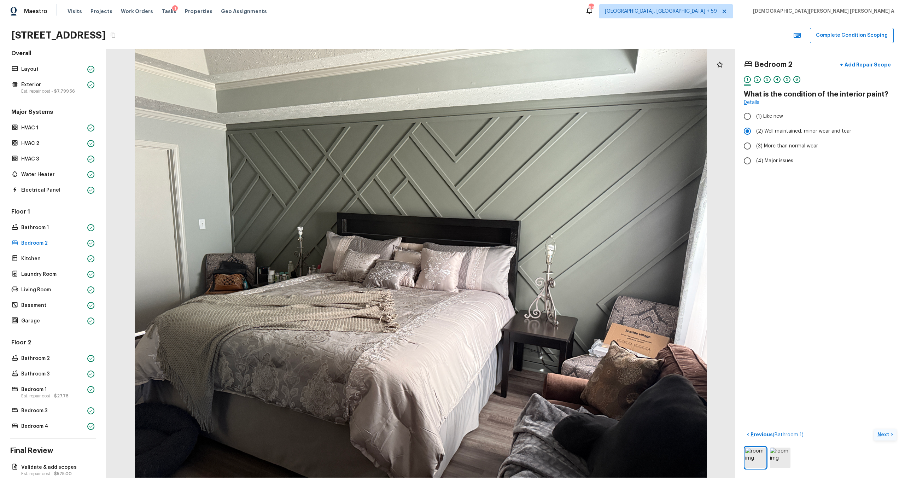
click at [519, 267] on p "Next" at bounding box center [883, 434] width 13 height 7
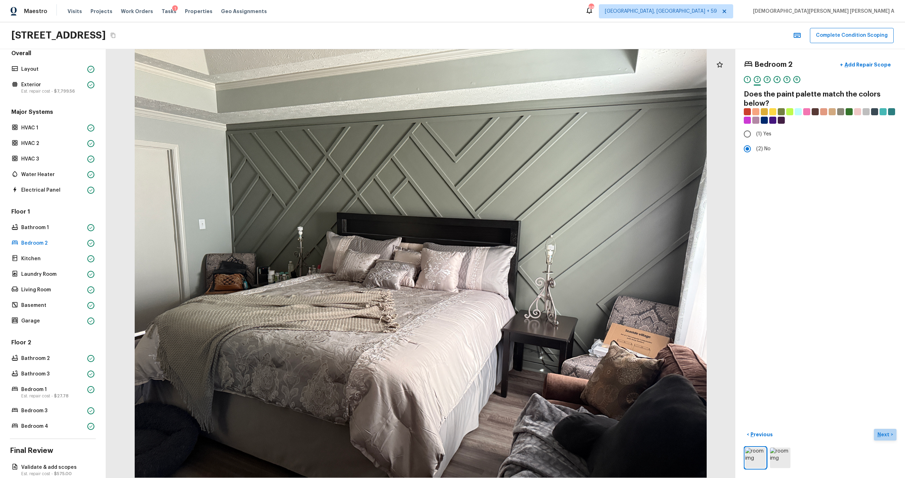
click at [519, 267] on p "Next" at bounding box center [883, 434] width 13 height 7
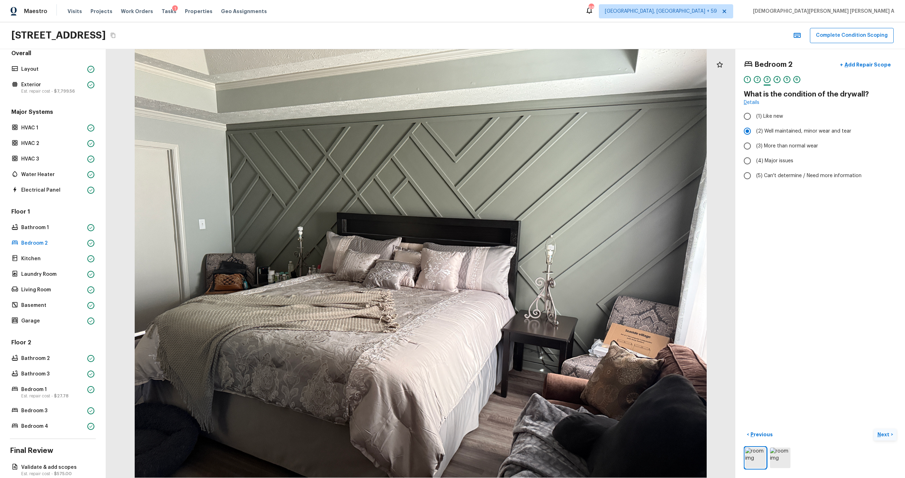
click at [519, 267] on p "Next" at bounding box center [883, 434] width 13 height 7
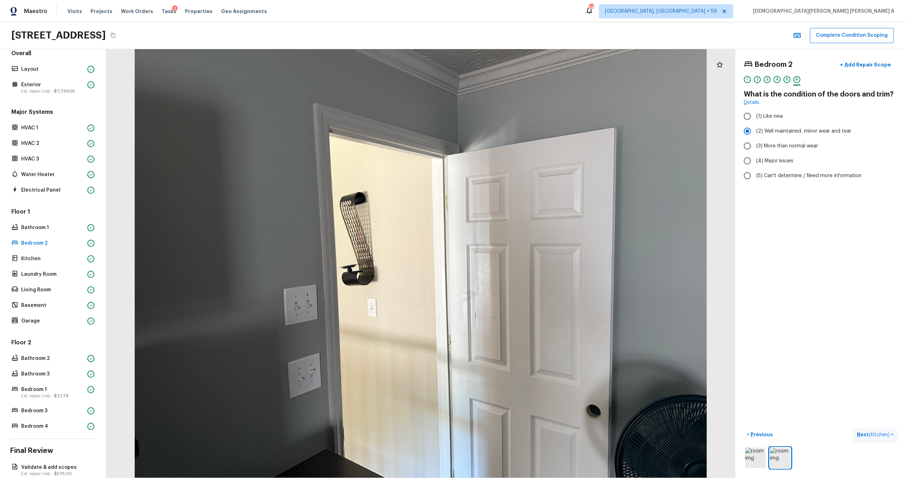
click at [519, 267] on span "( Kitchen )" at bounding box center [879, 434] width 21 height 5
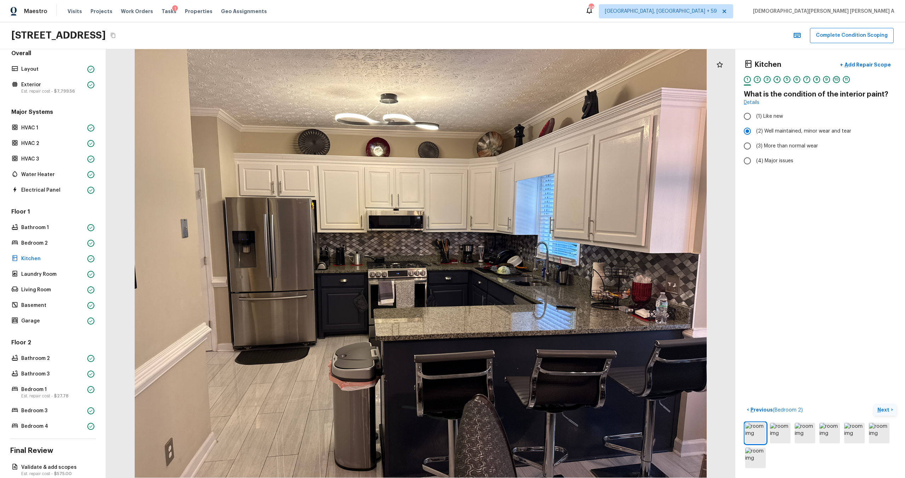
click at [519, 267] on p "Next" at bounding box center [883, 409] width 13 height 7
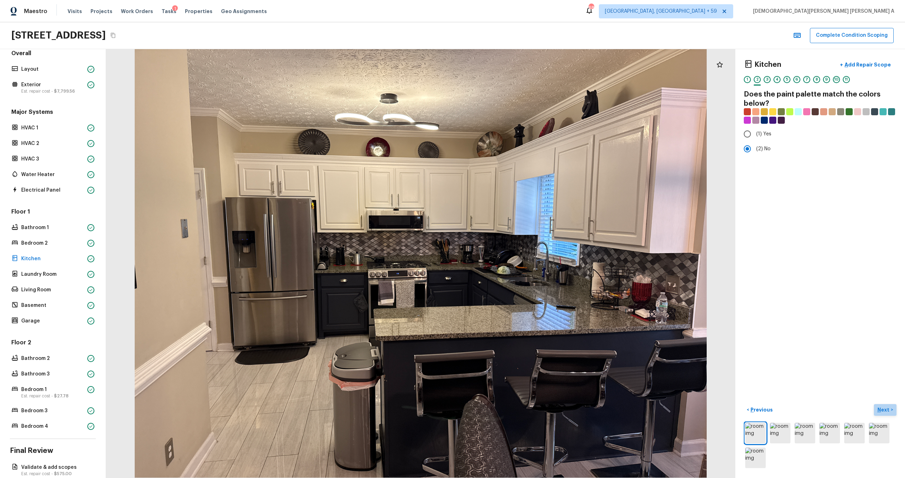
click at [519, 267] on p "Next" at bounding box center [883, 409] width 13 height 7
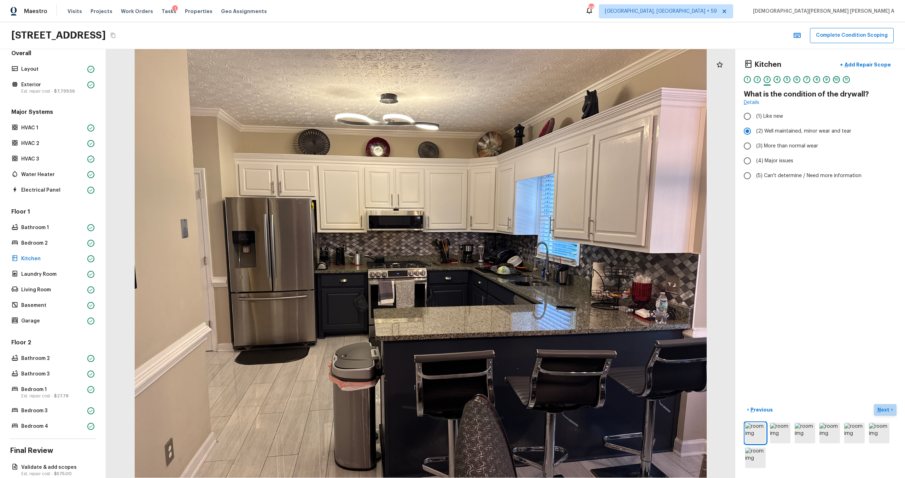
click at [519, 267] on p "Next" at bounding box center [883, 409] width 13 height 7
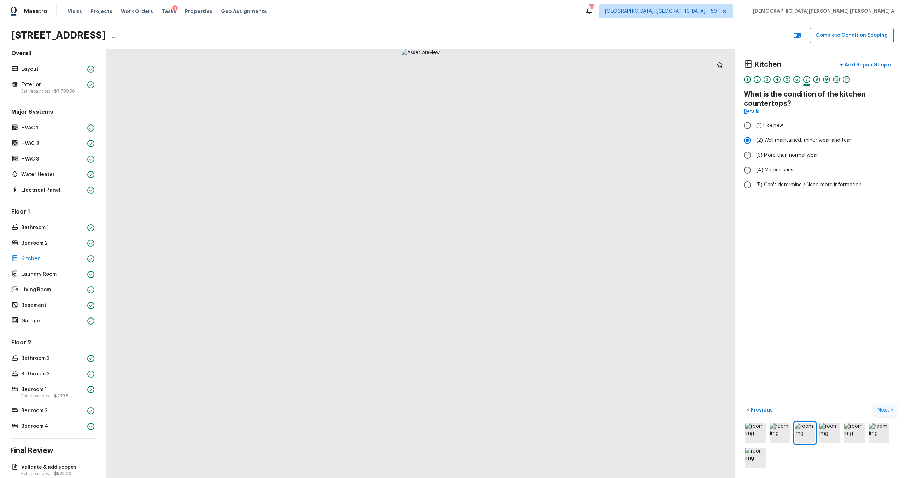
click at [519, 267] on p "Next" at bounding box center [883, 409] width 13 height 7
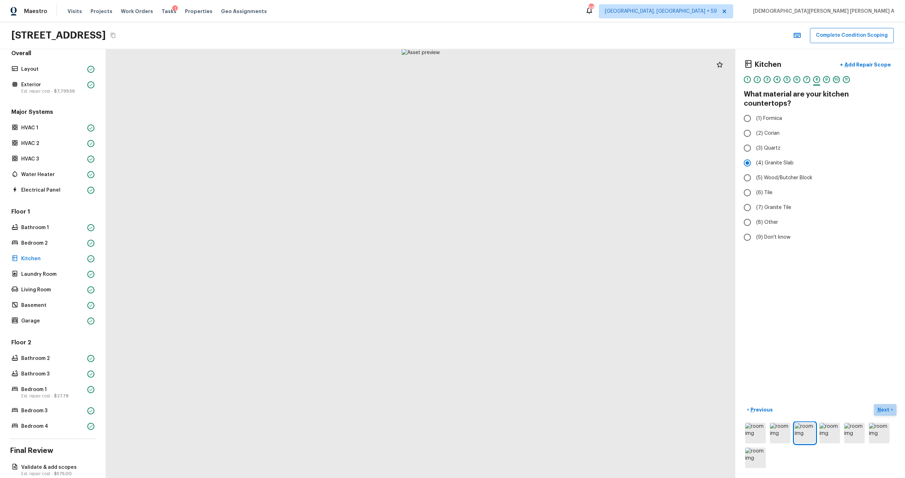
click at [519, 267] on p "Next" at bounding box center [883, 409] width 13 height 7
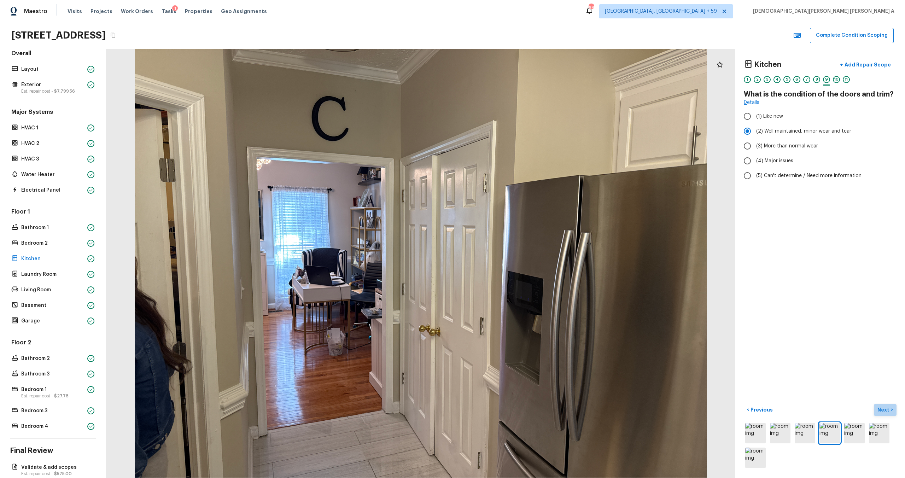
click at [519, 267] on p "Next" at bounding box center [883, 409] width 13 height 7
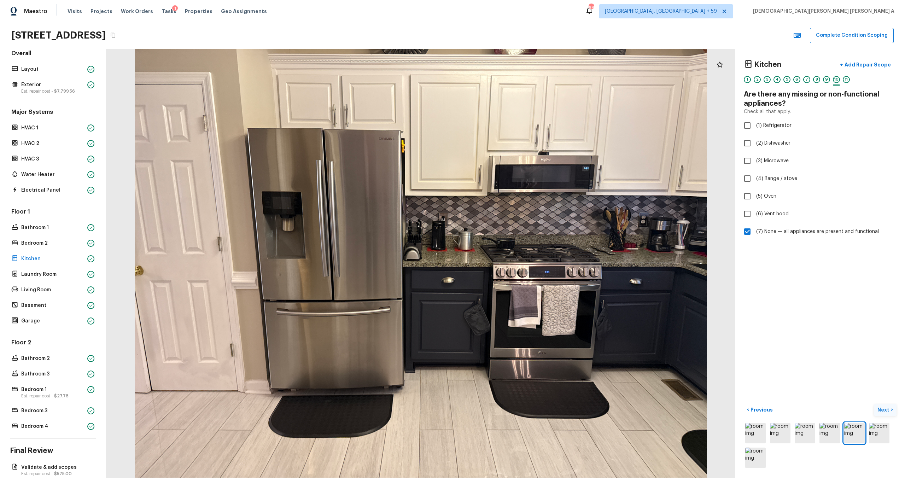
click at [519, 267] on p "Next" at bounding box center [883, 409] width 13 height 7
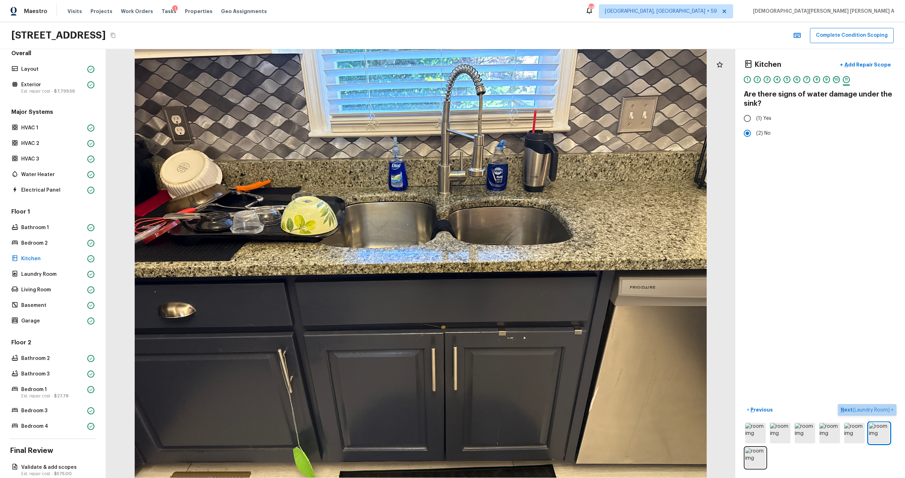
click at [519, 267] on span "( Laundry Room )" at bounding box center [871, 410] width 37 height 5
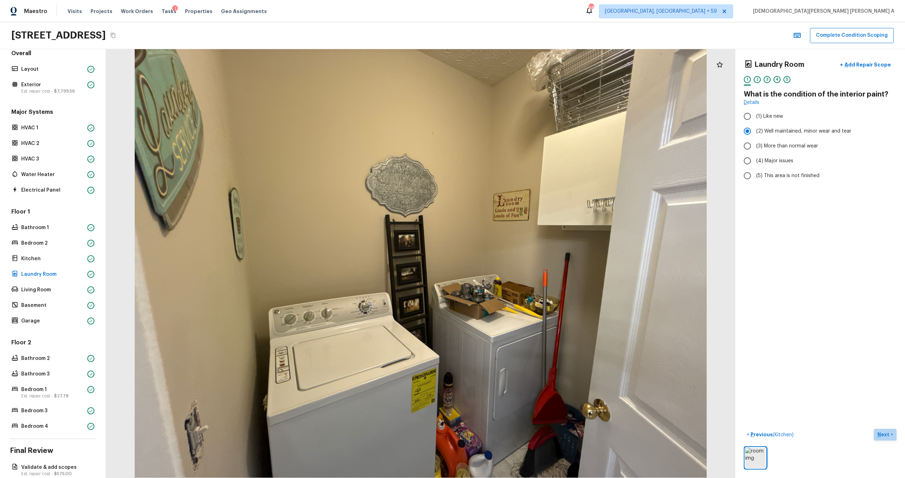
click at [519, 267] on p "Next" at bounding box center [883, 434] width 13 height 7
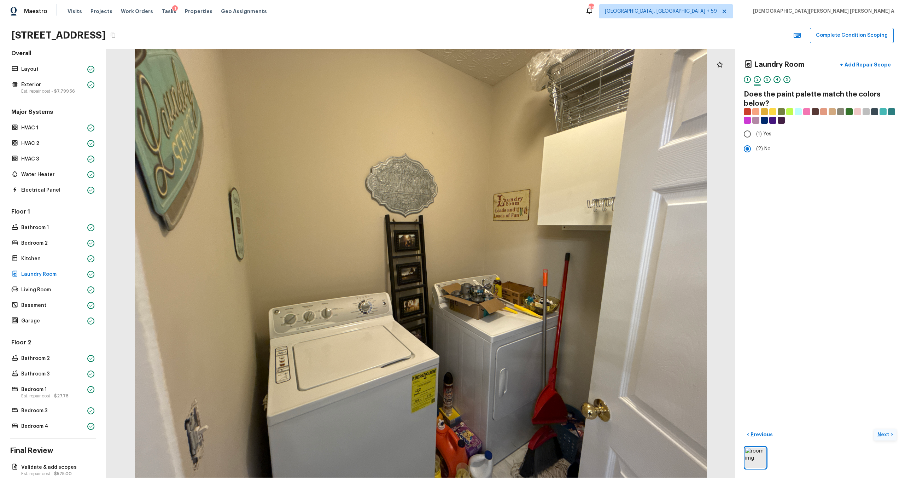
click at [519, 267] on p "Next" at bounding box center [883, 434] width 13 height 7
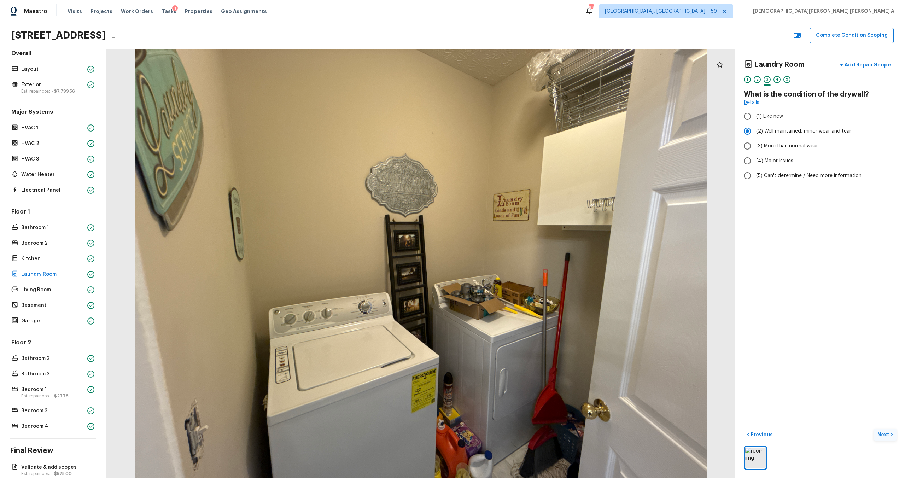
click at [519, 267] on p "Next" at bounding box center [883, 434] width 13 height 7
click at [519, 267] on span "( Living Room )" at bounding box center [874, 434] width 32 height 5
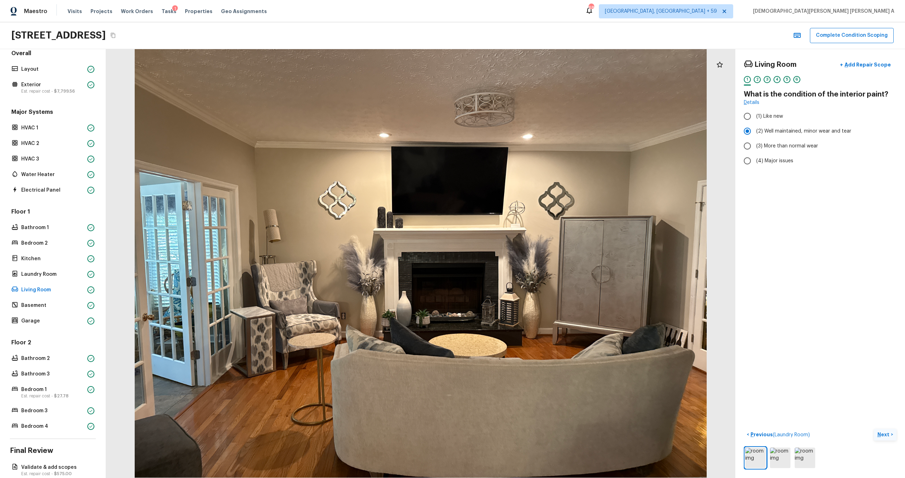
click at [519, 267] on p "Next" at bounding box center [883, 434] width 13 height 7
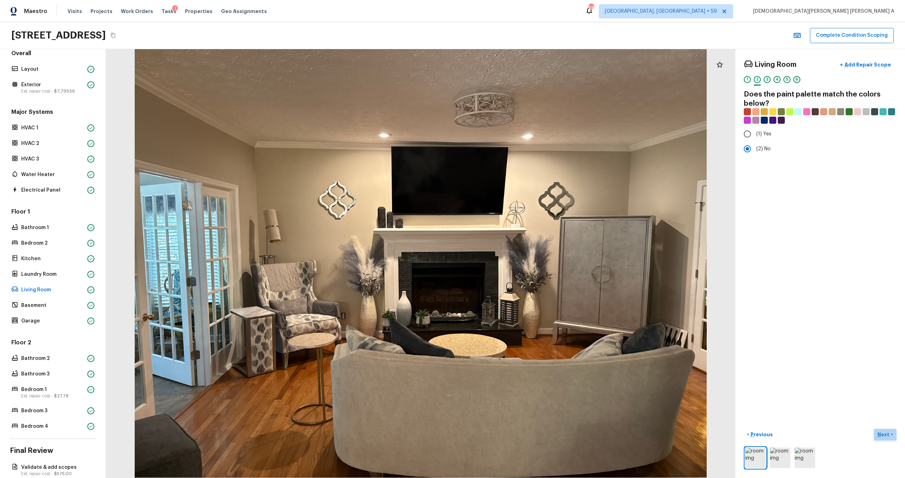
click at [519, 267] on p "Next" at bounding box center [883, 434] width 13 height 7
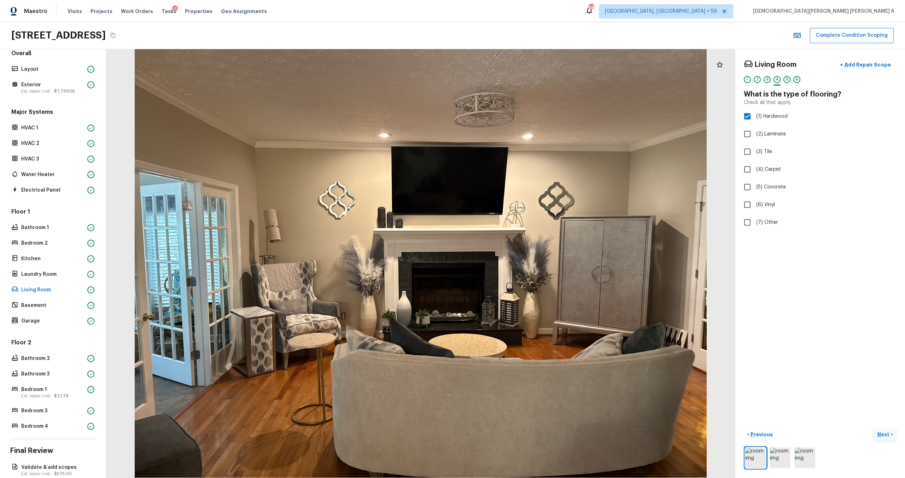
click at [519, 267] on p "Next" at bounding box center [883, 434] width 13 height 7
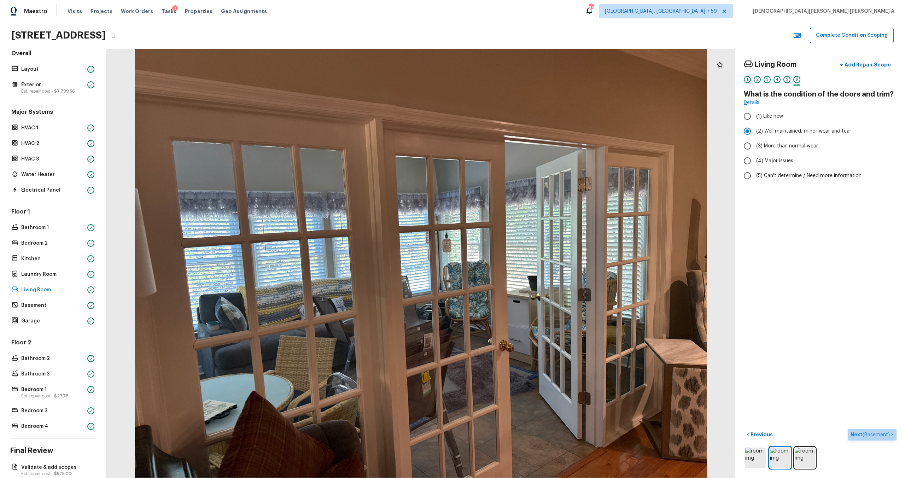
click at [519, 267] on span "( Basement )" at bounding box center [876, 434] width 27 height 5
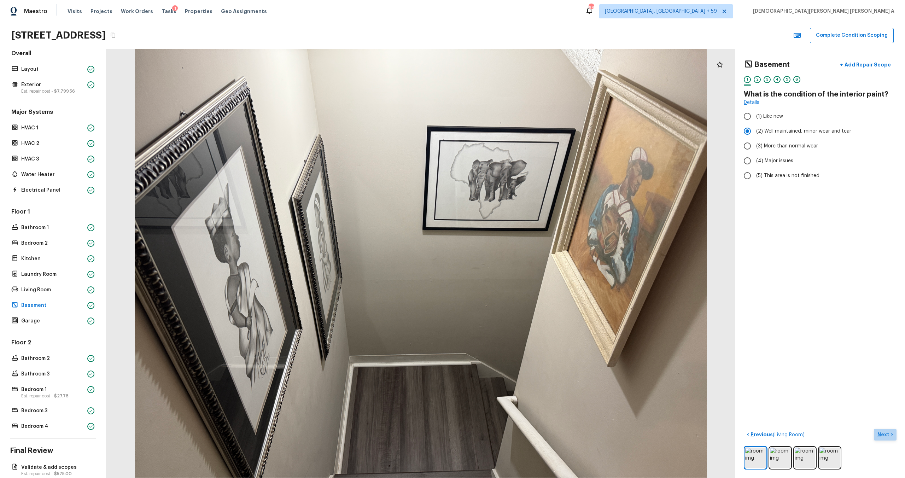
click at [519, 267] on p "Next" at bounding box center [883, 434] width 13 height 7
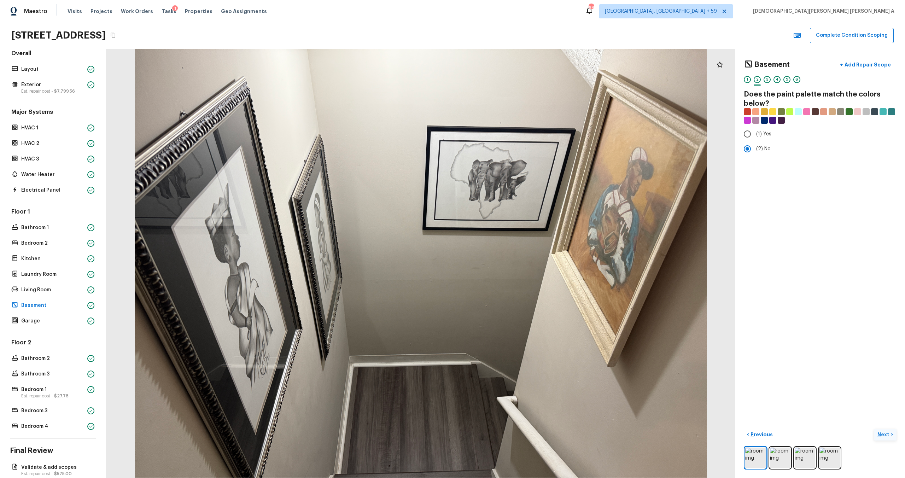
click at [519, 267] on p "Next" at bounding box center [883, 434] width 13 height 7
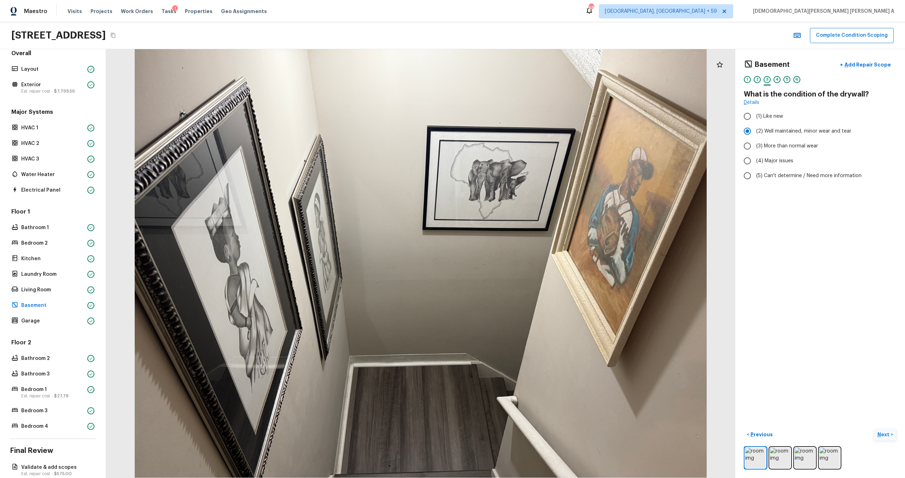
click at [519, 267] on p "Next" at bounding box center [883, 434] width 13 height 7
click at [519, 267] on span "( Garage )" at bounding box center [879, 434] width 21 height 5
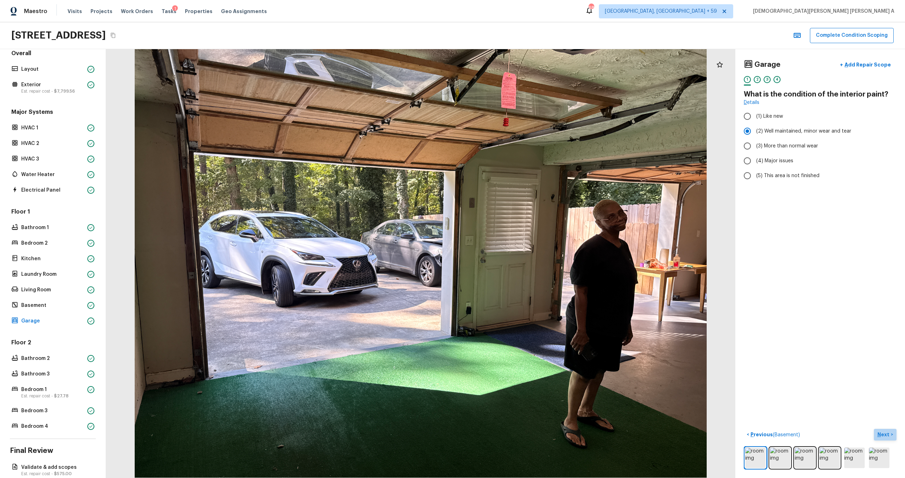
click at [519, 267] on p "Next" at bounding box center [883, 434] width 13 height 7
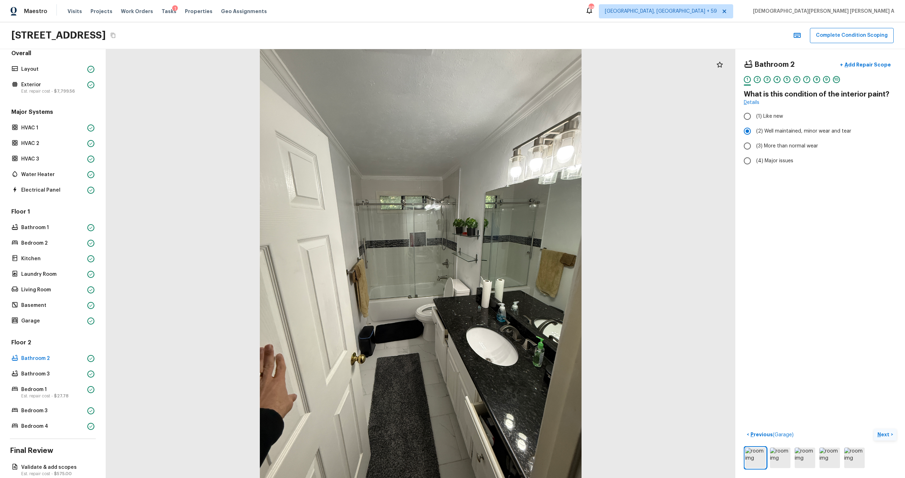
click at [519, 267] on p "Next" at bounding box center [883, 434] width 13 height 7
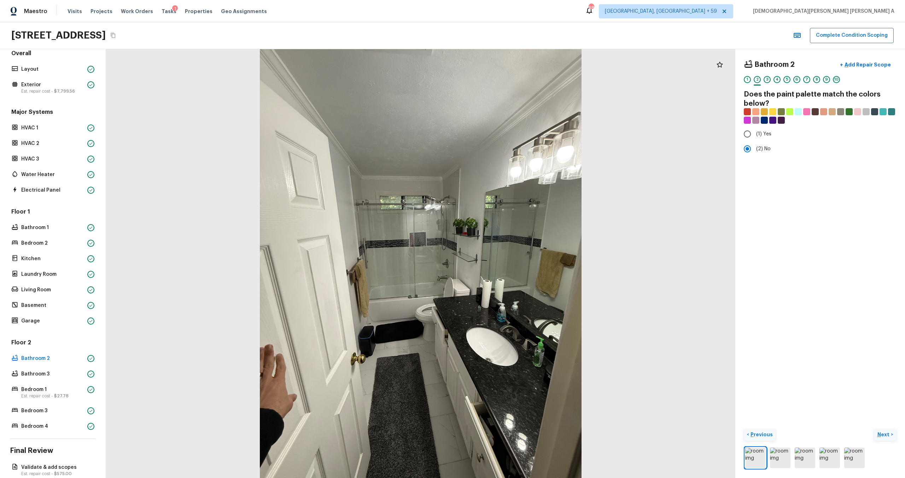
click at [519, 267] on p "Previous" at bounding box center [761, 434] width 24 height 7
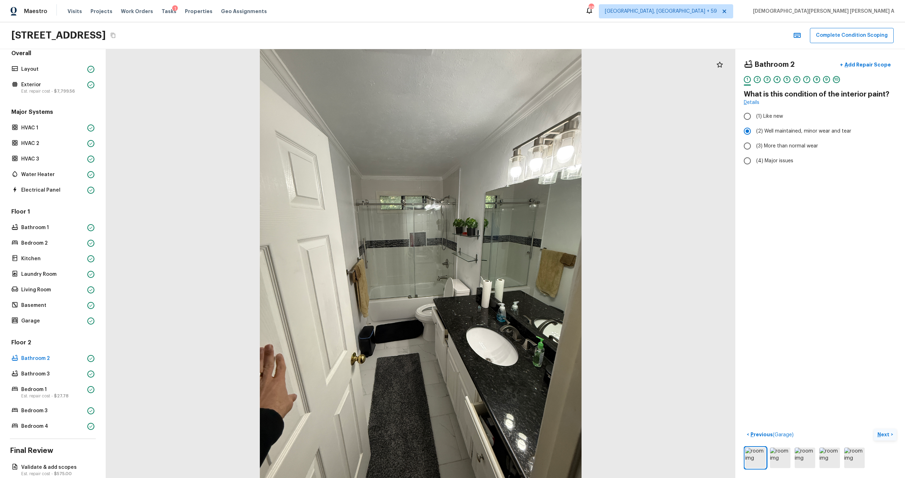
click at [519, 267] on p "Next" at bounding box center [883, 434] width 13 height 7
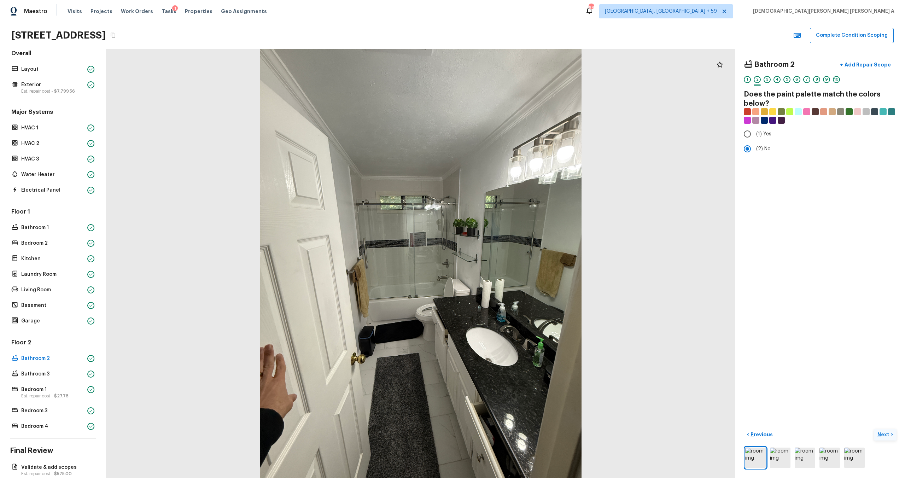
click at [519, 267] on p "Next" at bounding box center [883, 434] width 13 height 7
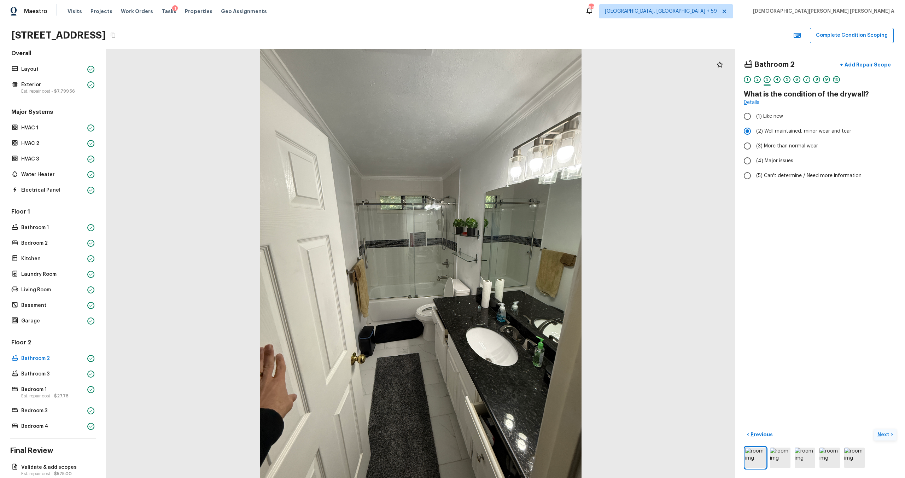
click at [519, 267] on p "Next" at bounding box center [883, 434] width 13 height 7
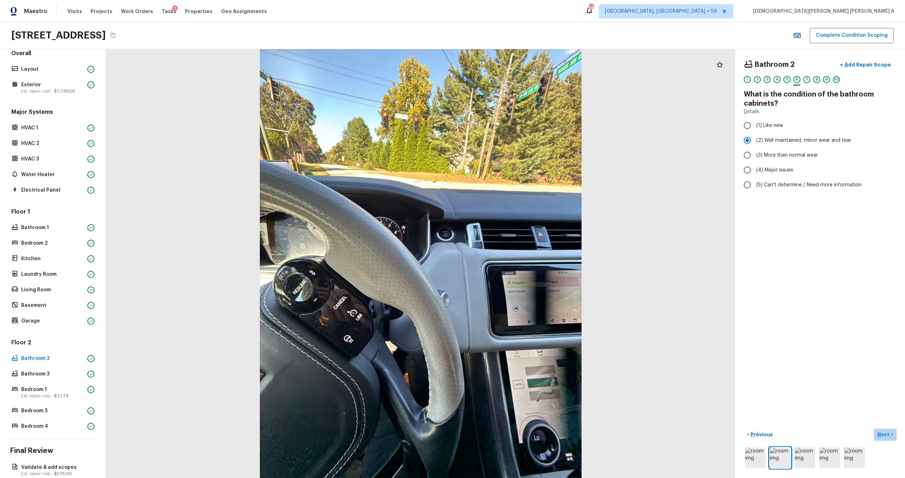
click at [519, 267] on p "Next" at bounding box center [883, 434] width 13 height 7
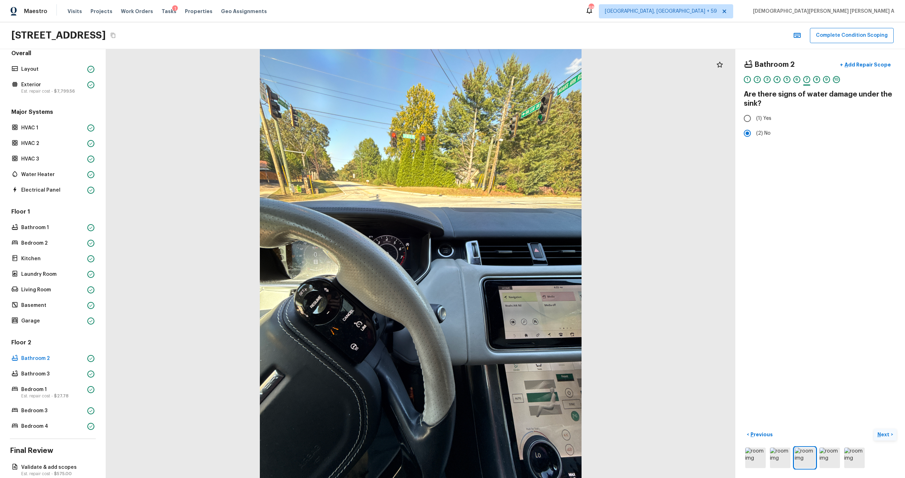
click at [519, 267] on p "Next" at bounding box center [883, 434] width 13 height 7
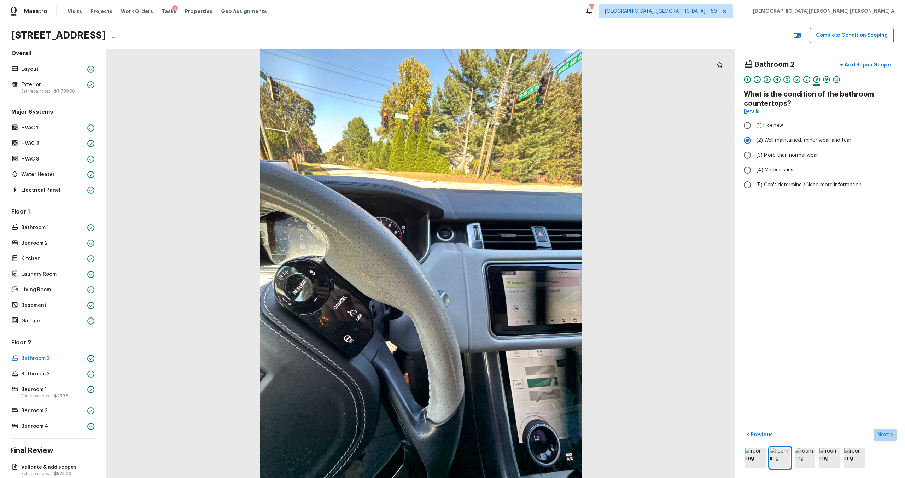
click at [519, 267] on p "Next" at bounding box center [883, 434] width 13 height 7
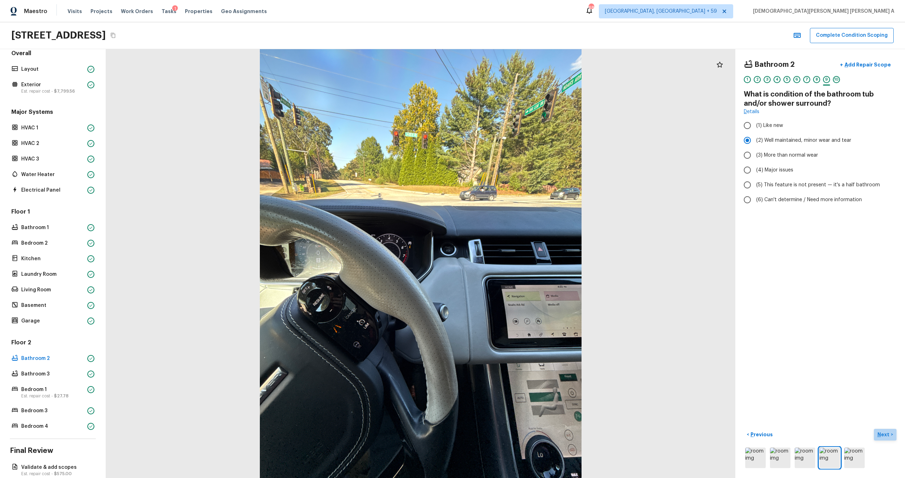
click at [519, 267] on p "Next" at bounding box center [883, 434] width 13 height 7
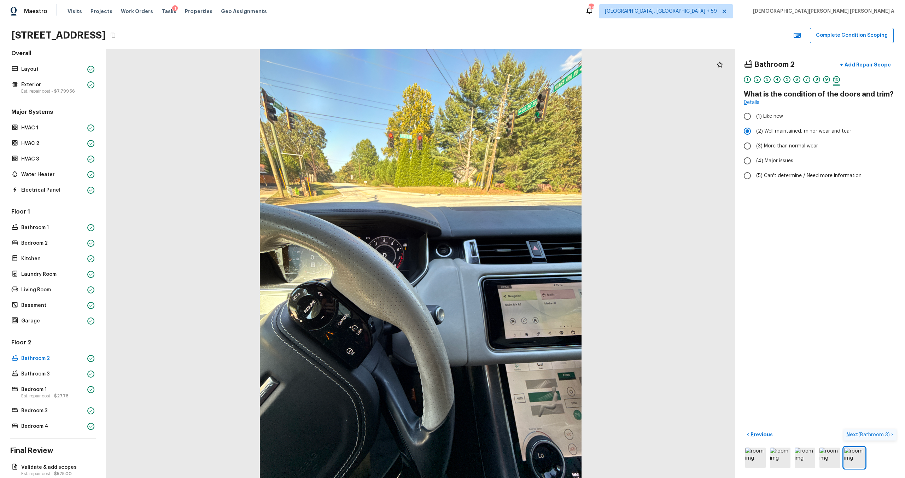
click at [519, 267] on span "( Bathroom 3 )" at bounding box center [873, 434] width 31 height 5
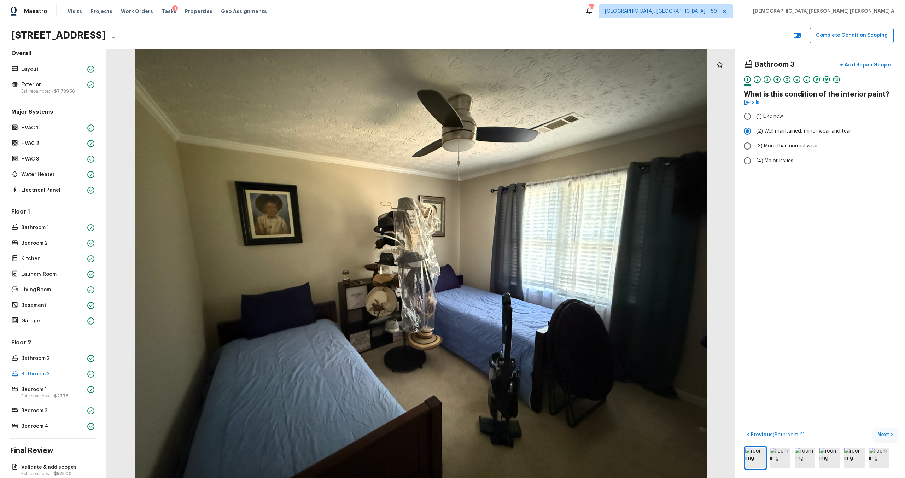
click at [519, 267] on p "Next" at bounding box center [883, 434] width 13 height 7
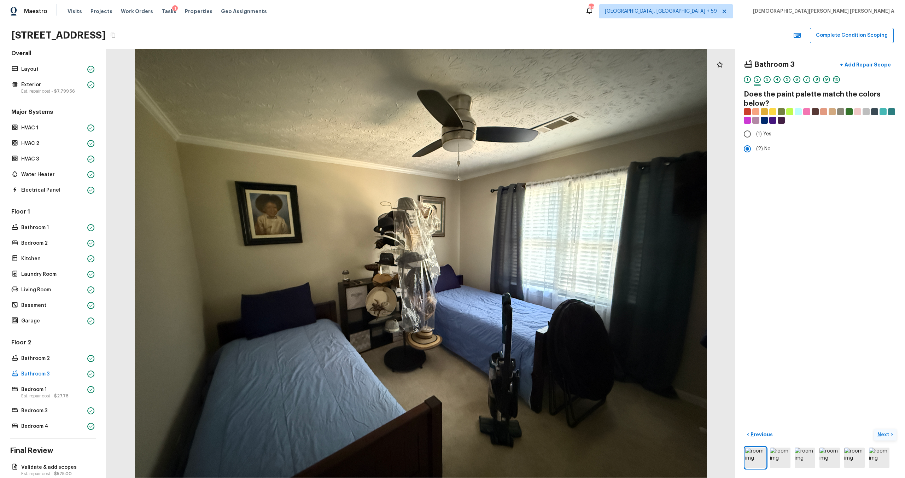
click at [519, 267] on p "Next" at bounding box center [883, 434] width 13 height 7
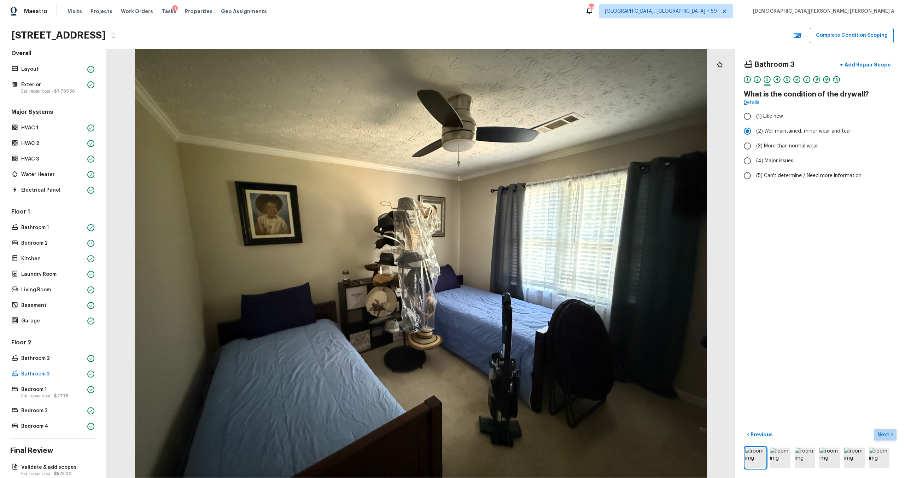
click at [519, 267] on p "Next" at bounding box center [883, 434] width 13 height 7
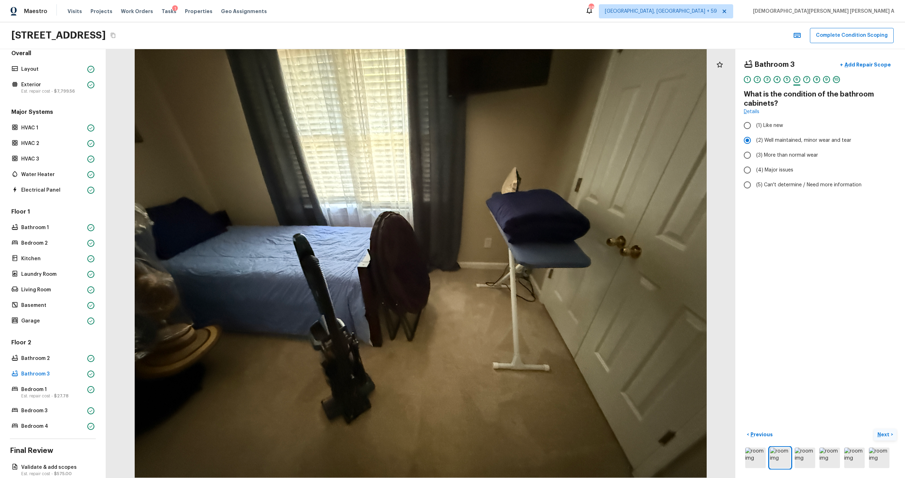
click at [519, 267] on p "Next" at bounding box center [883, 434] width 13 height 7
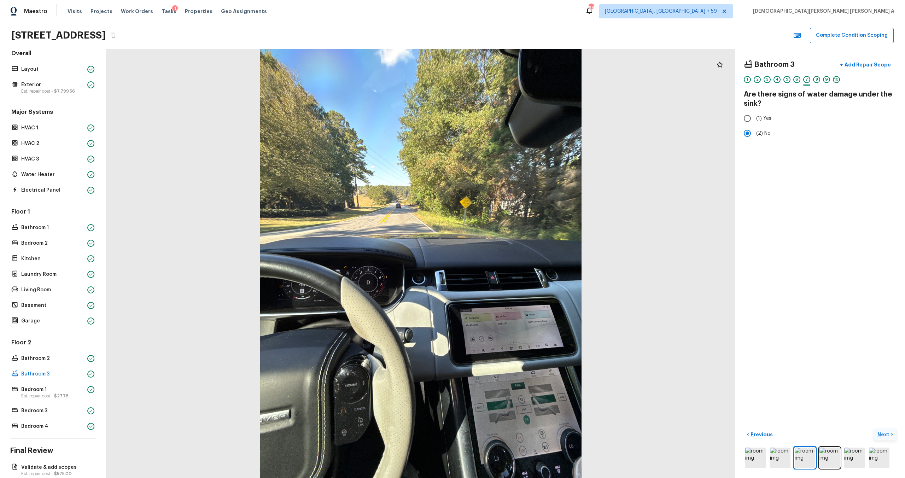
click at [519, 267] on p "Next" at bounding box center [883, 434] width 13 height 7
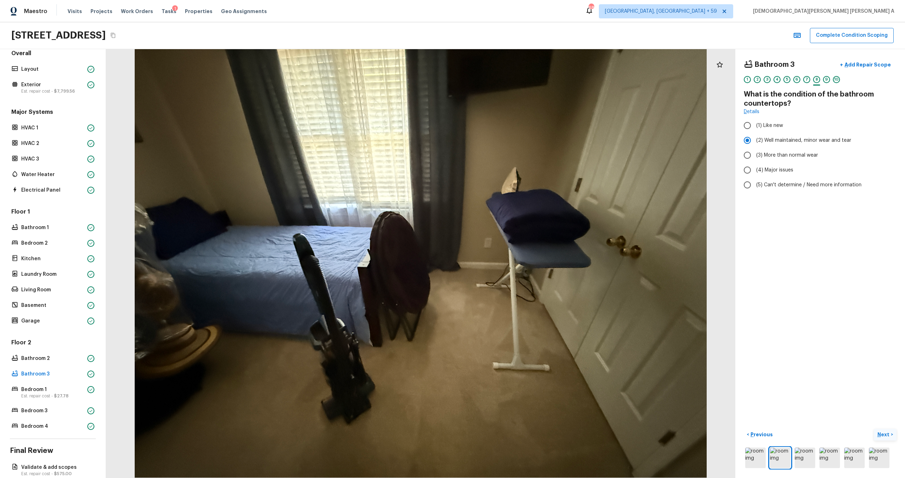
click at [519, 267] on p "Next" at bounding box center [883, 434] width 13 height 7
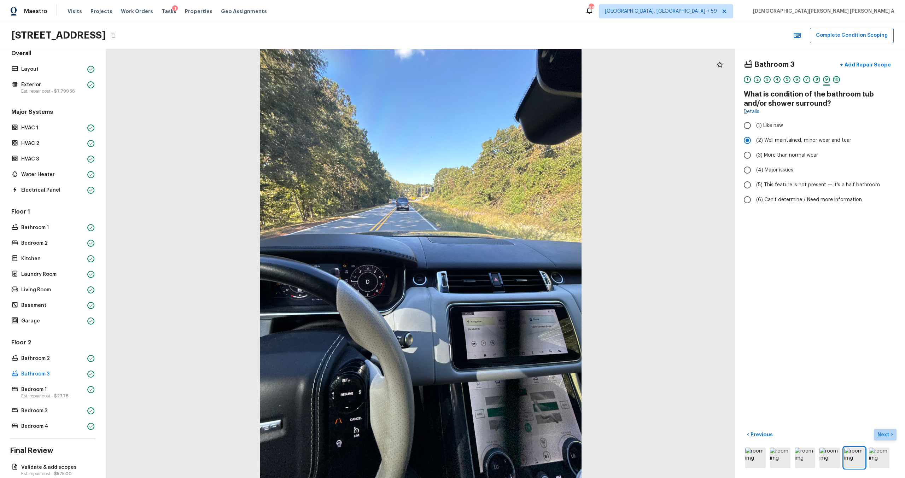
click at [519, 267] on p "Next" at bounding box center [883, 434] width 13 height 7
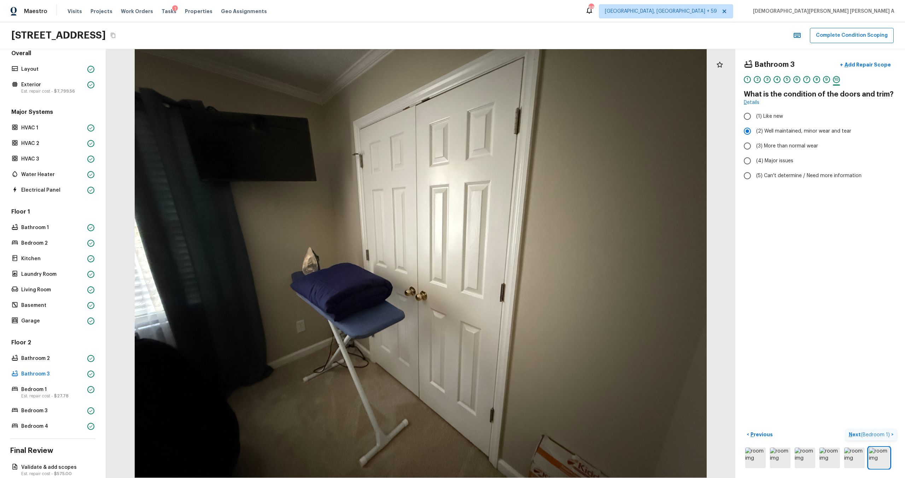
click at [519, 267] on span "( Bedroom 1 )" at bounding box center [875, 434] width 29 height 5
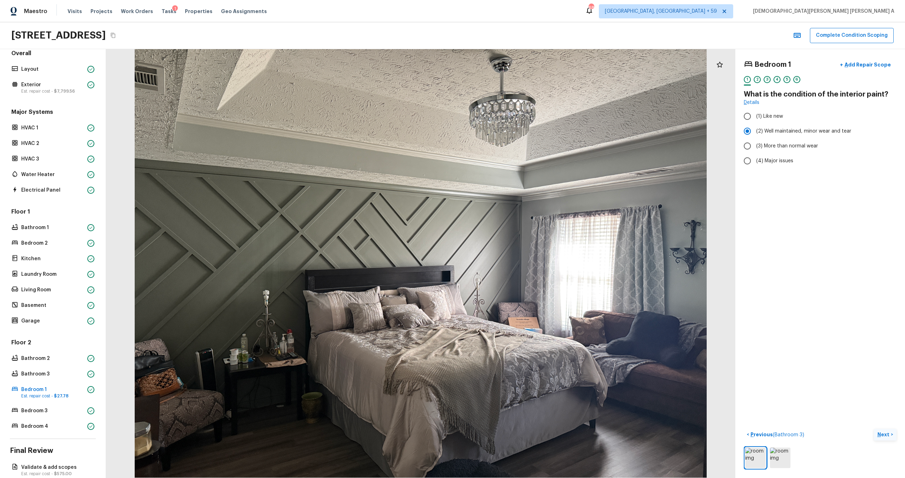
click at [519, 267] on p "Next" at bounding box center [883, 434] width 13 height 7
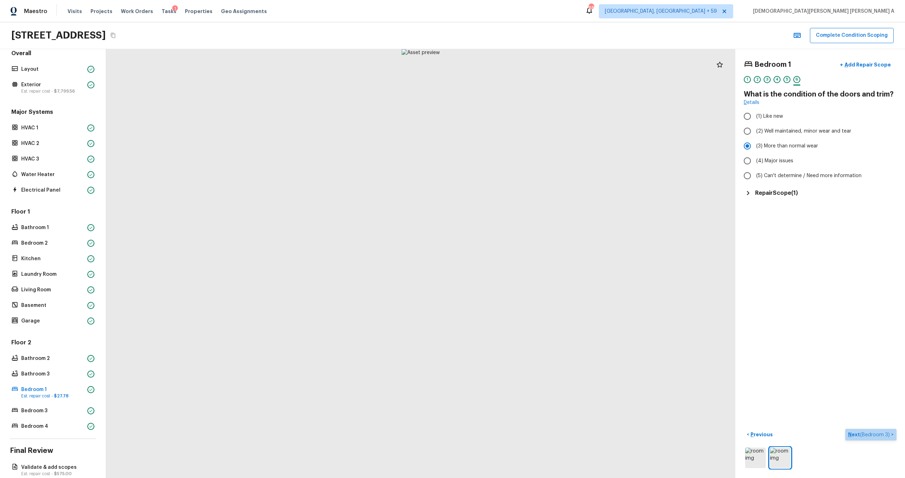
click at [519, 267] on span "( Bedroom 3 )" at bounding box center [875, 434] width 30 height 5
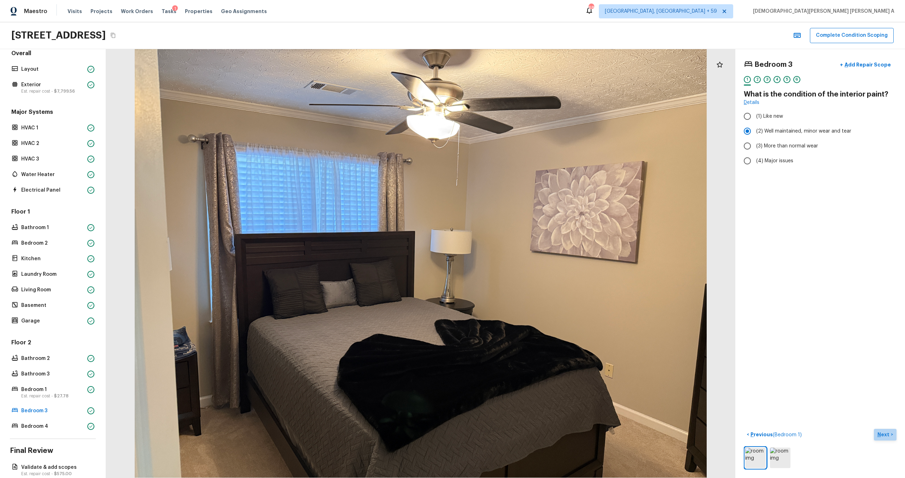
click at [519, 267] on p "Next" at bounding box center [883, 434] width 13 height 7
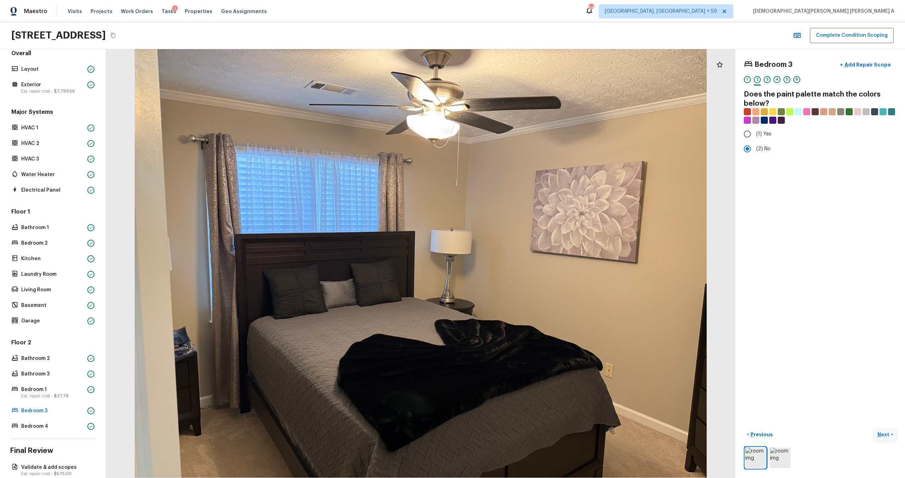
click at [519, 267] on p "Next" at bounding box center [883, 434] width 13 height 7
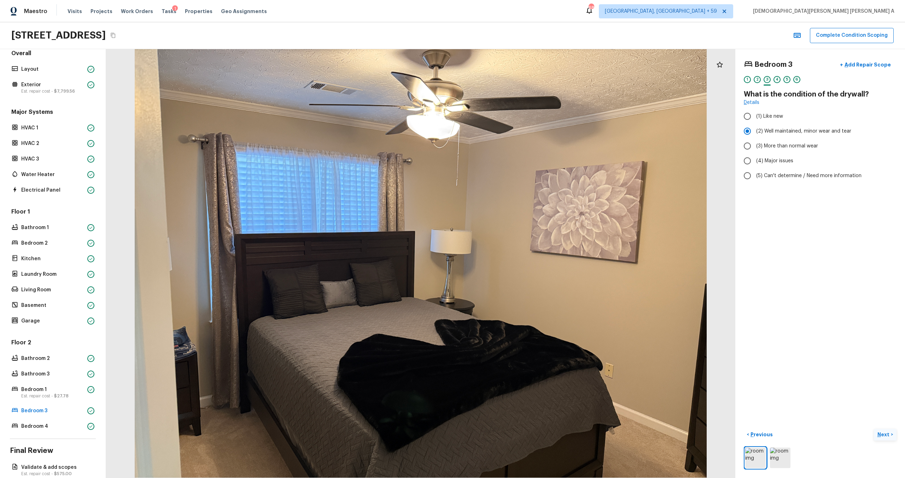
click at [519, 267] on p "Next" at bounding box center [883, 434] width 13 height 7
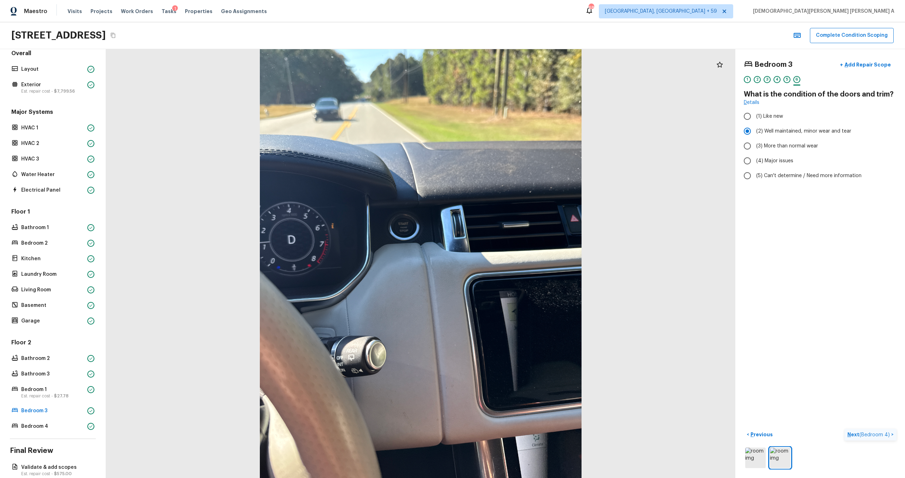
click at [519, 267] on p "Next ( Bedroom 4 )" at bounding box center [869, 434] width 44 height 7
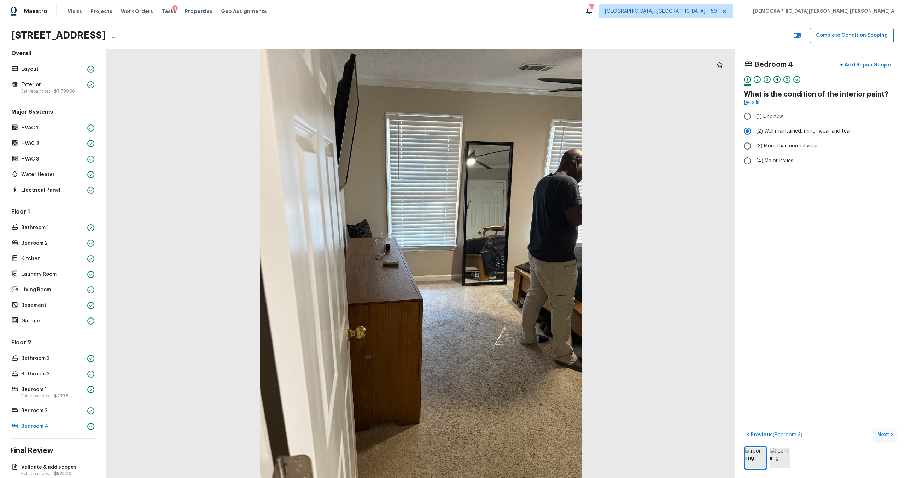
click at [519, 267] on p "Next" at bounding box center [883, 434] width 13 height 7
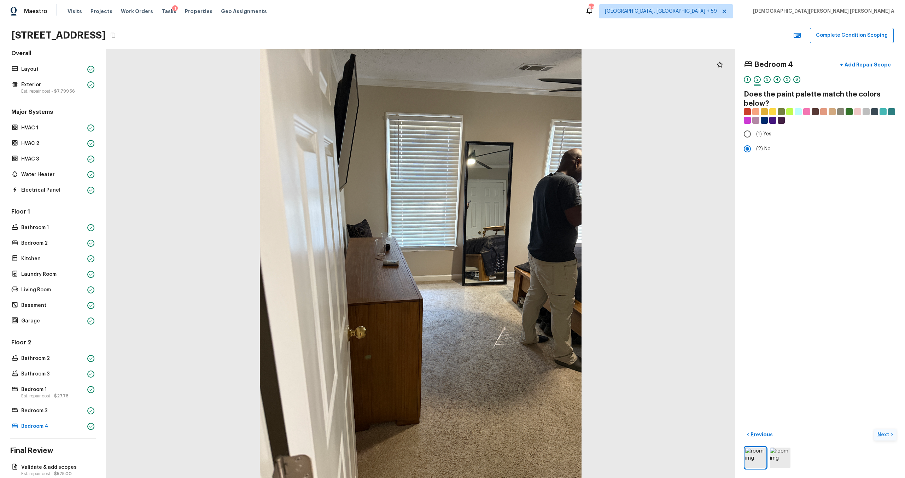
click at [519, 267] on p "Next" at bounding box center [883, 434] width 13 height 7
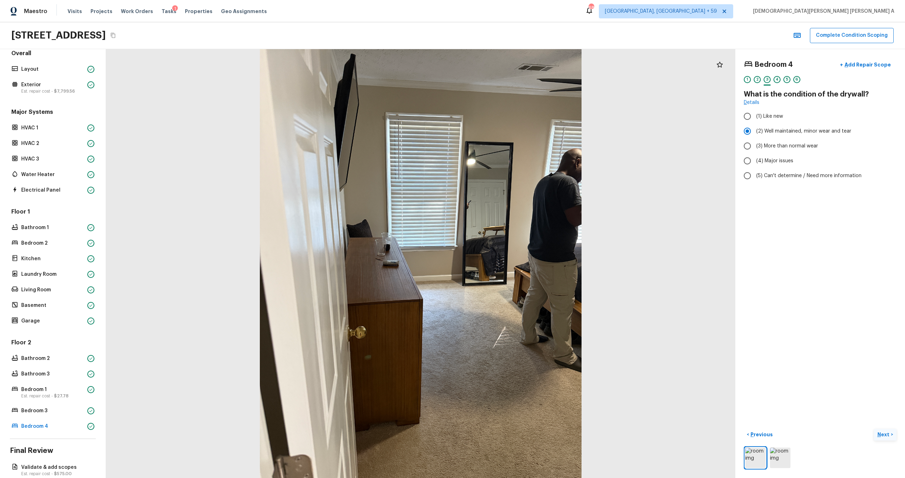
click at [519, 267] on p "Next" at bounding box center [883, 434] width 13 height 7
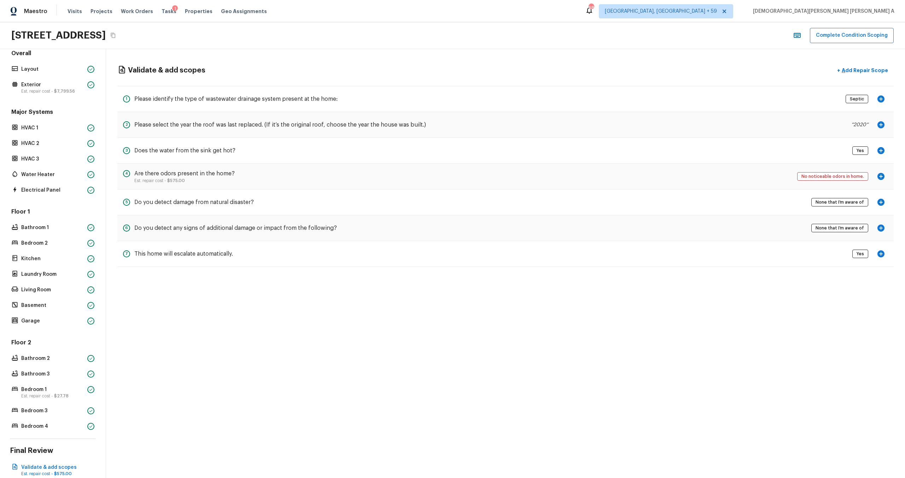
scroll to position [51, 0]
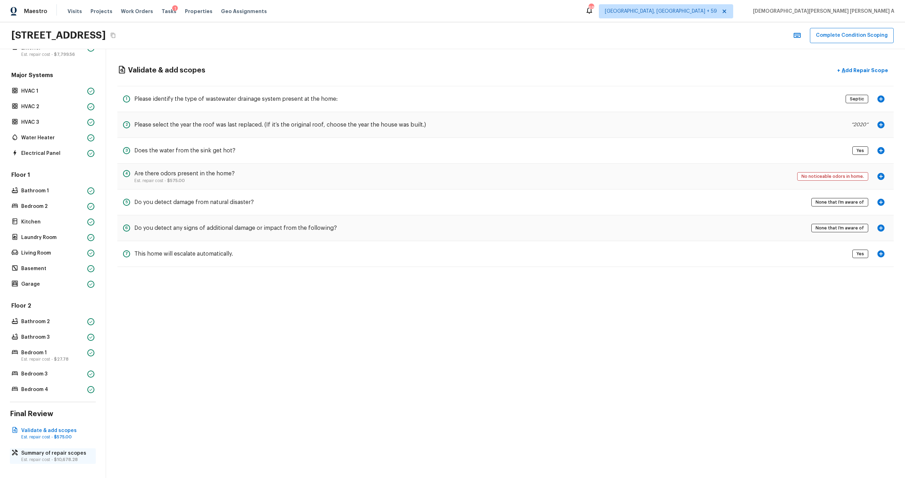
click at [56, 267] on p "Summary of repair scopes" at bounding box center [56, 453] width 70 height 7
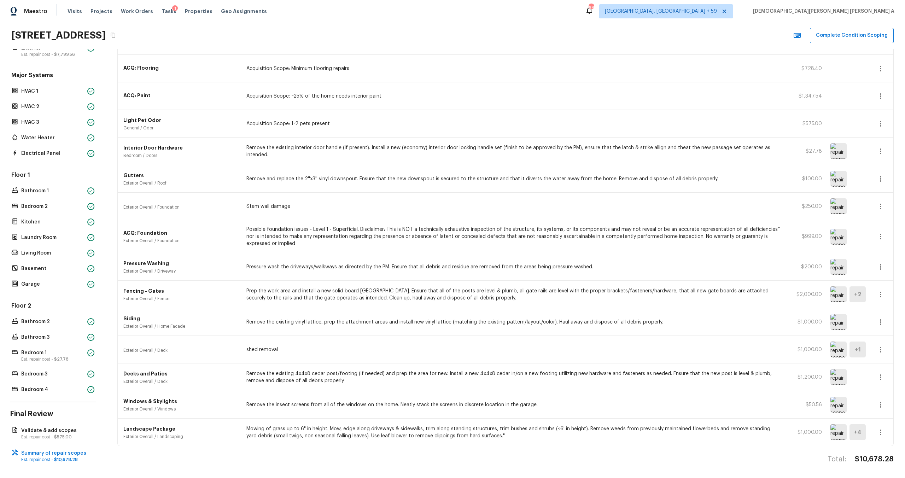
scroll to position [0, 0]
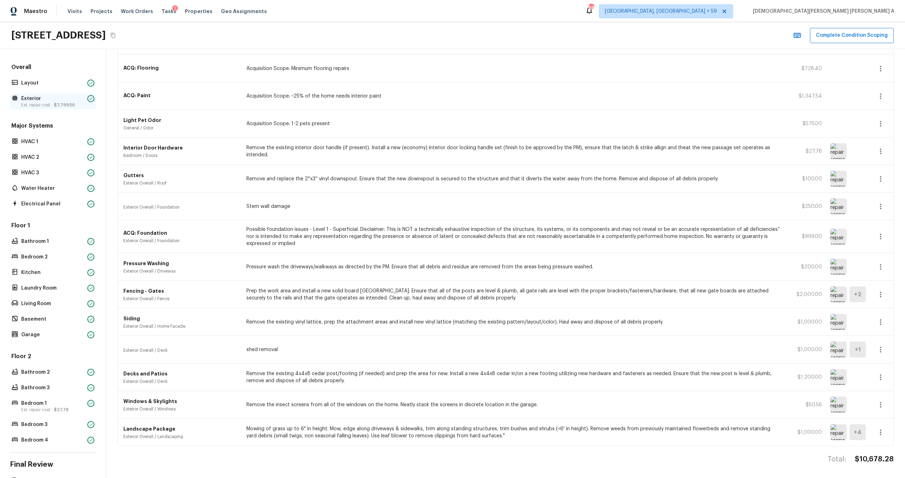
click at [33, 105] on p "Est. repair cost - $7,799.56" at bounding box center [52, 105] width 63 height 6
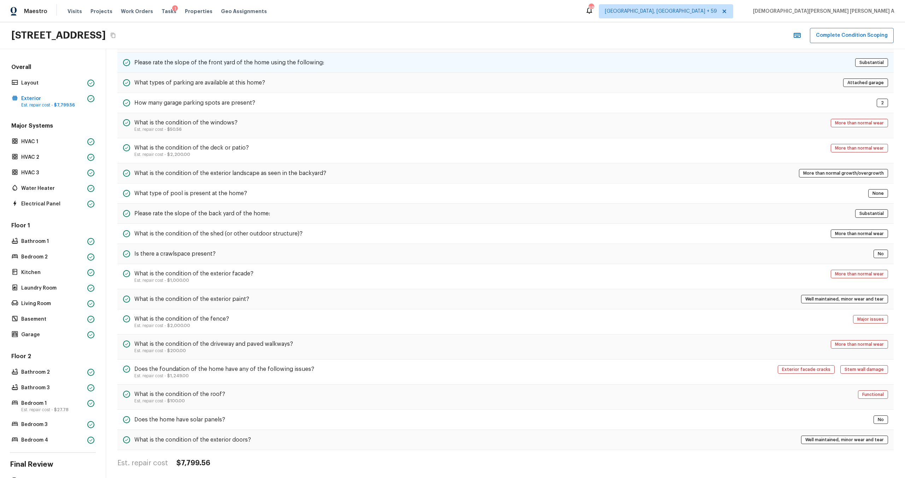
click at [249, 62] on h5 "Please rate the slope of the front yard of the home using the following:" at bounding box center [229, 63] width 190 height 8
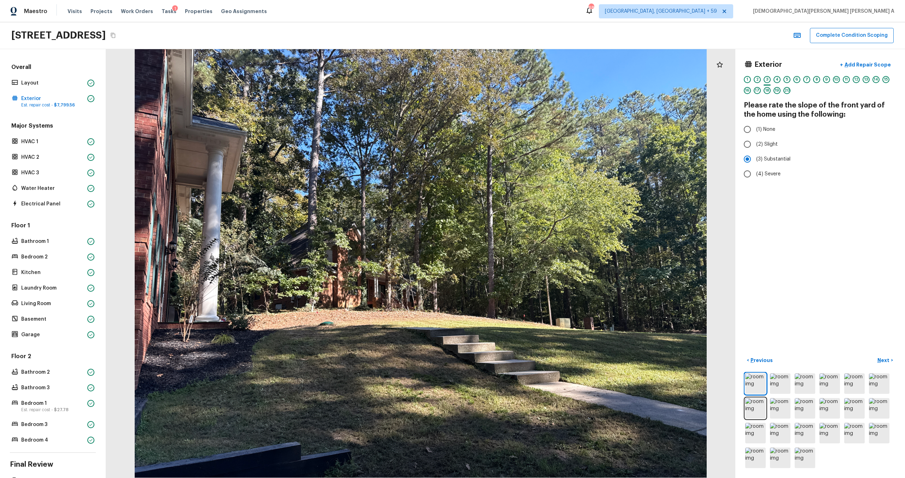
scroll to position [51, 0]
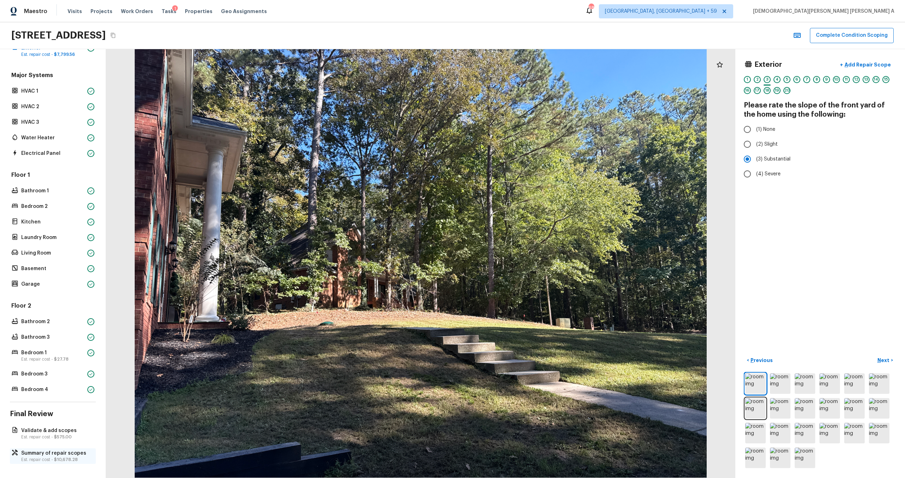
click at [59, 267] on span "$10,678.28" at bounding box center [66, 459] width 24 height 4
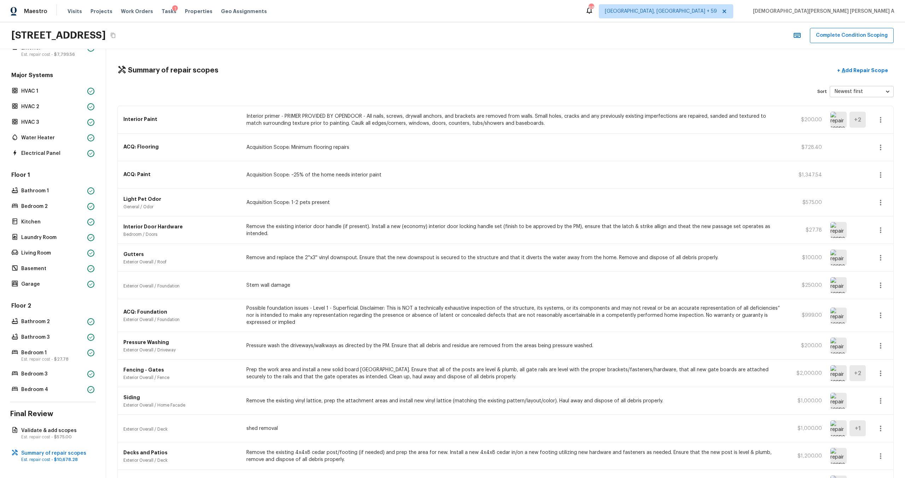
scroll to position [79, 0]
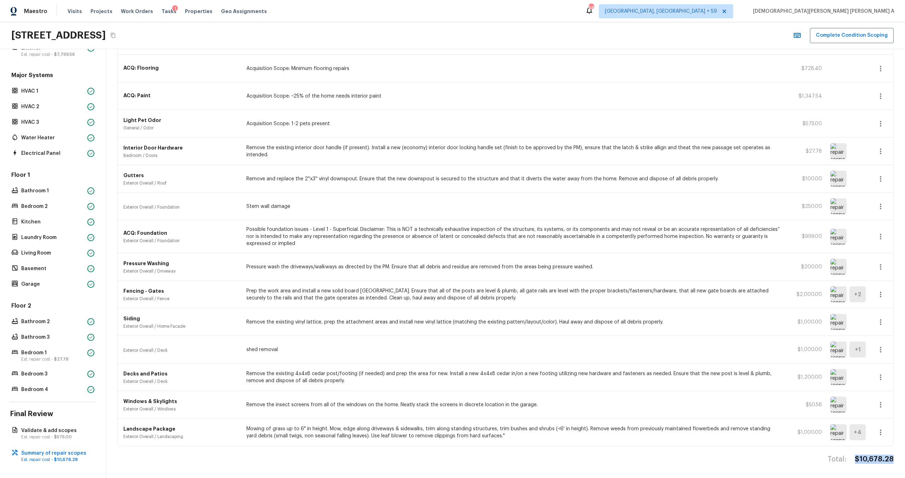
drag, startPoint x: 854, startPoint y: 457, endPoint x: 894, endPoint y: 457, distance: 39.6
click at [519, 267] on div "Summary of repair scopes + Add Repair Scope Sort Newest first newestFirst ​ Int…" at bounding box center [505, 263] width 799 height 429
copy h4 "$10,678.28"
click at [42, 267] on p "Bedroom 1" at bounding box center [52, 352] width 63 height 7
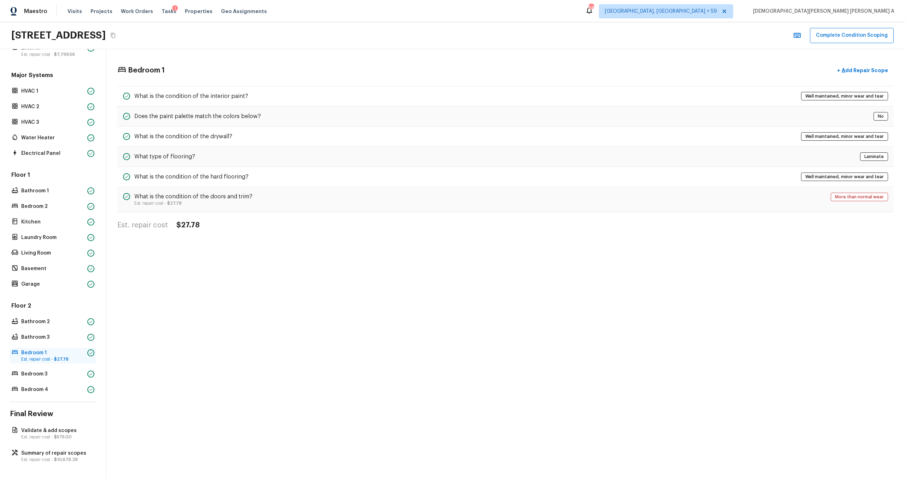
scroll to position [0, 0]
click at [63, 267] on p "Summary of repair scopes" at bounding box center [56, 453] width 70 height 7
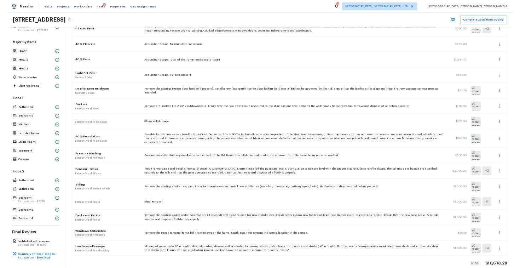
scroll to position [79, 0]
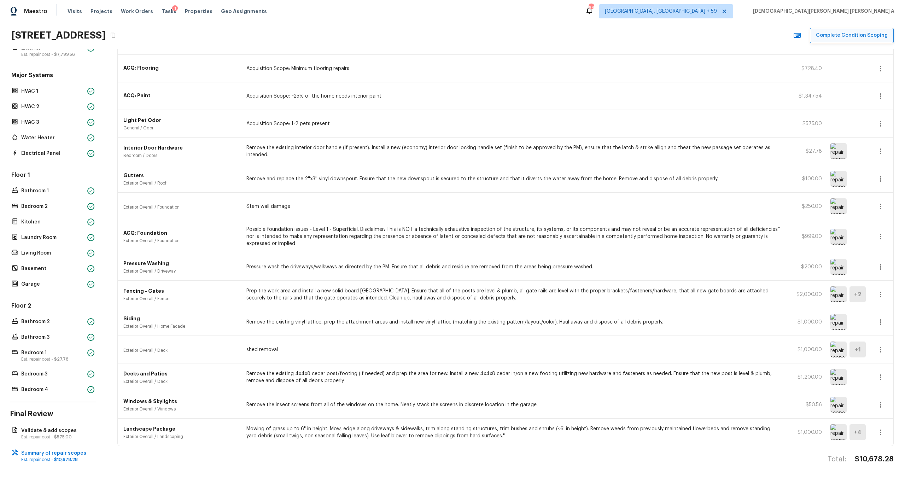
click at [519, 36] on button "Complete Condition Scoping" at bounding box center [852, 35] width 84 height 15
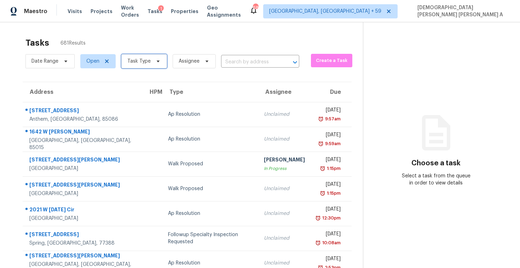
click at [136, 63] on span "Task Type" at bounding box center [138, 61] width 23 height 7
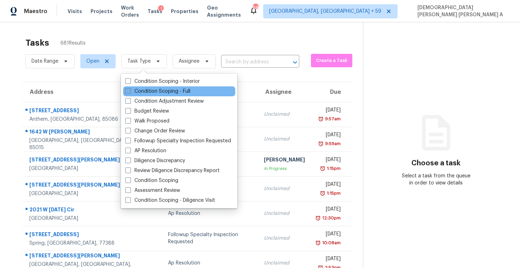
click at [133, 89] on label "Condition Scoping - Full" at bounding box center [157, 91] width 65 height 7
click at [130, 89] on input "Condition Scoping - Full" at bounding box center [127, 90] width 5 height 5
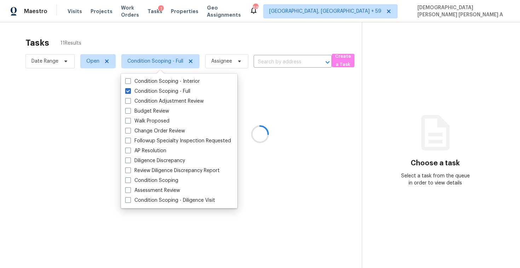
click at [151, 40] on div at bounding box center [260, 134] width 520 height 268
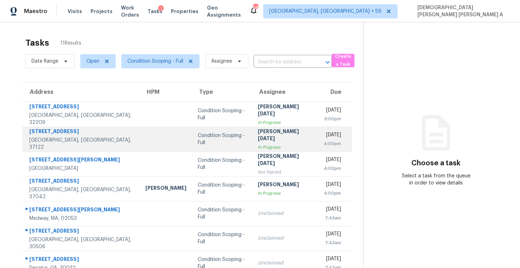
scroll to position [100, 0]
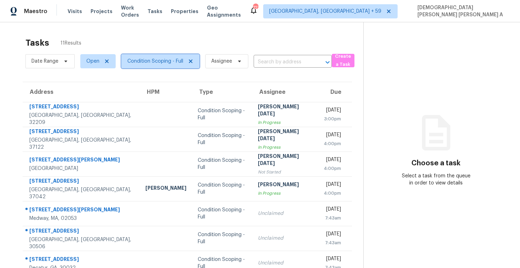
click at [148, 59] on span "Condition Scoping - Full" at bounding box center [155, 61] width 56 height 7
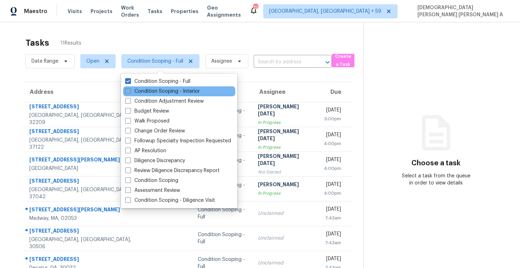
click at [140, 89] on label "Condition Scoping - Interior" at bounding box center [162, 91] width 75 height 7
click at [130, 89] on input "Condition Scoping - Interior" at bounding box center [127, 90] width 5 height 5
checkbox input "true"
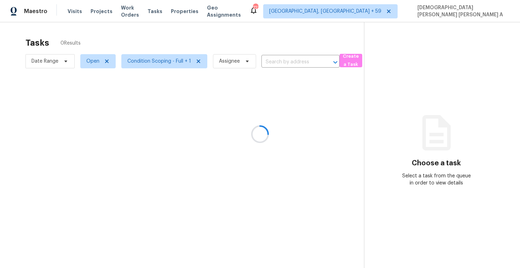
click at [137, 45] on div at bounding box center [260, 134] width 520 height 268
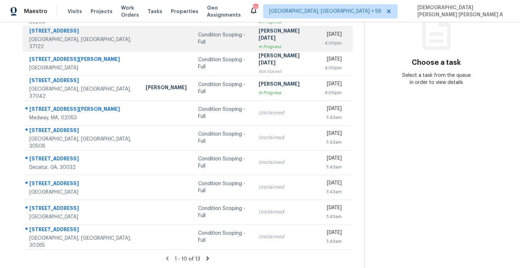
scroll to position [90, 0]
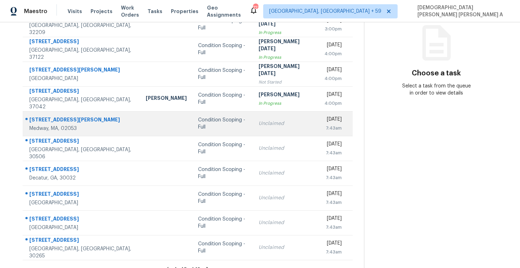
click at [198, 120] on div "Condition Scoping - Full" at bounding box center [222, 123] width 49 height 14
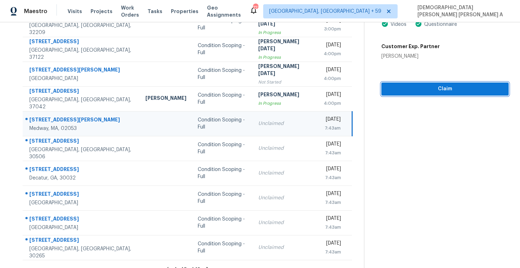
click at [416, 85] on span "Claim" at bounding box center [445, 88] width 116 height 9
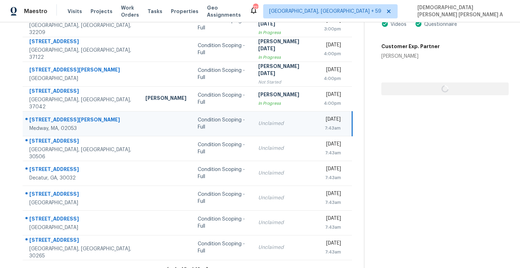
scroll to position [0, 0]
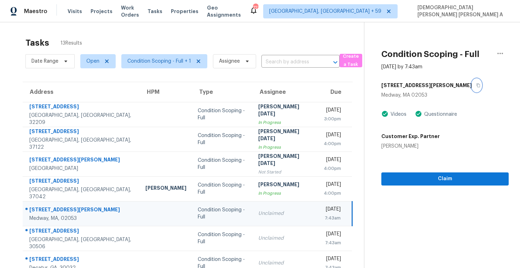
click at [476, 84] on icon "button" at bounding box center [478, 85] width 4 height 4
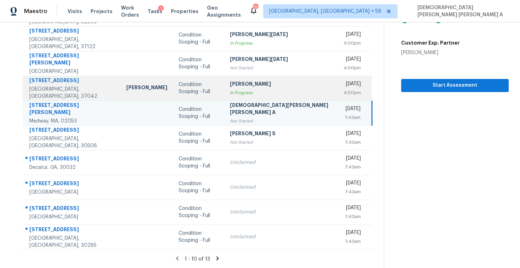
scroll to position [17, 0]
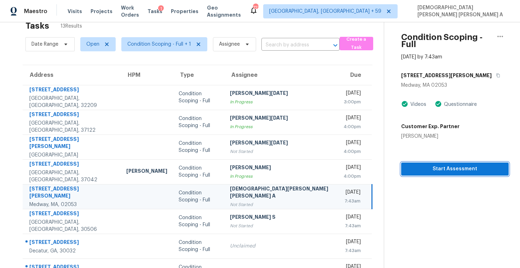
click at [407, 164] on span "Start Assessment" at bounding box center [455, 168] width 96 height 9
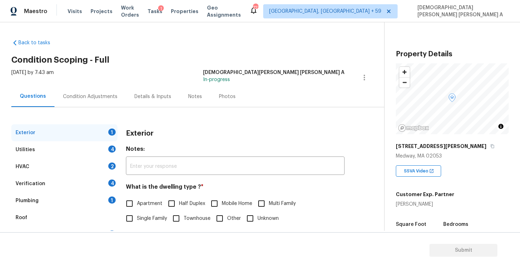
click at [221, 83] on div "Wed, Oct 15 2025 by 7:43 am Mohamed Azeem Mohsin A In-progress" at bounding box center [197, 77] width 373 height 17
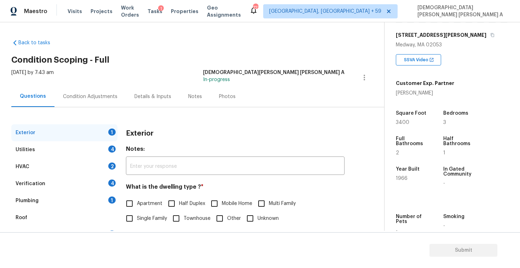
scroll to position [158, 0]
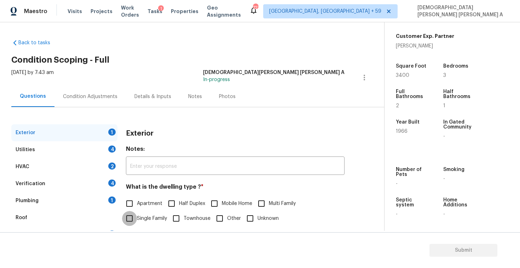
click at [130, 219] on input "Single Family" at bounding box center [129, 218] width 15 height 15
checkbox input "true"
click at [82, 144] on div "Utilities 4" at bounding box center [64, 149] width 106 height 17
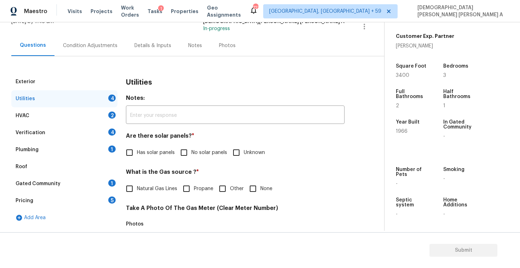
scroll to position [71, 0]
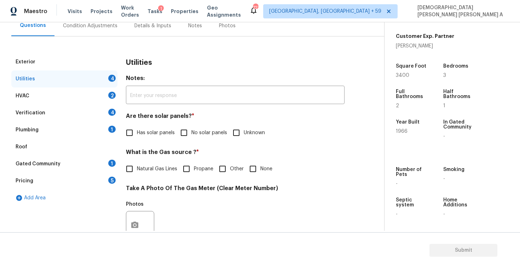
click at [187, 134] on input "No solar panels" at bounding box center [183, 132] width 15 height 15
checkbox input "true"
click at [130, 172] on input "Natural Gas Lines" at bounding box center [129, 169] width 15 height 15
checkbox input "true"
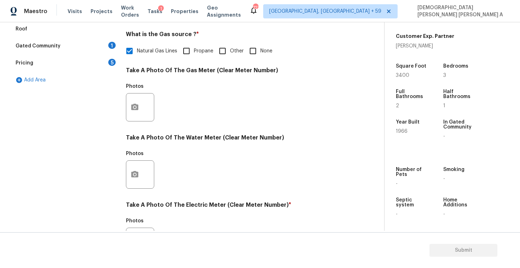
scroll to position [264, 0]
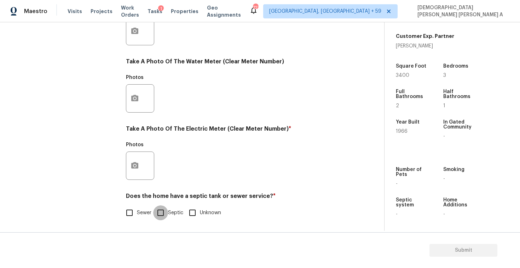
click at [159, 206] on input "Septic" at bounding box center [160, 212] width 15 height 15
checkbox input "true"
click at [131, 163] on icon "button" at bounding box center [134, 165] width 7 height 6
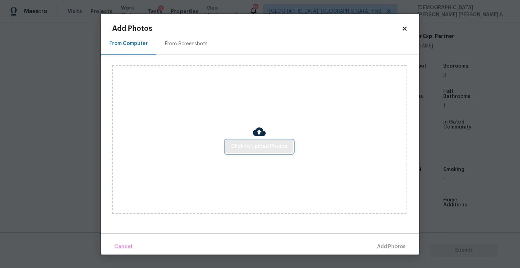
click at [269, 145] on span "Click to Upload Photos" at bounding box center [259, 146] width 57 height 9
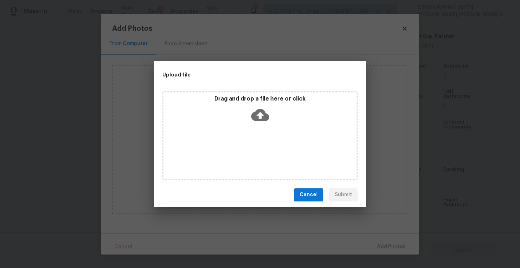
click at [252, 107] on icon at bounding box center [260, 115] width 18 height 18
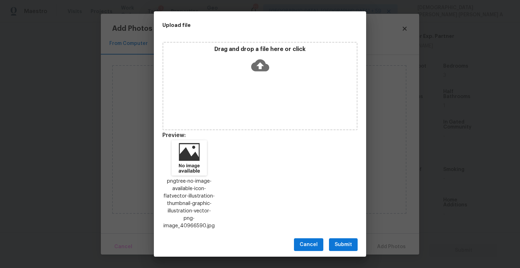
click at [345, 240] on span "Submit" at bounding box center [342, 244] width 17 height 9
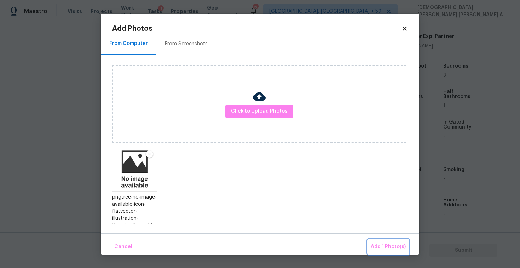
click at [380, 244] on span "Add 1 Photo(s)" at bounding box center [388, 246] width 35 height 9
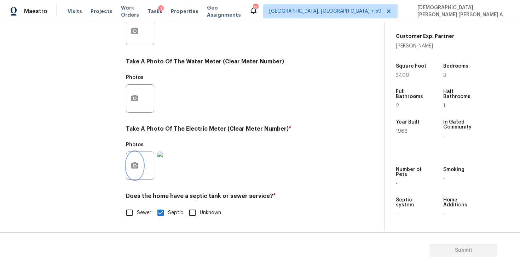
scroll to position [33, 0]
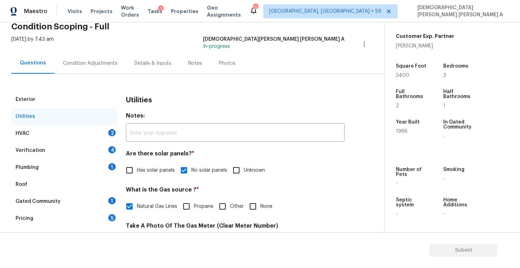
click at [77, 135] on div "HVAC 2" at bounding box center [64, 133] width 106 height 17
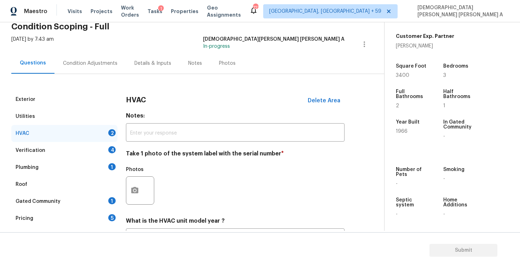
scroll to position [96, 0]
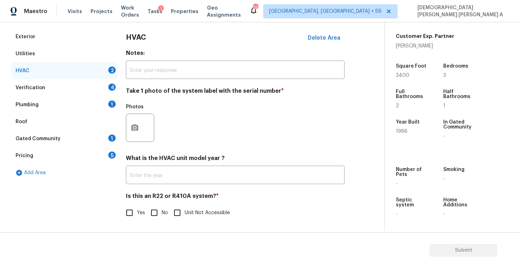
click at [148, 206] on input "No" at bounding box center [154, 212] width 15 height 15
checkbox input "true"
click at [130, 130] on button "button" at bounding box center [134, 128] width 17 height 28
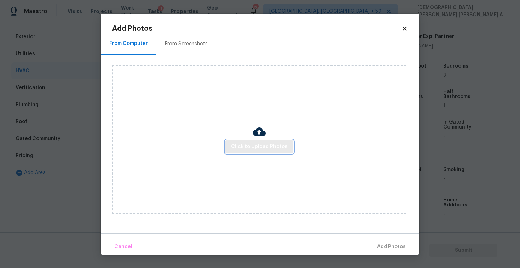
click at [275, 152] on button "Click to Upload Photos" at bounding box center [259, 146] width 68 height 13
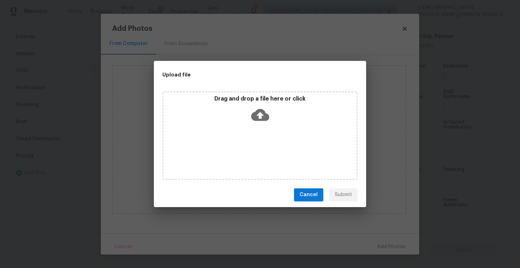
click at [263, 114] on icon at bounding box center [260, 115] width 18 height 18
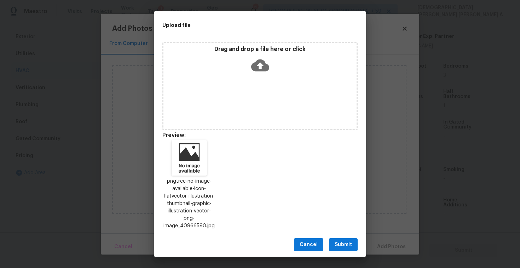
click at [341, 240] on span "Submit" at bounding box center [342, 244] width 17 height 9
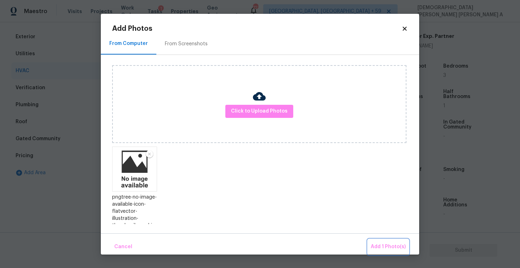
click at [387, 247] on span "Add 1 Photo(s)" at bounding box center [388, 246] width 35 height 9
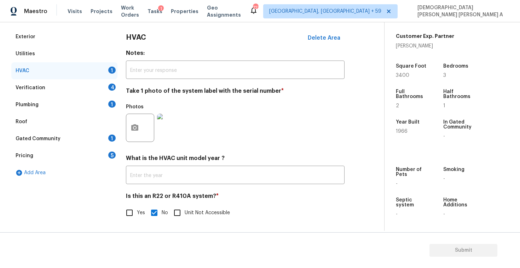
click at [81, 90] on div "Verification 4" at bounding box center [64, 87] width 106 height 17
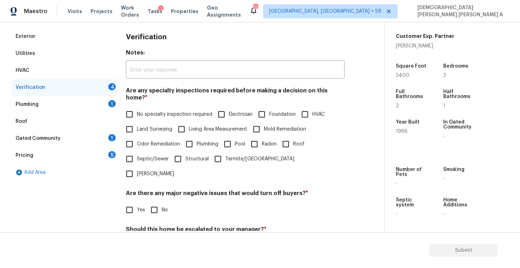
click at [135, 108] on input "No specialty inspection required" at bounding box center [129, 114] width 15 height 15
checkbox input "true"
click at [158, 202] on input "No" at bounding box center [154, 209] width 15 height 15
checkbox input "true"
click at [158, 238] on input "No" at bounding box center [154, 245] width 15 height 15
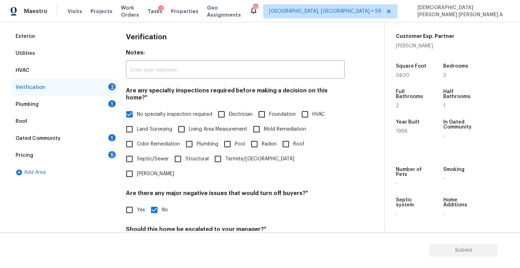
checkbox input "true"
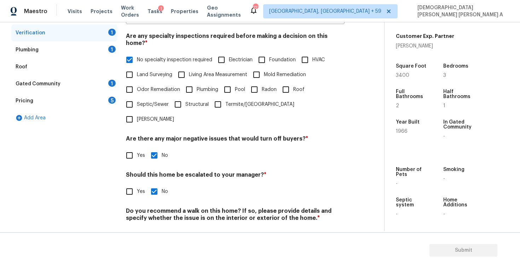
click at [152, 227] on input "No" at bounding box center [154, 234] width 15 height 15
checkbox input "true"
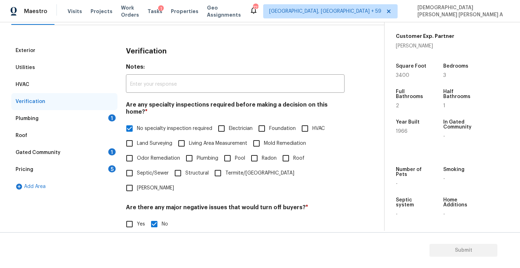
click at [99, 118] on div "Plumbing 1" at bounding box center [64, 118] width 106 height 17
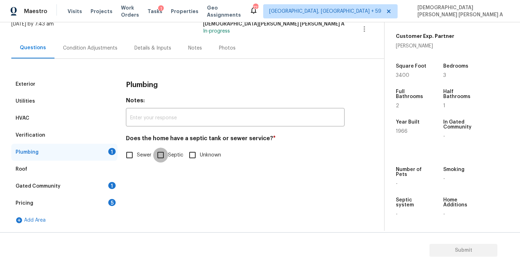
click at [164, 160] on input "Septic" at bounding box center [160, 154] width 15 height 15
checkbox input "true"
click at [94, 183] on div "Gated Community 1" at bounding box center [64, 185] width 106 height 17
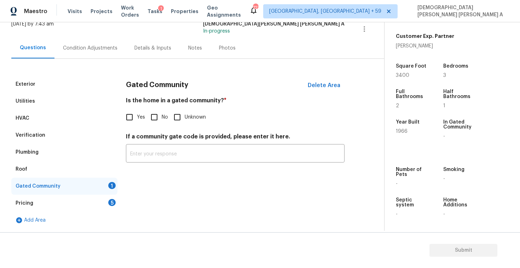
click at [152, 113] on input "No" at bounding box center [154, 117] width 15 height 15
checkbox input "true"
click at [89, 206] on div "Pricing 5" at bounding box center [64, 202] width 106 height 17
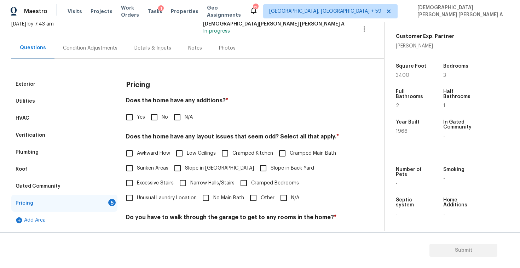
click at [146, 118] on div "Yes No N/A" at bounding box center [235, 117] width 218 height 15
click at [149, 123] on input "No" at bounding box center [154, 117] width 15 height 15
checkbox input "true"
click at [284, 195] on input "N/A" at bounding box center [283, 197] width 15 height 15
checkbox input "true"
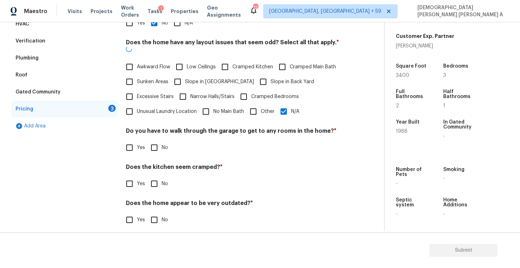
scroll to position [142, 0]
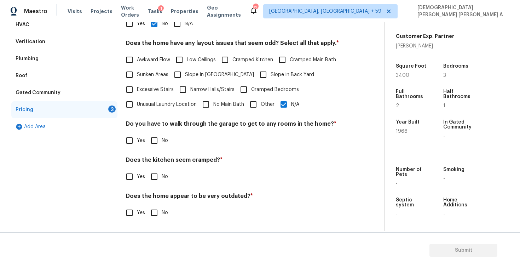
click at [144, 142] on span "Yes" at bounding box center [141, 140] width 8 height 7
click at [137, 142] on input "Yes" at bounding box center [129, 140] width 15 height 15
checkbox input "true"
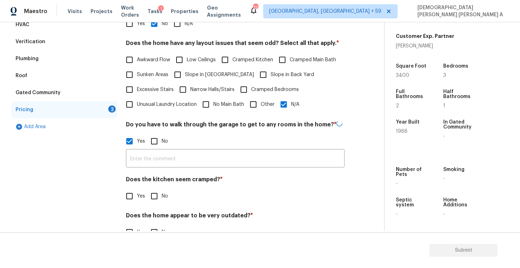
click at [150, 142] on input "No" at bounding box center [154, 141] width 15 height 15
checkbox input "true"
checkbox input "false"
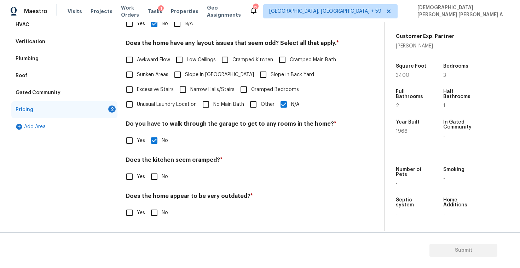
click at [154, 187] on div "Pricing Does the home have any additions? * Yes No N/A Does the home have any l…" at bounding box center [235, 105] width 218 height 246
click at [152, 176] on input "No" at bounding box center [154, 176] width 15 height 15
checkbox input "true"
click at [150, 207] on input "No" at bounding box center [154, 212] width 15 height 15
checkbox input "true"
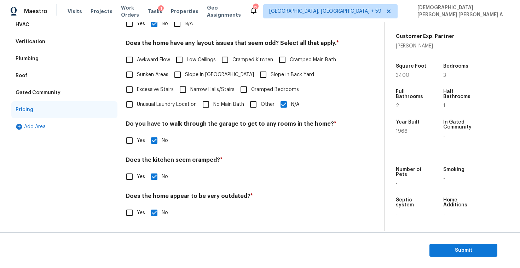
scroll to position [33, 0]
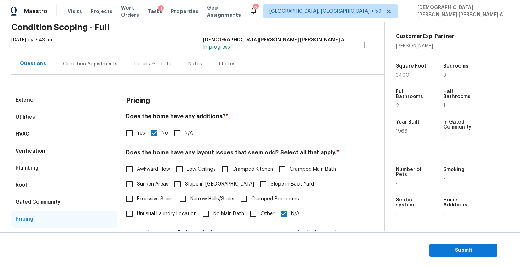
click at [219, 53] on div "Photos" at bounding box center [227, 63] width 34 height 21
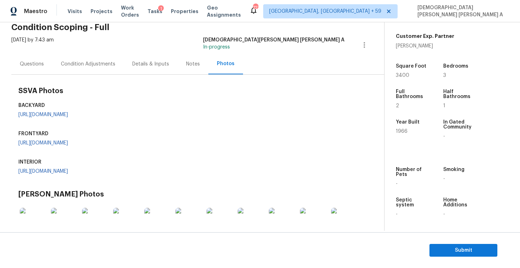
click at [218, 59] on div "Photos" at bounding box center [225, 63] width 35 height 21
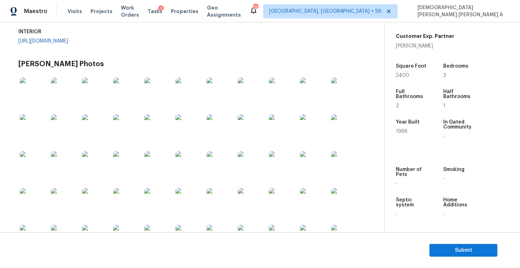
scroll to position [195, 0]
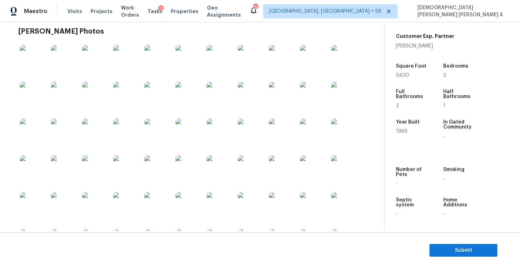
click at [46, 11] on link "https://opendoor-admin-client-upload-production.s3.amazonaws.com/uploads/Cake/S…" at bounding box center [42, 8] width 49 height 5
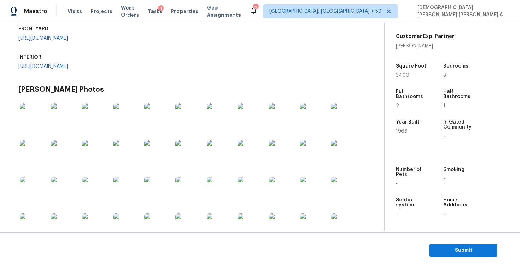
click at [63, 12] on link "https://opendoor-admin-client-upload-production.s3.amazonaws.com/uploads/Cake/S…" at bounding box center [42, 9] width 49 height 5
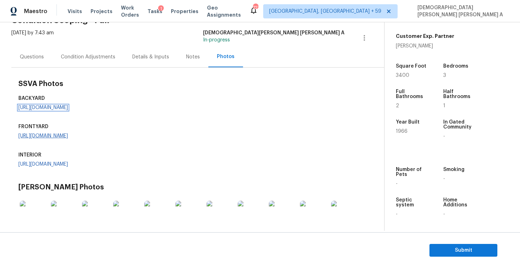
scroll to position [10, 0]
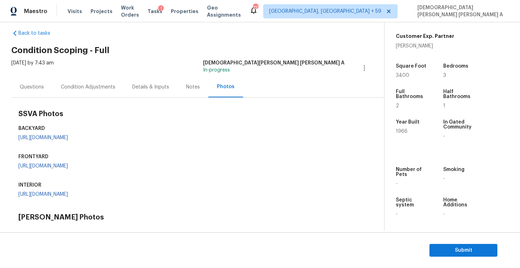
click at [102, 96] on div "Condition Adjustments" at bounding box center [87, 86] width 71 height 21
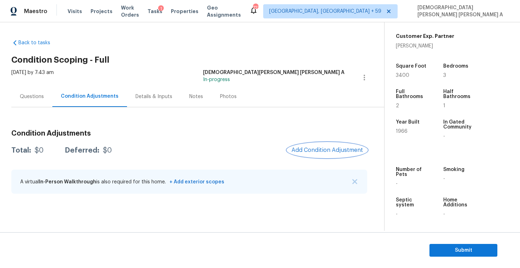
click at [315, 151] on span "Add Condition Adjustment" at bounding box center [326, 150] width 71 height 6
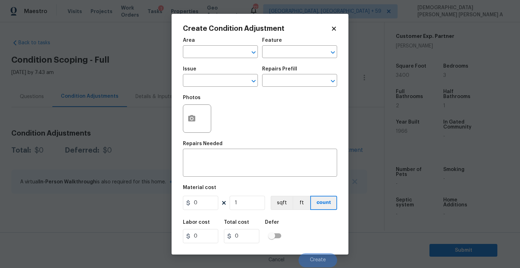
click at [333, 27] on icon at bounding box center [334, 29] width 4 height 4
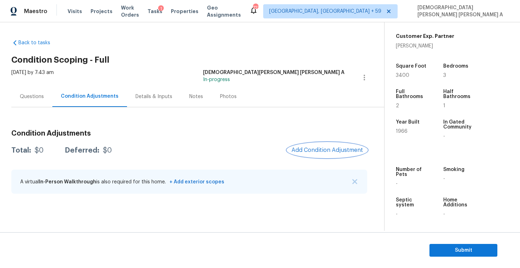
click at [320, 156] on button "Add Condition Adjustment" at bounding box center [327, 149] width 80 height 15
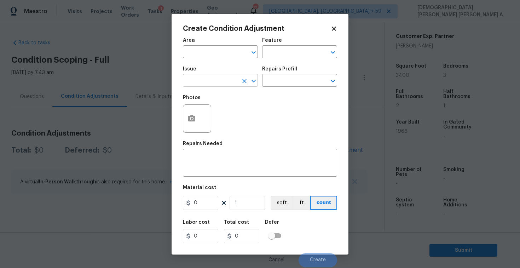
click at [199, 83] on input "text" at bounding box center [210, 81] width 55 height 11
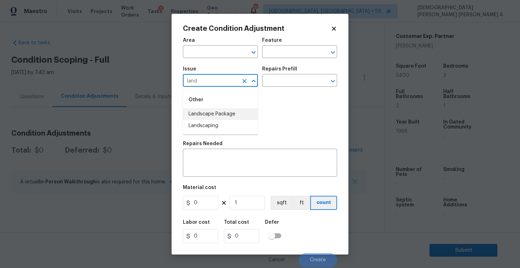
click at [216, 115] on li "Landscape Package" at bounding box center [220, 114] width 75 height 12
type input "Landscape Package"
click at [283, 84] on input "text" at bounding box center [289, 81] width 55 height 11
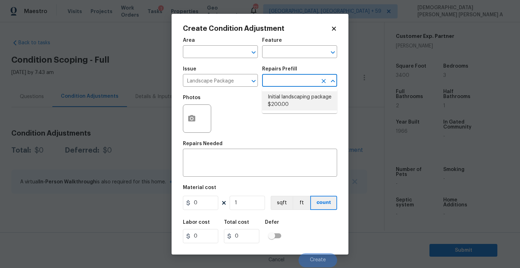
click at [281, 107] on li "Initial landscaping package $200.00" at bounding box center [299, 100] width 75 height 19
type input "Home Readiness Packages"
type textarea "Mowing of grass up to 6" in height. Mow, edge along driveways & sidewalks, trim…"
type input "200"
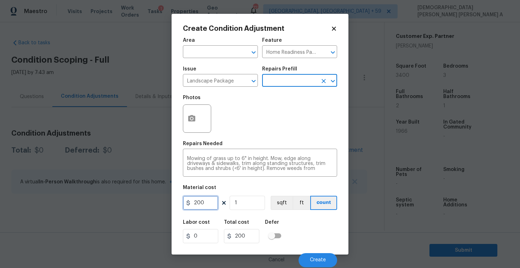
click at [206, 205] on input "200" at bounding box center [200, 203] width 35 height 14
type input "700"
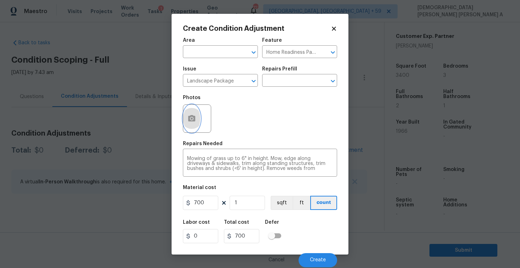
click at [196, 115] on button "button" at bounding box center [191, 119] width 17 height 28
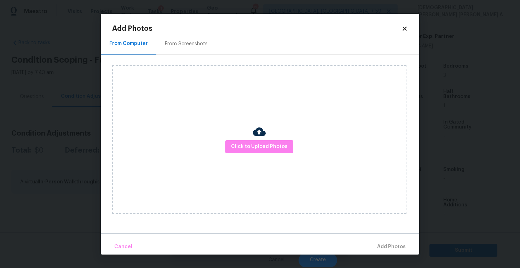
click at [188, 52] on div "From Screenshots" at bounding box center [186, 44] width 60 height 21
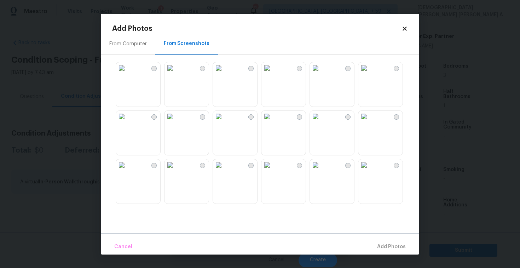
click at [176, 74] on img at bounding box center [169, 67] width 11 height 11
click at [127, 122] on img at bounding box center [121, 116] width 11 height 11
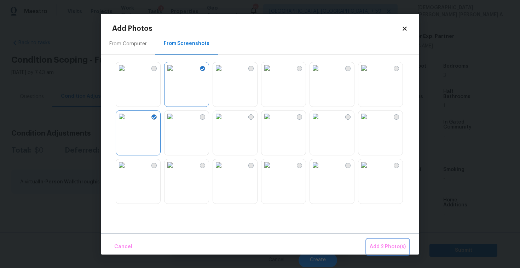
click at [388, 247] on span "Add 2 Photo(s)" at bounding box center [387, 246] width 36 height 9
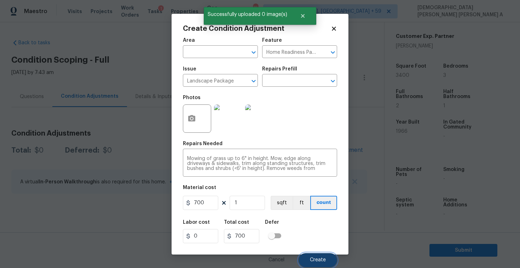
click at [317, 253] on button "Create" at bounding box center [317, 260] width 39 height 14
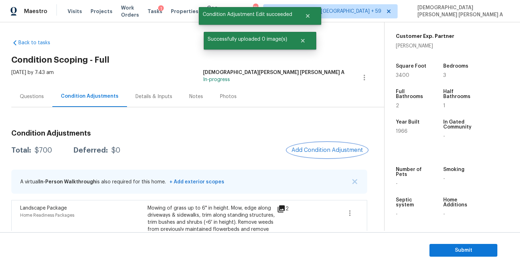
scroll to position [37, 0]
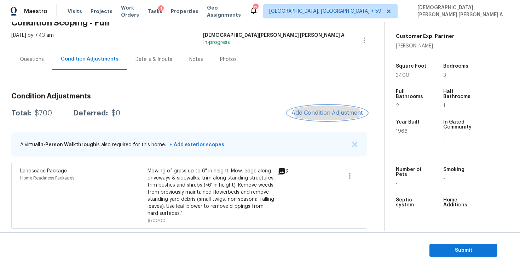
click at [311, 110] on span "Add Condition Adjustment" at bounding box center [326, 113] width 71 height 6
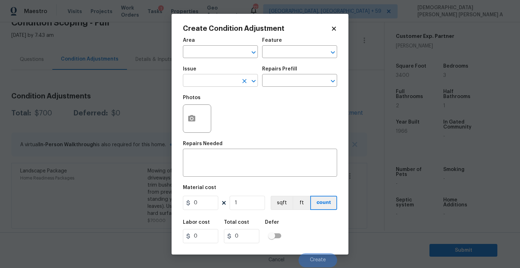
click at [208, 83] on input "text" at bounding box center [210, 81] width 55 height 11
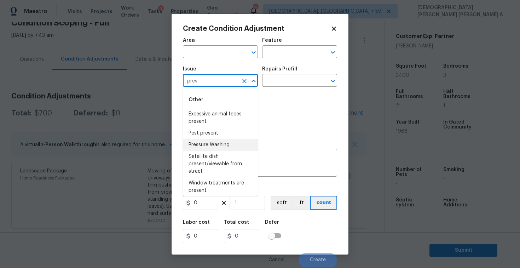
click at [229, 148] on li "Pressure Washing" at bounding box center [220, 145] width 75 height 12
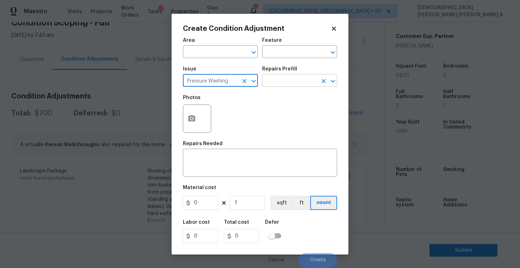
type input "Pressure Washing"
click at [293, 82] on input "text" at bounding box center [289, 81] width 55 height 11
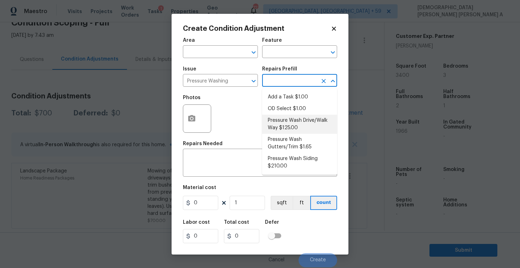
click at [286, 128] on li "Pressure Wash Drive/Walk Way $125.00" at bounding box center [299, 124] width 75 height 19
type input "Siding"
type textarea "Pressure wash the driveways/walkways as directed by the PM. Ensure that all deb…"
type input "125"
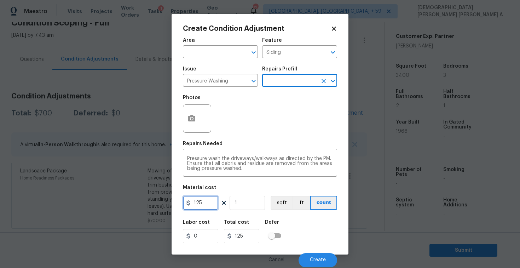
click at [206, 203] on input "125" at bounding box center [200, 203] width 35 height 14
type input "200"
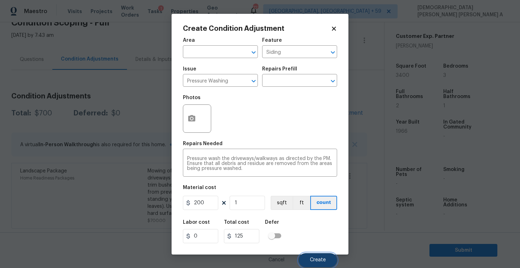
type input "200"
click at [309, 261] on button "Create" at bounding box center [317, 260] width 39 height 14
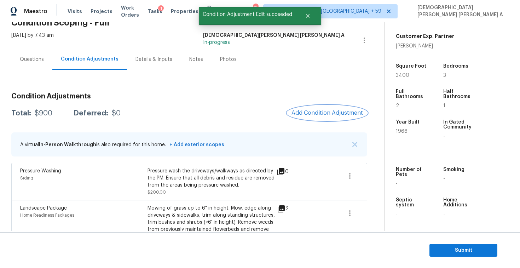
scroll to position [75, 0]
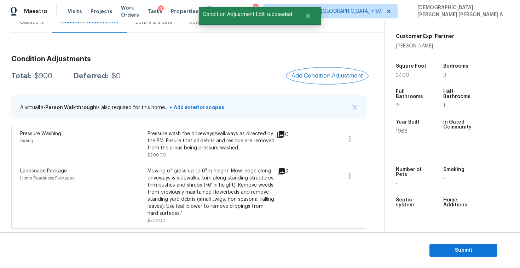
click at [319, 73] on span "Add Condition Adjustment" at bounding box center [326, 75] width 71 height 6
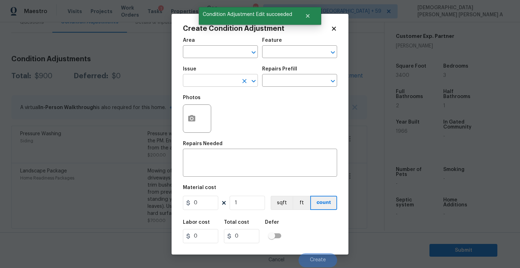
click at [210, 82] on input "text" at bounding box center [210, 81] width 55 height 11
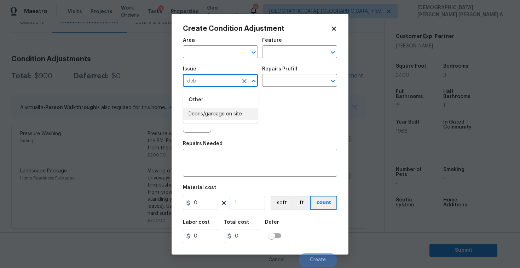
click at [235, 114] on li "Debris/garbage on site" at bounding box center [220, 114] width 75 height 12
type input "Debris/garbage on site"
click at [301, 80] on input "text" at bounding box center [289, 81] width 55 height 11
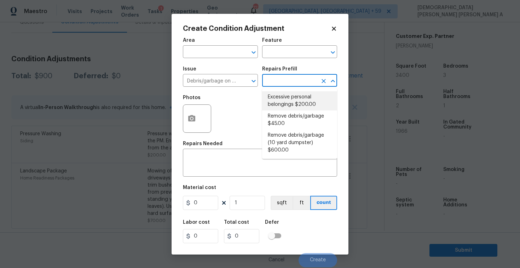
click at [291, 110] on li "Excessive personal belongings $200.00" at bounding box center [299, 100] width 75 height 19
type textarea "Contingency for excessive items to be removed - During assessment, the home con…"
type input "200"
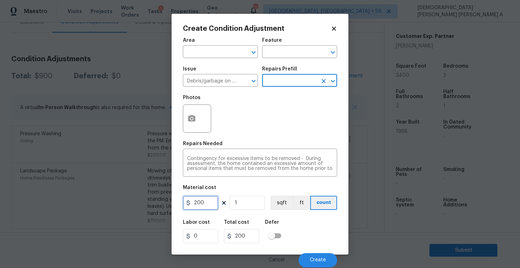
click at [209, 198] on input "200" at bounding box center [200, 203] width 35 height 14
type input "100"
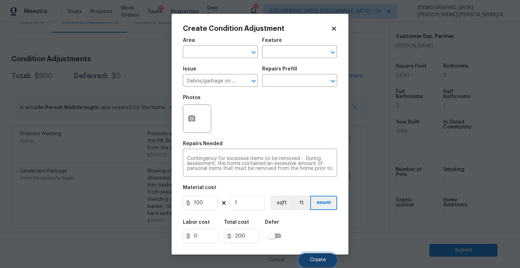
type input "100"
click at [317, 258] on span "Create" at bounding box center [318, 259] width 16 height 5
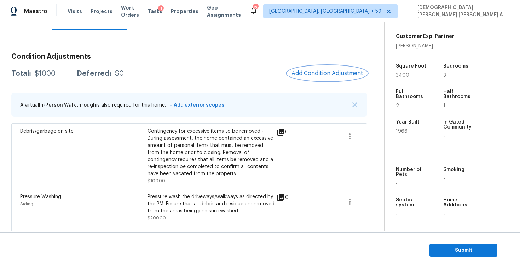
scroll to position [40, 0]
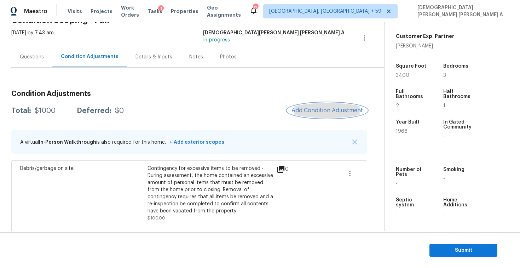
click at [329, 113] on span "Add Condition Adjustment" at bounding box center [326, 110] width 71 height 6
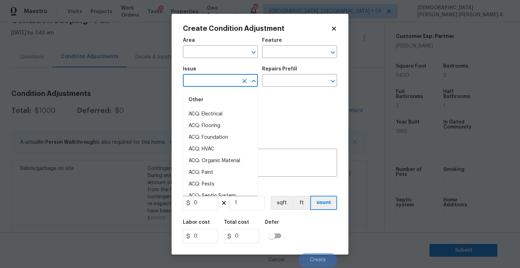
click at [214, 76] on input "text" at bounding box center [210, 81] width 55 height 11
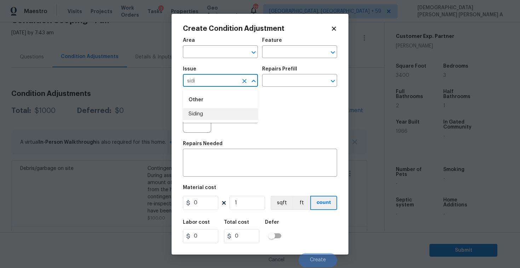
click at [214, 112] on li "Siding" at bounding box center [220, 114] width 75 height 12
type input "Siding"
click at [299, 79] on input "text" at bounding box center [289, 81] width 55 height 11
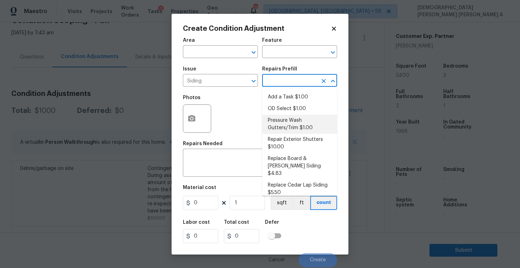
click at [281, 128] on li "Pressure Wash Gutters/Trim $1.00" at bounding box center [299, 124] width 75 height 19
type input "Siding"
type textarea "Protect areas as needed for pressure washing. Pressure wash the gutters and tri…"
type input "1"
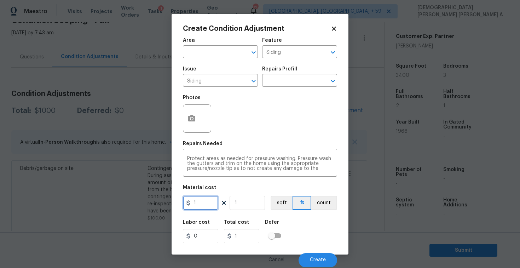
click at [206, 206] on input "1" at bounding box center [200, 203] width 35 height 14
type input "575"
click at [193, 108] on button "button" at bounding box center [191, 119] width 17 height 28
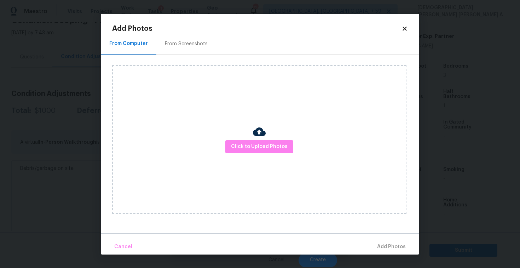
click at [191, 49] on div "From Screenshots" at bounding box center [186, 44] width 60 height 21
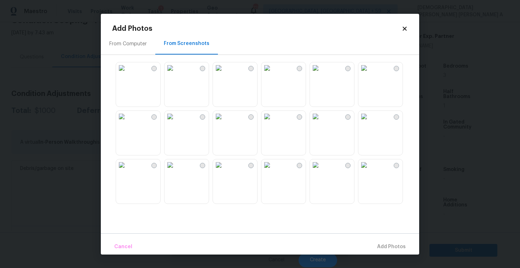
click at [224, 74] on img at bounding box center [218, 67] width 11 height 11
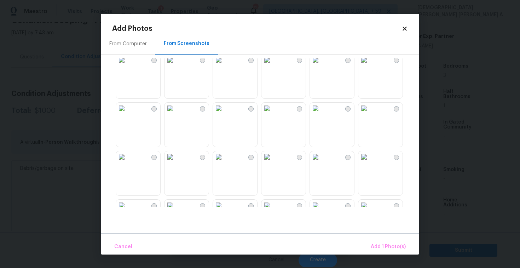
scroll to position [675, 0]
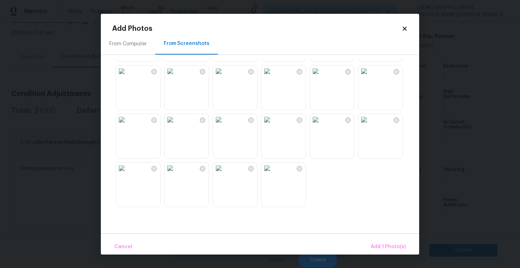
click at [176, 125] on img at bounding box center [169, 119] width 11 height 11
click at [378, 243] on span "Add 2 Photo(s)" at bounding box center [387, 246] width 36 height 9
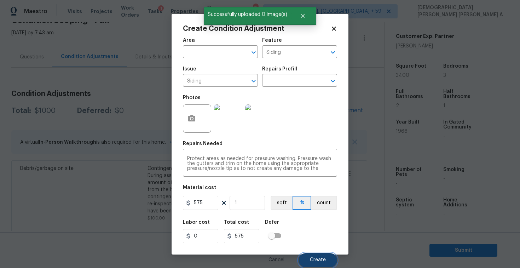
click at [325, 255] on button "Create" at bounding box center [317, 260] width 39 height 14
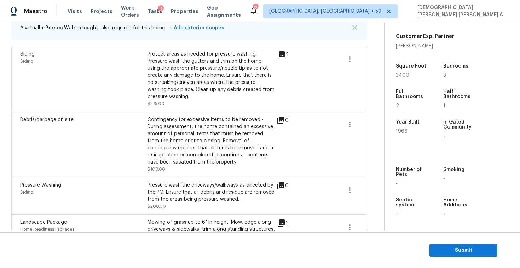
scroll to position [127, 0]
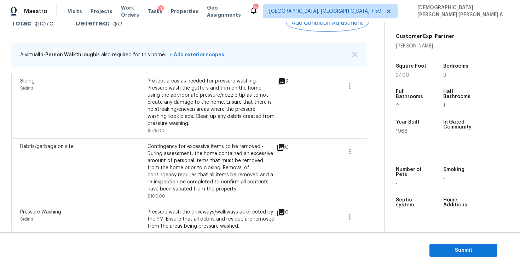
click at [315, 23] on span "Add Condition Adjustment" at bounding box center [326, 23] width 71 height 6
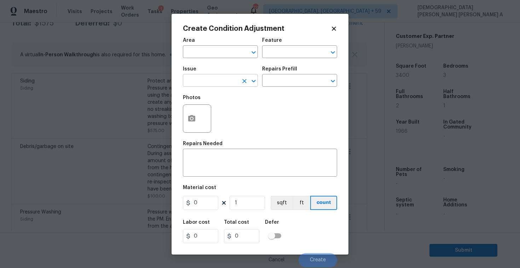
click at [221, 77] on input "text" at bounding box center [210, 81] width 55 height 11
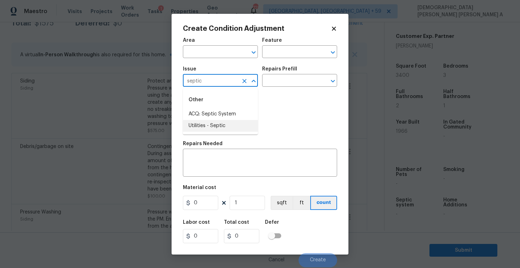
click at [224, 125] on li "Utilities - Septic" at bounding box center [220, 126] width 75 height 12
type input "Utilities - Septic"
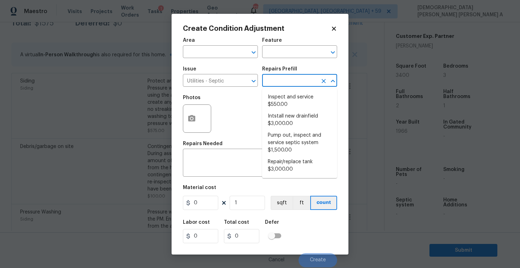
click at [303, 82] on input "text" at bounding box center [289, 81] width 55 height 11
click at [296, 99] on li "Inspect and service $550.00" at bounding box center [299, 100] width 75 height 19
type textarea "Pump and inspect septic tank and provide clean bill of health from specialist c…"
type input "550"
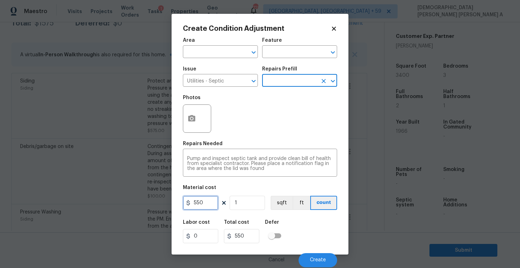
click at [212, 200] on input "550" at bounding box center [200, 203] width 35 height 14
type input "2000"
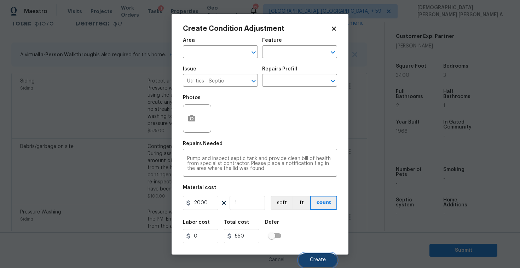
type input "2000"
click at [315, 258] on span "Create" at bounding box center [318, 259] width 16 height 5
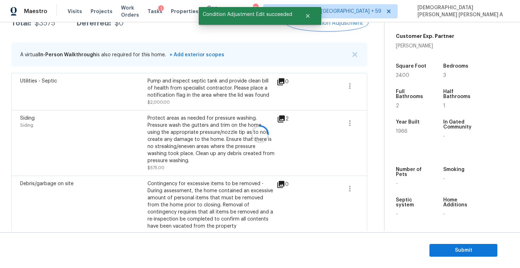
scroll to position [120, 0]
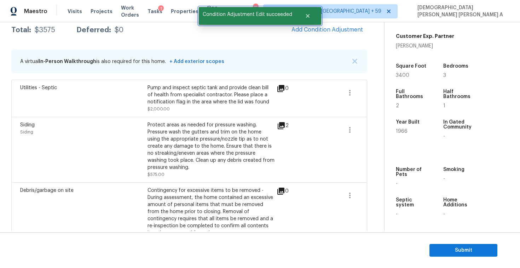
click at [316, 21] on div at bounding box center [308, 16] width 25 height 18
click at [316, 33] on span "Add Condition Adjustment" at bounding box center [326, 30] width 71 height 6
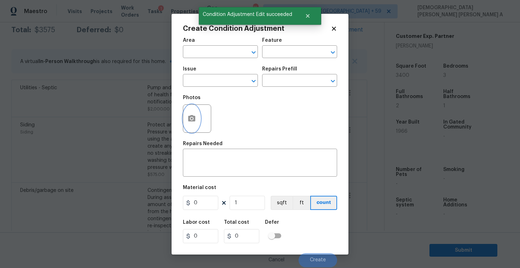
click at [187, 118] on button "button" at bounding box center [191, 119] width 17 height 28
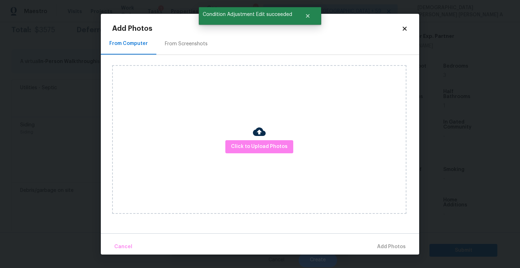
click at [179, 44] on div "From Screenshots" at bounding box center [186, 43] width 43 height 7
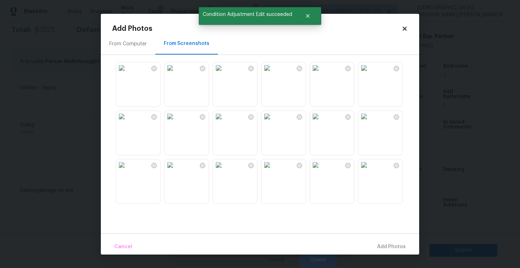
click at [273, 74] on img at bounding box center [266, 67] width 11 height 11
click at [369, 74] on img at bounding box center [363, 67] width 11 height 11
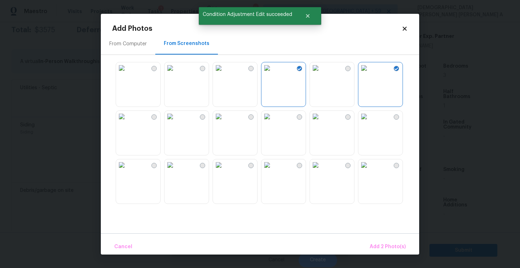
click at [273, 122] on img at bounding box center [266, 116] width 11 height 11
click at [381, 249] on span "Add 3 Photo(s)" at bounding box center [388, 246] width 36 height 9
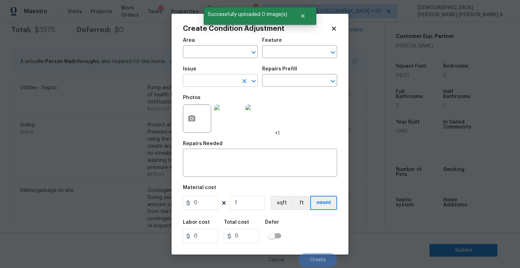
click at [217, 81] on input "text" at bounding box center [210, 81] width 55 height 11
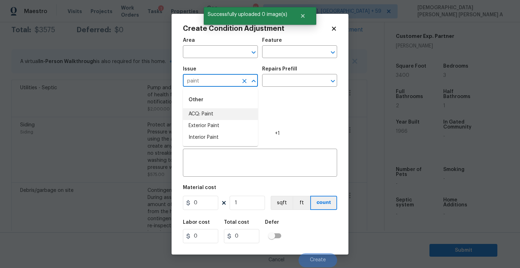
click at [220, 110] on li "ACQ: Paint" at bounding box center [220, 114] width 75 height 12
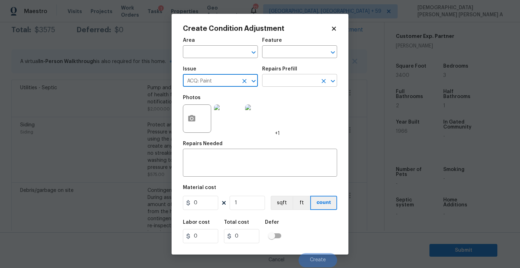
type input "ACQ: Paint"
click at [301, 82] on input "text" at bounding box center [289, 81] width 55 height 11
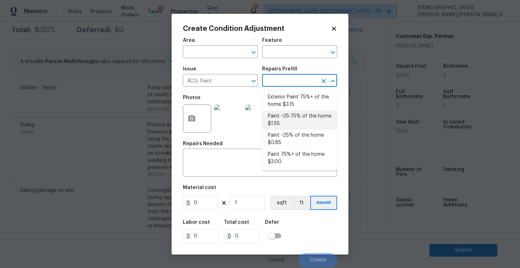
click at [290, 120] on li "Paint ~25-75% of the home $1.55" at bounding box center [299, 119] width 75 height 19
type input "Acquisition"
type textarea "Acquisition Scope: ~25 - 75% of the home needs interior paint"
type input "1.55"
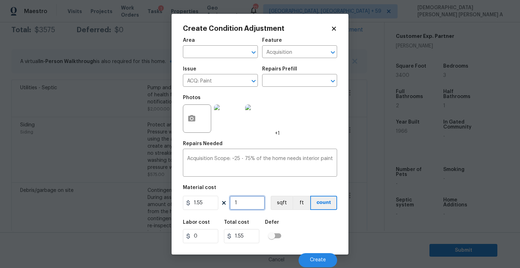
click at [258, 203] on input "1" at bounding box center [246, 203] width 35 height 14
type input "0"
type input "3"
type input "4.65"
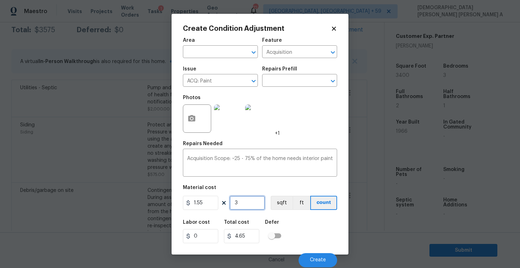
type input "34"
type input "52.7"
type input "340"
type input "527"
type input "3400"
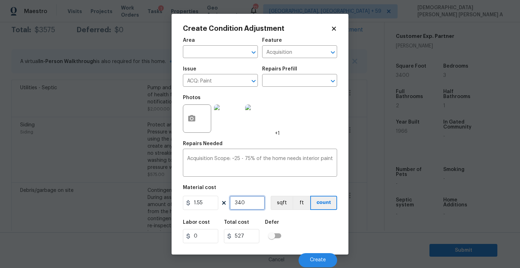
type input "5270"
type input "3400"
click at [323, 261] on span "Create" at bounding box center [318, 259] width 16 height 5
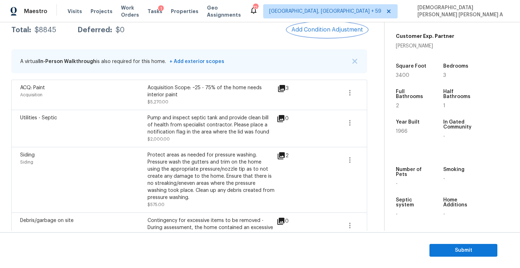
click at [328, 28] on span "Add Condition Adjustment" at bounding box center [326, 30] width 71 height 6
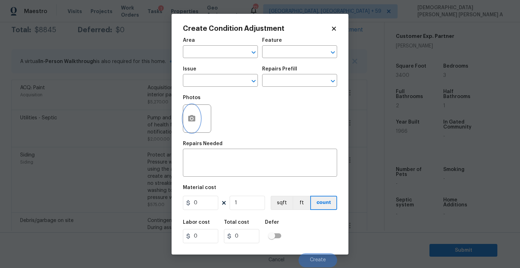
click at [191, 121] on icon "button" at bounding box center [191, 118] width 7 height 6
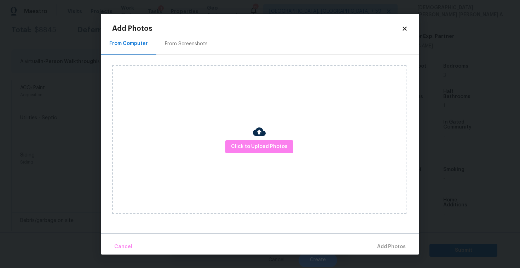
click at [175, 52] on div "From Screenshots" at bounding box center [186, 44] width 60 height 21
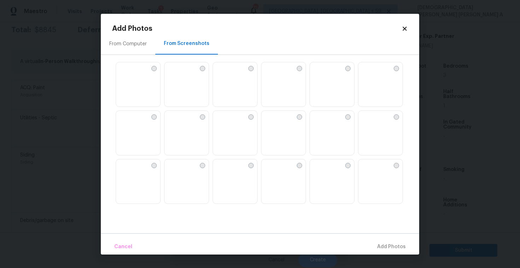
click at [279, 91] on img at bounding box center [283, 84] width 44 height 45
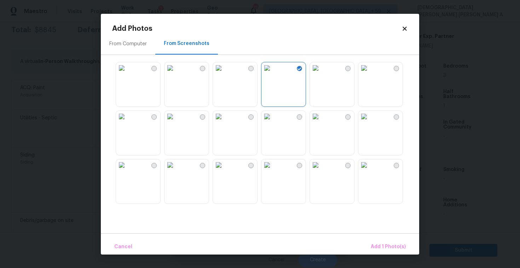
click at [369, 74] on img at bounding box center [363, 67] width 11 height 11
click at [273, 122] on img at bounding box center [266, 116] width 11 height 11
click at [224, 122] on img at bounding box center [218, 116] width 11 height 11
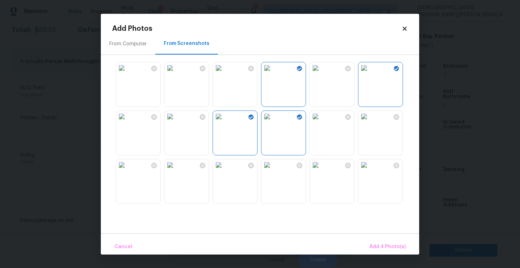
click at [176, 122] on img at bounding box center [169, 116] width 11 height 11
click at [387, 246] on span "Add 5 Photo(s)" at bounding box center [388, 246] width 36 height 9
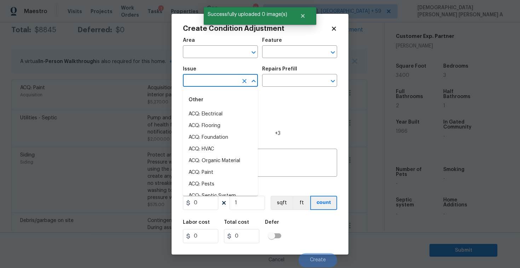
click at [208, 78] on input "text" at bounding box center [210, 81] width 55 height 11
click at [211, 108] on li "ACQ: Flooring" at bounding box center [220, 114] width 75 height 12
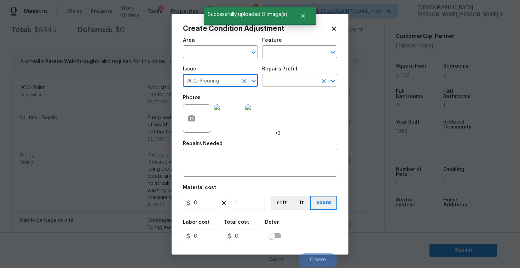
type input "ACQ: Flooring"
click at [291, 78] on input "text" at bounding box center [289, 81] width 55 height 11
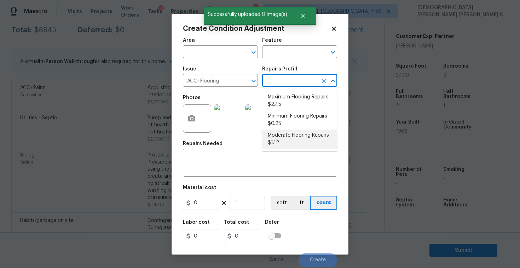
click at [294, 130] on li "Moderate Flooring Repairs $1.12" at bounding box center [299, 138] width 75 height 19
type input "Acquisition"
type textarea "Acquisition Scope: Moderate flooring repairs"
type input "1.12"
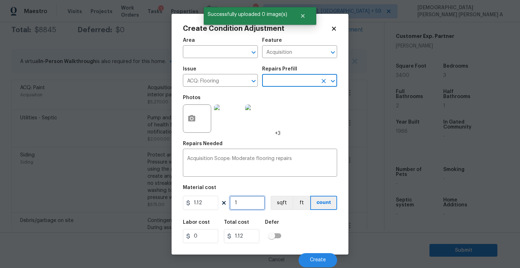
click at [247, 204] on input "1" at bounding box center [246, 203] width 35 height 14
type input "0"
type input "3"
type input "3.36"
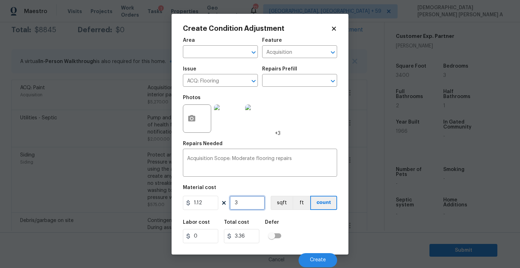
type input "34"
type input "38.08"
type input "340"
type input "380.8"
type input "3400"
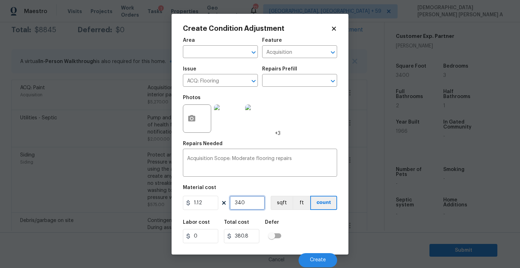
type input "3808"
type input "3400"
click at [279, 197] on button "sqft" at bounding box center [281, 203] width 22 height 14
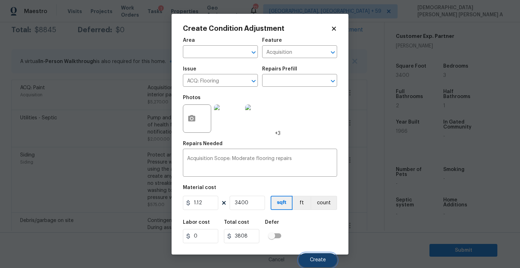
click at [317, 258] on span "Create" at bounding box center [318, 259] width 16 height 5
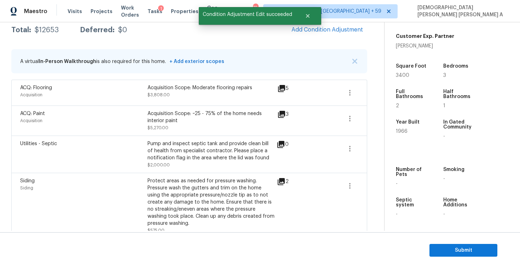
click at [264, 133] on div "ACQ: Paint Acquisition Acquisition Scope: ~25 - 75% of the home needs interior …" at bounding box center [189, 120] width 356 height 30
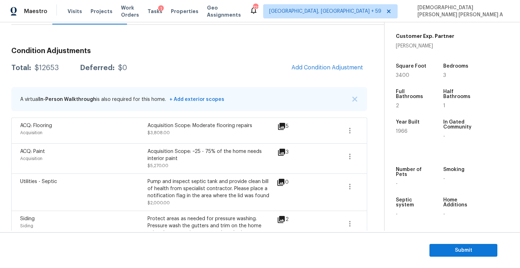
scroll to position [55, 0]
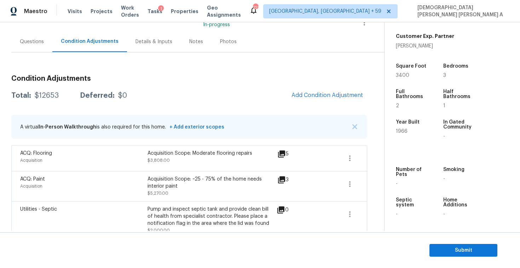
click at [218, 36] on div "Photos" at bounding box center [228, 41] width 34 height 21
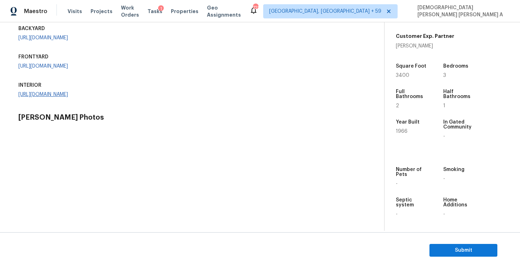
scroll to position [64, 0]
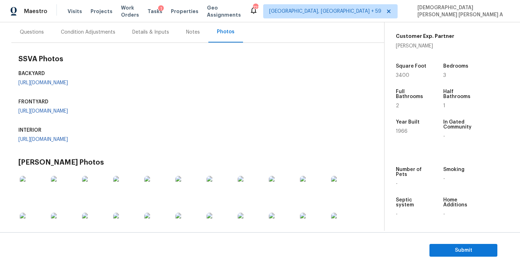
click at [80, 36] on div "Condition Adjustments" at bounding box center [87, 32] width 71 height 21
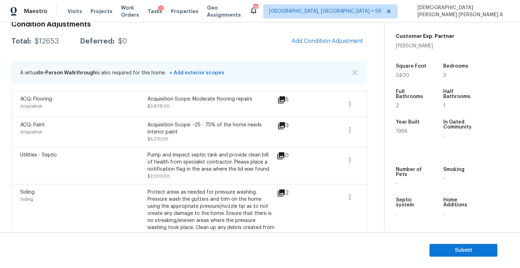
scroll to position [92, 0]
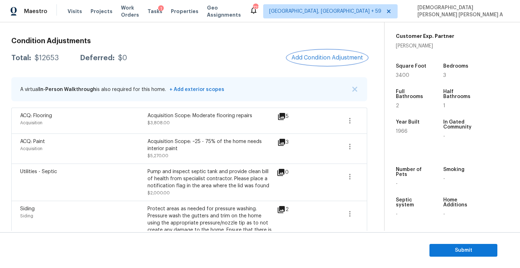
click at [315, 61] on button "Add Condition Adjustment" at bounding box center [327, 57] width 80 height 15
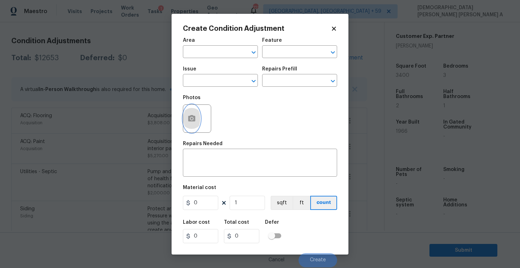
click at [194, 118] on icon "button" at bounding box center [191, 118] width 7 height 6
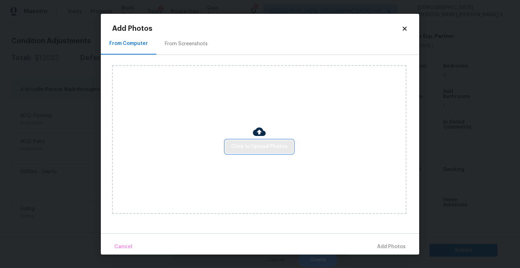
click at [270, 149] on span "Click to Upload Photos" at bounding box center [259, 146] width 57 height 9
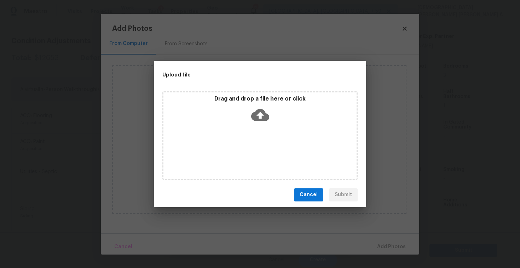
click at [266, 135] on div "Drag and drop a file here or click" at bounding box center [259, 135] width 195 height 88
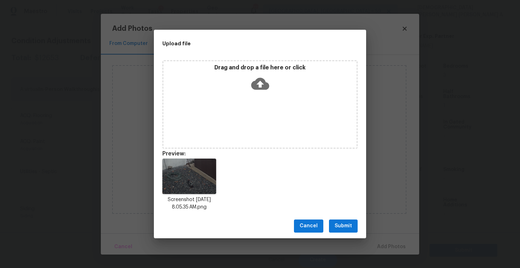
click at [337, 226] on span "Submit" at bounding box center [342, 225] width 17 height 9
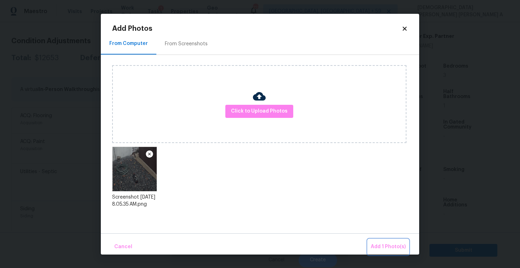
click at [384, 240] on button "Add 1 Photo(s)" at bounding box center [388, 246] width 41 height 15
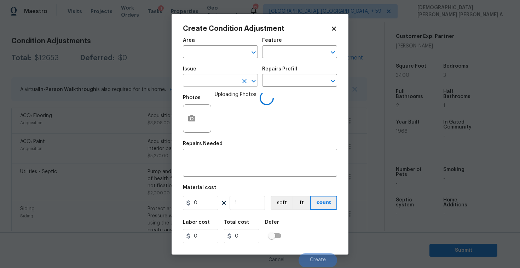
click at [229, 85] on input "text" at bounding box center [210, 81] width 55 height 11
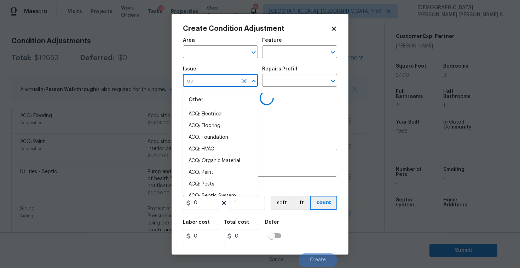
type input "odo"
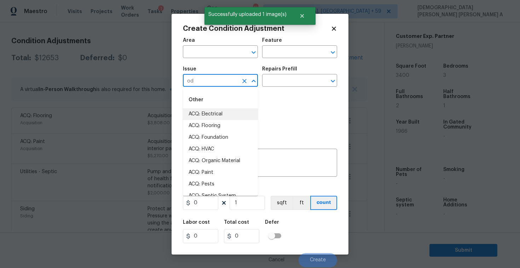
type input "odo"
click at [210, 113] on li "Light Pet Odor" at bounding box center [220, 114] width 75 height 12
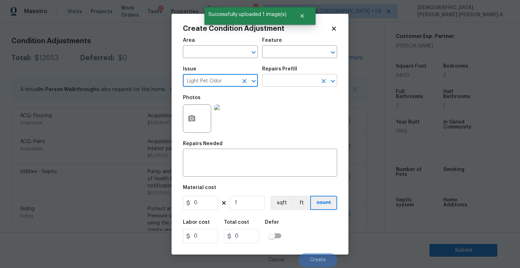
type input "Light Pet Odor"
click at [296, 82] on input "text" at bounding box center [289, 81] width 55 height 11
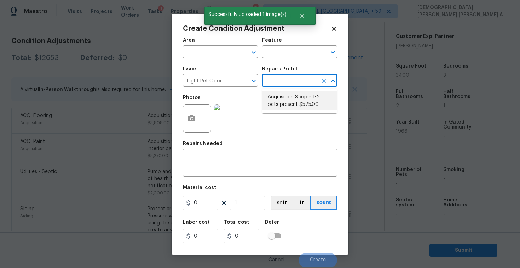
click at [296, 103] on li "Acquisition Scope: 1-2 pets present $575.00" at bounding box center [299, 100] width 75 height 19
type textarea "Acquisition Scope: 1-2 pets present"
type input "575"
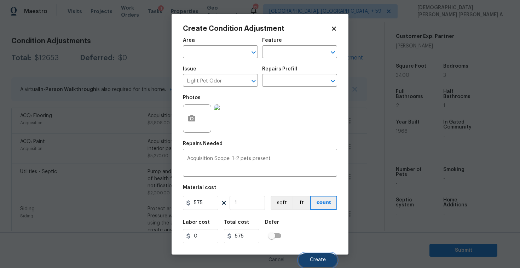
click at [317, 261] on span "Create" at bounding box center [318, 259] width 16 height 5
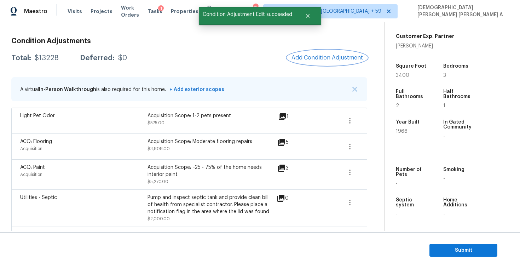
click at [316, 58] on span "Add Condition Adjustment" at bounding box center [326, 57] width 71 height 6
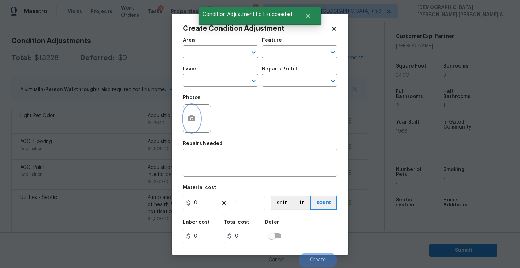
click at [189, 115] on icon "button" at bounding box center [191, 118] width 8 height 8
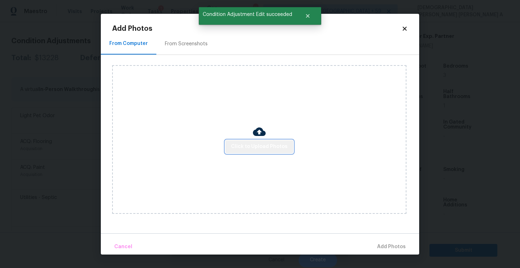
click at [261, 148] on span "Click to Upload Photos" at bounding box center [259, 146] width 57 height 9
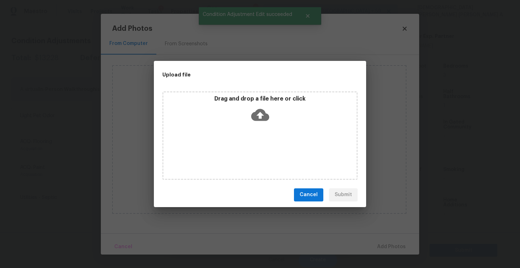
click at [261, 120] on icon at bounding box center [260, 115] width 18 height 18
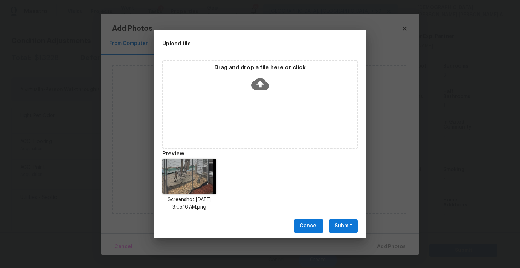
click at [345, 226] on span "Submit" at bounding box center [342, 225] width 17 height 9
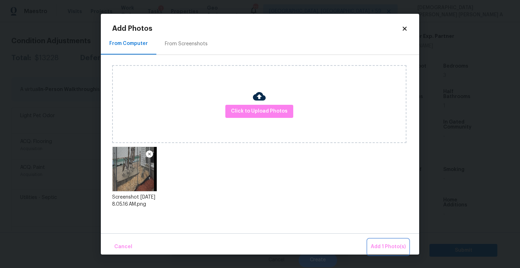
click at [389, 244] on span "Add 1 Photo(s)" at bounding box center [388, 246] width 35 height 9
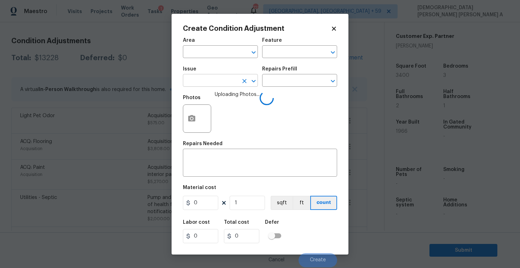
click at [218, 76] on input "text" at bounding box center [210, 81] width 55 height 11
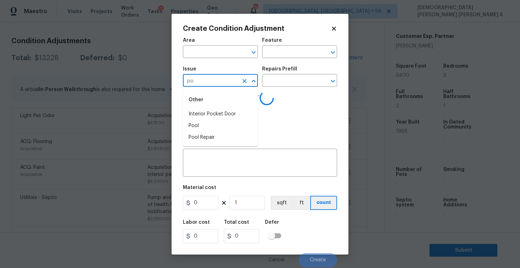
type input "poo"
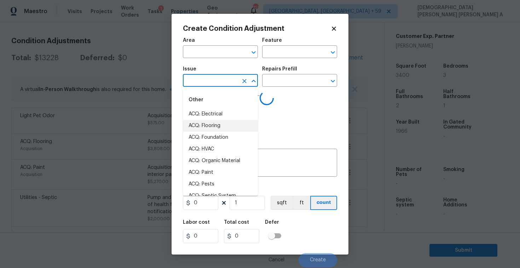
click at [222, 124] on li "ACQ: Flooring" at bounding box center [220, 126] width 75 height 12
type input "ACQ: Flooring"
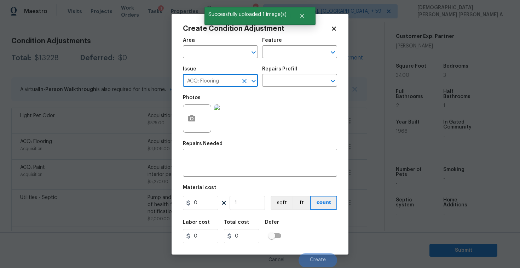
click at [245, 80] on icon "Clear" at bounding box center [244, 81] width 4 height 4
type input "p"
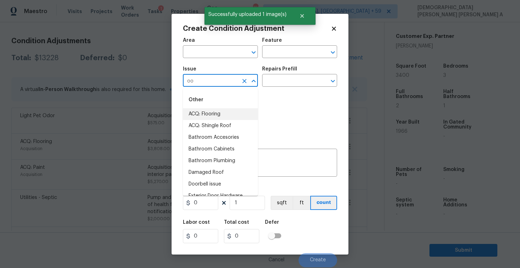
type input "o"
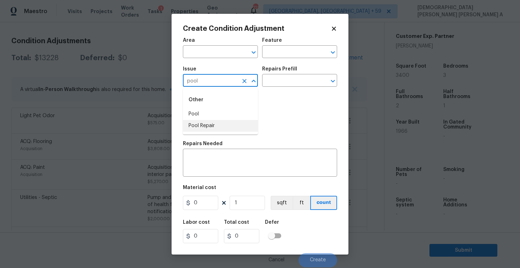
click at [211, 130] on li "Pool Repair" at bounding box center [220, 126] width 75 height 12
type input "Pool Repair"
click at [215, 162] on textarea at bounding box center [260, 163] width 146 height 15
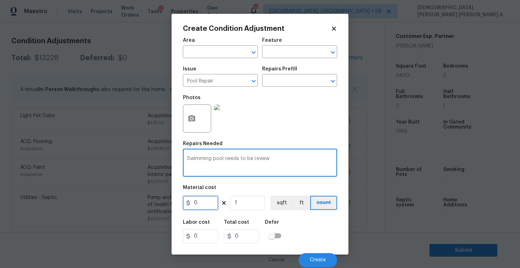
click at [208, 201] on input "0" at bounding box center [200, 203] width 35 height 14
click at [282, 163] on textarea "Swimming pool needs to be review" at bounding box center [260, 163] width 146 height 15
type textarea "Swimming pool needs to be review covered with sheet"
click at [309, 259] on button "Create" at bounding box center [317, 260] width 39 height 14
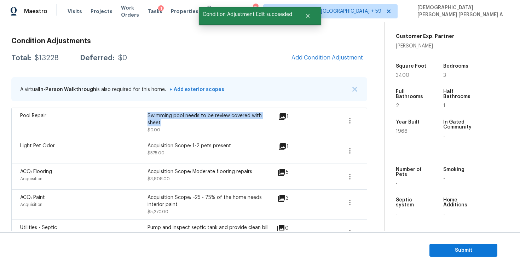
drag, startPoint x: 148, startPoint y: 114, endPoint x: 276, endPoint y: 115, distance: 128.7
click at [276, 115] on div "Pool Repair Swimming pool needs to be review covered with sheet $0.00" at bounding box center [149, 122] width 258 height 21
copy div "Swimming pool needs to be review covered with sheet"
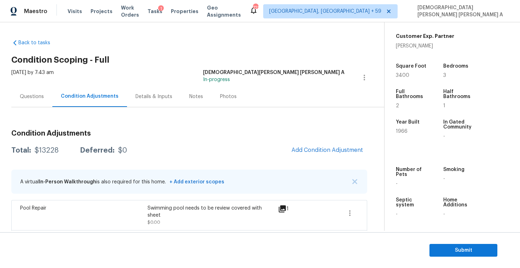
click at [22, 99] on div "Questions" at bounding box center [32, 96] width 24 height 7
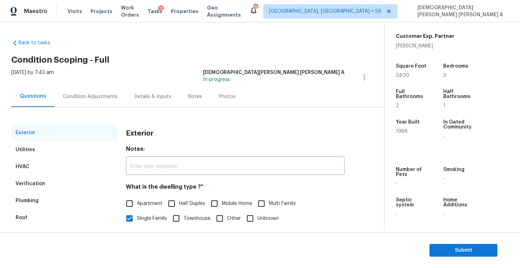
scroll to position [73, 0]
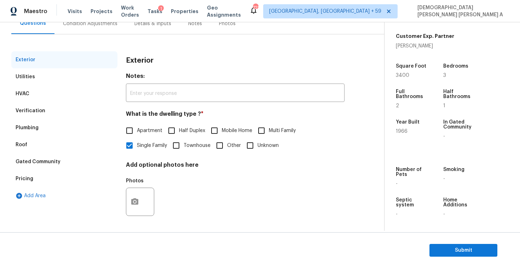
click at [44, 115] on div "Verification" at bounding box center [64, 110] width 106 height 17
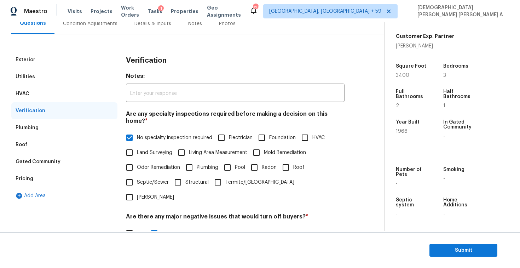
scroll to position [151, 0]
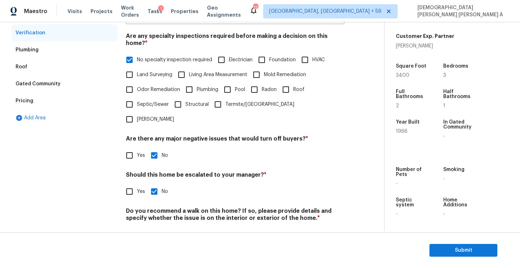
click at [133, 184] on input "Yes" at bounding box center [129, 191] width 15 height 15
checkbox input "true"
checkbox input "false"
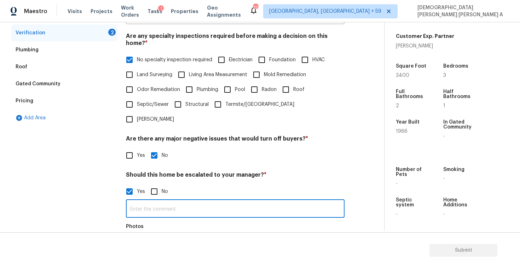
click at [166, 201] on input "text" at bounding box center [235, 209] width 218 height 17
paste input "Swimming pool needs to be review covered with sheet"
type input "Swimming pool needs to be review covered with sheet. So, adding as zero dollars…"
click at [123, 224] on div "Exterior Utilities HVAC Verification 2 Plumbing Roof Gated Community Pricing Ad…" at bounding box center [189, 145] width 356 height 344
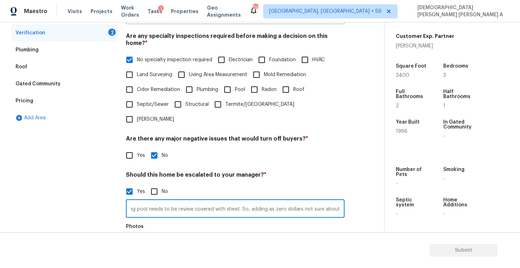
scroll to position [0, 0]
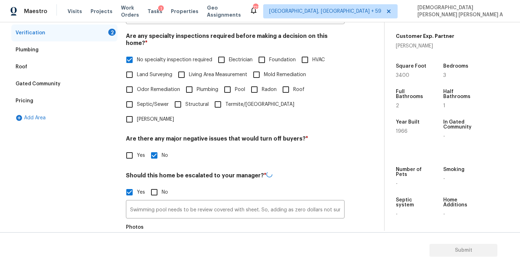
click at [135, 244] on icon "button" at bounding box center [134, 248] width 8 height 8
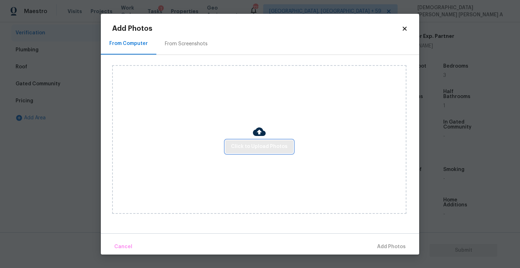
click at [265, 145] on span "Click to Upload Photos" at bounding box center [259, 146] width 57 height 9
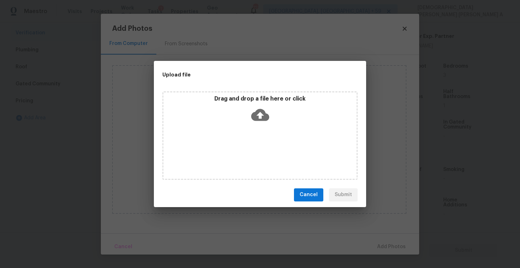
click at [266, 128] on div "Drag and drop a file here or click" at bounding box center [259, 135] width 195 height 88
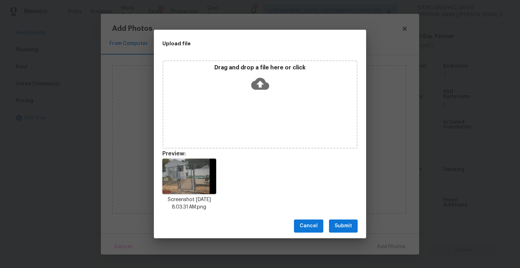
click at [346, 228] on span "Submit" at bounding box center [342, 225] width 17 height 9
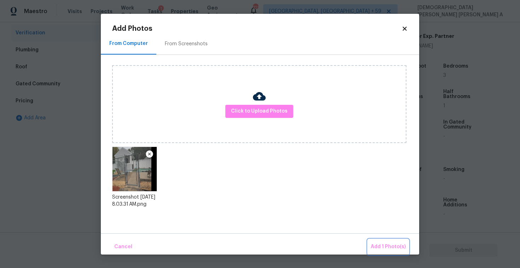
click at [385, 244] on span "Add 1 Photo(s)" at bounding box center [388, 246] width 35 height 9
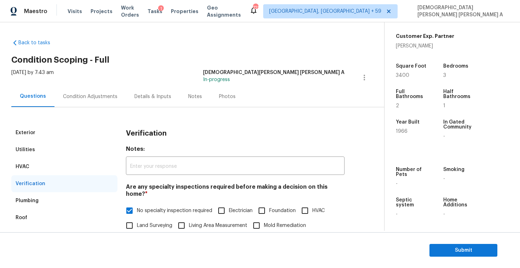
click at [82, 94] on div "Condition Adjustments" at bounding box center [90, 96] width 54 height 7
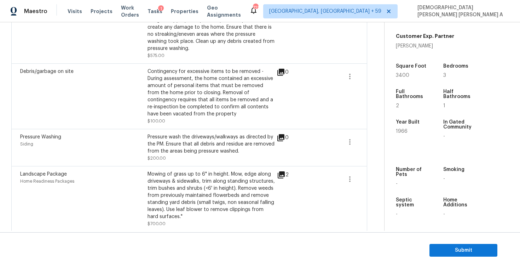
scroll to position [111, 0]
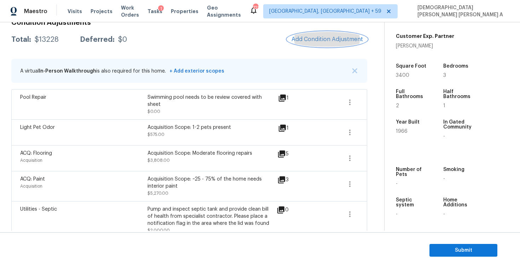
click at [319, 38] on span "Add Condition Adjustment" at bounding box center [326, 39] width 71 height 6
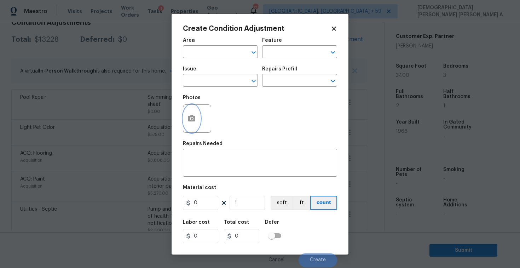
click at [192, 124] on button "button" at bounding box center [191, 119] width 17 height 28
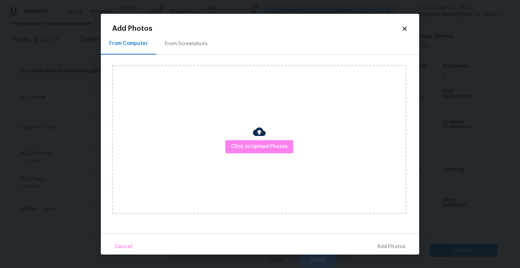
click at [274, 135] on div "Click to Upload Photos" at bounding box center [259, 139] width 294 height 148
click at [269, 142] on span "Click to Upload Photos" at bounding box center [259, 146] width 57 height 9
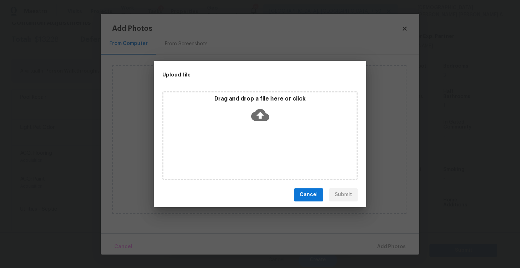
click at [261, 118] on icon at bounding box center [260, 115] width 18 height 12
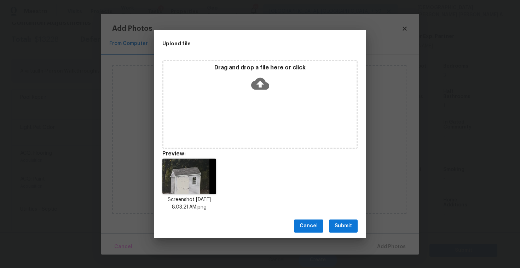
click at [345, 223] on span "Submit" at bounding box center [342, 225] width 17 height 9
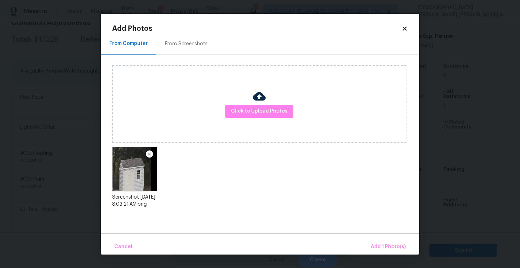
click at [372, 237] on div "Cancel Add 1 Photo(s)" at bounding box center [260, 243] width 318 height 21
click at [382, 246] on span "Add 1 Photo(s)" at bounding box center [388, 246] width 35 height 9
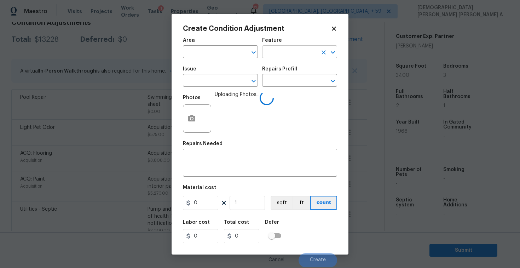
click at [287, 52] on input "text" at bounding box center [289, 52] width 55 height 11
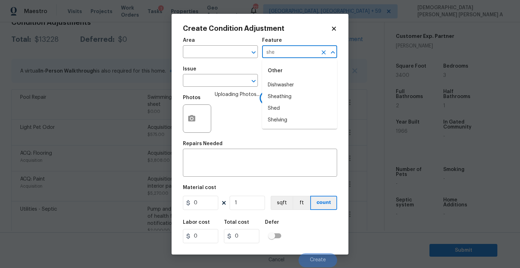
type input "shed"
click at [293, 83] on li "Access Opening" at bounding box center [299, 85] width 75 height 12
type input "Access Opening"
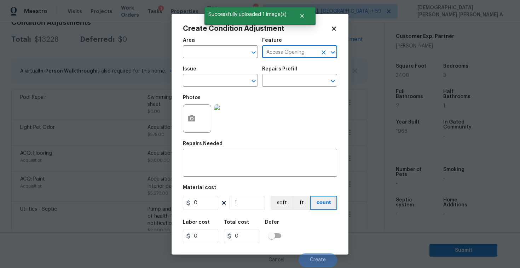
click at [323, 52] on icon "Clear" at bounding box center [323, 52] width 4 height 4
click at [292, 80] on li "Shed" at bounding box center [299, 85] width 75 height 12
type input "Shed"
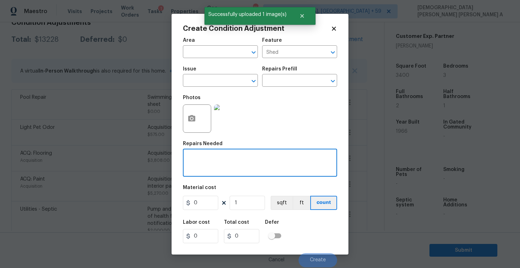
click at [240, 162] on textarea at bounding box center [260, 163] width 146 height 15
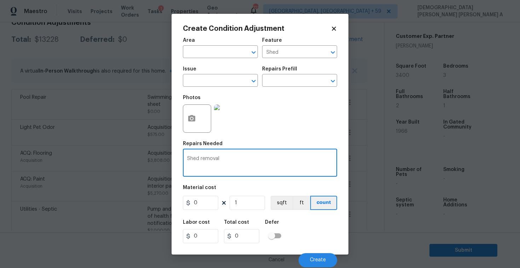
type textarea "Shed removal"
click at [209, 207] on input "0" at bounding box center [200, 203] width 35 height 14
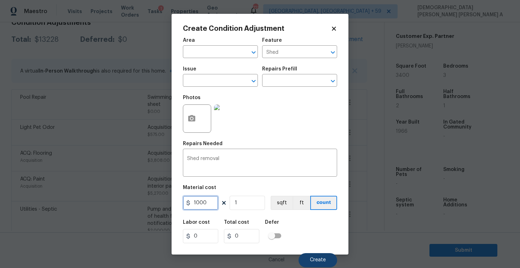
type input "1000"
click at [304, 257] on button "Create" at bounding box center [317, 260] width 39 height 14
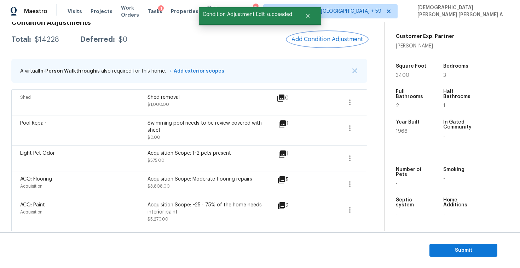
click at [328, 34] on button "Add Condition Adjustment" at bounding box center [327, 39] width 80 height 15
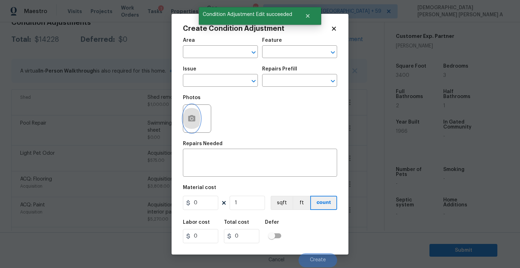
click at [191, 124] on button "button" at bounding box center [191, 119] width 17 height 28
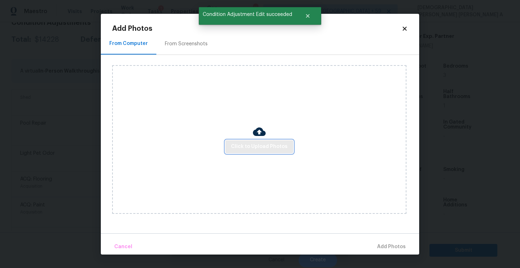
click at [262, 148] on span "Click to Upload Photos" at bounding box center [259, 146] width 57 height 9
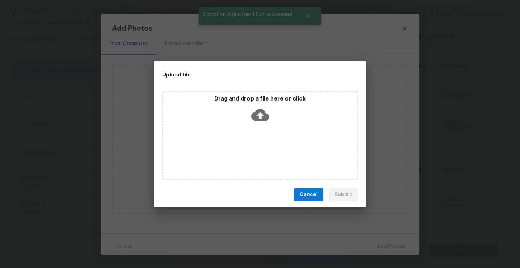
click at [264, 138] on div "Drag and drop a file here or click" at bounding box center [259, 135] width 195 height 88
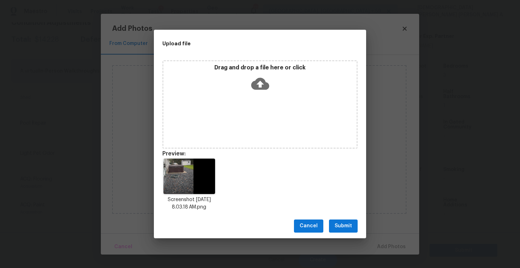
click at [341, 224] on span "Submit" at bounding box center [342, 225] width 17 height 9
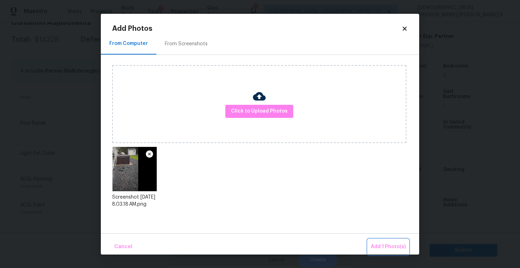
click at [377, 241] on button "Add 1 Photo(s)" at bounding box center [388, 246] width 41 height 15
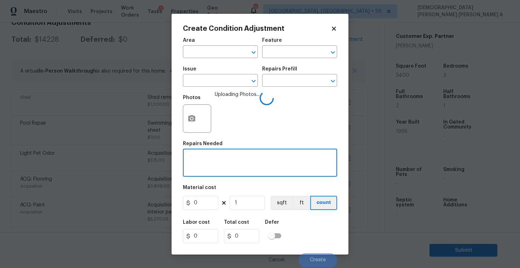
click at [238, 165] on textarea at bounding box center [260, 163] width 146 height 15
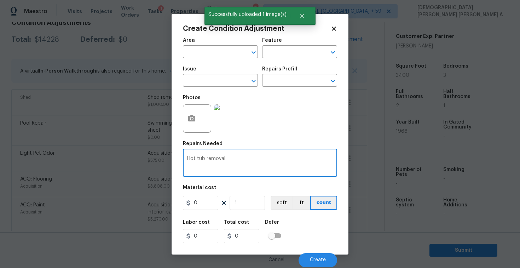
type textarea "Hot tub removal"
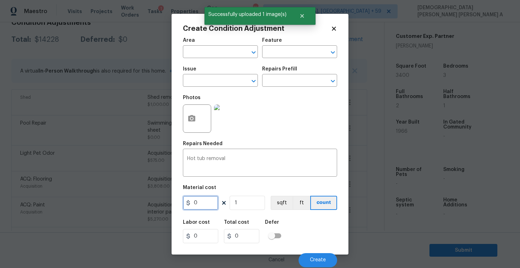
click at [212, 202] on input "0" at bounding box center [200, 203] width 35 height 14
type input "1000"
click at [328, 253] on button "Create" at bounding box center [317, 260] width 39 height 14
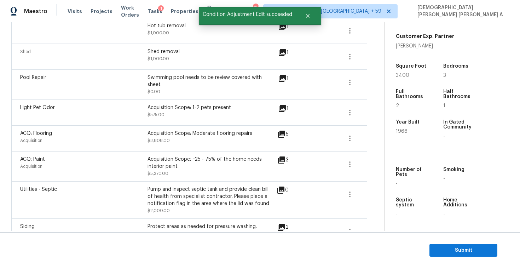
scroll to position [128, 0]
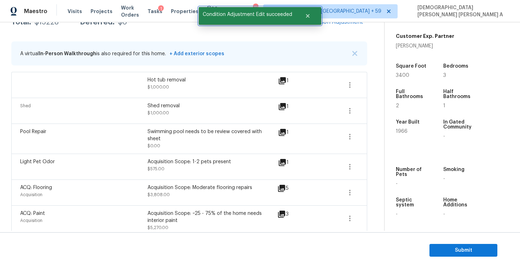
click at [314, 24] on div at bounding box center [308, 16] width 25 height 18
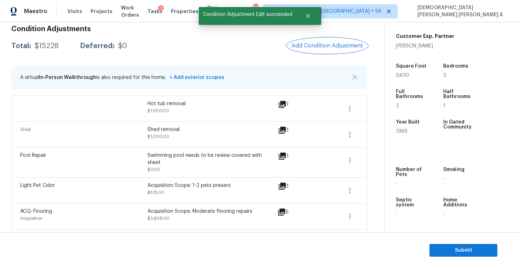
click at [320, 48] on span "Add Condition Adjustment" at bounding box center [326, 45] width 71 height 6
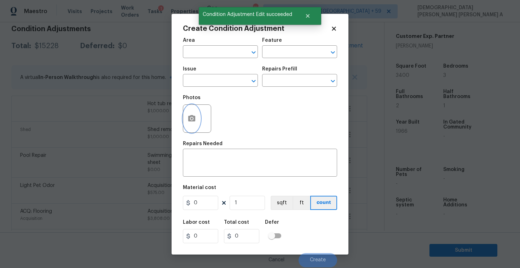
click at [197, 119] on button "button" at bounding box center [191, 119] width 17 height 28
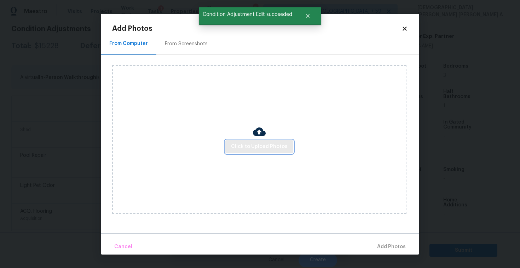
click at [274, 147] on span "Click to Upload Photos" at bounding box center [259, 146] width 57 height 9
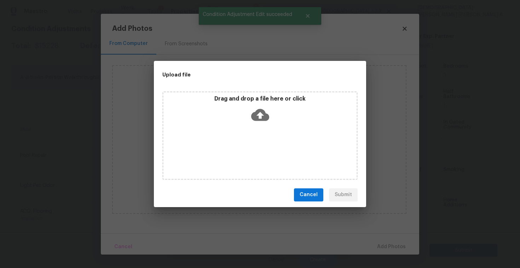
click at [258, 124] on div "Drag and drop a file here or click" at bounding box center [259, 110] width 193 height 30
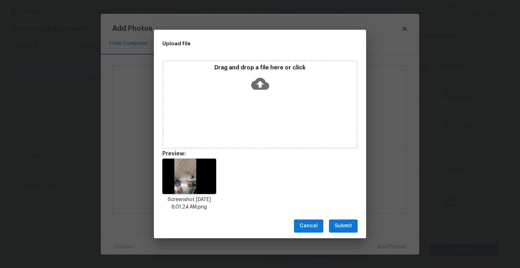
click at [339, 224] on span "Submit" at bounding box center [342, 225] width 17 height 9
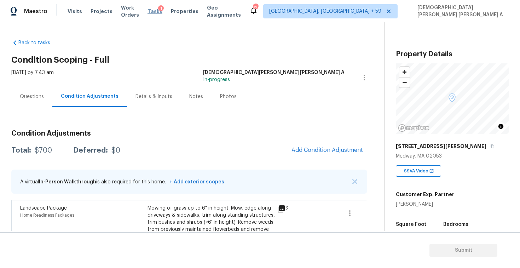
click at [158, 12] on span "Tasks" at bounding box center [154, 11] width 15 height 5
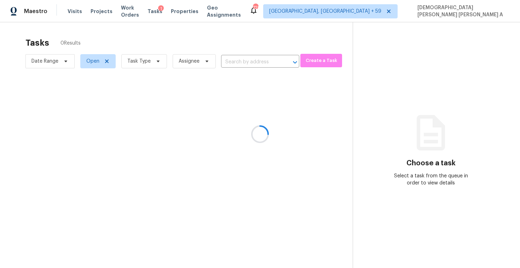
click at [146, 59] on div at bounding box center [260, 134] width 520 height 268
click at [146, 67] on div at bounding box center [260, 134] width 520 height 268
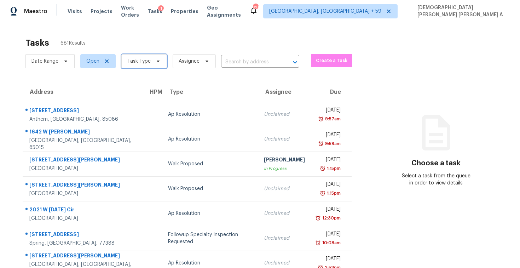
click at [135, 62] on span "Task Type" at bounding box center [138, 61] width 23 height 7
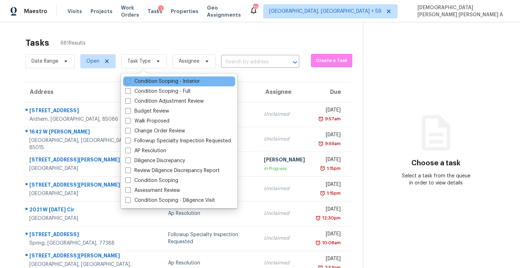
click at [139, 86] on div "Condition Scoping - Interior" at bounding box center [179, 81] width 112 height 10
click at [139, 84] on label "Condition Scoping - Interior" at bounding box center [162, 81] width 75 height 7
click at [130, 82] on input "Condition Scoping - Interior" at bounding box center [127, 80] width 5 height 5
checkbox input "true"
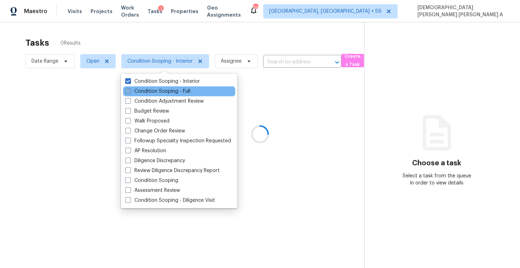
click at [139, 93] on label "Condition Scoping - Full" at bounding box center [157, 91] width 65 height 7
click at [130, 92] on input "Condition Scoping - Full" at bounding box center [127, 90] width 5 height 5
checkbox input "true"
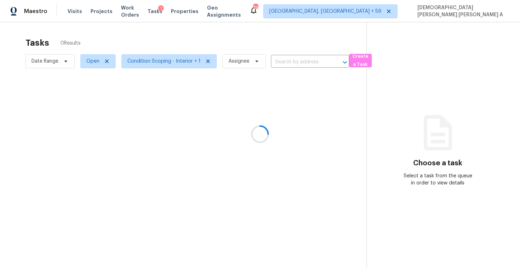
click at [141, 48] on div at bounding box center [260, 134] width 520 height 268
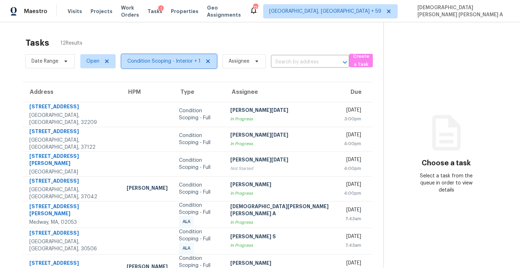
click at [162, 60] on span "Condition Scoping - Interior + 1" at bounding box center [163, 61] width 73 height 7
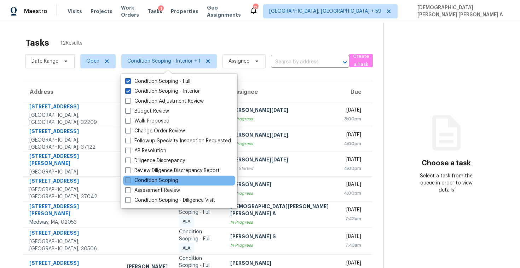
click at [145, 180] on label "Condition Scoping" at bounding box center [151, 180] width 53 height 7
click at [130, 180] on input "Condition Scoping" at bounding box center [127, 179] width 5 height 5
checkbox input "true"
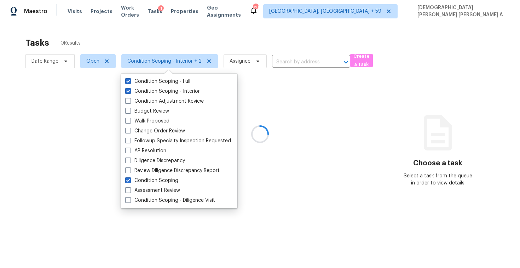
click at [171, 40] on div at bounding box center [260, 134] width 520 height 268
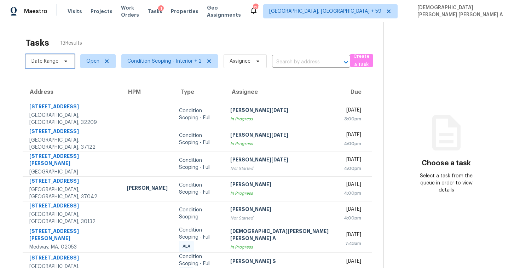
click at [48, 63] on span "Date Range" at bounding box center [44, 61] width 27 height 7
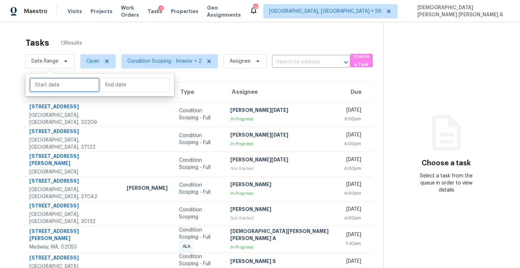
click at [55, 85] on input "text" at bounding box center [65, 85] width 70 height 14
select select "9"
select select "2025"
select select "10"
select select "2025"
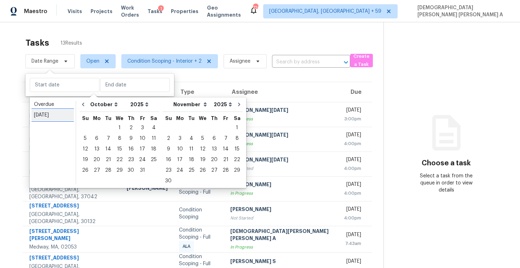
click at [48, 117] on div "Today" at bounding box center [52, 114] width 37 height 7
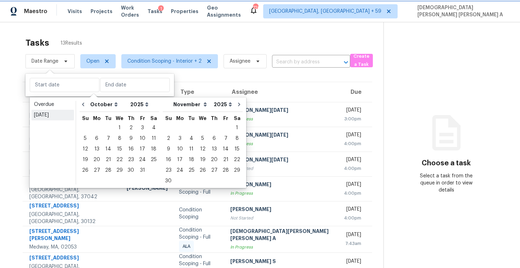
type input "Tue, Oct 14"
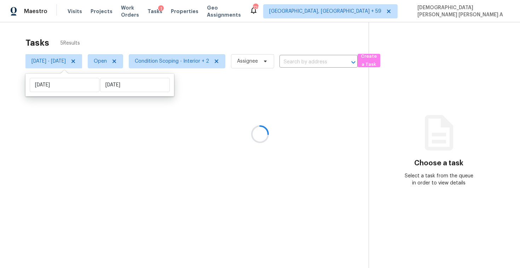
click at [138, 29] on div at bounding box center [260, 134] width 520 height 268
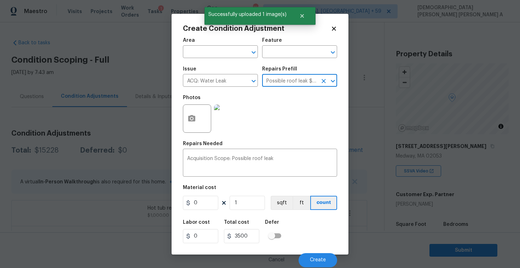
type input "Acquisition"
type input "3500"
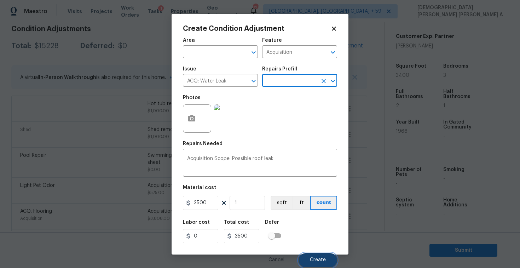
click at [315, 253] on button "Create" at bounding box center [317, 260] width 39 height 14
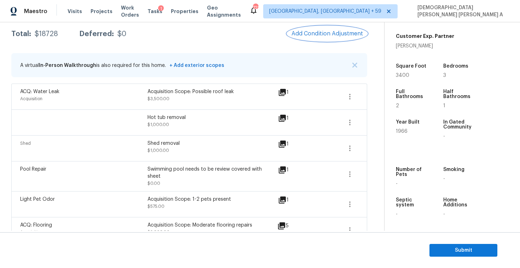
scroll to position [53, 0]
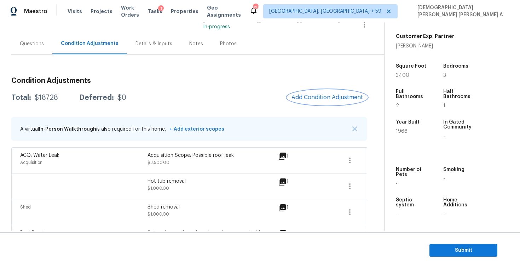
click at [316, 97] on span "Add Condition Adjustment" at bounding box center [326, 97] width 71 height 6
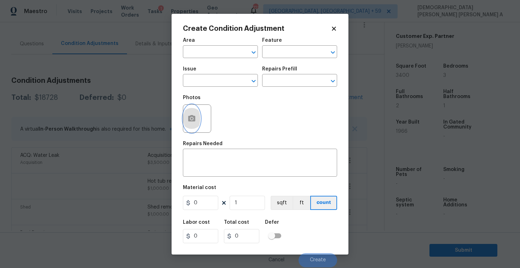
click at [192, 116] on icon "button" at bounding box center [191, 118] width 7 height 6
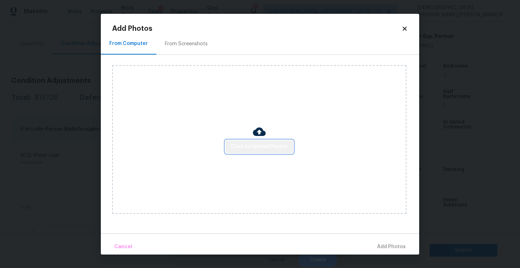
click at [268, 146] on span "Click to Upload Photos" at bounding box center [259, 146] width 57 height 9
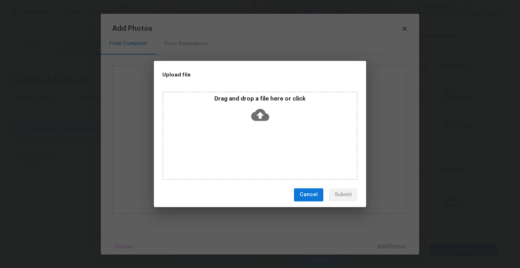
click at [250, 101] on p "Drag and drop a file here or click" at bounding box center [259, 98] width 193 height 7
click at [300, 204] on div "Cancel Submit" at bounding box center [260, 194] width 212 height 24
click at [311, 193] on span "Cancel" at bounding box center [308, 194] width 18 height 9
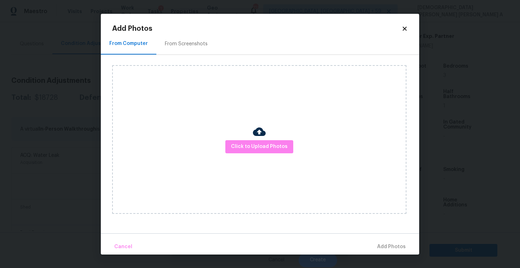
click at [403, 30] on icon at bounding box center [404, 28] width 6 height 6
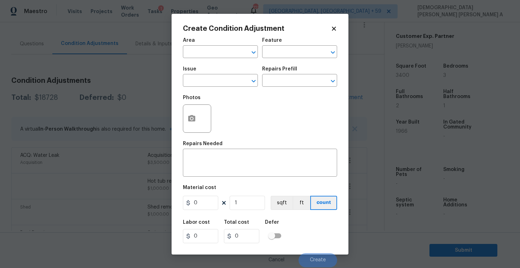
click at [333, 29] on icon at bounding box center [334, 29] width 4 height 4
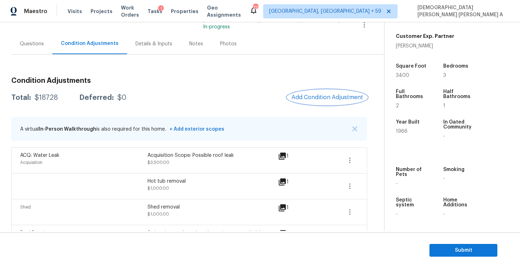
click at [325, 103] on button "Add Condition Adjustment" at bounding box center [327, 97] width 80 height 15
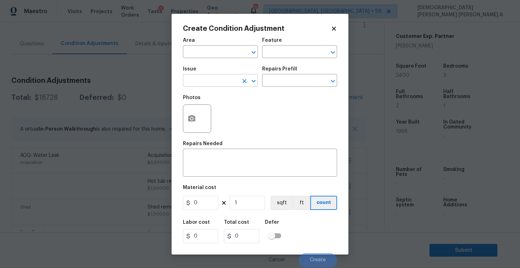
click at [196, 79] on input "text" at bounding box center [210, 81] width 55 height 11
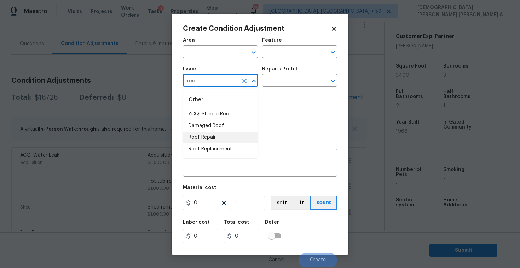
click at [211, 139] on li "Roof Repair" at bounding box center [220, 138] width 75 height 12
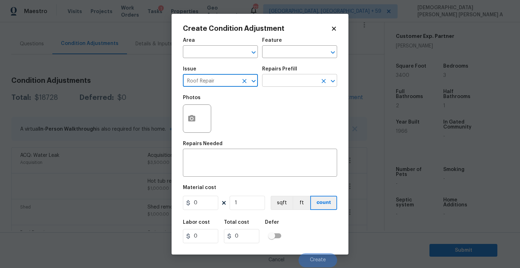
type input "Roof Repair"
click at [297, 82] on input "text" at bounding box center [289, 81] width 55 height 11
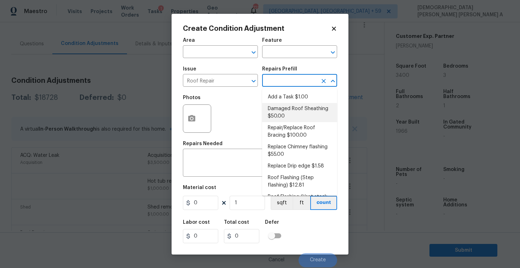
click at [291, 107] on li "Damaged Roof Sheathing $50.00" at bounding box center [299, 112] width 75 height 19
type input "[PERSON_NAME] and Trim"
type textarea "Remove the existing damaged/rotted OSB plywood on the roof and replace with new…"
type input "50"
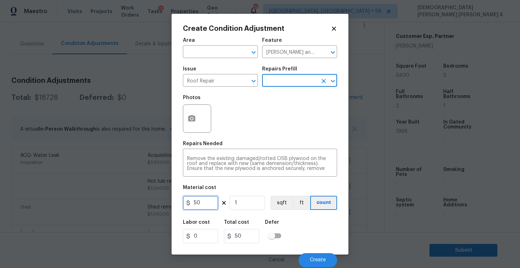
click at [200, 206] on input "50" at bounding box center [200, 203] width 35 height 14
type input "1200"
click at [183, 115] on div at bounding box center [197, 118] width 28 height 28
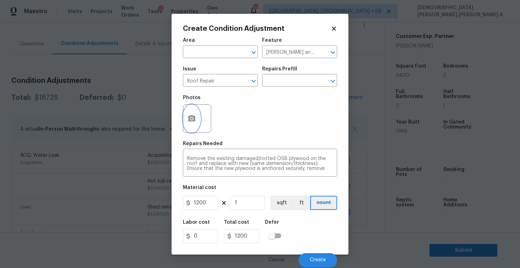
click at [191, 118] on circle "button" at bounding box center [192, 118] width 2 height 2
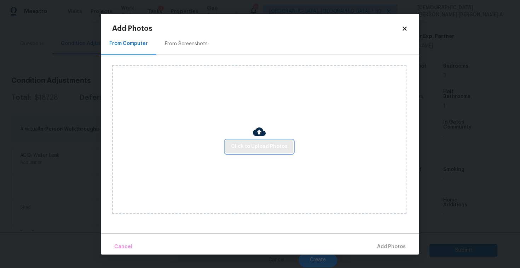
click at [266, 150] on span "Click to Upload Photos" at bounding box center [259, 146] width 57 height 9
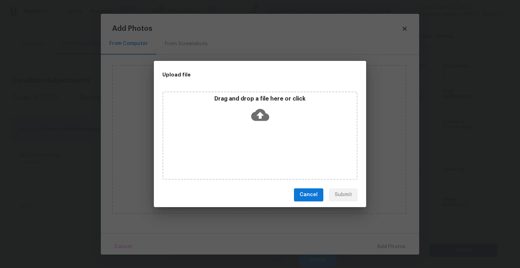
click at [259, 126] on div "Drag and drop a file here or click" at bounding box center [259, 135] width 195 height 88
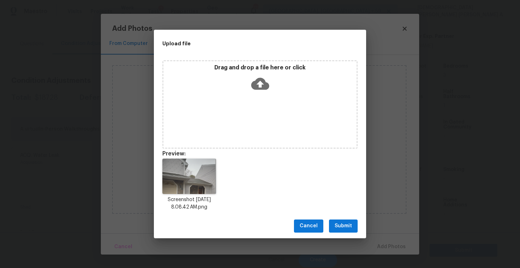
click at [343, 225] on span "Submit" at bounding box center [342, 225] width 17 height 9
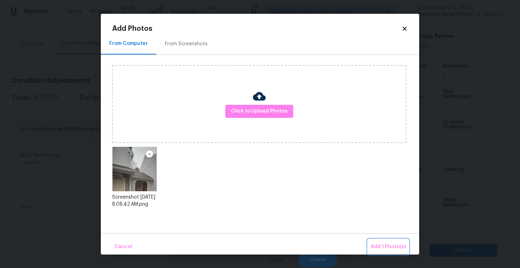
click at [378, 241] on button "Add 1 Photo(s)" at bounding box center [388, 246] width 41 height 15
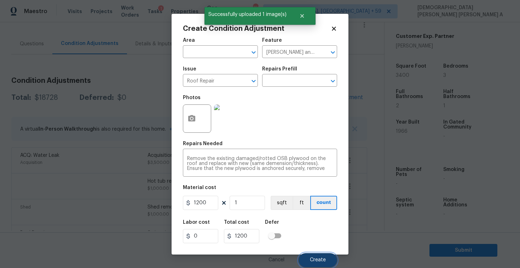
click at [321, 261] on span "Create" at bounding box center [318, 259] width 16 height 5
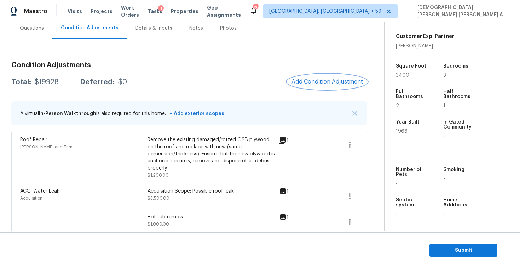
scroll to position [43, 0]
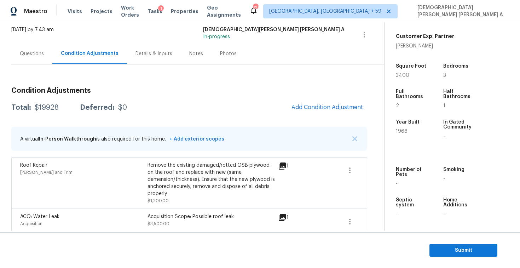
drag, startPoint x: 62, startPoint y: 106, endPoint x: 31, endPoint y: 105, distance: 31.5
click at [31, 105] on div "Total: $19928 Deferred: $0" at bounding box center [69, 107] width 116 height 7
copy div "$19928"
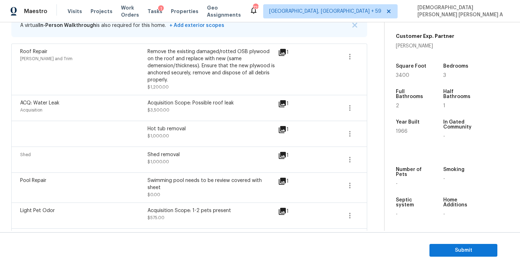
scroll to position [0, 0]
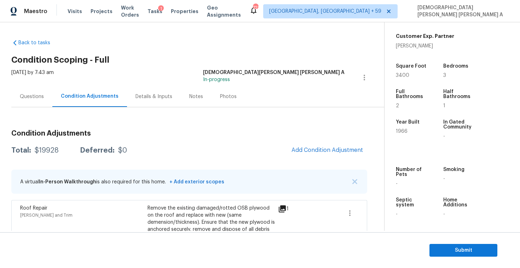
click at [32, 92] on div "Questions" at bounding box center [31, 96] width 41 height 21
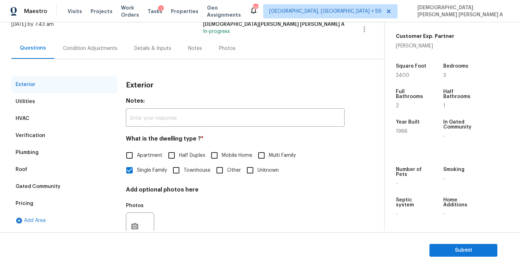
scroll to position [73, 0]
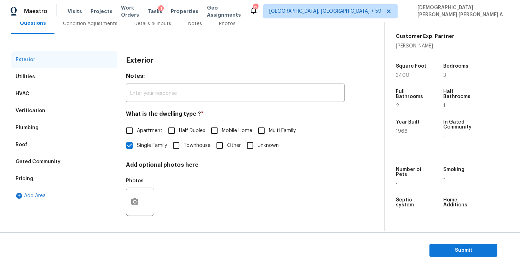
click at [30, 111] on div "Verification" at bounding box center [31, 110] width 30 height 7
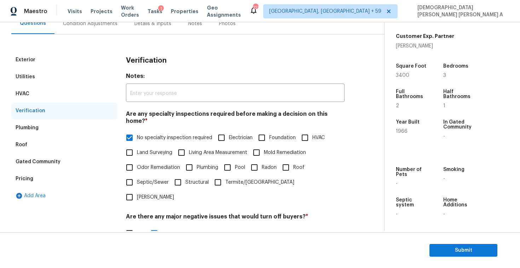
scroll to position [161, 0]
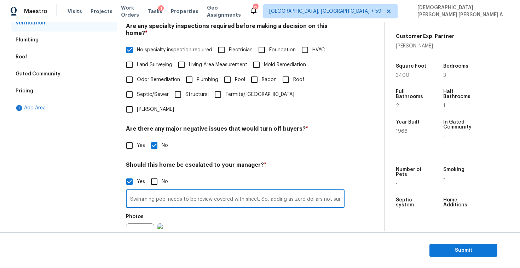
click at [194, 191] on input "Swimming pool needs to be review covered with sheet. So, adding as zero dollars…" at bounding box center [235, 199] width 218 height 17
type input "Swimming pool needs to be review covered with sheet. So, adding as zero dollars…"
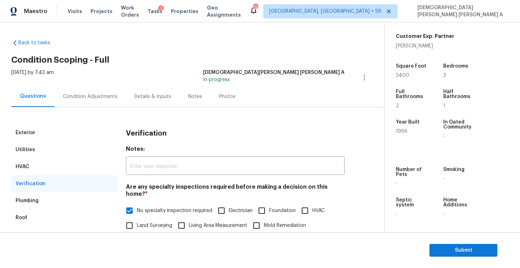
click at [88, 103] on div "Condition Adjustments" at bounding box center [89, 96] width 71 height 21
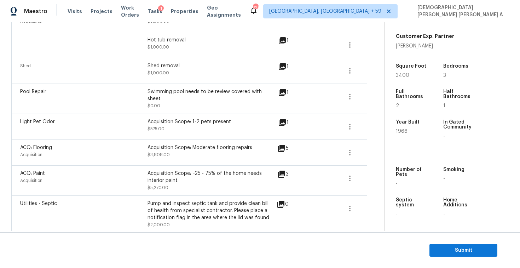
scroll to position [209, 0]
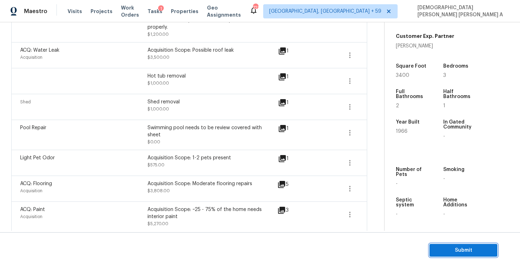
click at [441, 247] on span "Submit" at bounding box center [463, 250] width 57 height 9
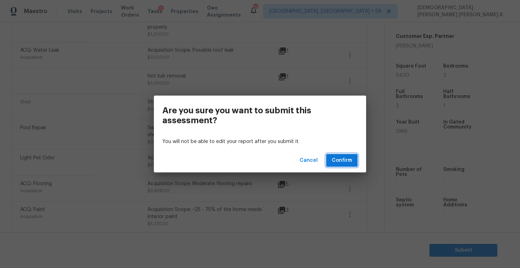
click at [335, 157] on span "Confirm" at bounding box center [342, 160] width 20 height 9
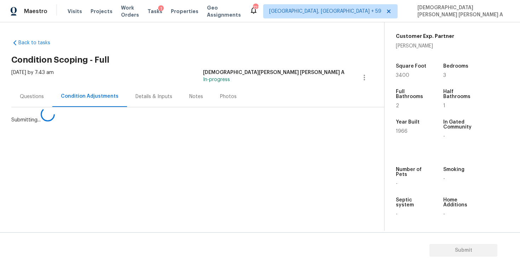
scroll to position [0, 0]
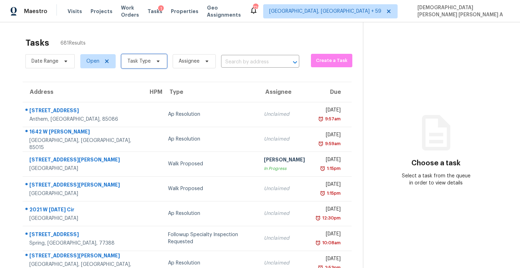
click at [145, 61] on span "Task Type" at bounding box center [138, 61] width 23 height 7
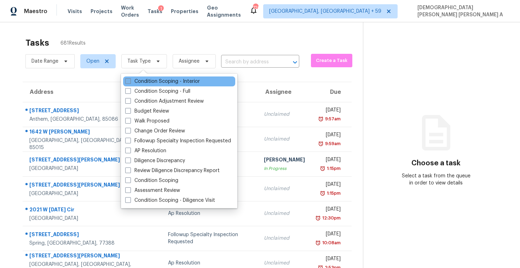
click at [145, 82] on label "Condition Scoping - Interior" at bounding box center [162, 81] width 75 height 7
click at [130, 82] on input "Condition Scoping - Interior" at bounding box center [127, 80] width 5 height 5
checkbox input "true"
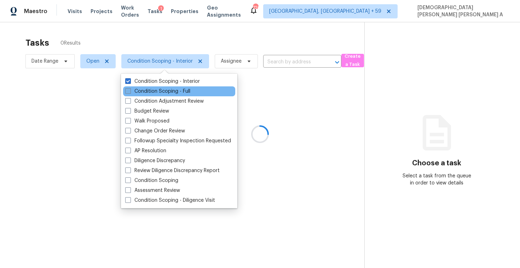
click at [142, 93] on label "Condition Scoping - Full" at bounding box center [157, 91] width 65 height 7
click at [130, 92] on input "Condition Scoping - Full" at bounding box center [127, 90] width 5 height 5
checkbox input "true"
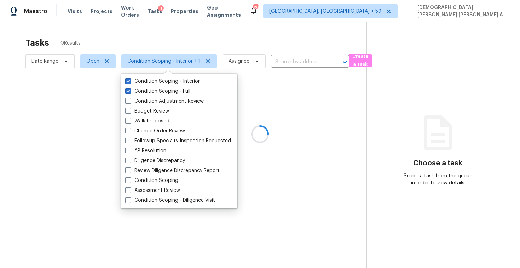
click at [150, 49] on div at bounding box center [260, 134] width 520 height 268
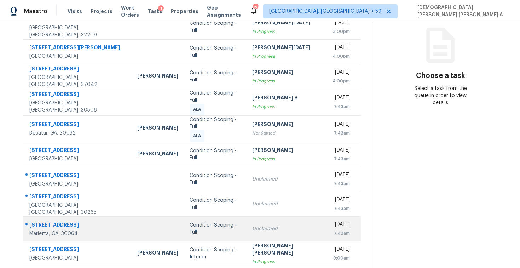
scroll to position [100, 0]
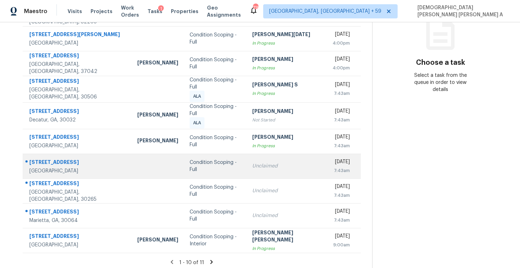
click at [222, 167] on td "Condition Scoping - Full" at bounding box center [215, 165] width 63 height 25
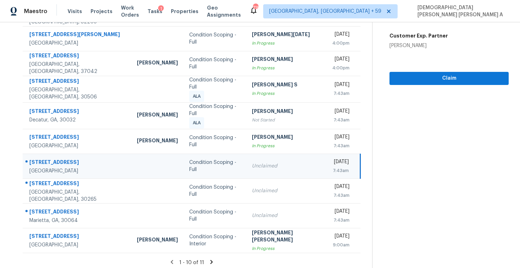
scroll to position [10, 0]
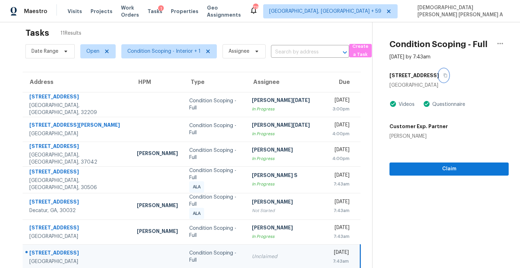
click at [440, 74] on button "button" at bounding box center [444, 75] width 10 height 13
click at [439, 73] on button "button" at bounding box center [444, 75] width 10 height 13
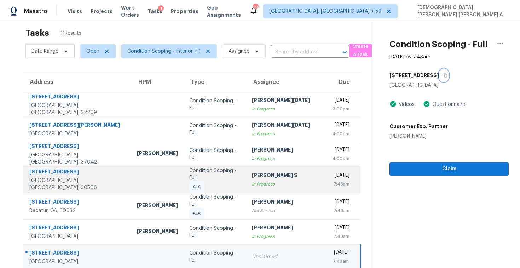
scroll to position [100, 0]
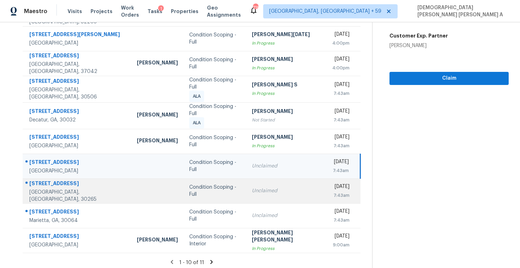
click at [210, 186] on div "Condition Scoping - Full" at bounding box center [214, 190] width 51 height 14
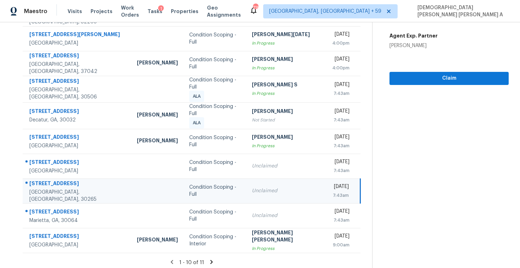
scroll to position [9, 0]
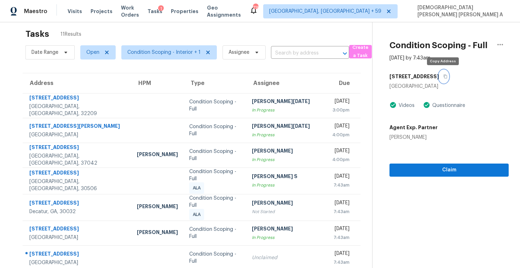
click at [443, 75] on icon "button" at bounding box center [445, 76] width 4 height 4
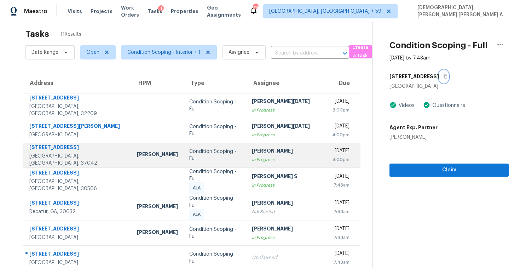
scroll to position [100, 0]
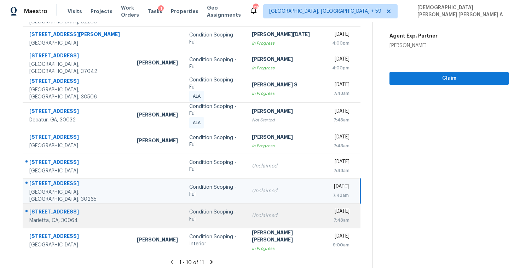
click at [251, 206] on td "Unclaimed" at bounding box center [286, 215] width 80 height 25
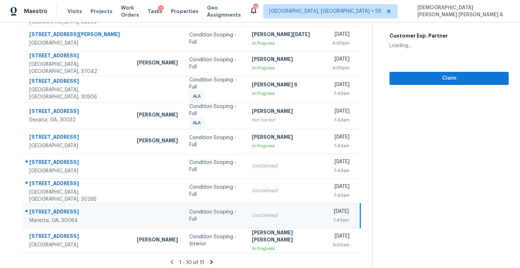
scroll to position [0, 0]
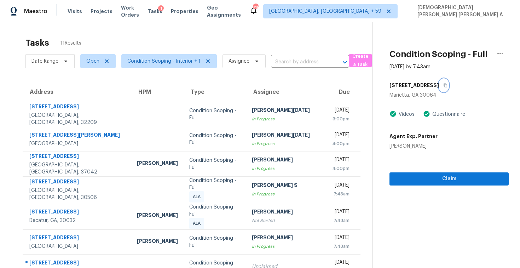
click at [444, 87] on icon "button" at bounding box center [445, 85] width 4 height 4
click at [198, 42] on div "Tasks 11 Results" at bounding box center [198, 43] width 346 height 18
